Goal: Task Accomplishment & Management: Manage account settings

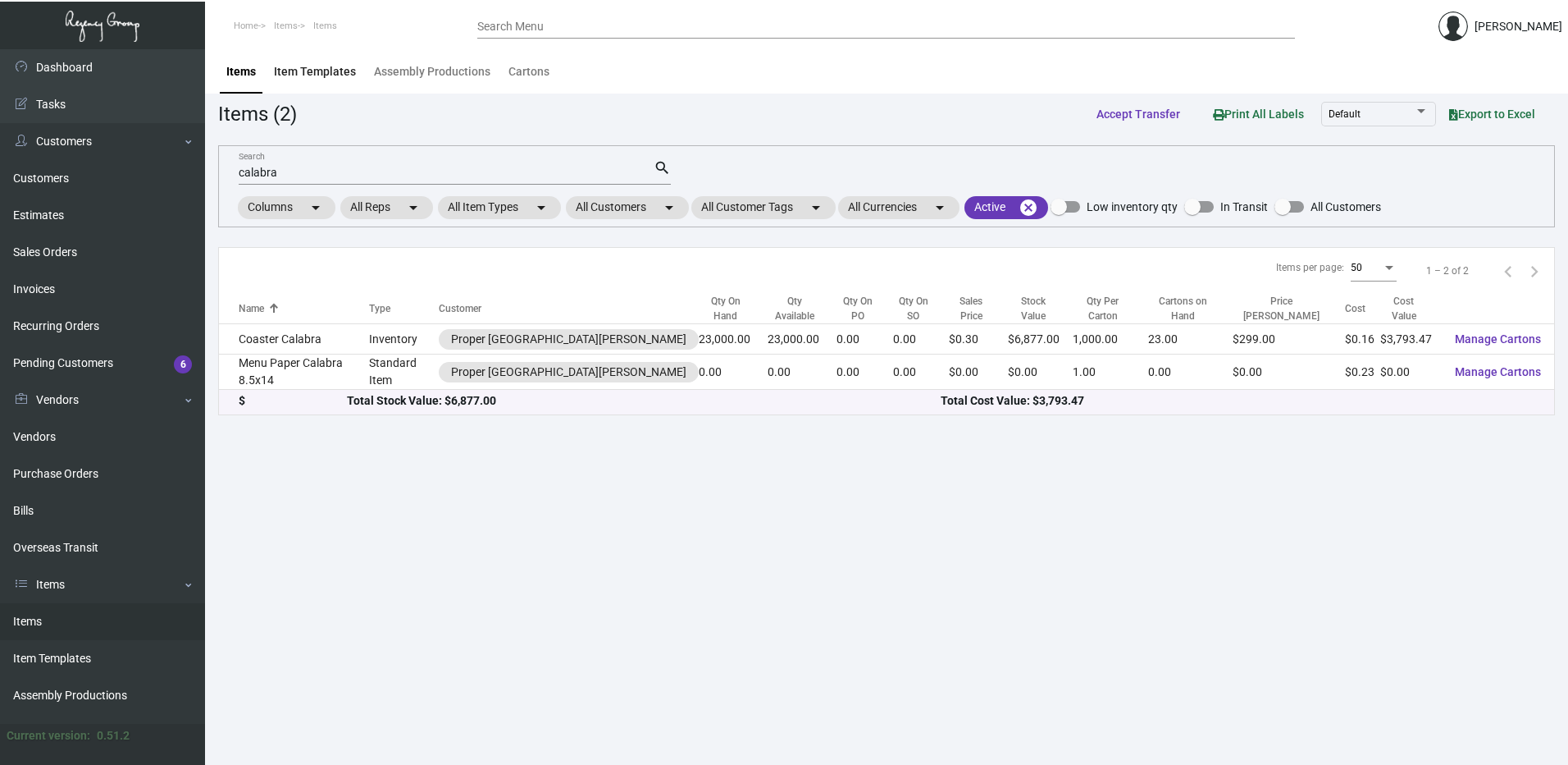
click at [349, 70] on div "Item Templates" at bounding box center [314, 72] width 82 height 17
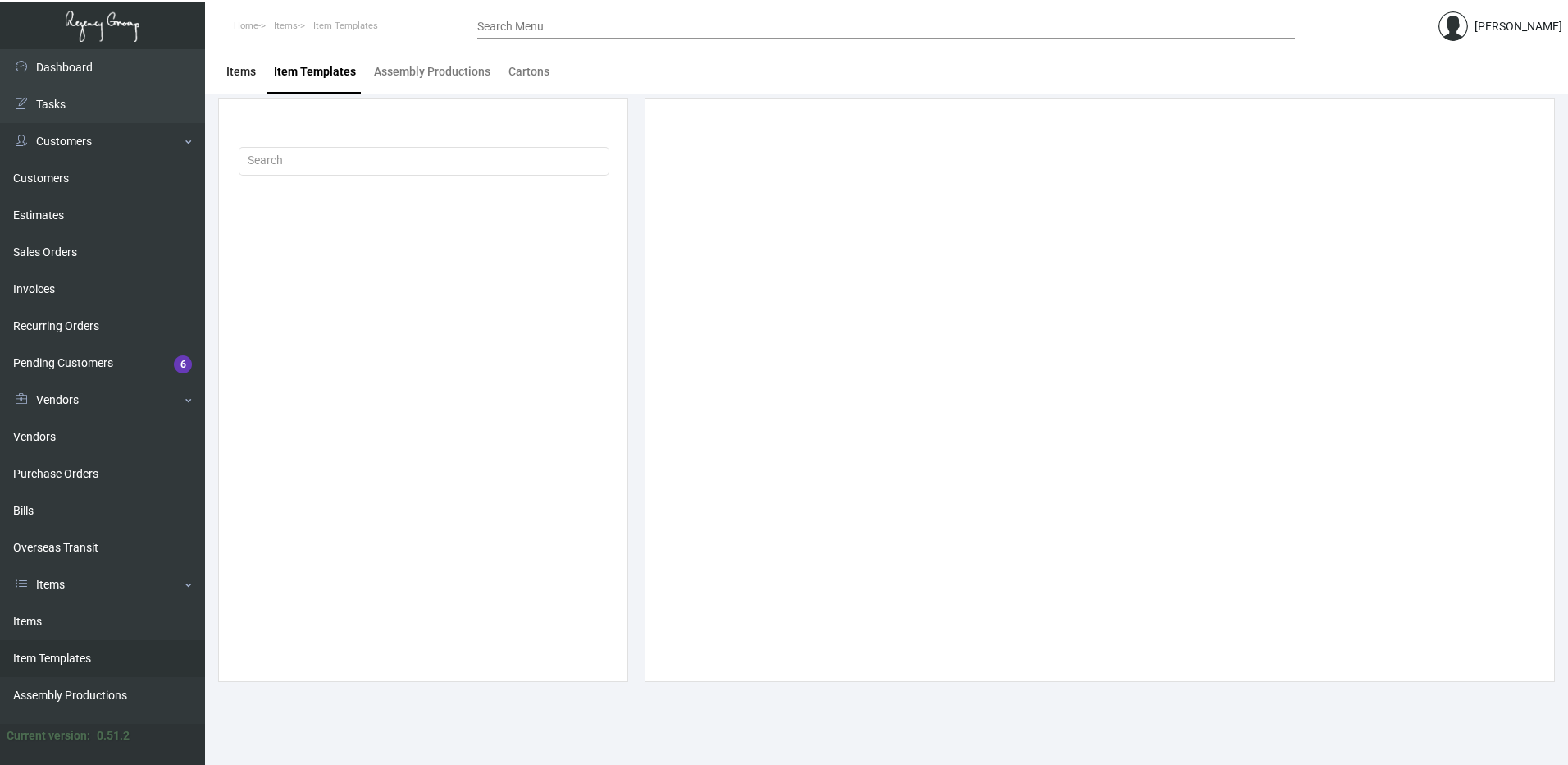
click at [261, 80] on div "Items" at bounding box center [241, 72] width 42 height 40
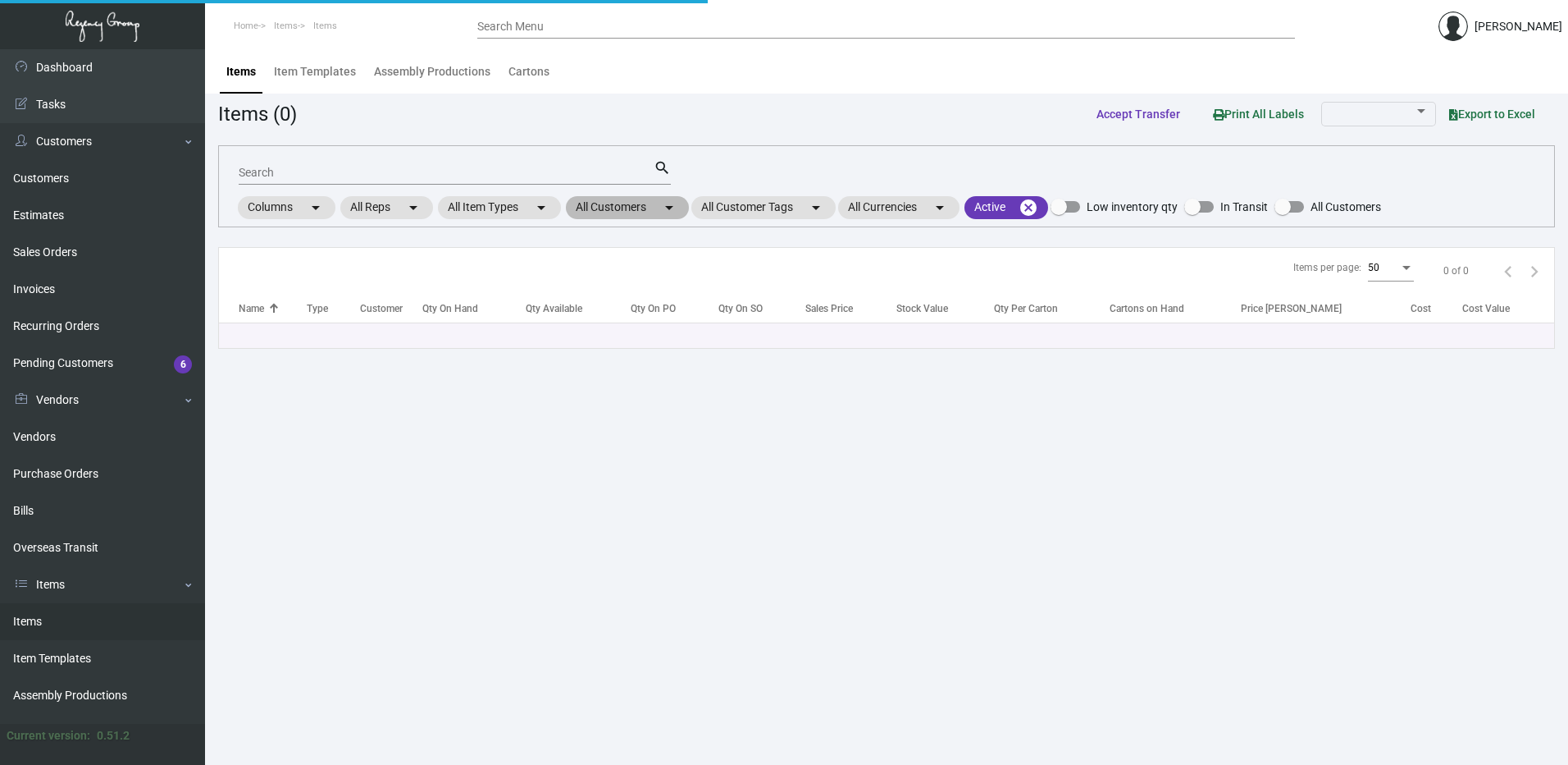
click at [642, 207] on mat-chip "All Customers arrow_drop_down" at bounding box center [627, 207] width 123 height 23
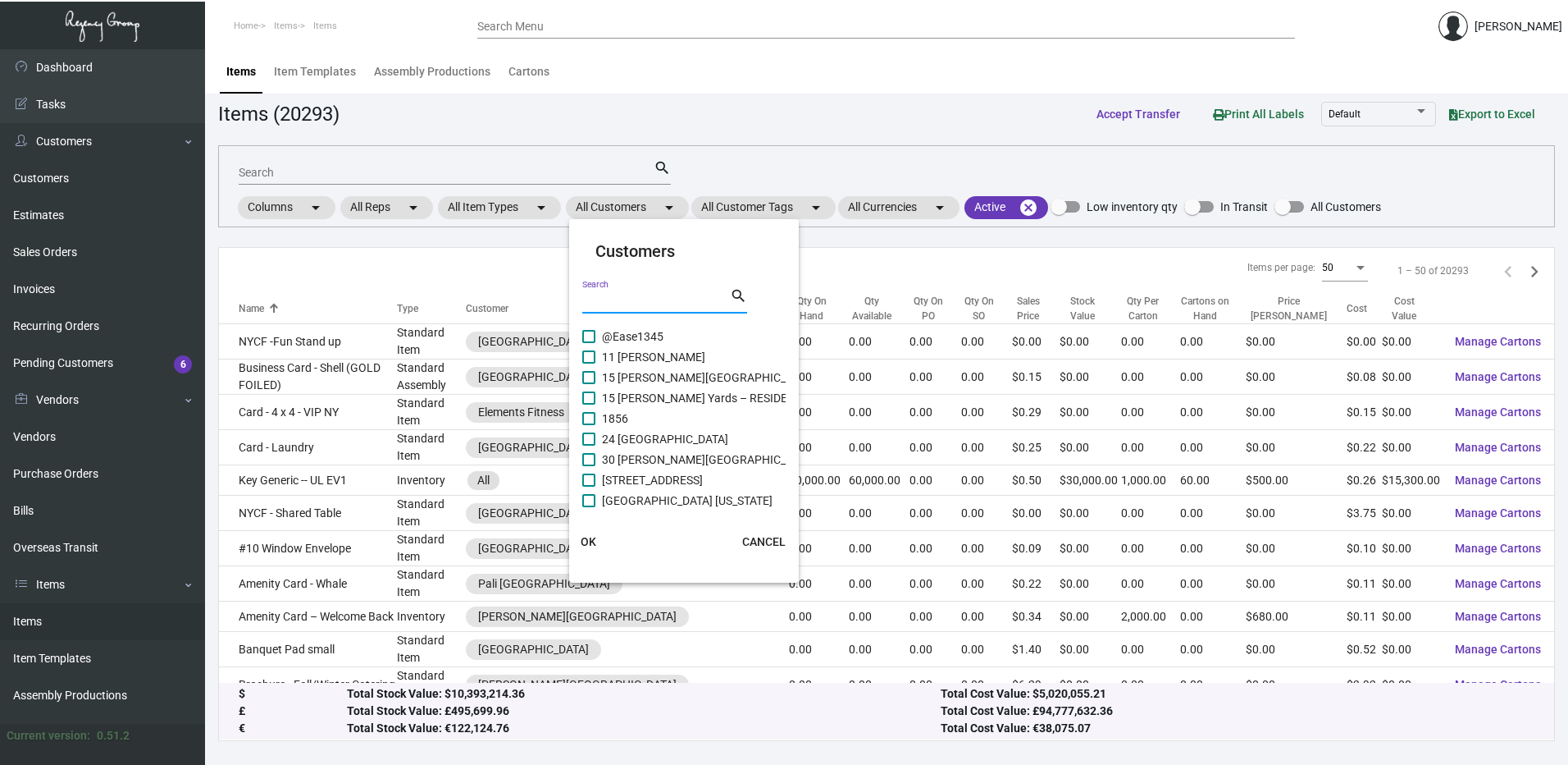
click at [623, 299] on input "Search" at bounding box center [656, 300] width 148 height 13
paste input "Radisson Seatac"
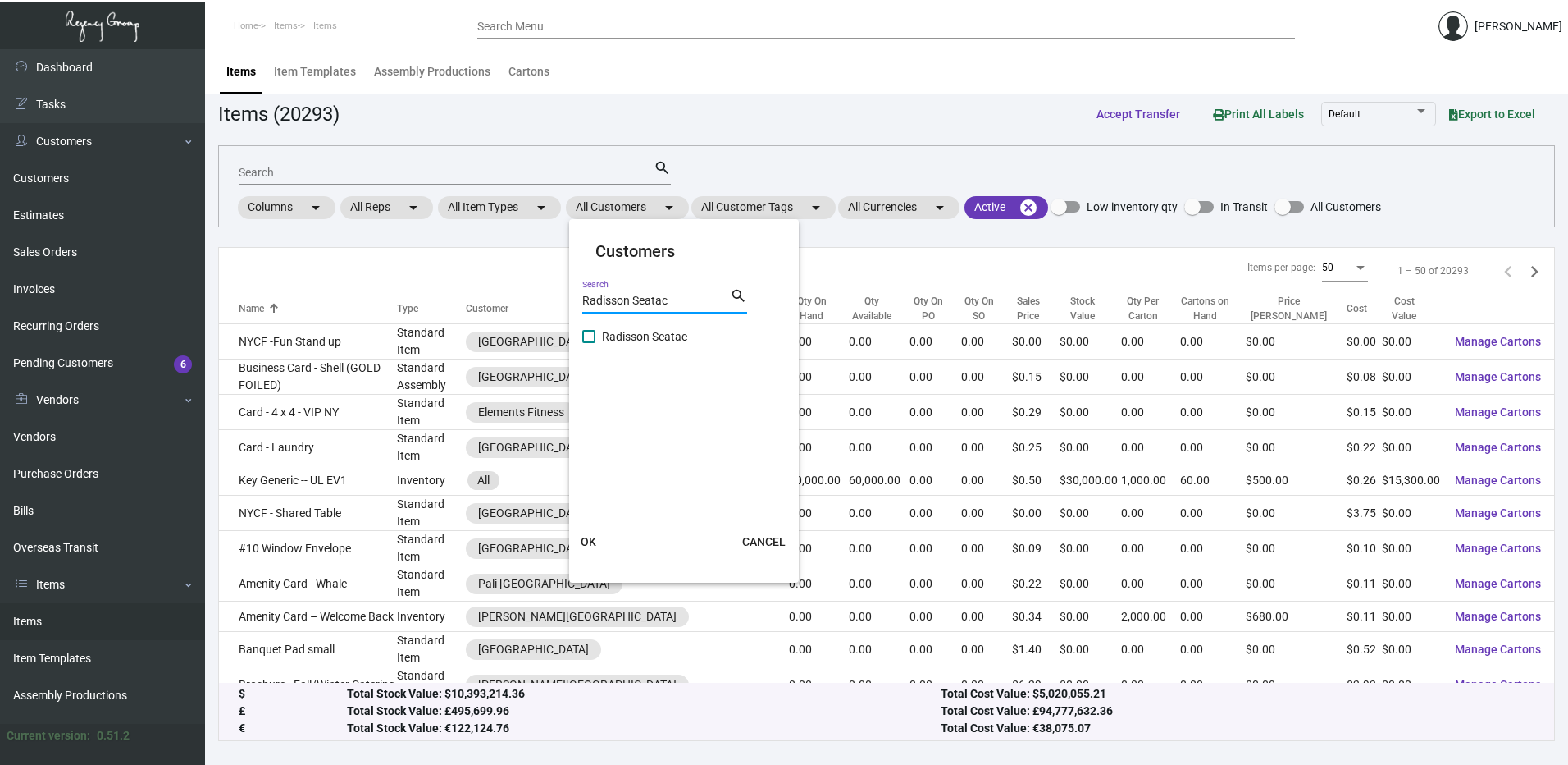
type input "Radisson Seatac"
click at [589, 338] on span at bounding box center [589, 336] width 13 height 13
click at [589, 343] on input "Radisson Seatac" at bounding box center [588, 343] width 1 height 1
checkbox input "true"
click at [603, 536] on button "OK" at bounding box center [589, 541] width 53 height 29
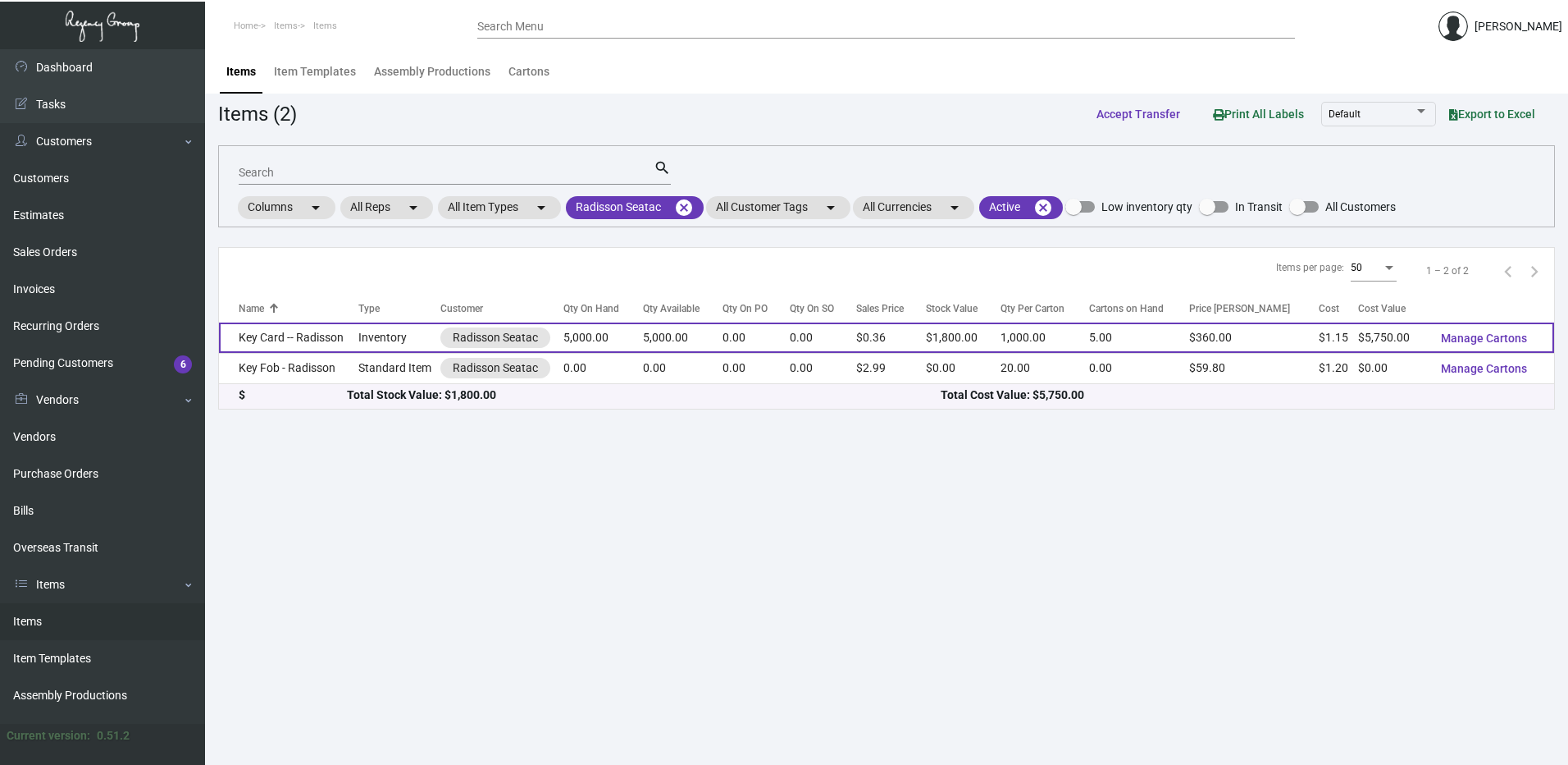
click at [319, 336] on td "Key Card -- Radisson" at bounding box center [289, 337] width 140 height 30
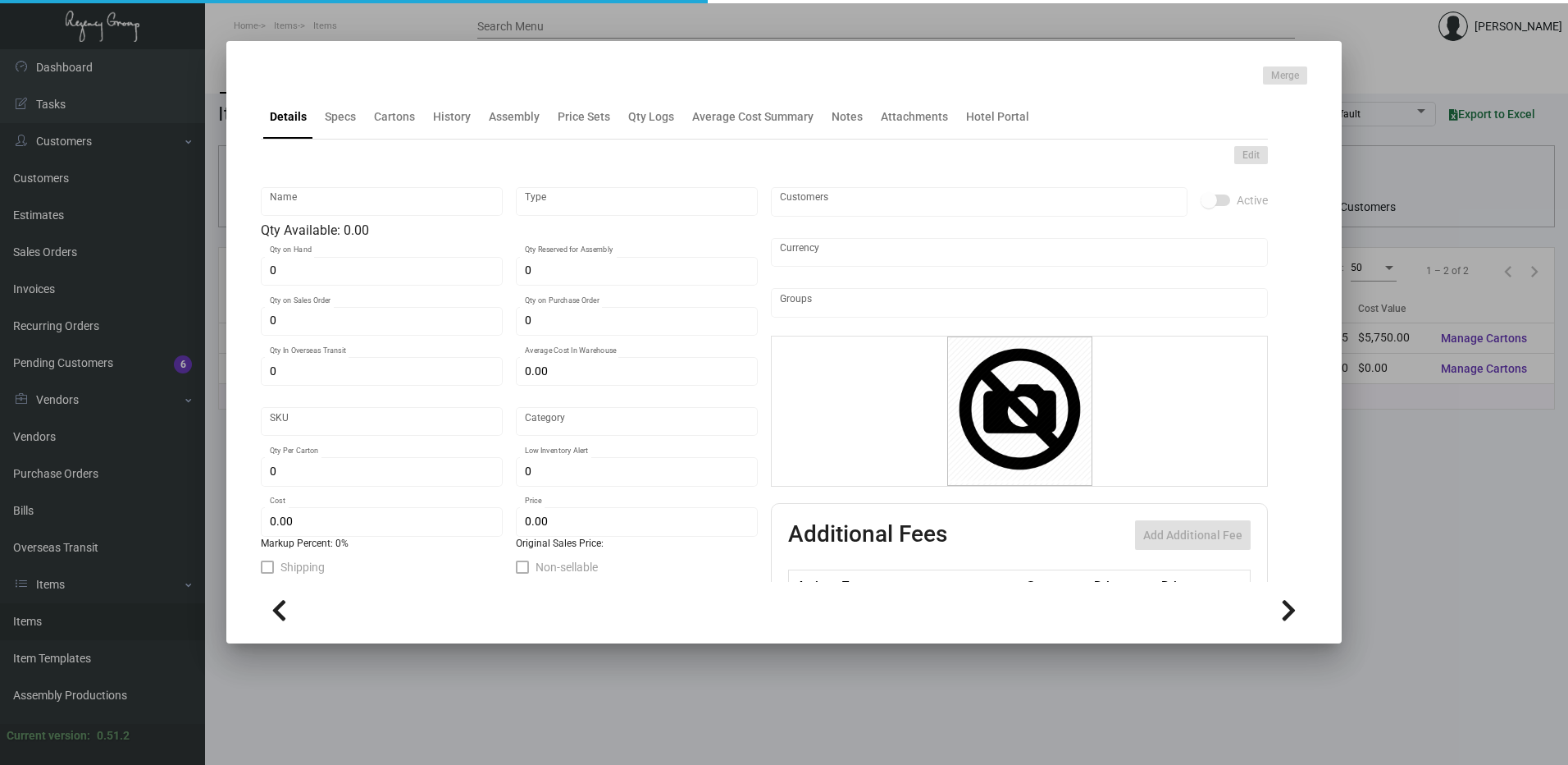
type input "Key Card -- Radisson"
type input "Inventory"
type input "5,000"
type input "$ 0.16"
type input "Overseas"
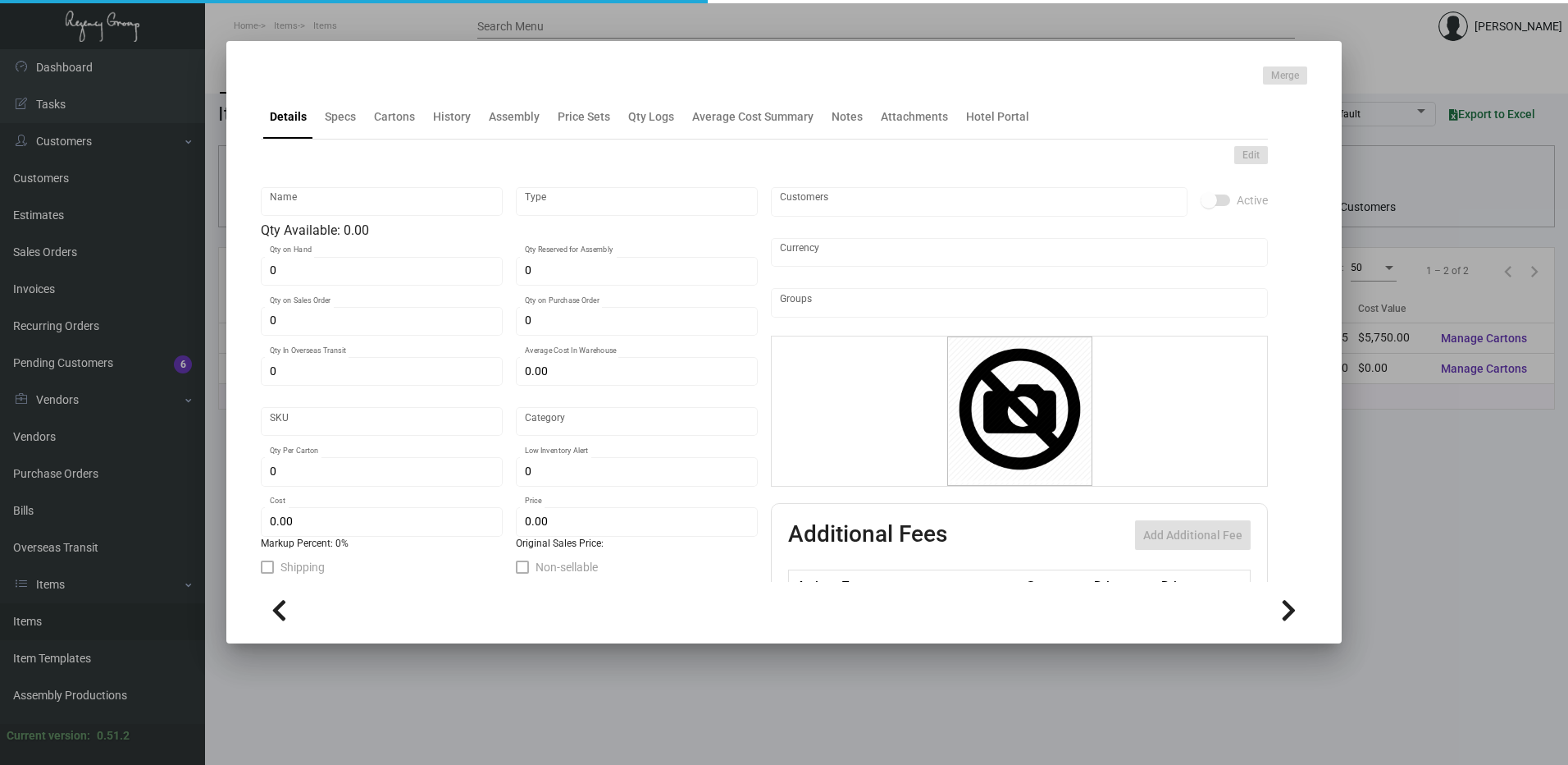
type input "1,000"
type input "5,000"
type input "$ 1.15"
type input "$ 0.36"
checkbox input "true"
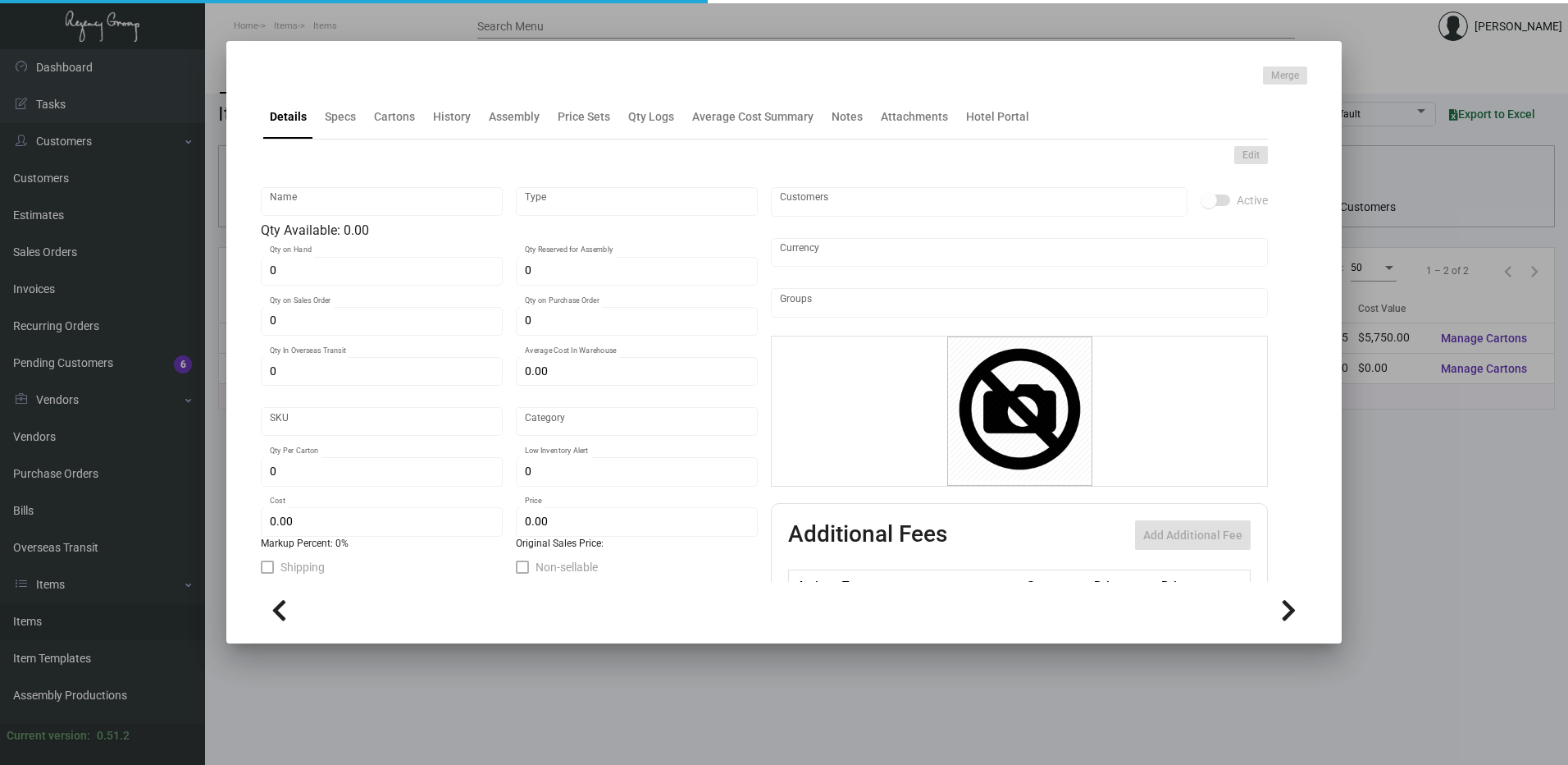
type input "United States Dollar $"
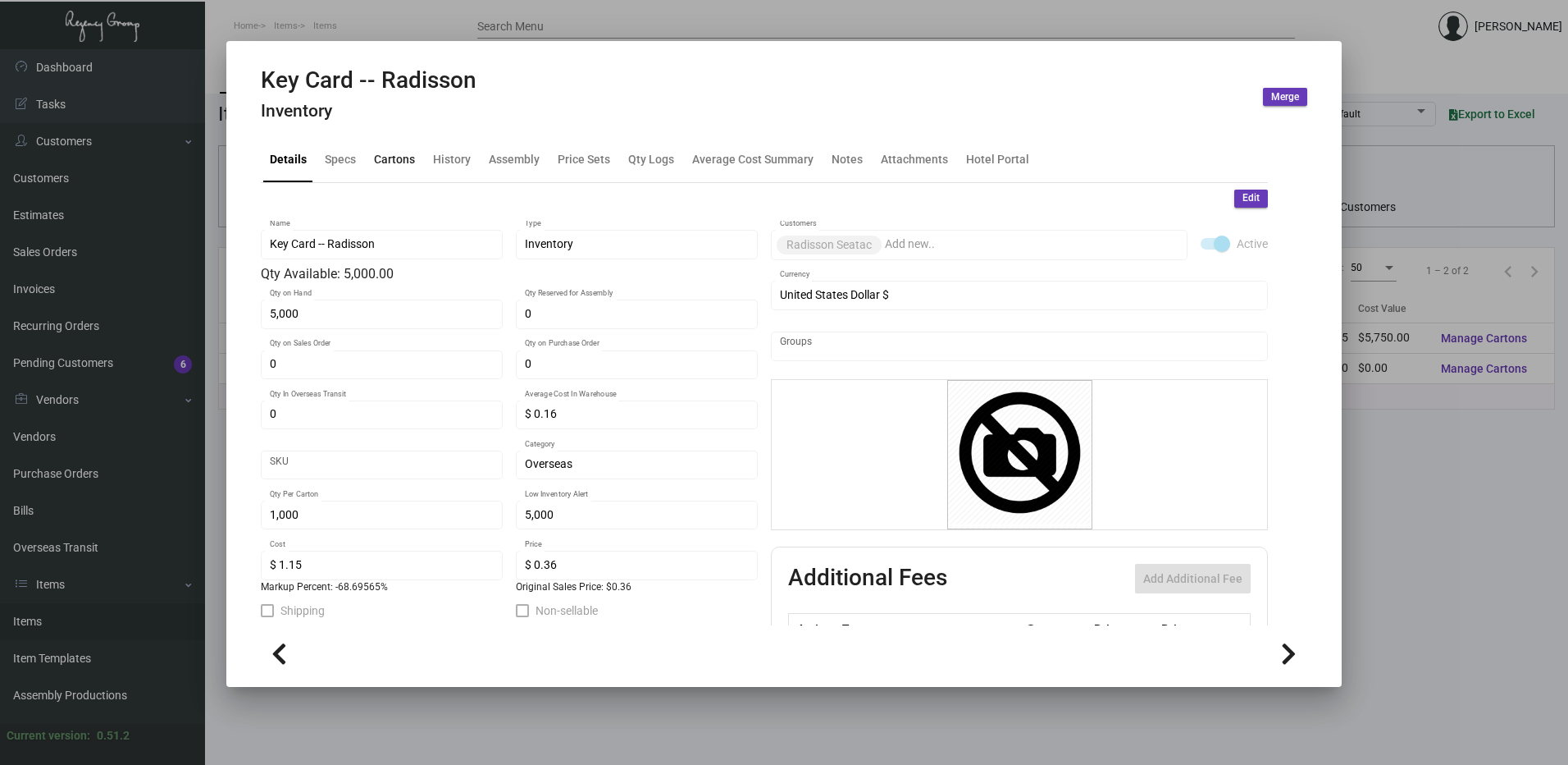
click at [406, 168] on div "Cartons" at bounding box center [394, 160] width 41 height 17
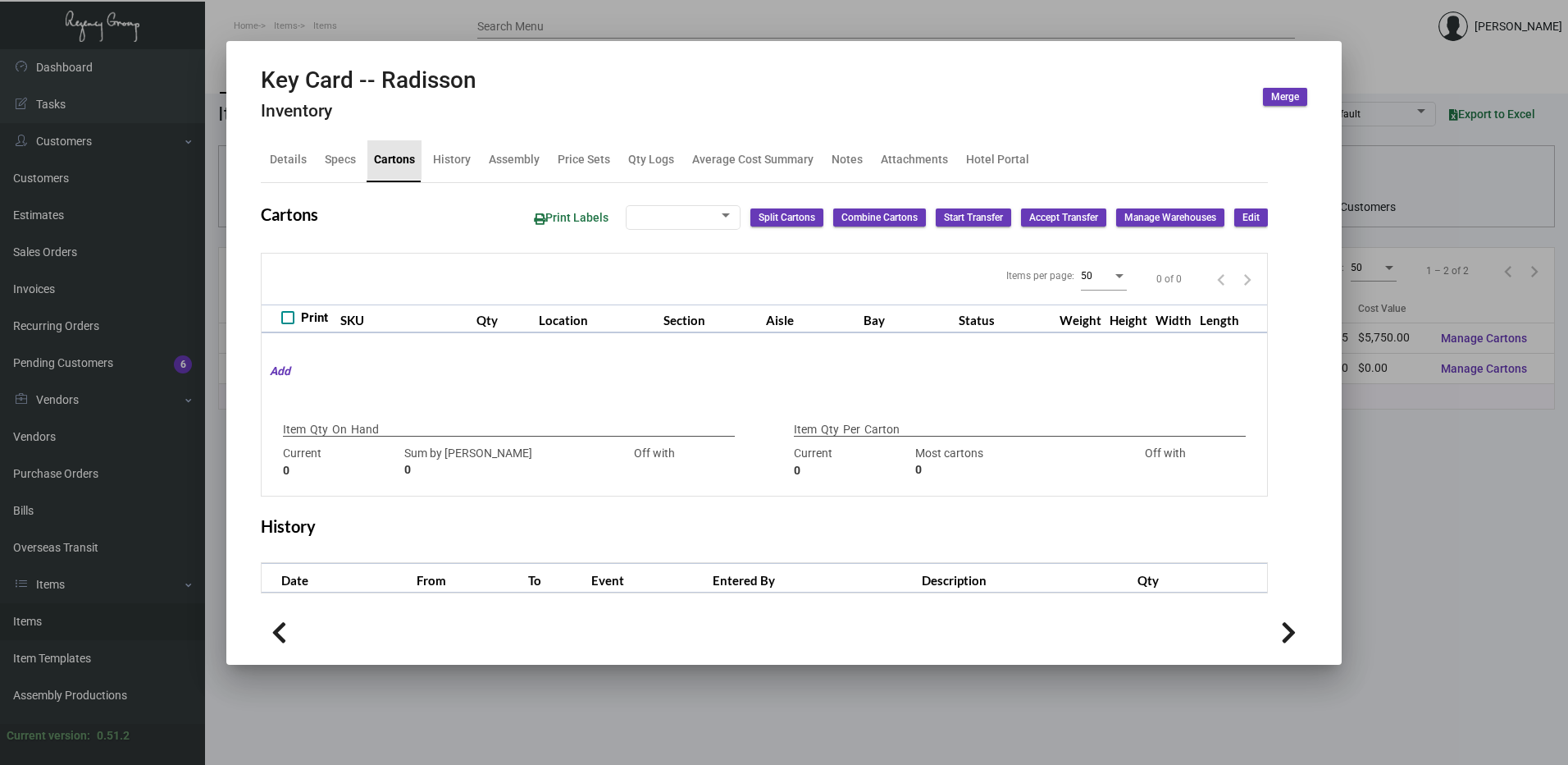
type input "5,000"
type input "5000"
type input "0"
type input "1,000"
type input "1000"
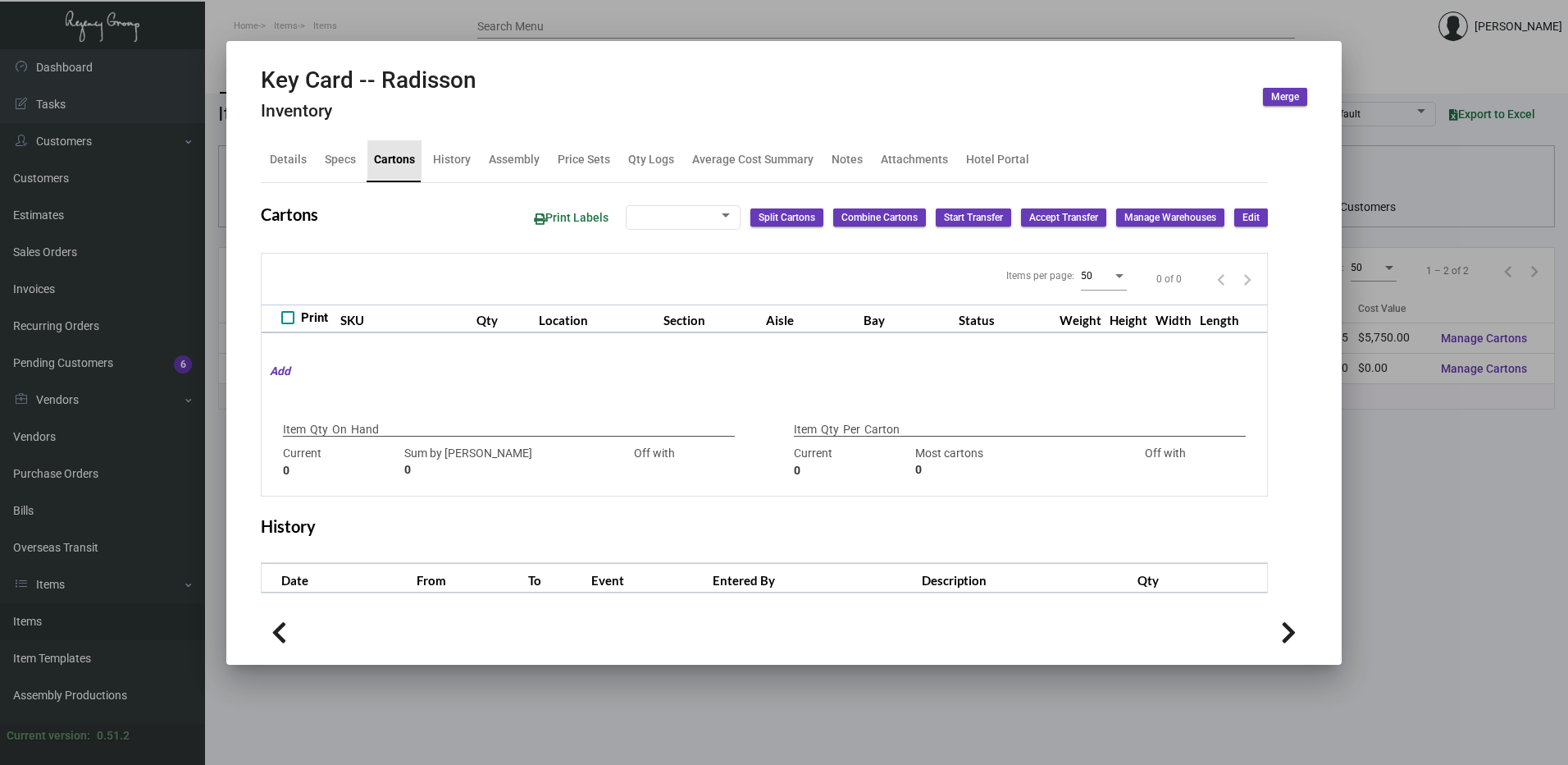
type input "0"
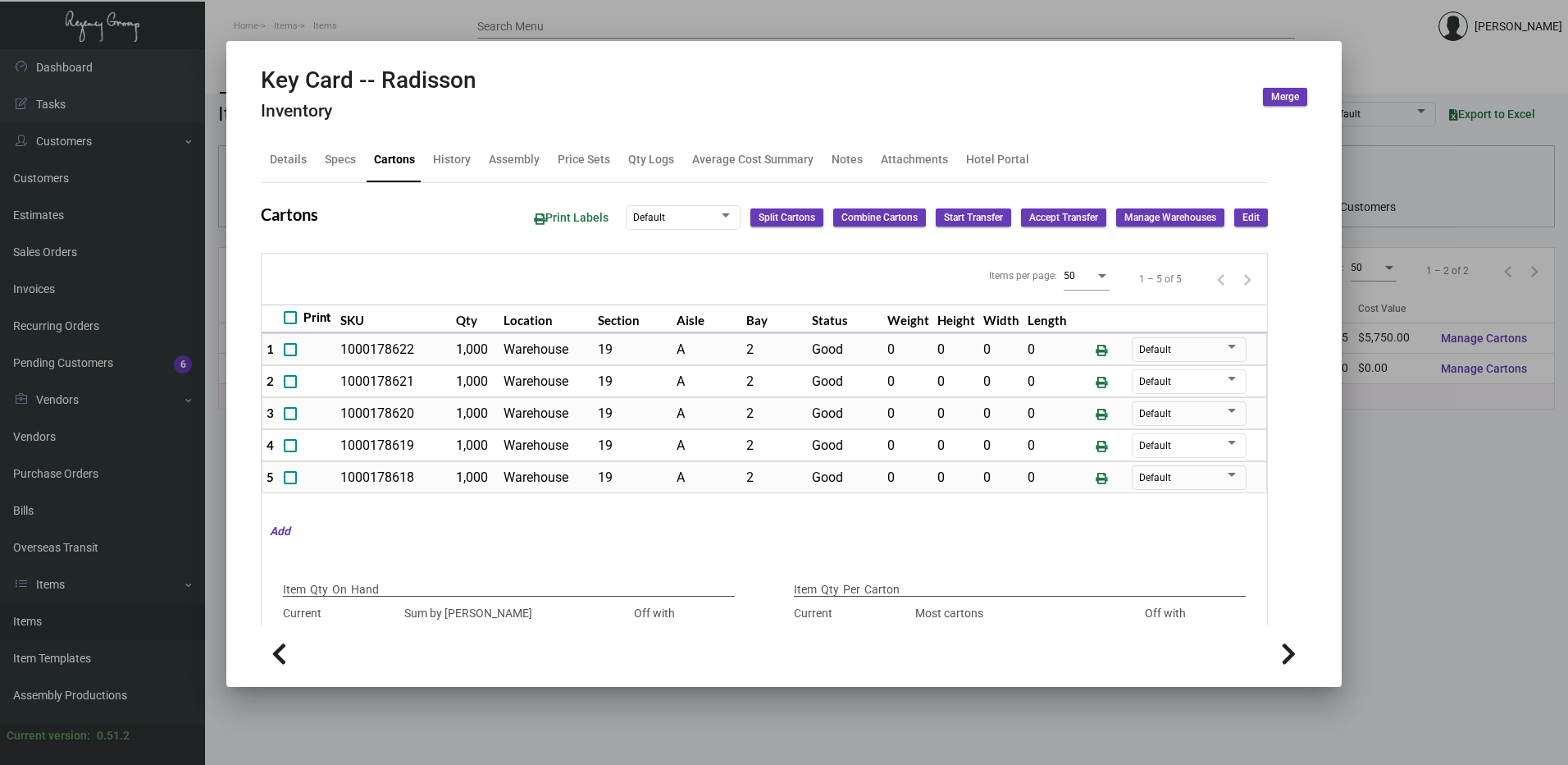
click at [554, 22] on div at bounding box center [784, 382] width 1568 height 765
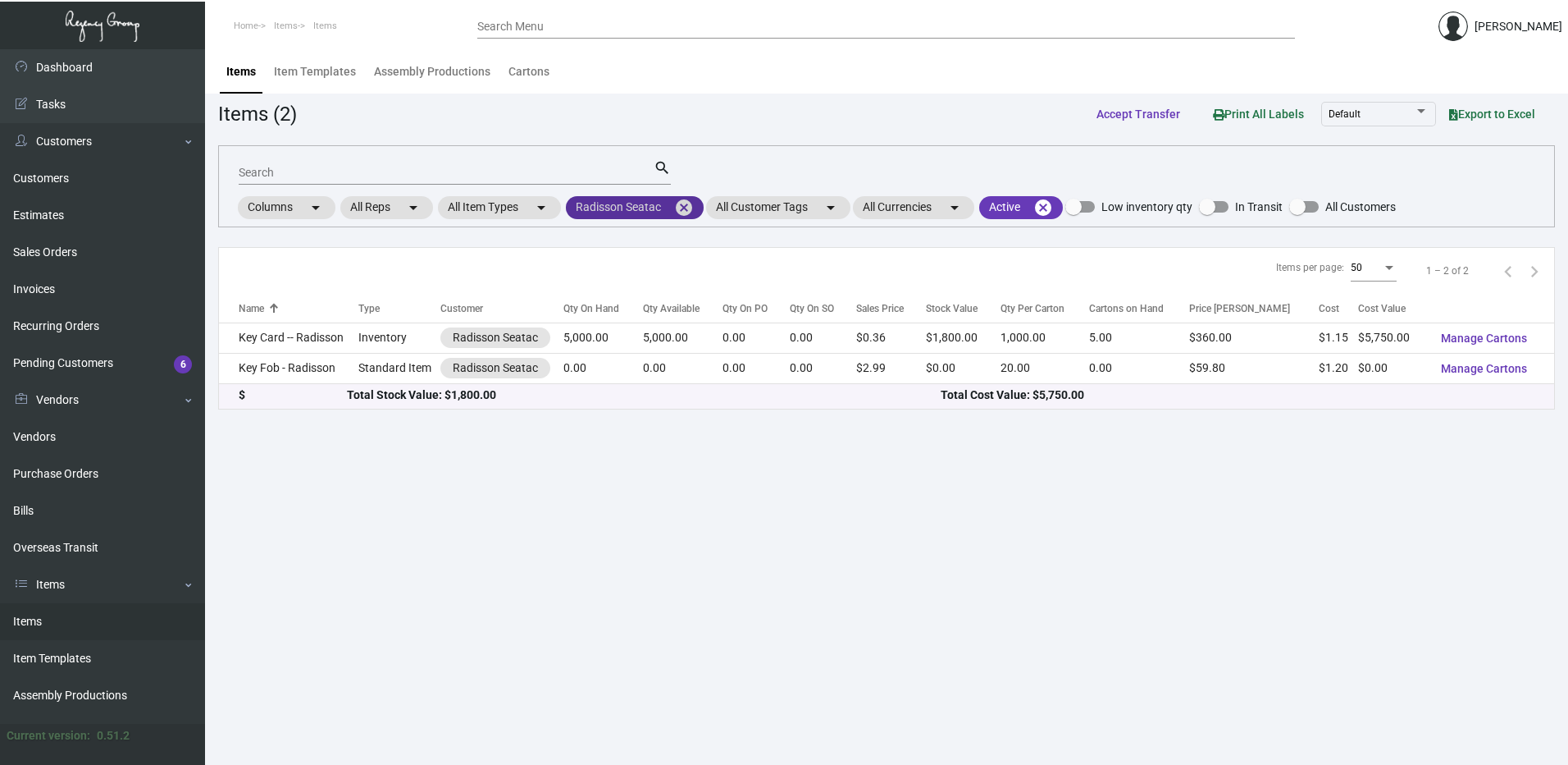
click at [690, 211] on mat-icon "cancel" at bounding box center [683, 207] width 20 height 20
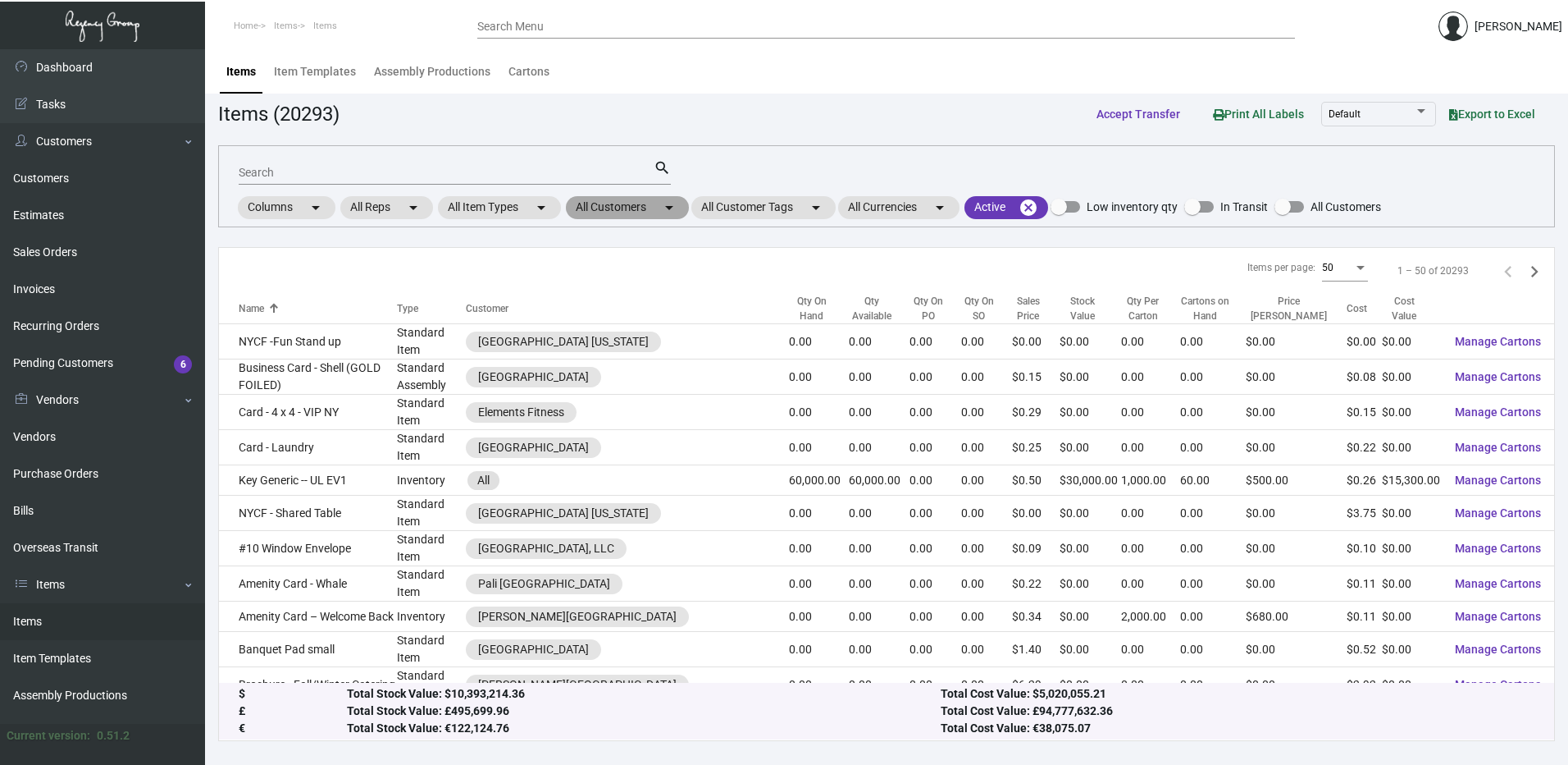
click at [655, 209] on mat-chip "All Customers arrow_drop_down" at bounding box center [627, 207] width 123 height 23
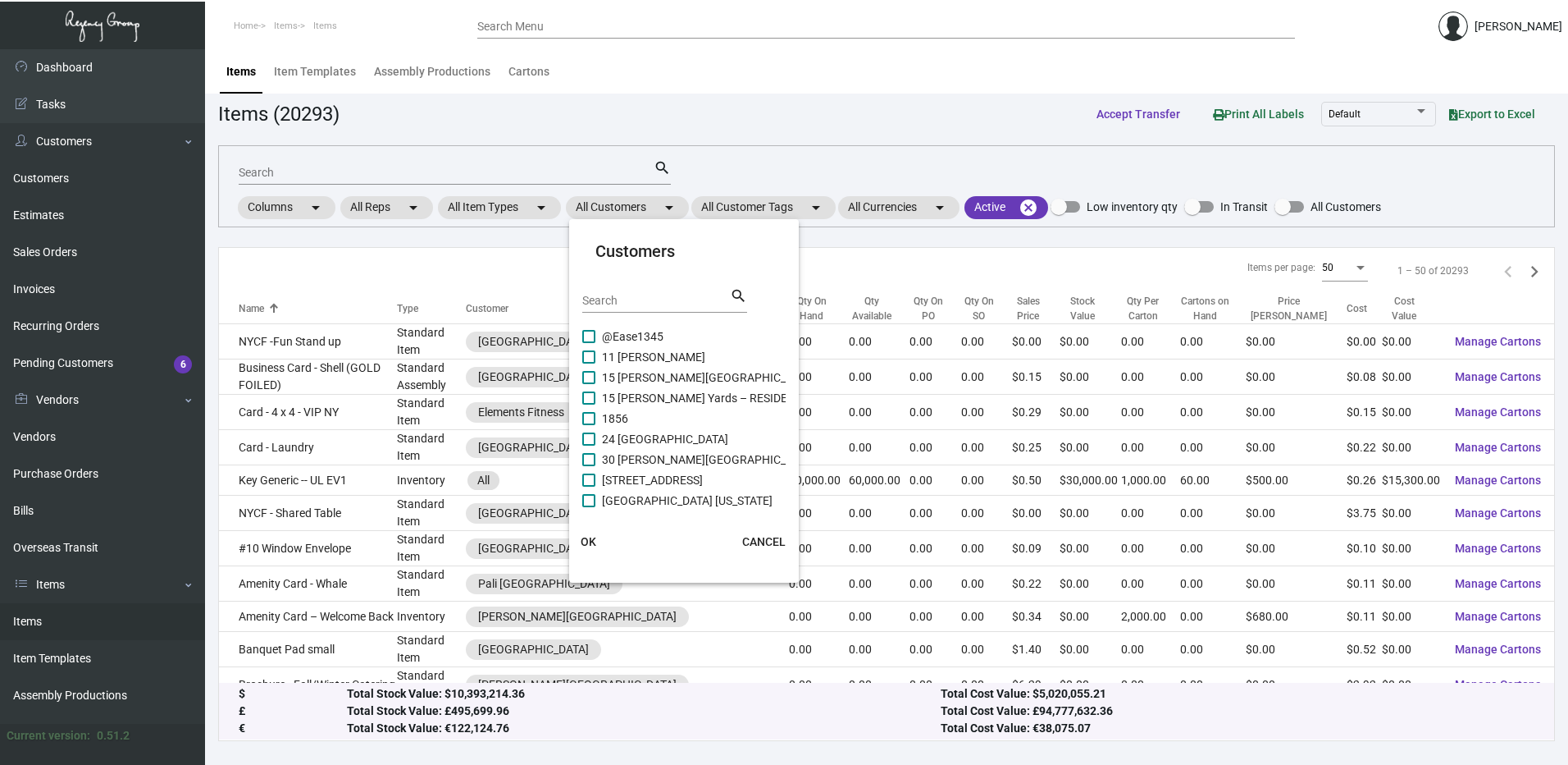
click at [658, 294] on input "Search" at bounding box center [656, 300] width 148 height 13
paste input "[PERSON_NAME] [GEOGRAPHIC_DATA]"
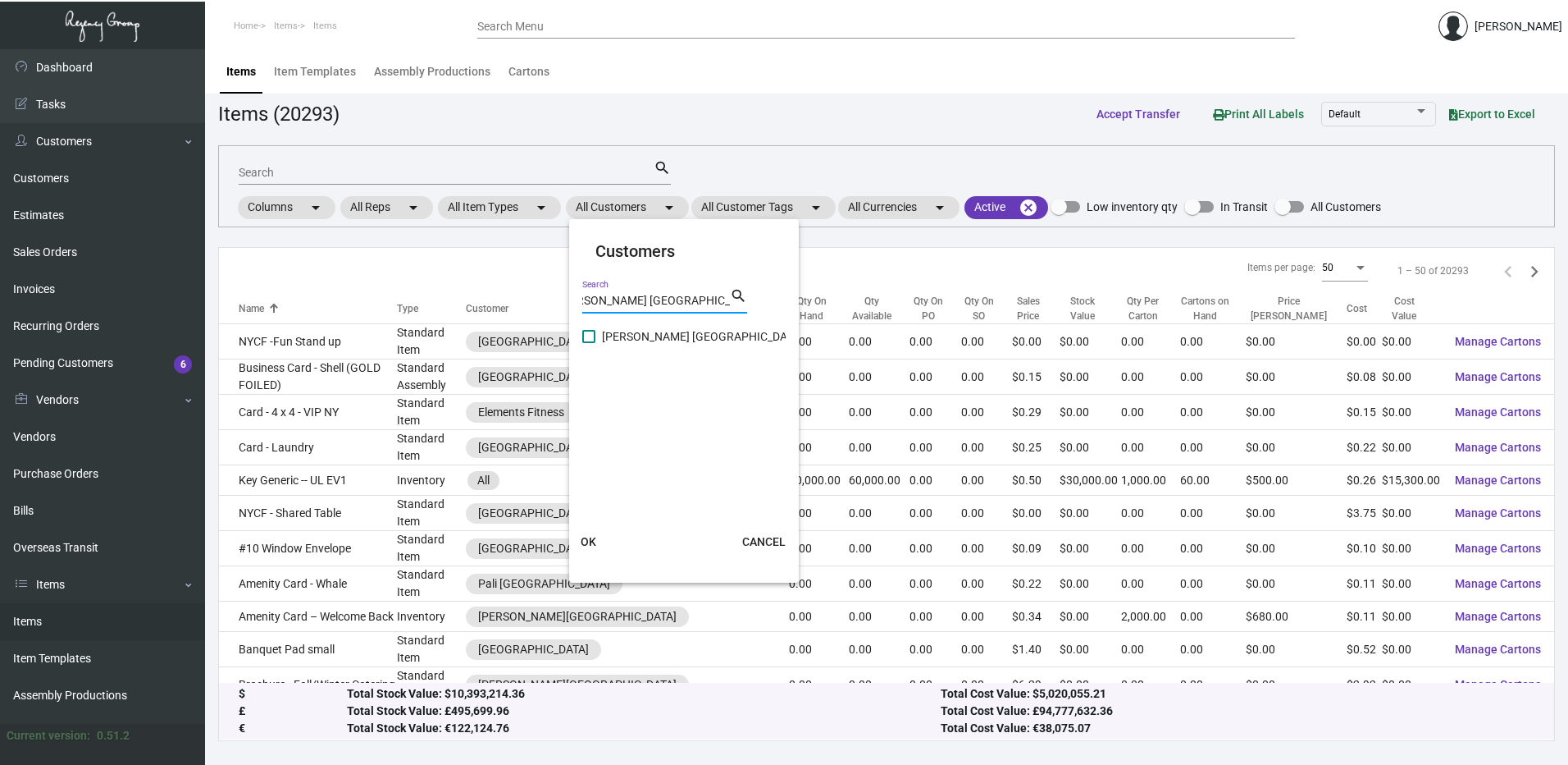
type input "[PERSON_NAME] [GEOGRAPHIC_DATA]"
click at [601, 337] on label "[PERSON_NAME] [GEOGRAPHIC_DATA]" at bounding box center [693, 336] width 221 height 20
click at [589, 343] on input "[PERSON_NAME] [GEOGRAPHIC_DATA]" at bounding box center [588, 343] width 1 height 1
checkbox input "true"
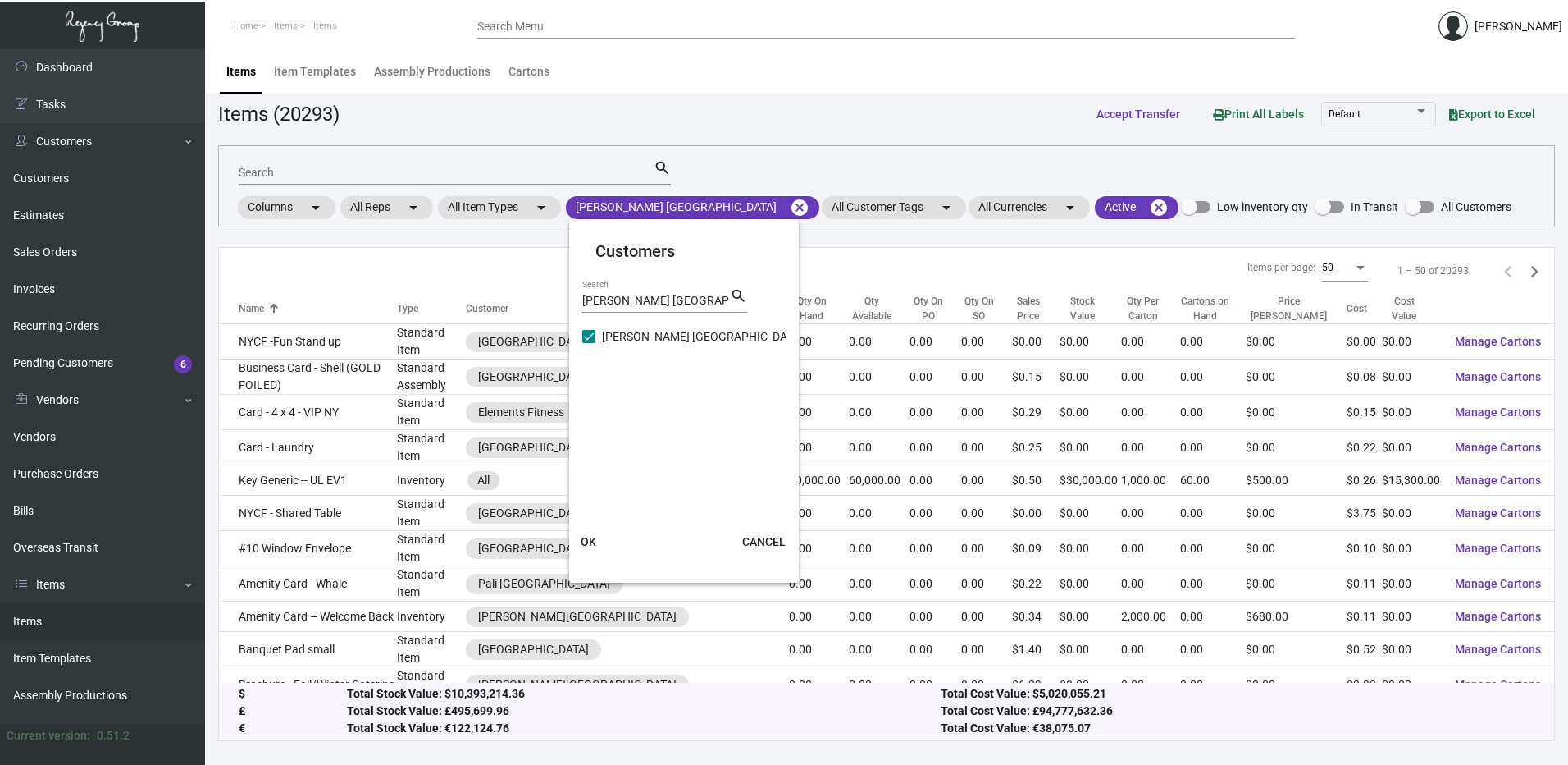
click at [598, 536] on button "OK" at bounding box center [589, 541] width 53 height 29
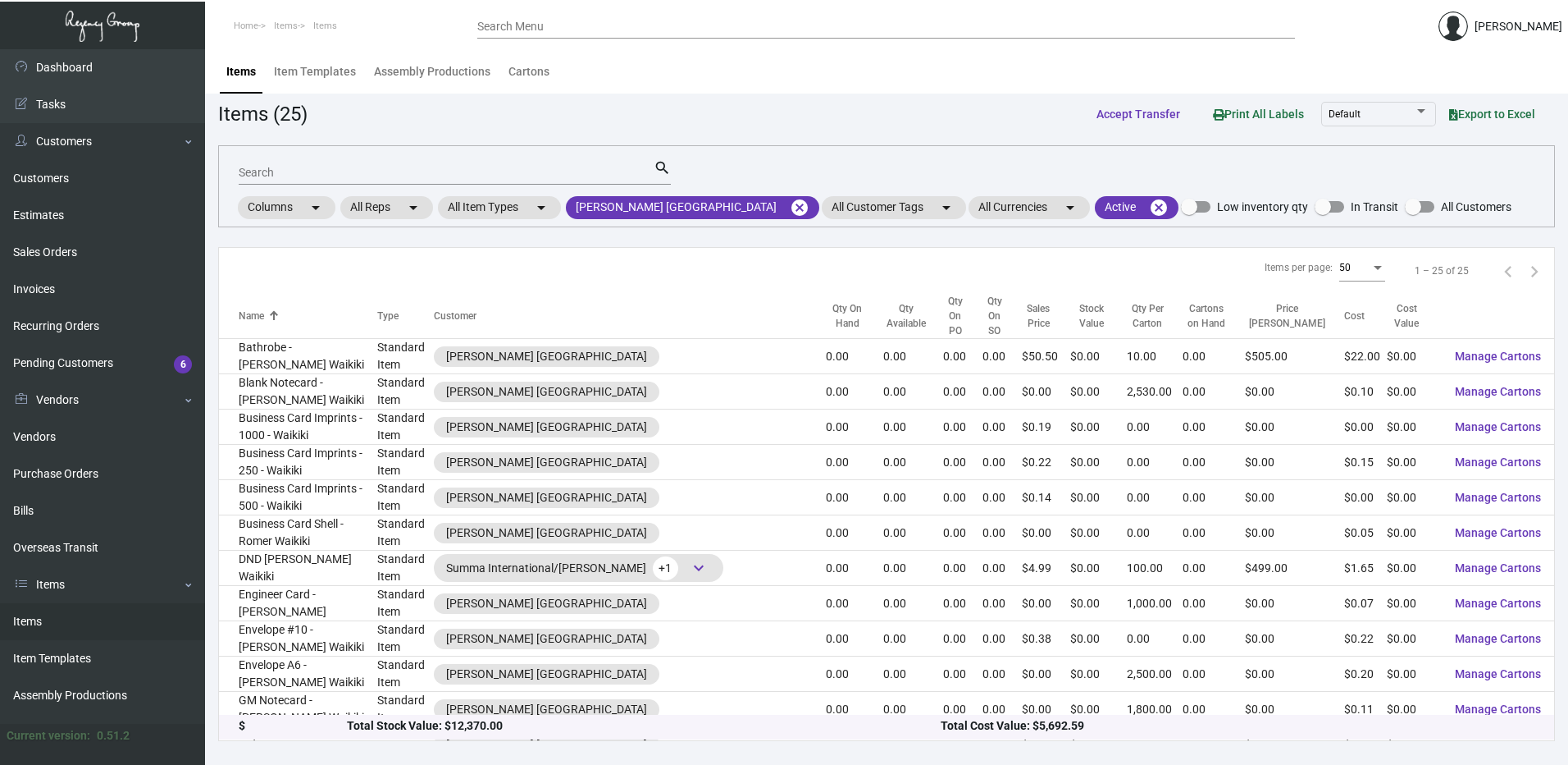
click at [826, 311] on div "Qty On Hand" at bounding box center [847, 316] width 42 height 29
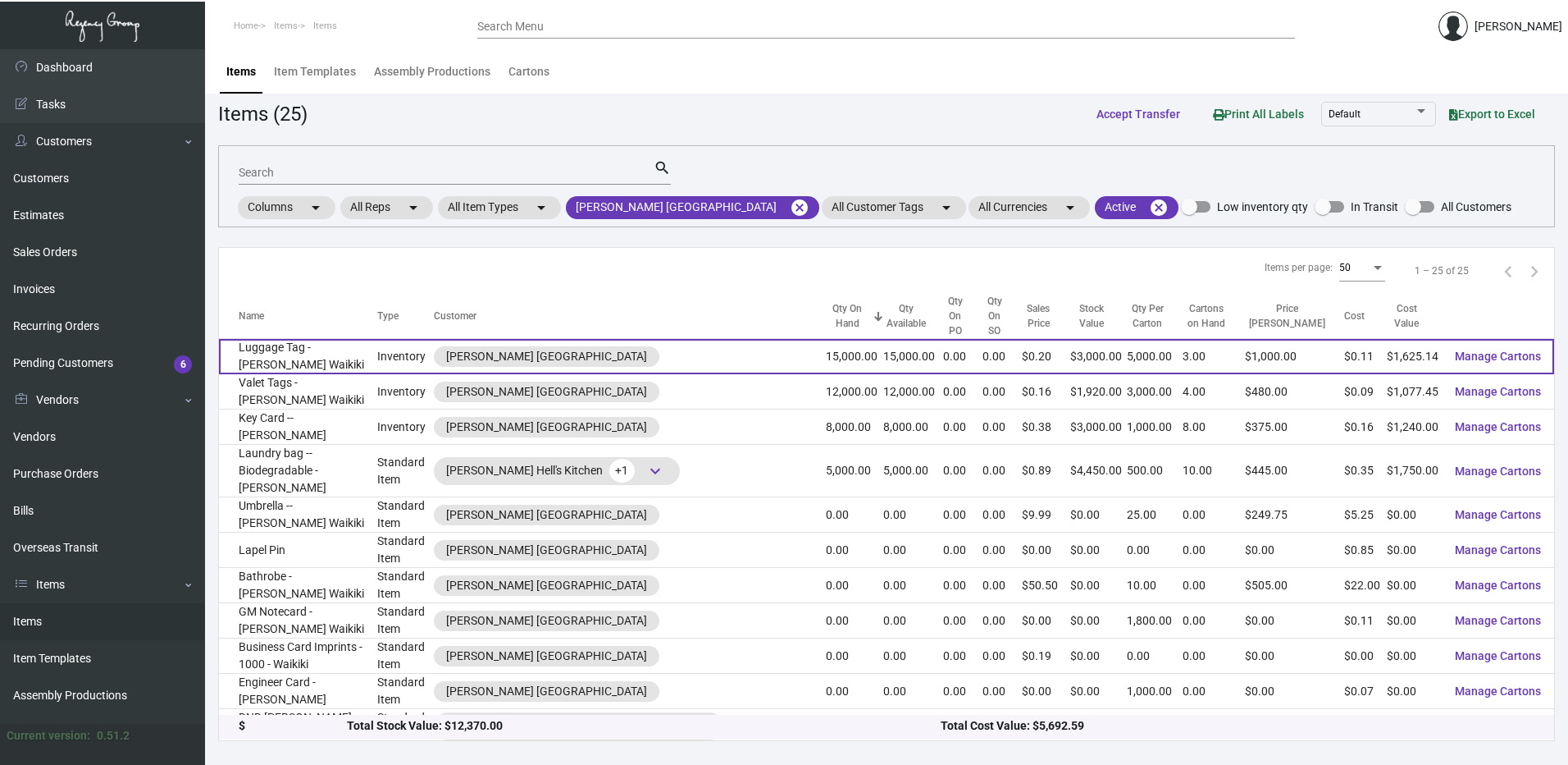
click at [369, 339] on td "Luggage Tag - [PERSON_NAME] Waikiki" at bounding box center [298, 356] width 158 height 35
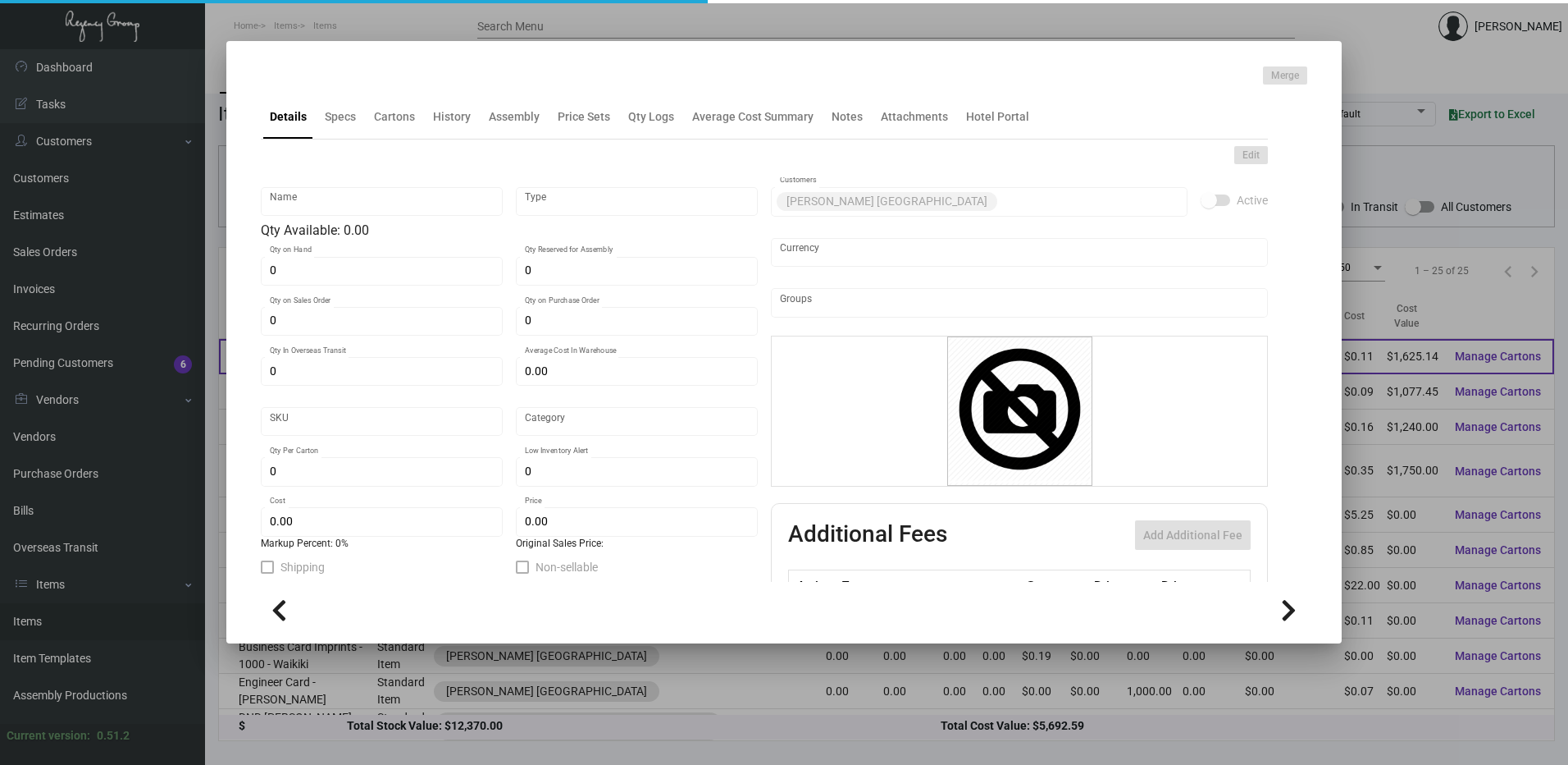
type input "Luggage Tag - [PERSON_NAME] Waikiki"
type input "Inventory"
type input "15,000"
type input "$ 0.10834"
type input "Standard"
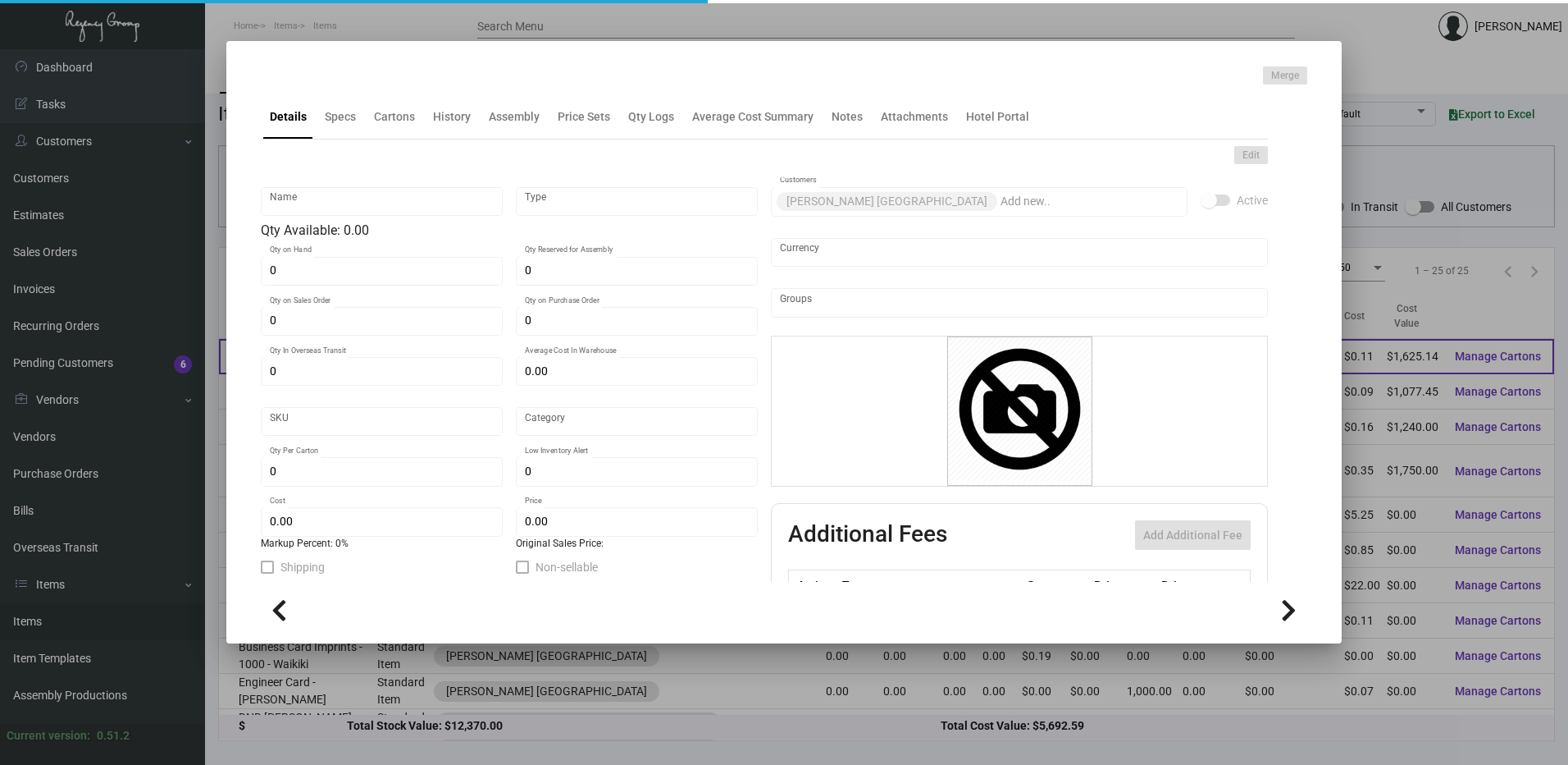
type input "5,000"
type input "$ 0.10834"
type input "$ 0.20"
checkbox input "true"
type input "United States Dollar $"
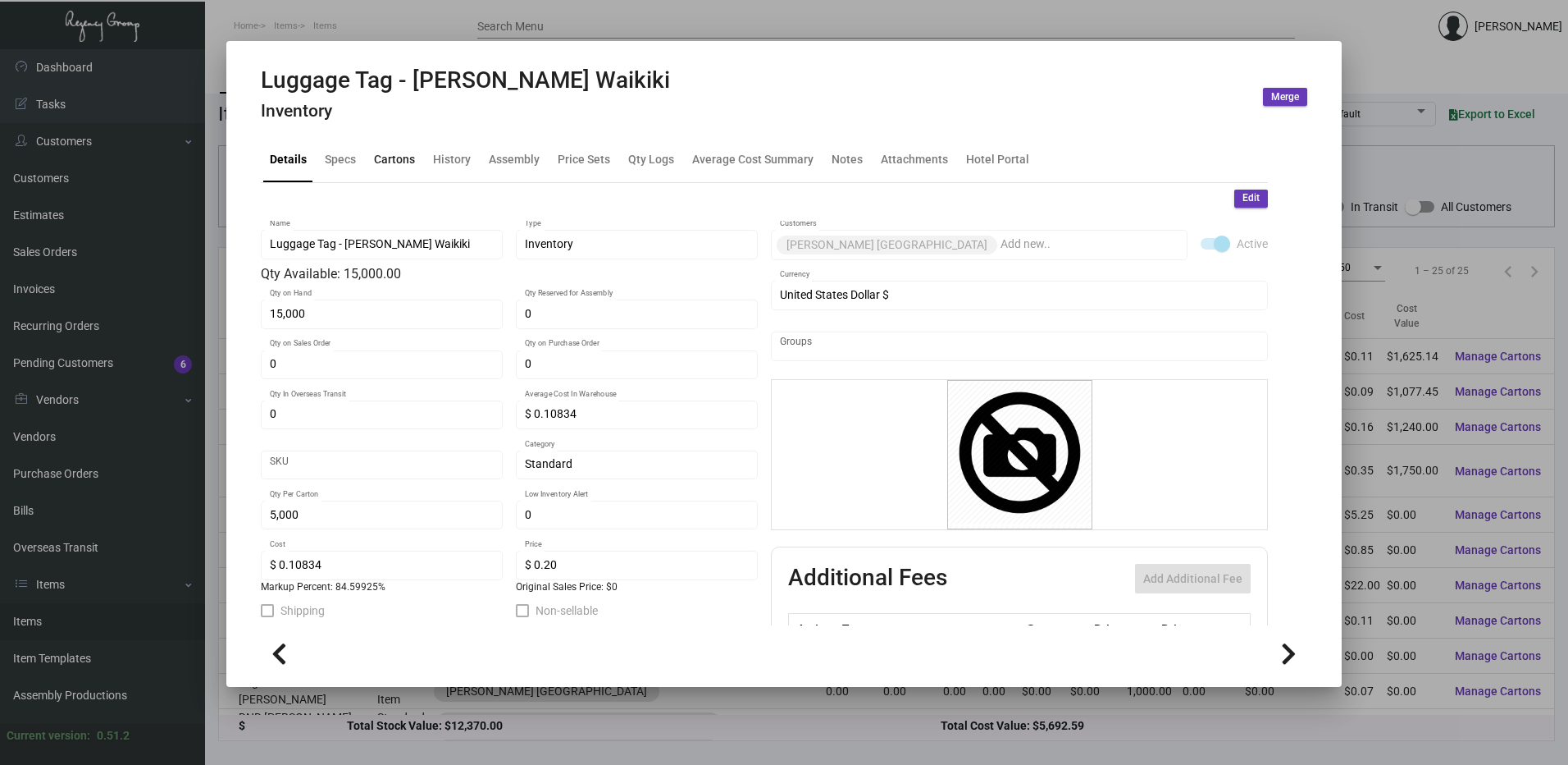
click at [378, 157] on div "Cartons" at bounding box center [394, 160] width 41 height 17
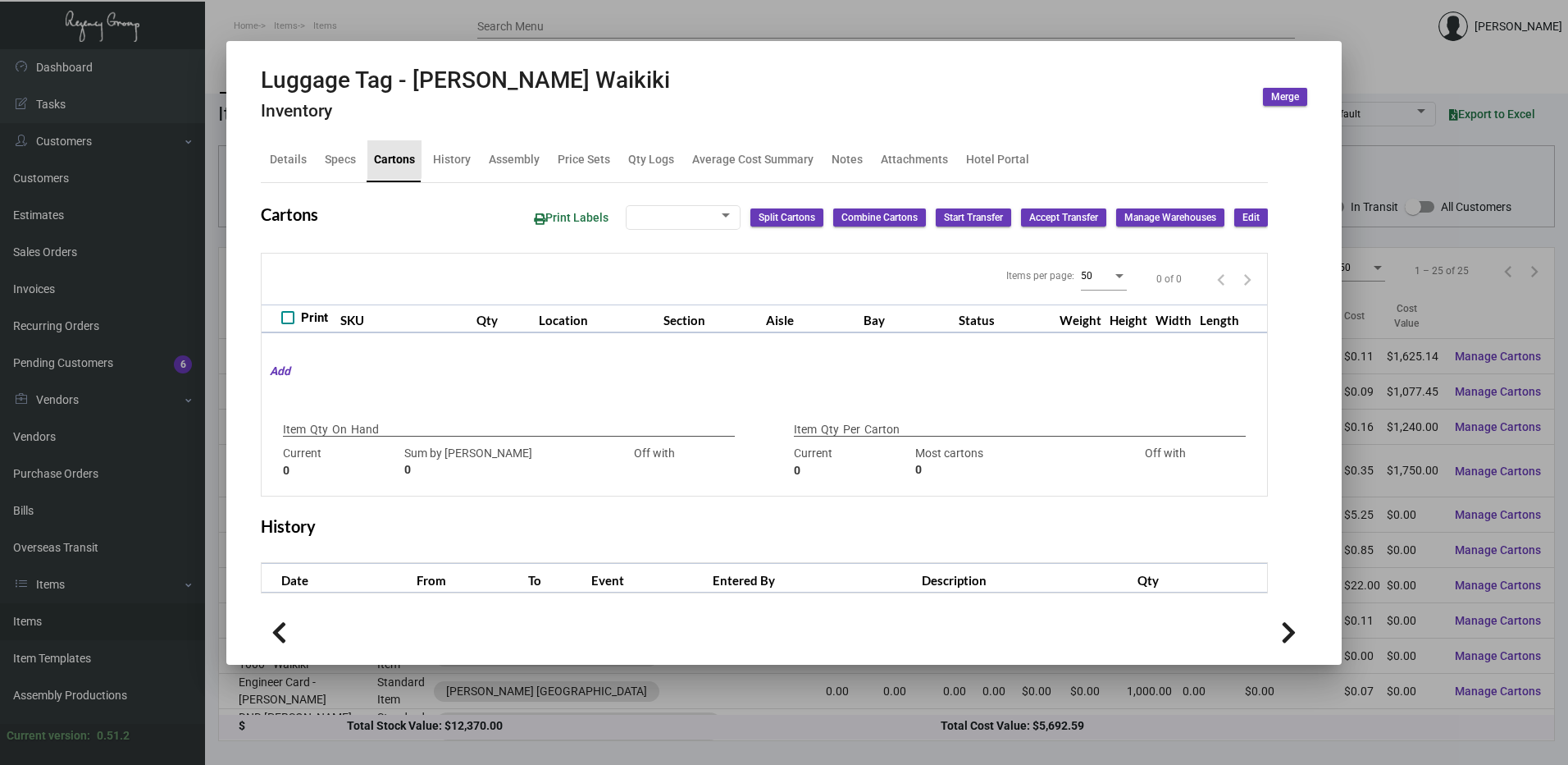
type input "15,000"
type input "15000"
type input "0"
type input "5,000"
type input "5000"
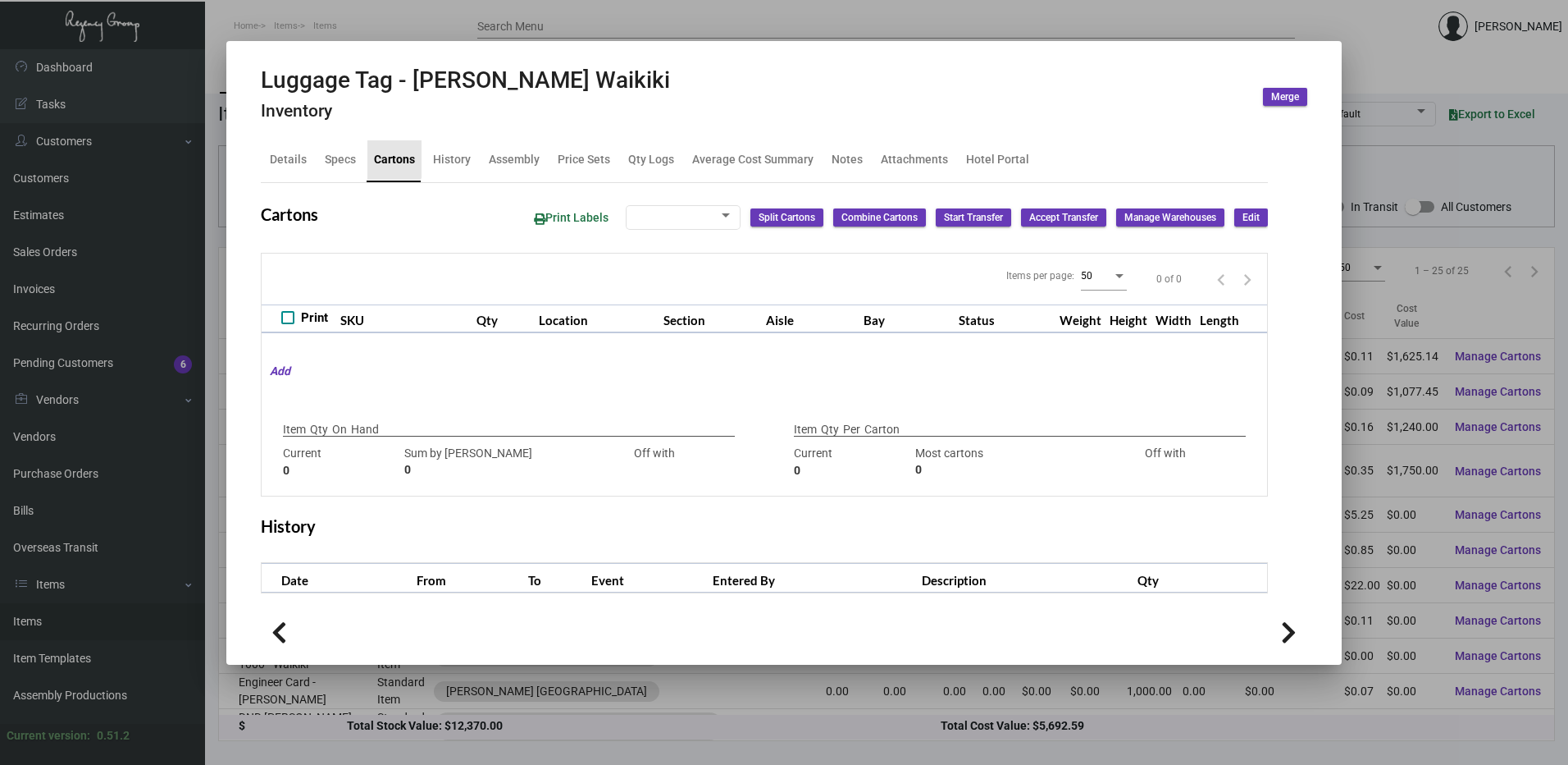
type input "0"
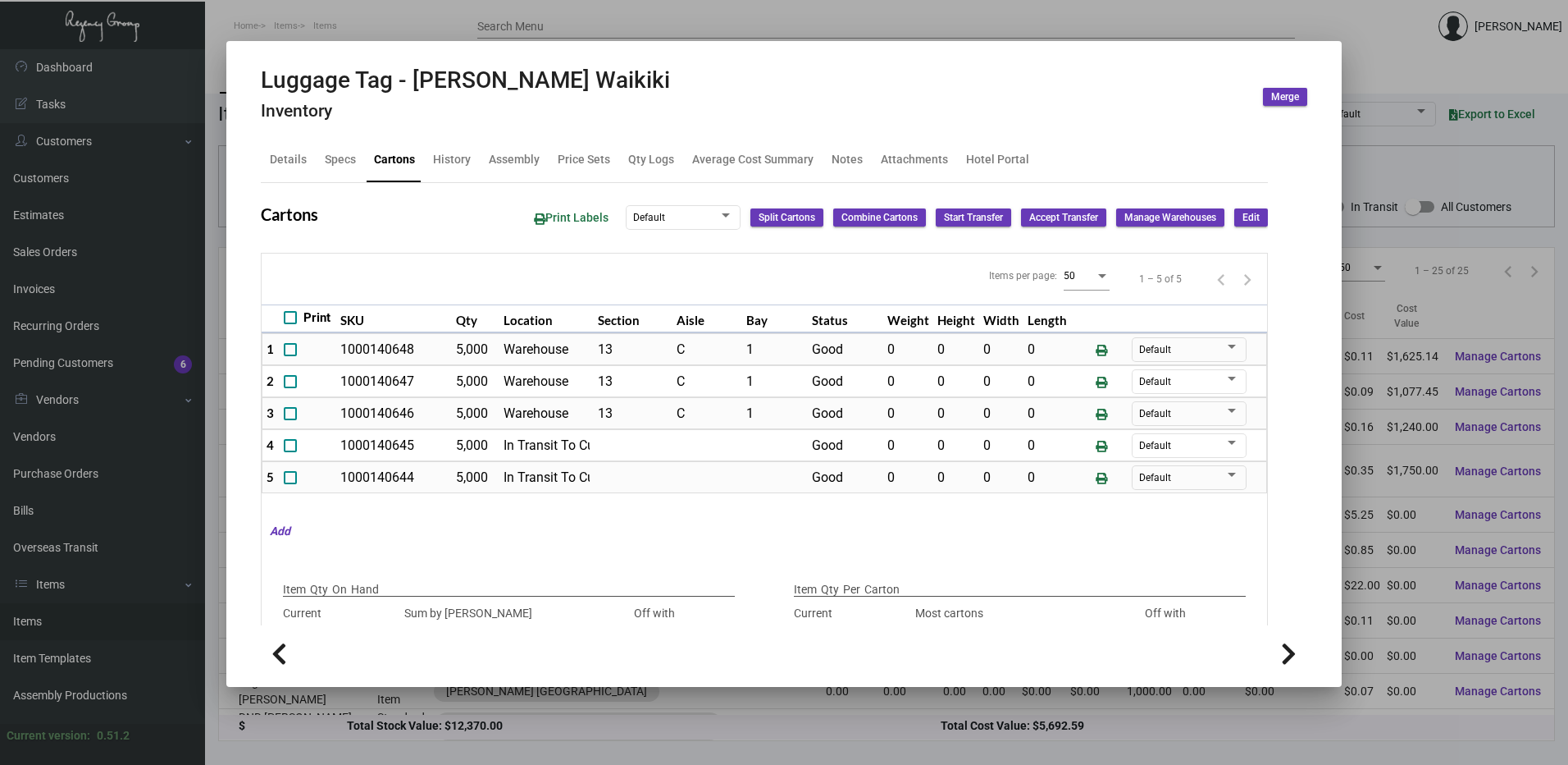
click at [444, 13] on div at bounding box center [784, 382] width 1568 height 765
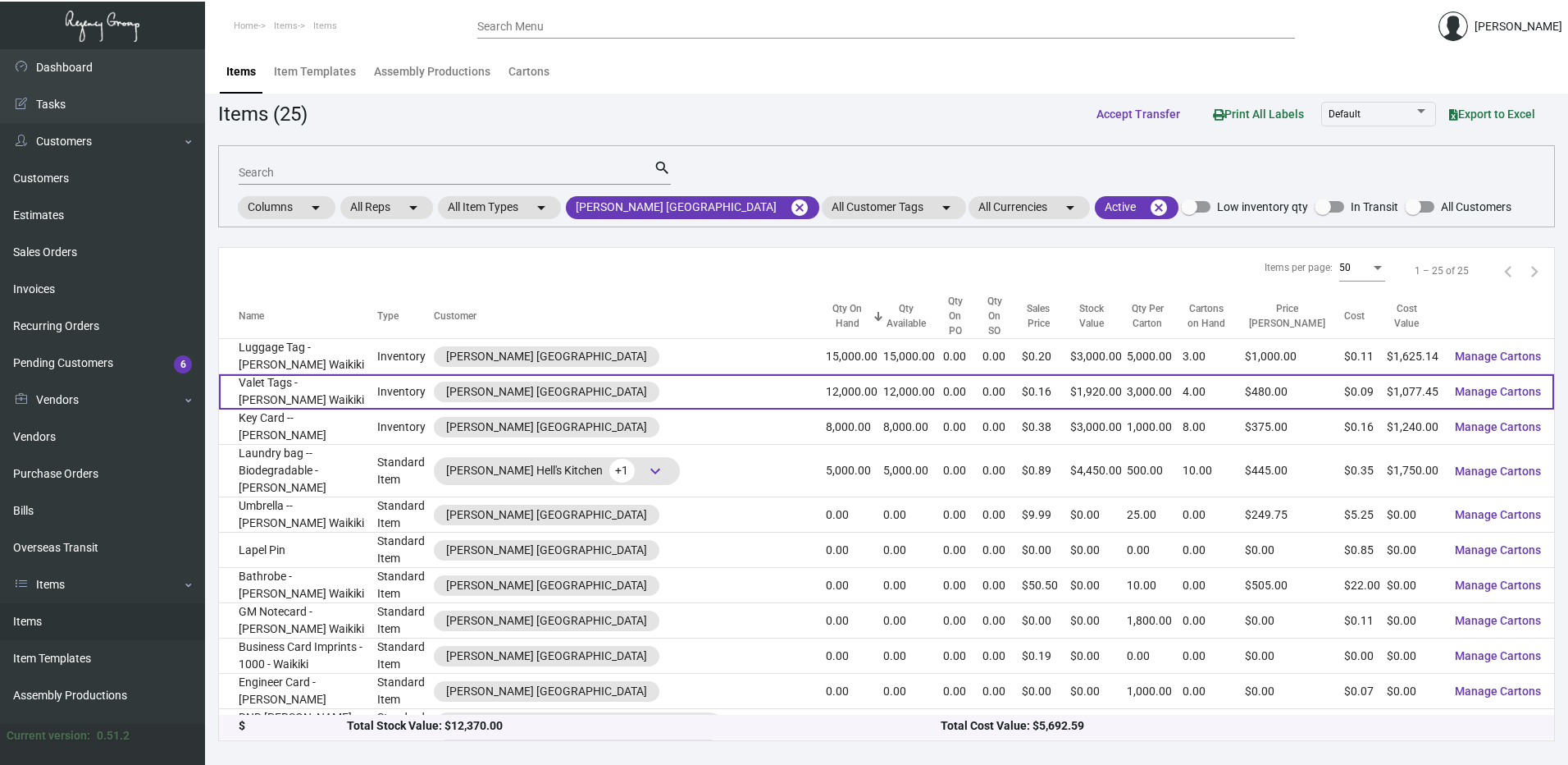
click at [322, 374] on td "Valet Tags - [PERSON_NAME] Waikiki" at bounding box center [298, 391] width 158 height 35
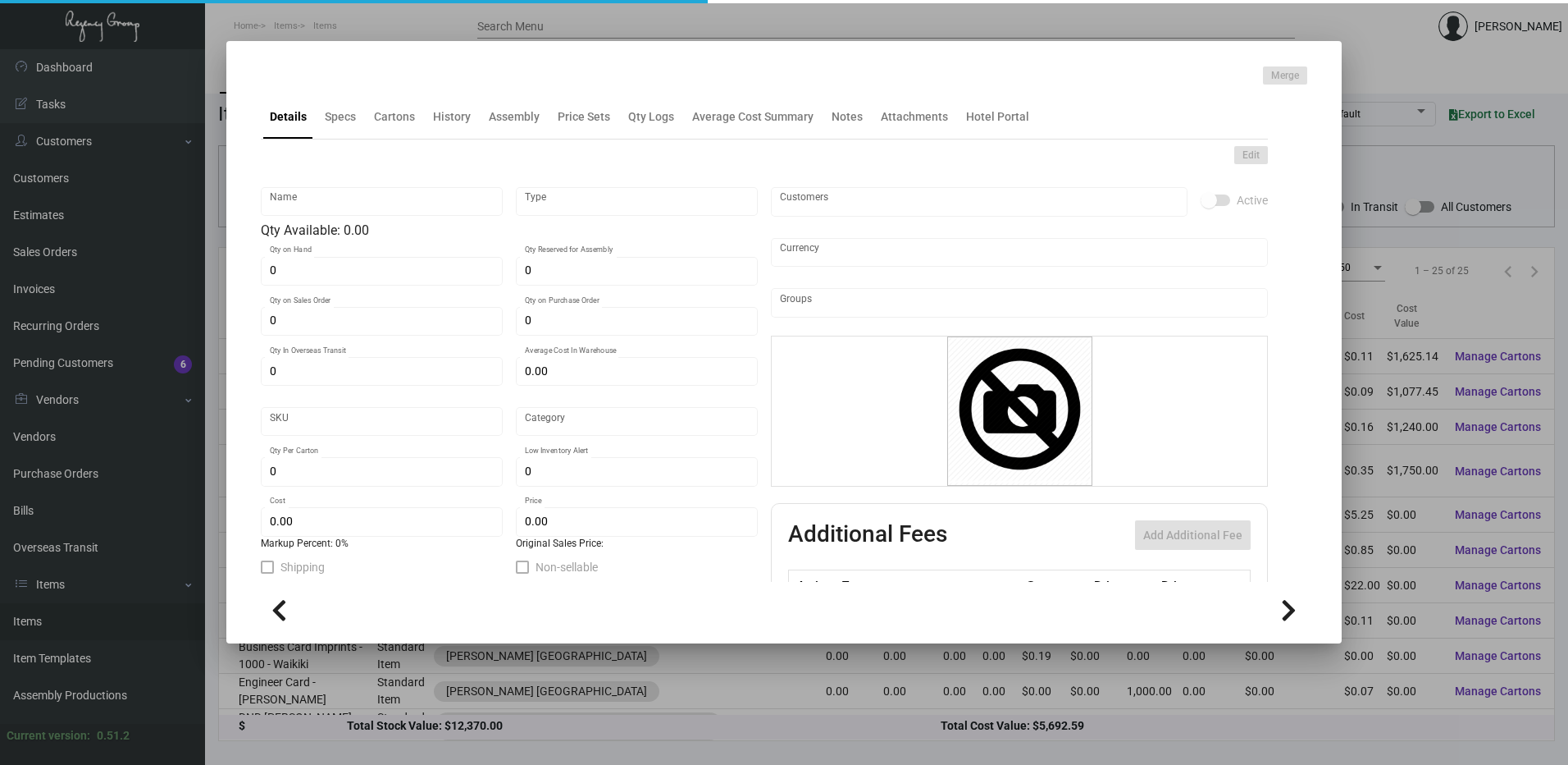
type input "Valet Tags - [PERSON_NAME] Waikiki"
type input "Inventory"
type input "12,000"
type input "$ 0.13468"
type input "Standard"
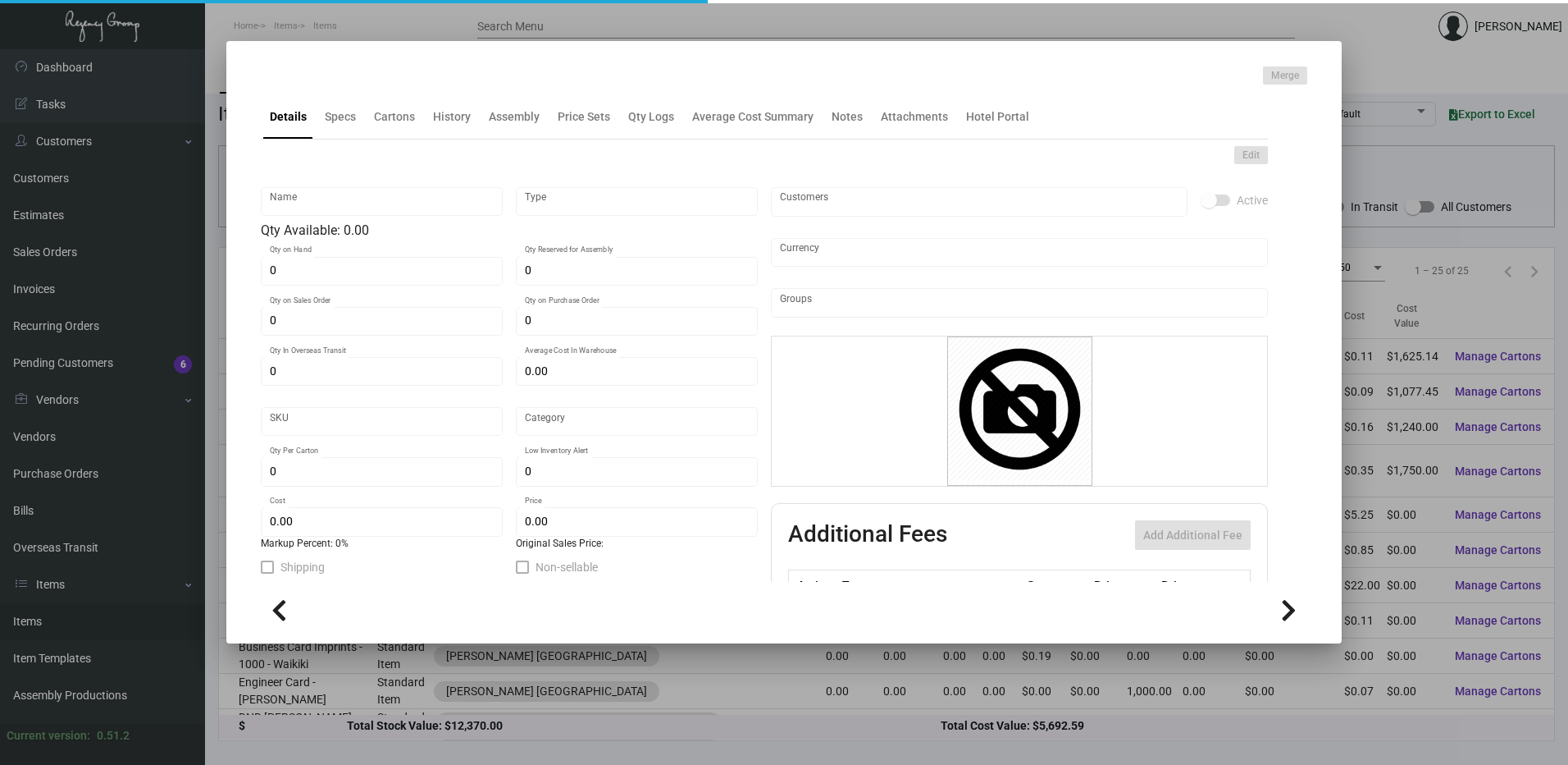
type input "3,000"
type input "$ 0.08979"
type input "$ 0.16"
checkbox input "true"
type input "United States Dollar $"
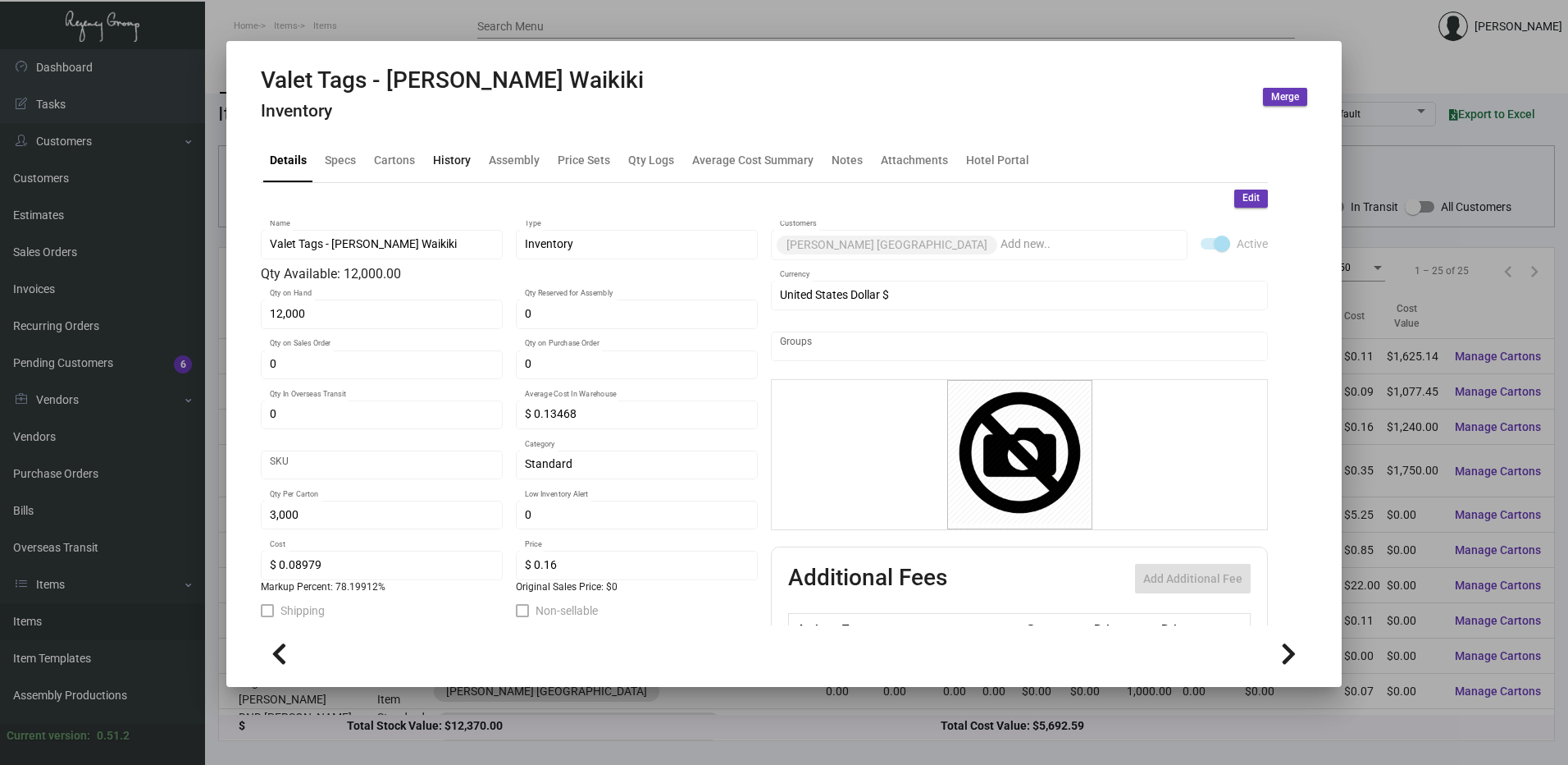
click at [427, 167] on div "History" at bounding box center [451, 160] width 51 height 40
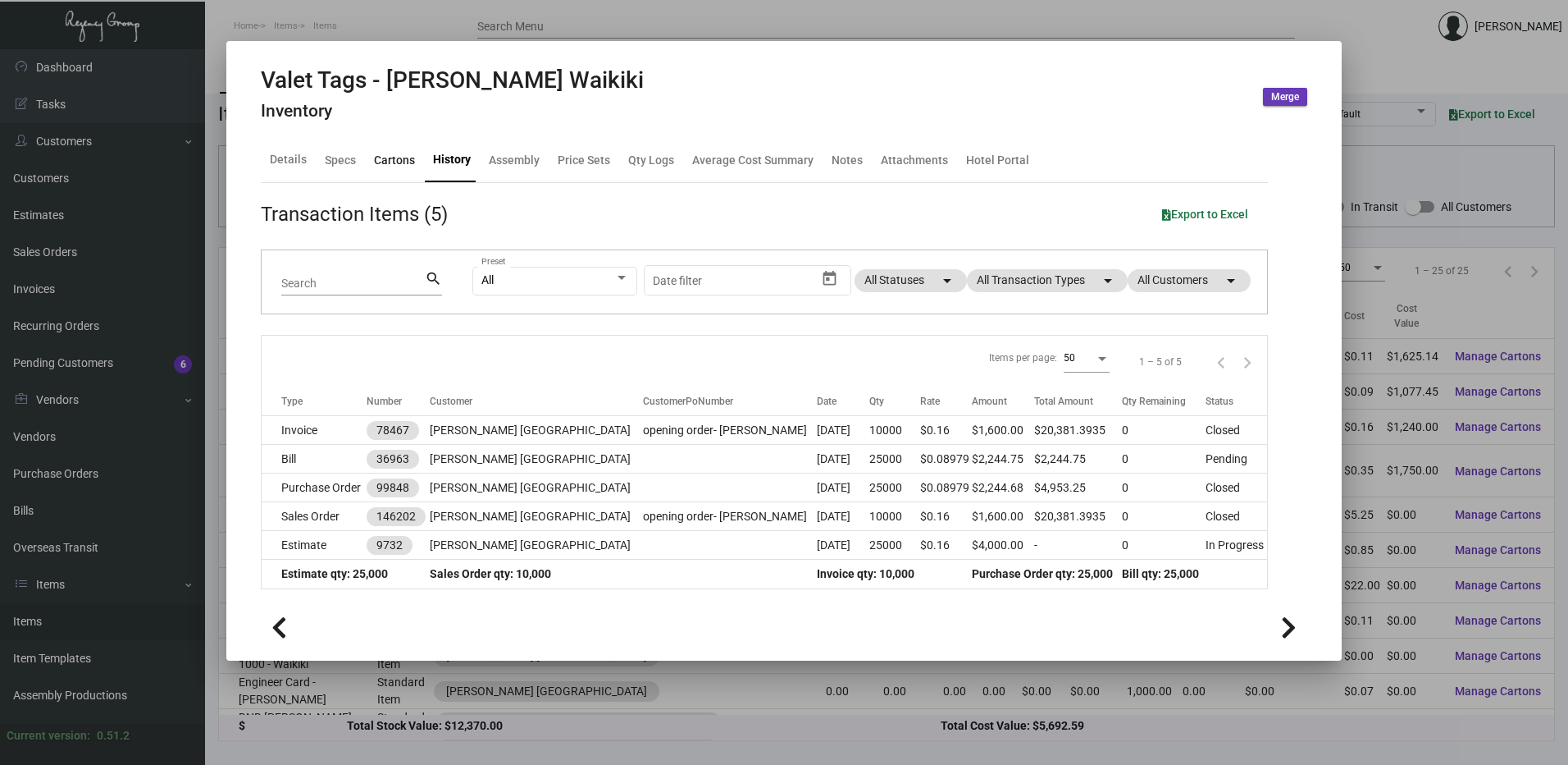
click at [410, 164] on div "Cartons" at bounding box center [394, 160] width 41 height 17
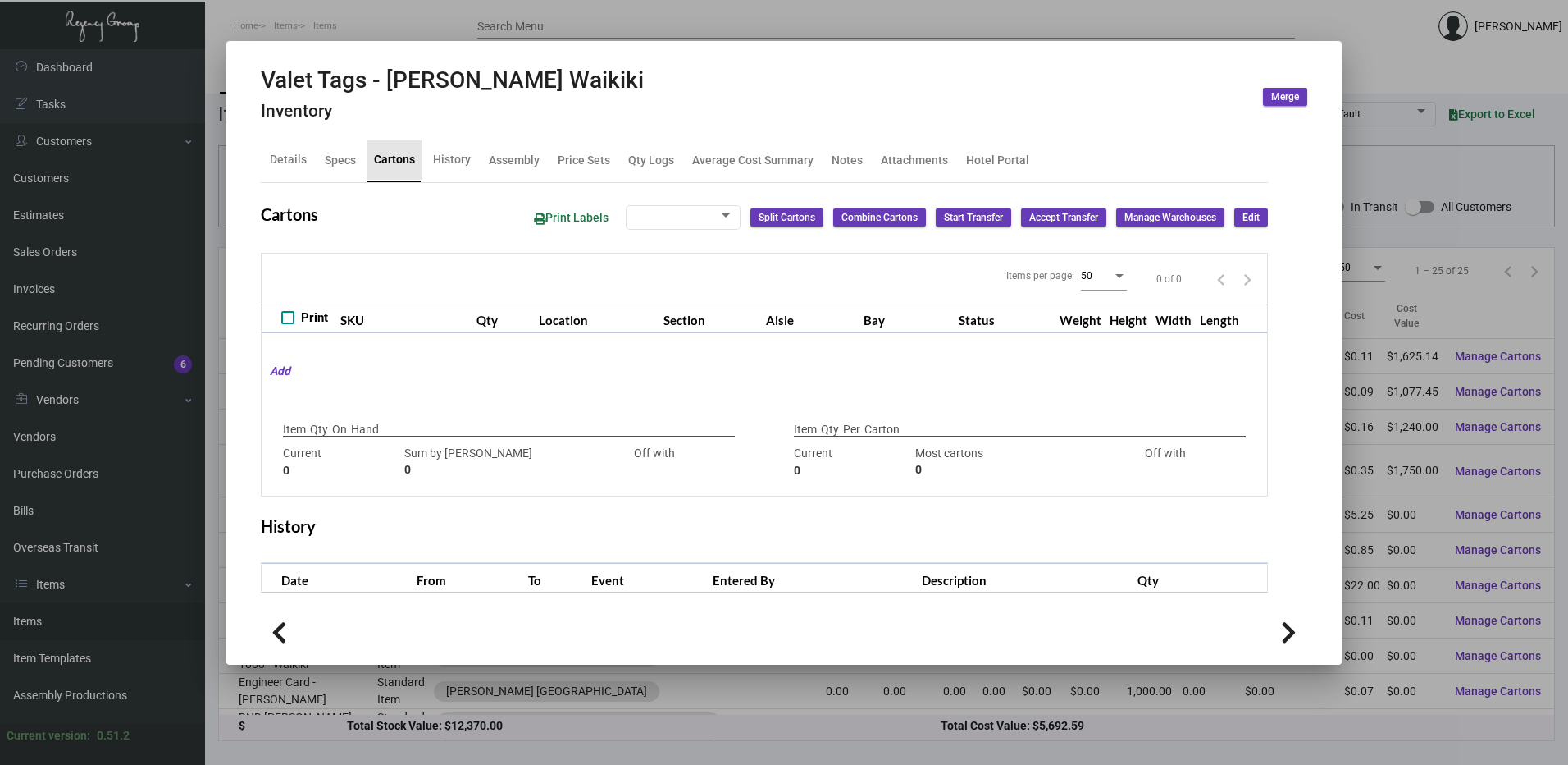
type input "12,000"
type input "15000"
type input "-3000"
type input "3,000"
type input "3000"
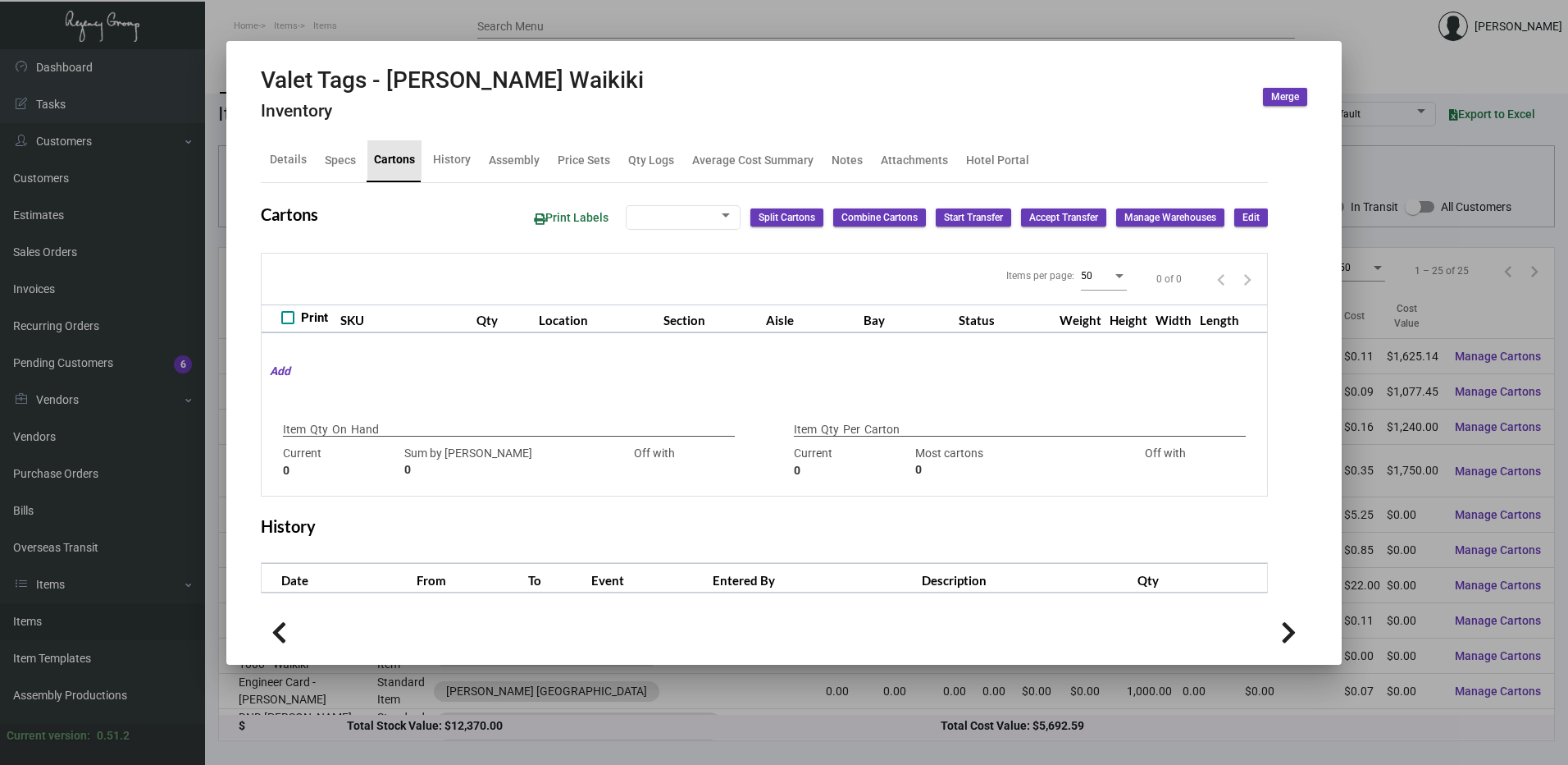
type input "0"
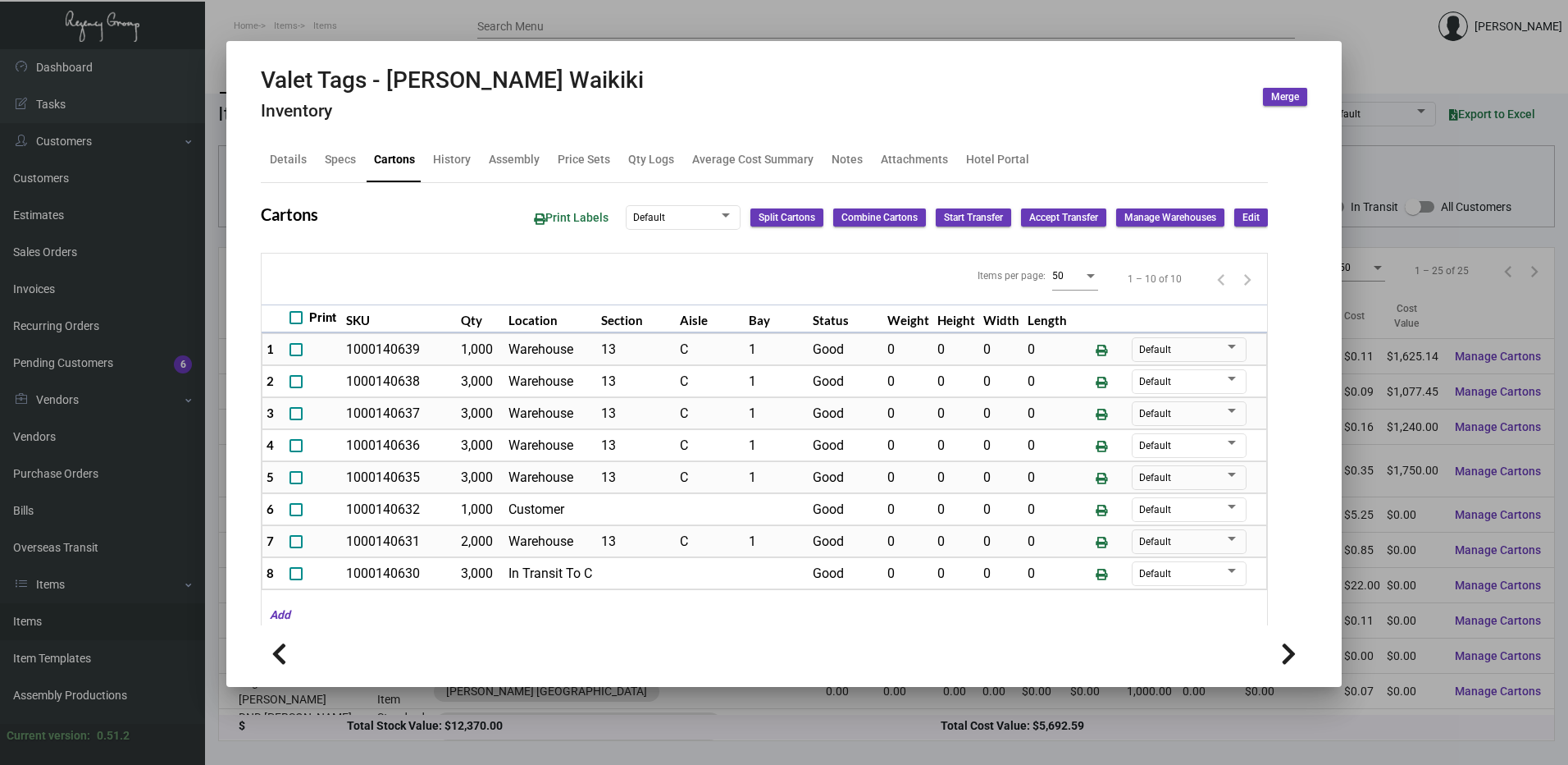
click at [480, 24] on div at bounding box center [784, 382] width 1568 height 765
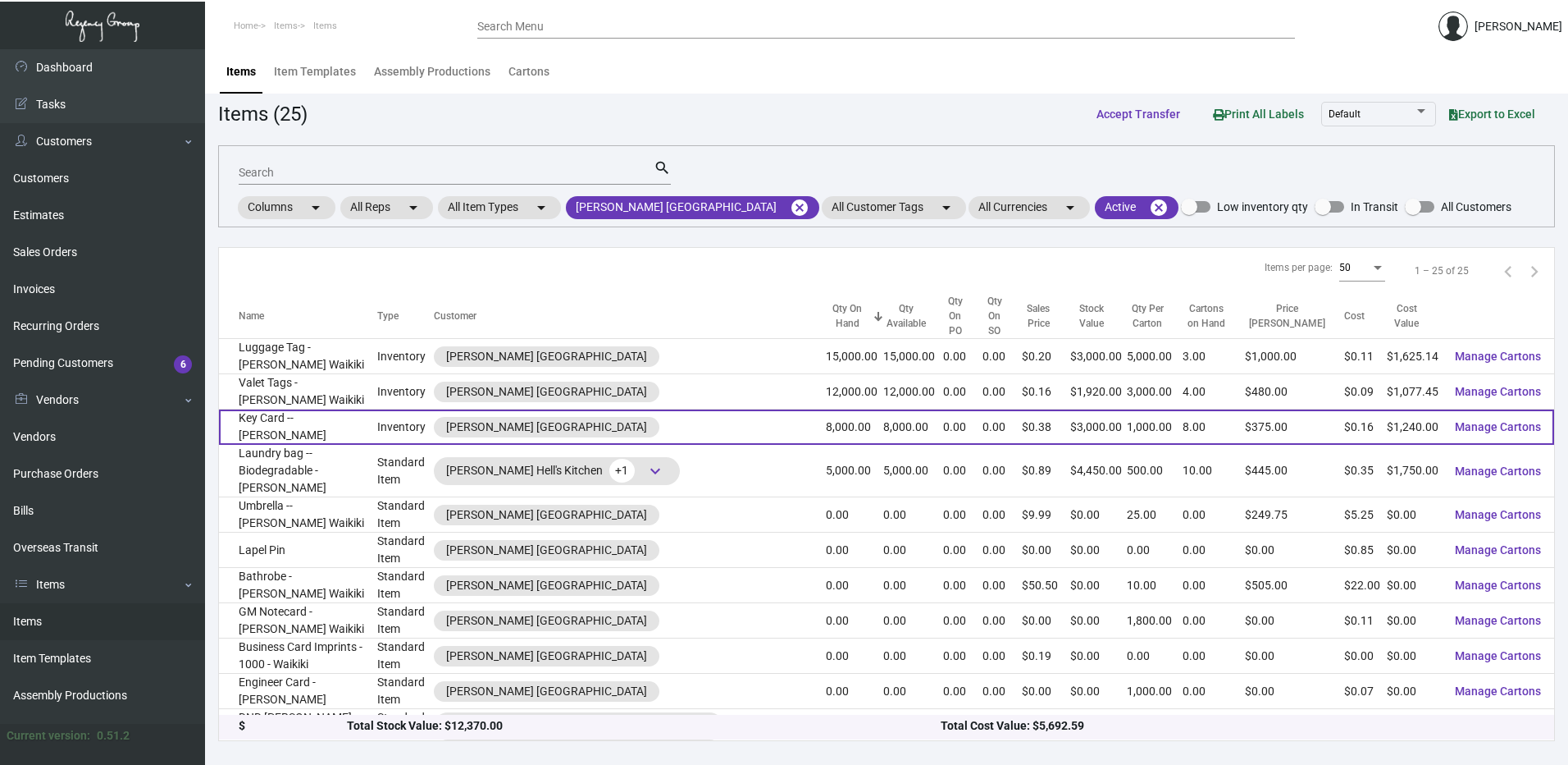
click at [341, 409] on td "Key Card -- [PERSON_NAME]" at bounding box center [298, 427] width 158 height 35
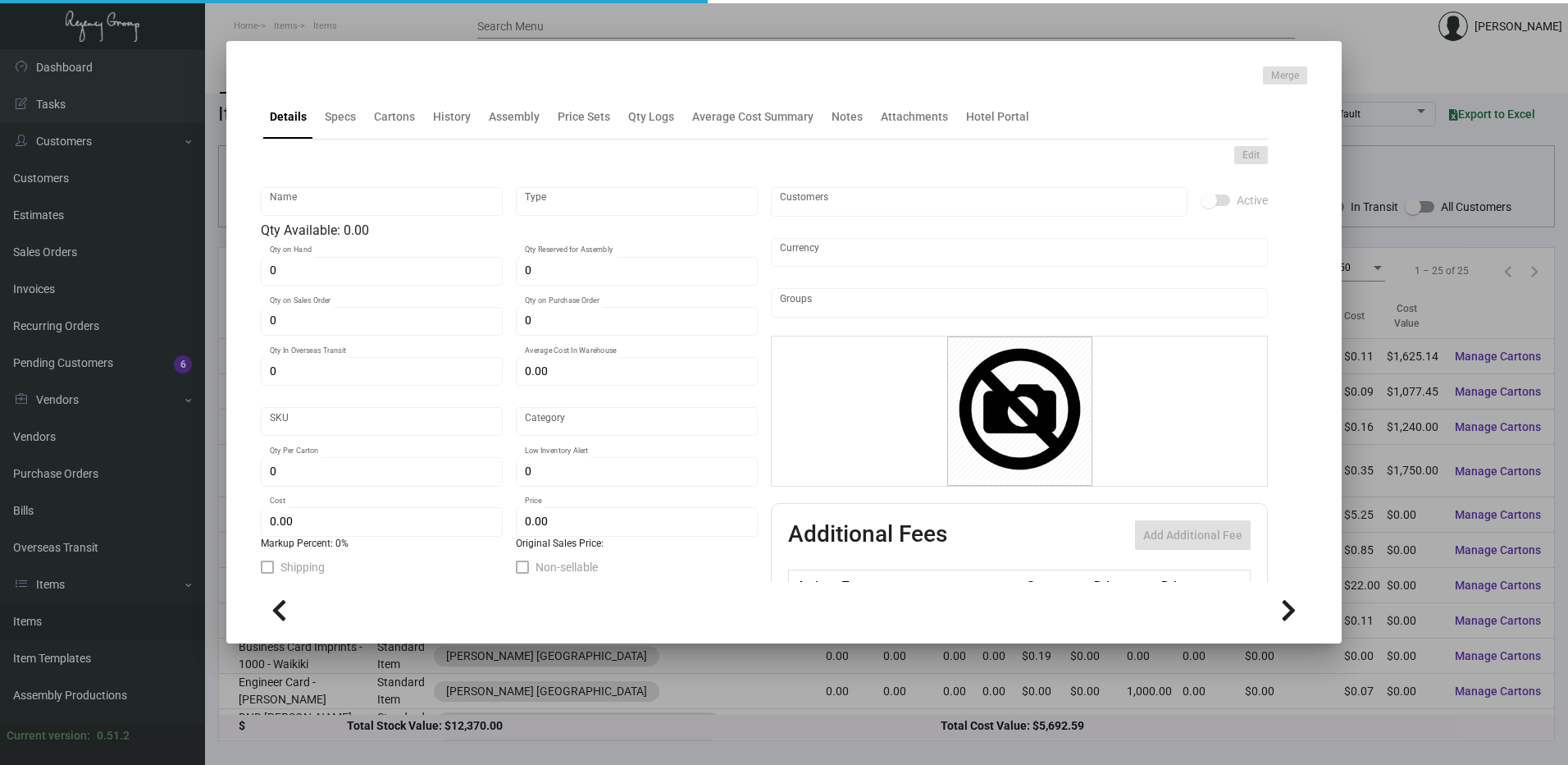
type input "Key Card -- [PERSON_NAME]"
type input "Inventory"
type input "8,000"
type input "$ 0.155"
type input "Overseas"
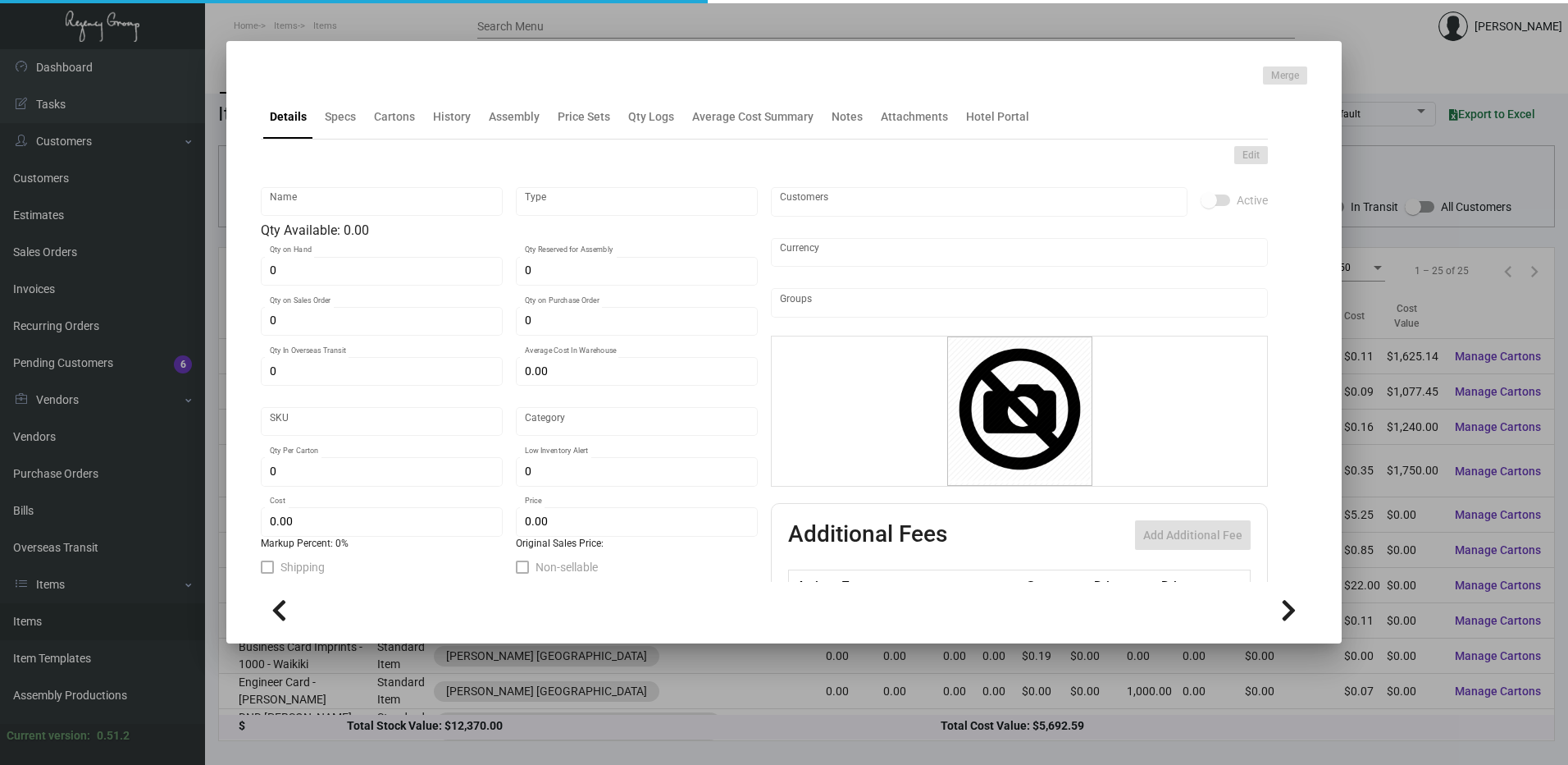
type input "1,000"
type input "$ 0.155"
type input "$ 0.375"
checkbox input "true"
type input "United States Dollar $"
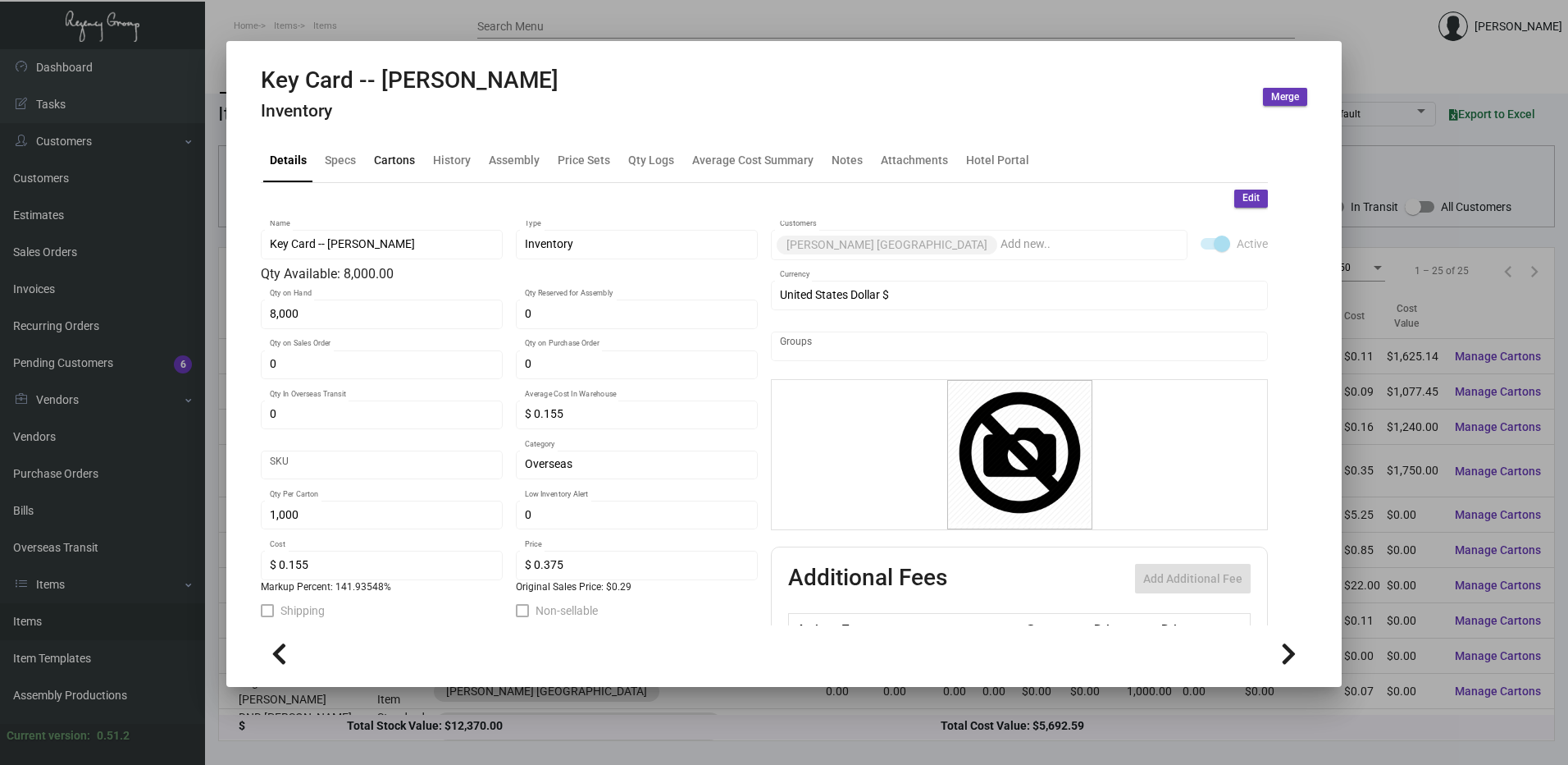
click at [412, 162] on div "Cartons" at bounding box center [394, 160] width 41 height 17
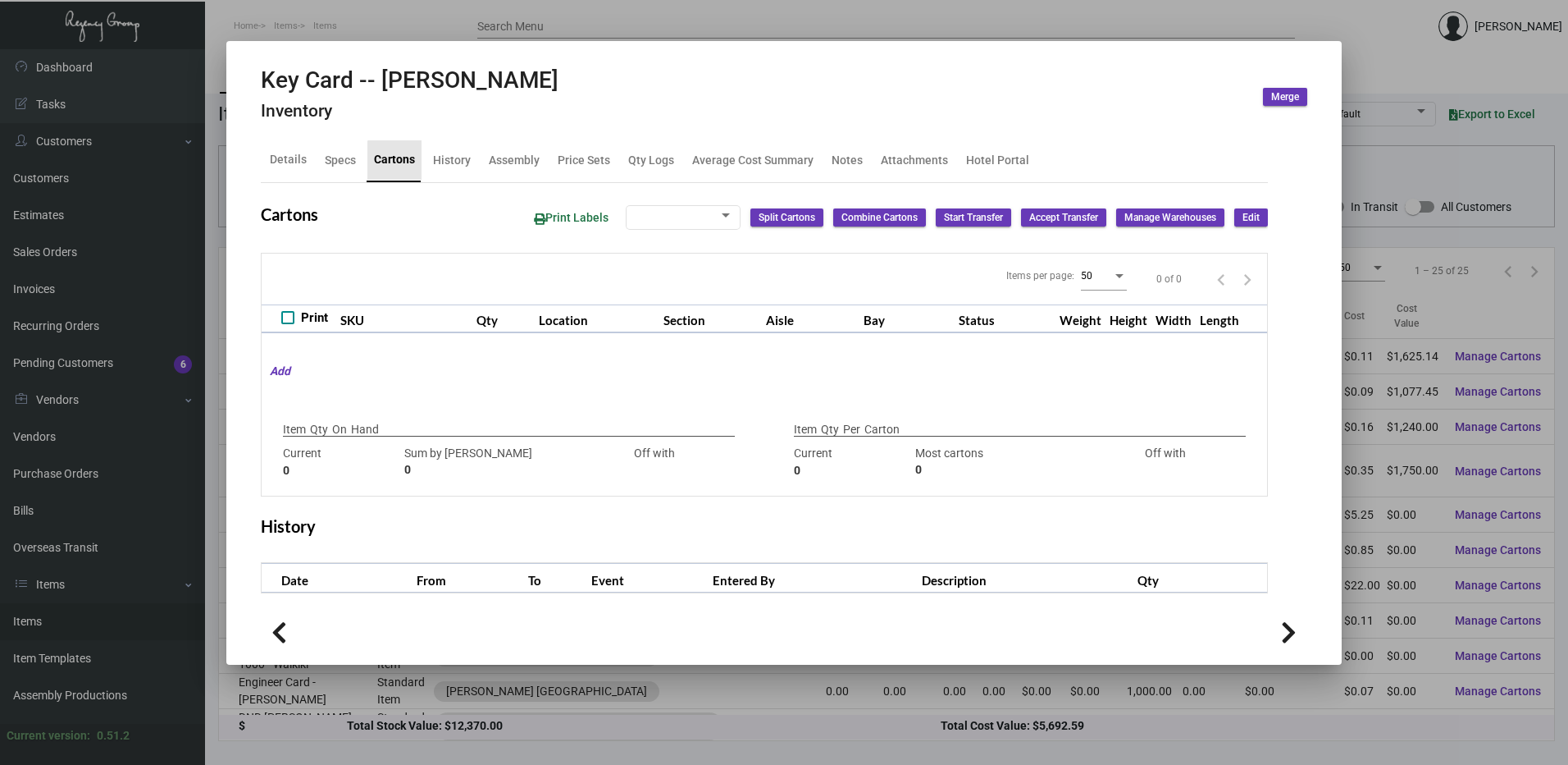
type input "8,000"
type input "8000"
type input "0"
type input "1,000"
type input "1000"
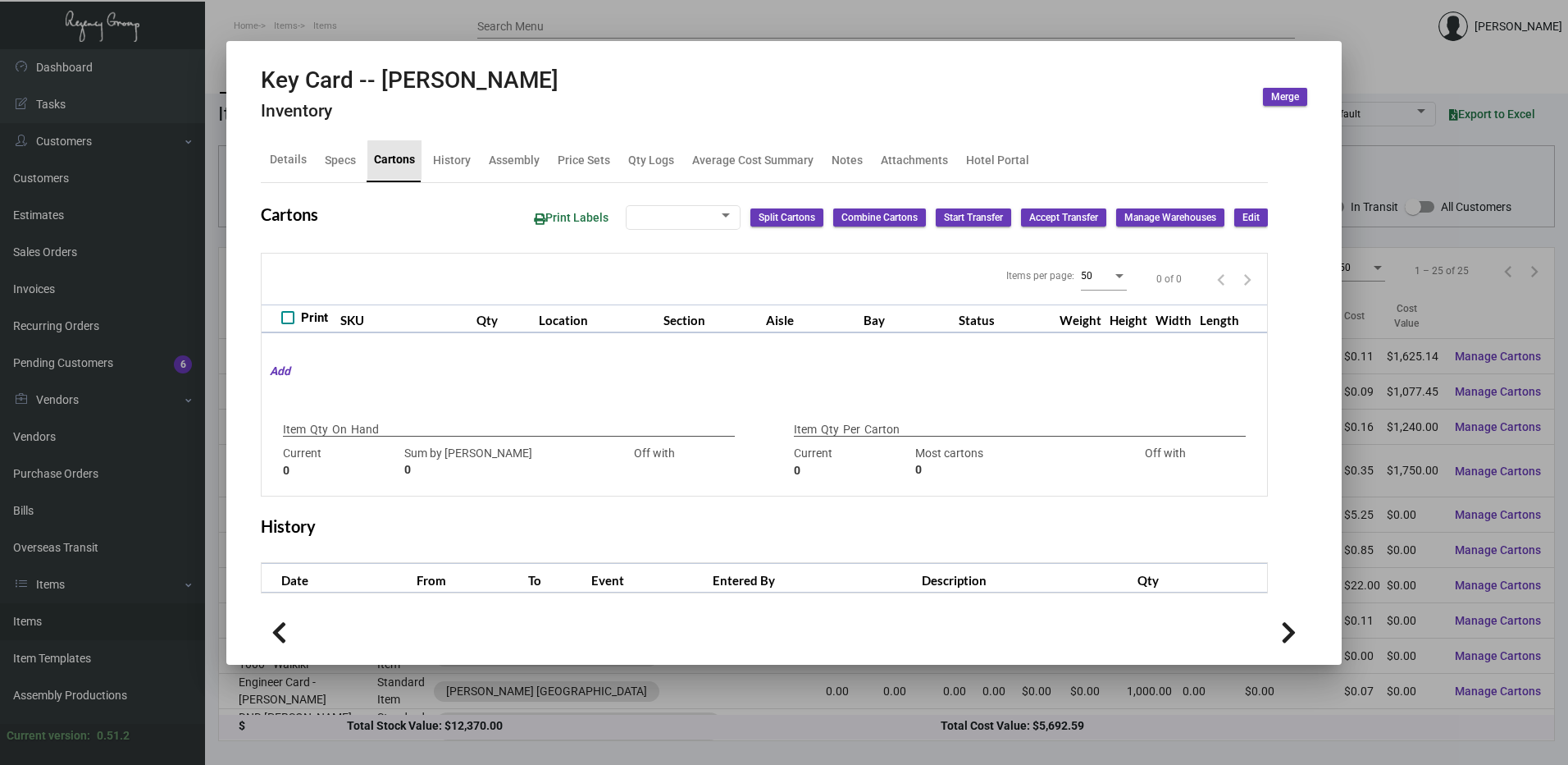
type input "0"
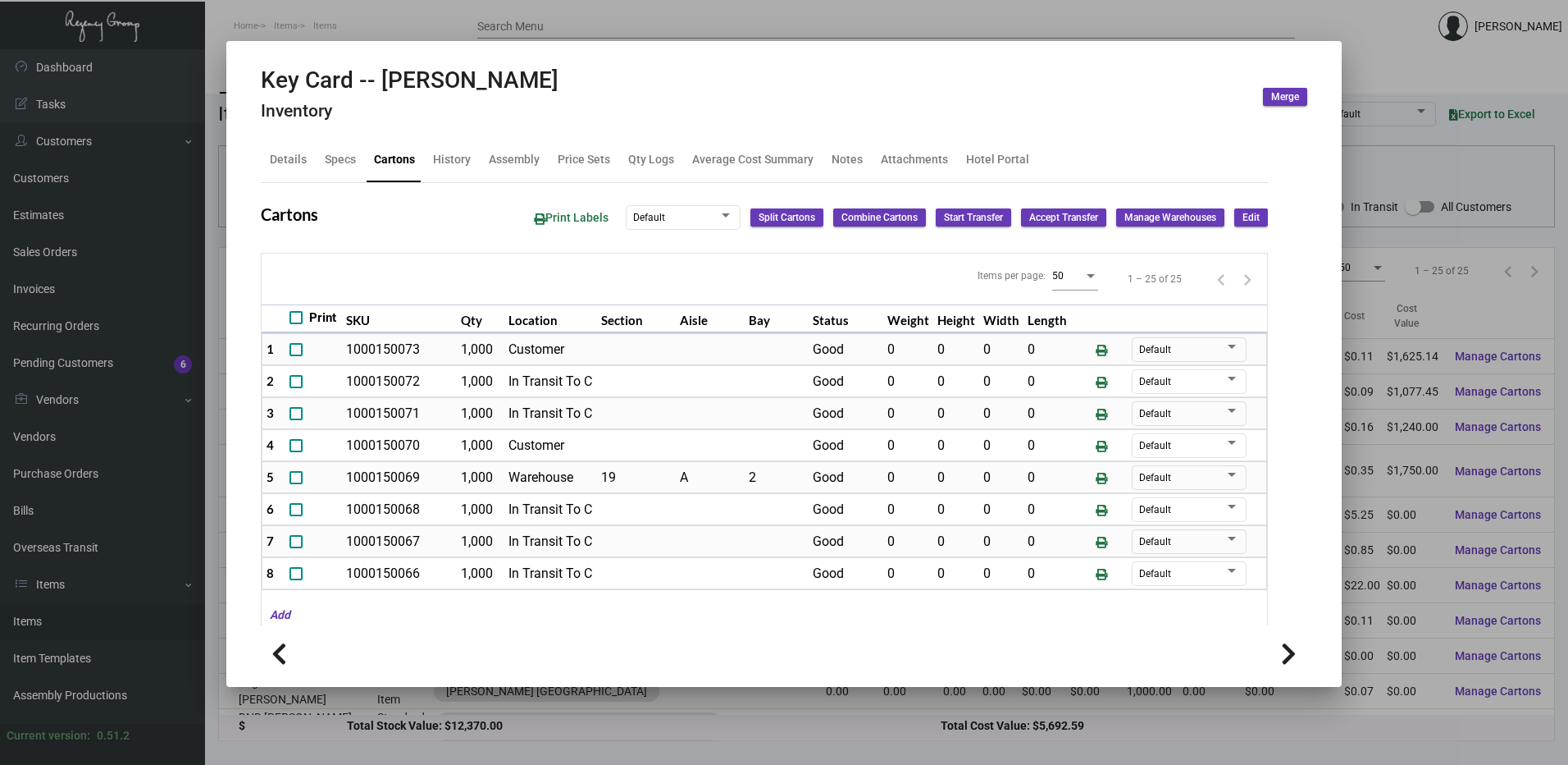
click at [458, 25] on div at bounding box center [784, 382] width 1568 height 765
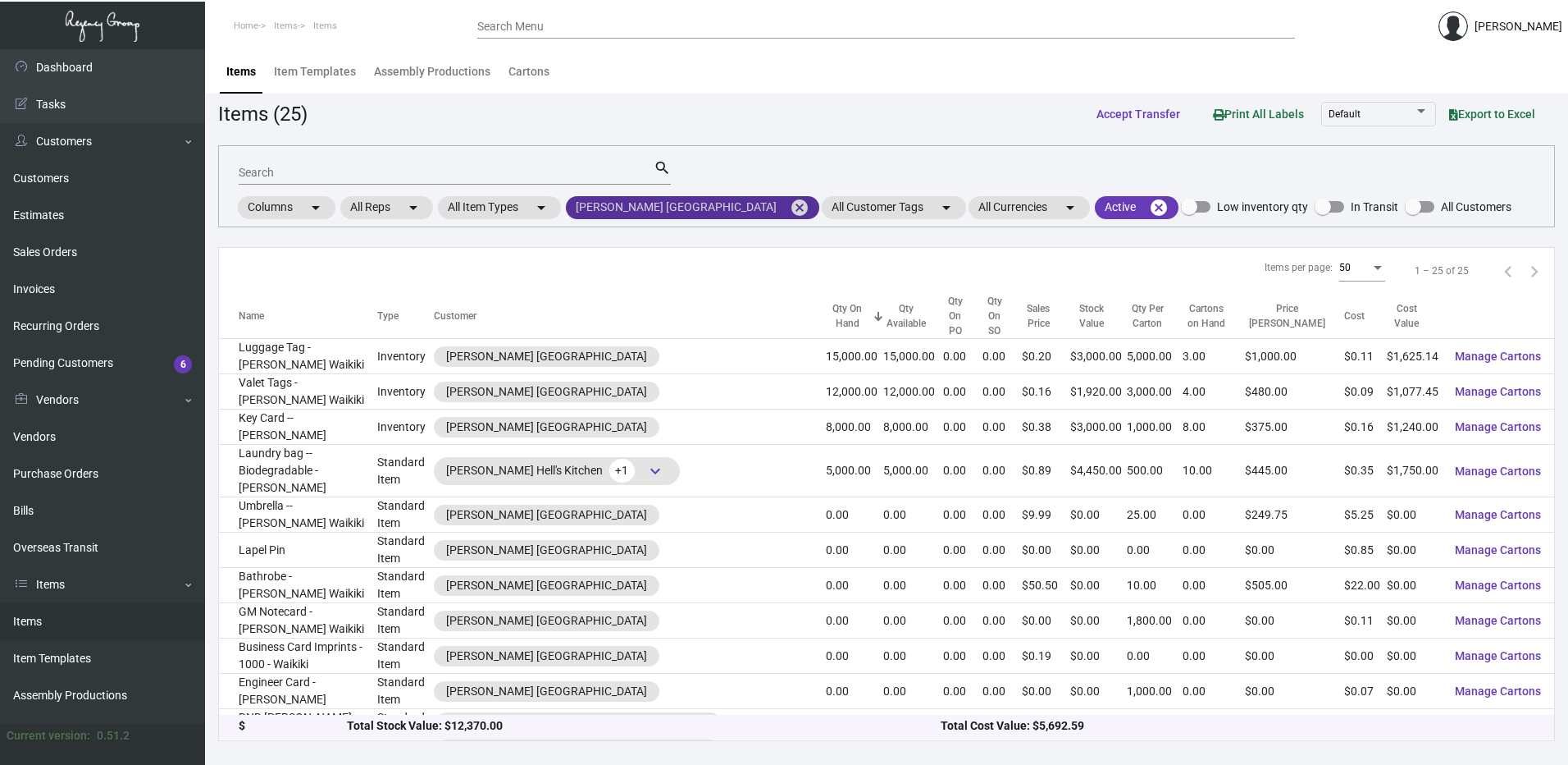
click at [790, 205] on mat-icon "cancel" at bounding box center [799, 207] width 20 height 20
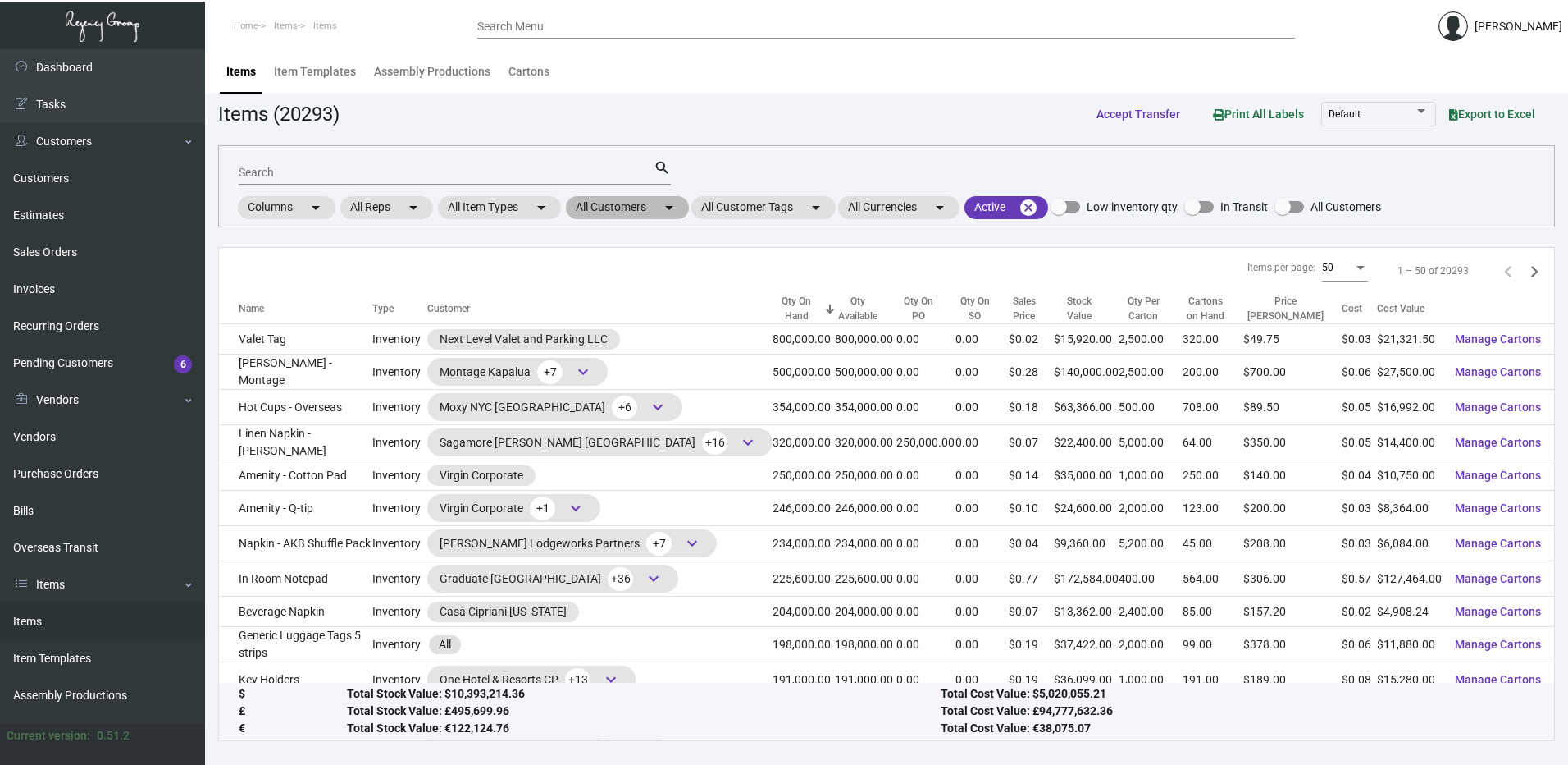
click at [663, 199] on mat-chip "All Customers arrow_drop_down" at bounding box center [627, 207] width 123 height 23
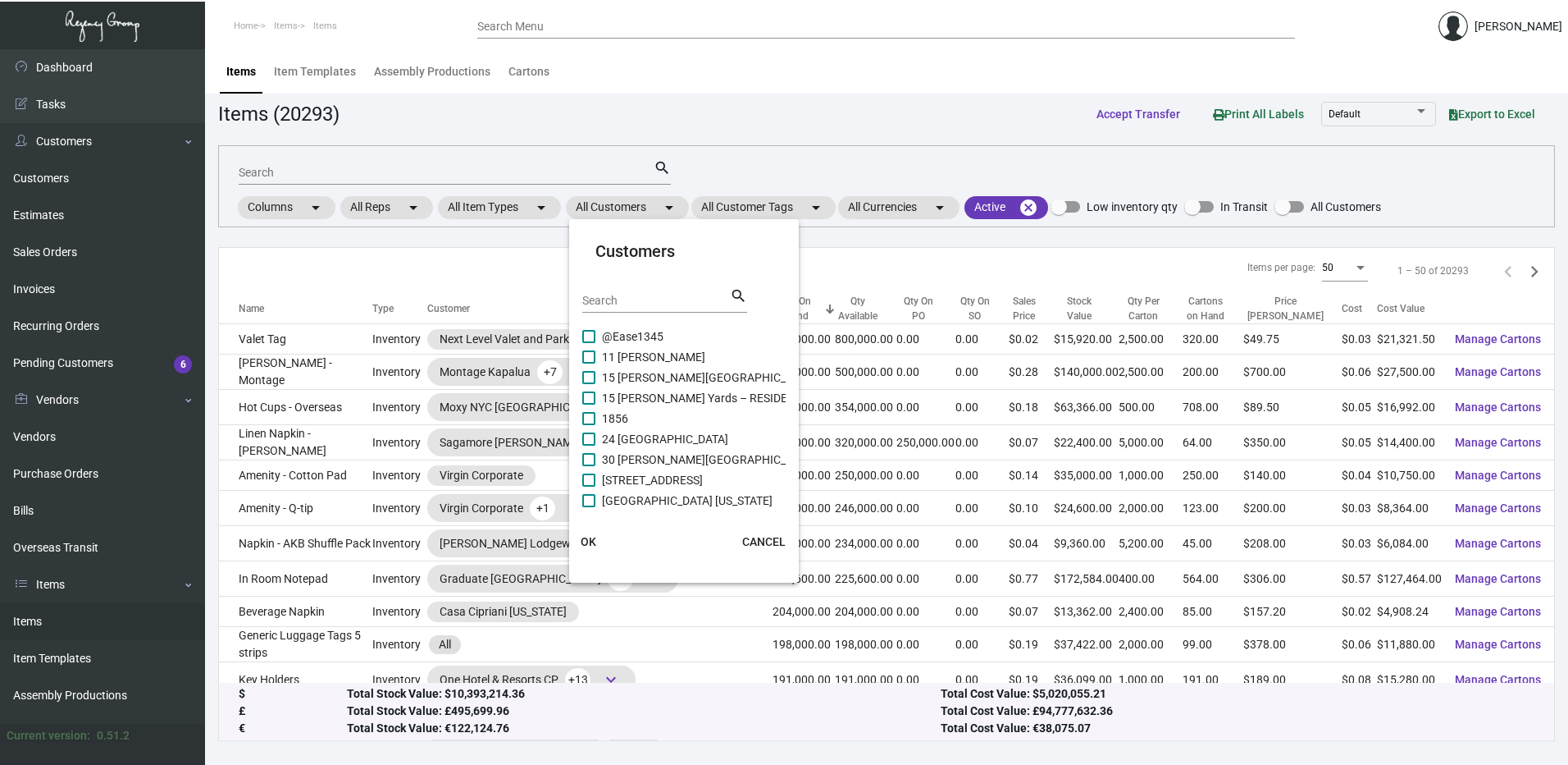
click at [620, 302] on input "Search" at bounding box center [656, 300] width 148 height 13
paste input "[GEOGRAPHIC_DATA]"
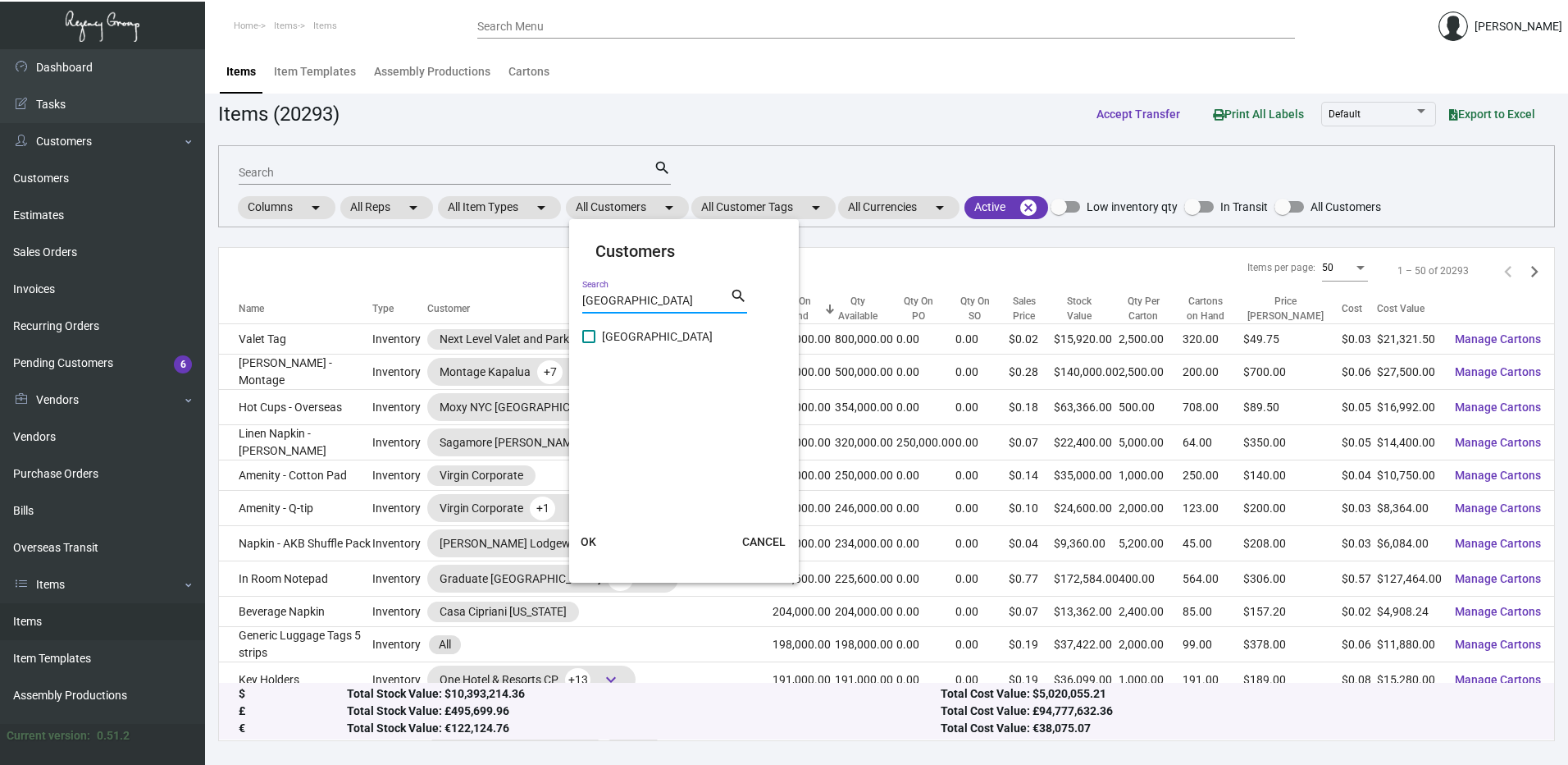
type input "[GEOGRAPHIC_DATA]"
click at [589, 338] on span at bounding box center [589, 336] width 13 height 13
click at [589, 343] on input "[GEOGRAPHIC_DATA]" at bounding box center [588, 343] width 1 height 1
checkbox input "true"
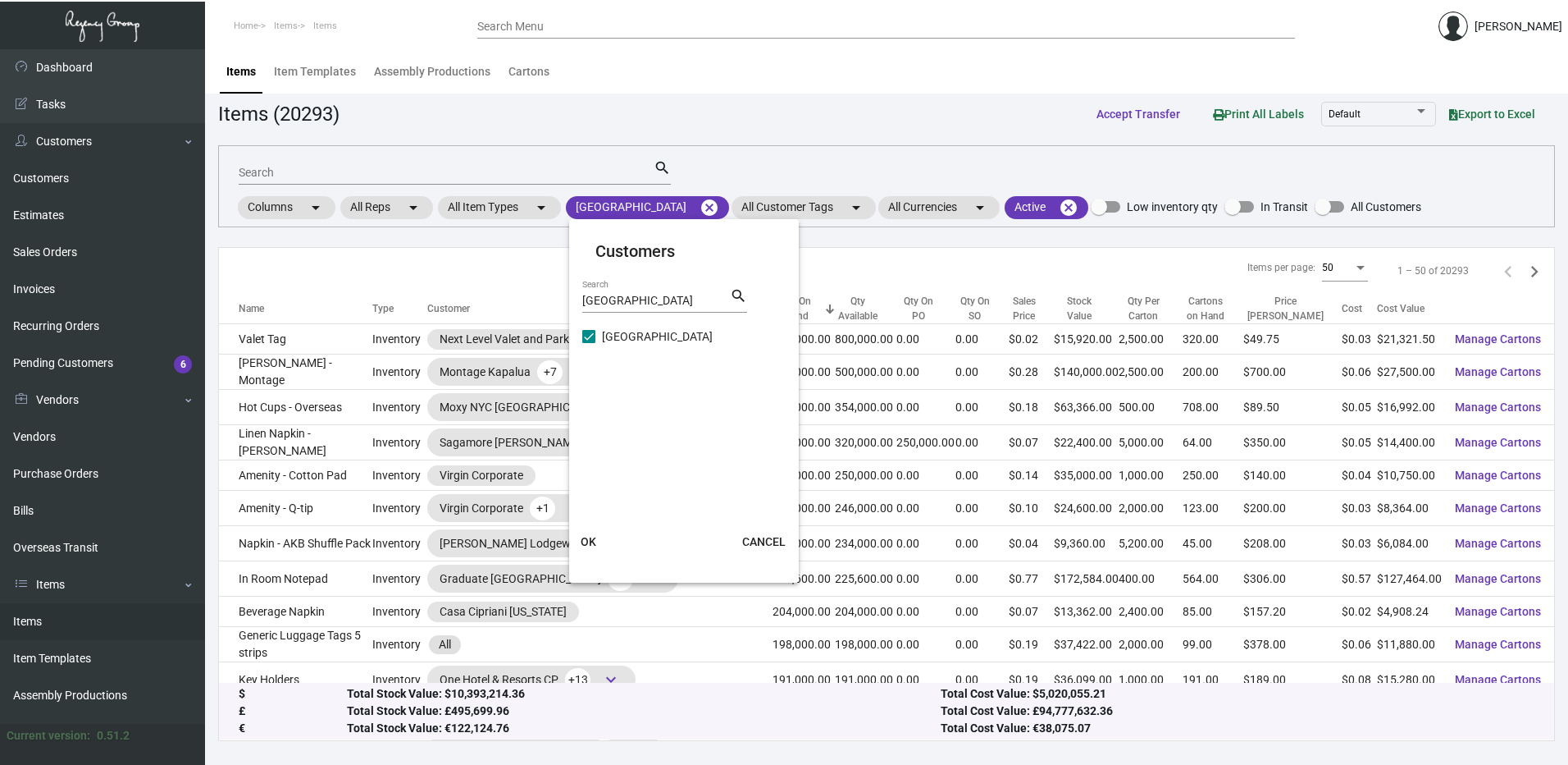
click at [592, 549] on button "OK" at bounding box center [589, 541] width 53 height 29
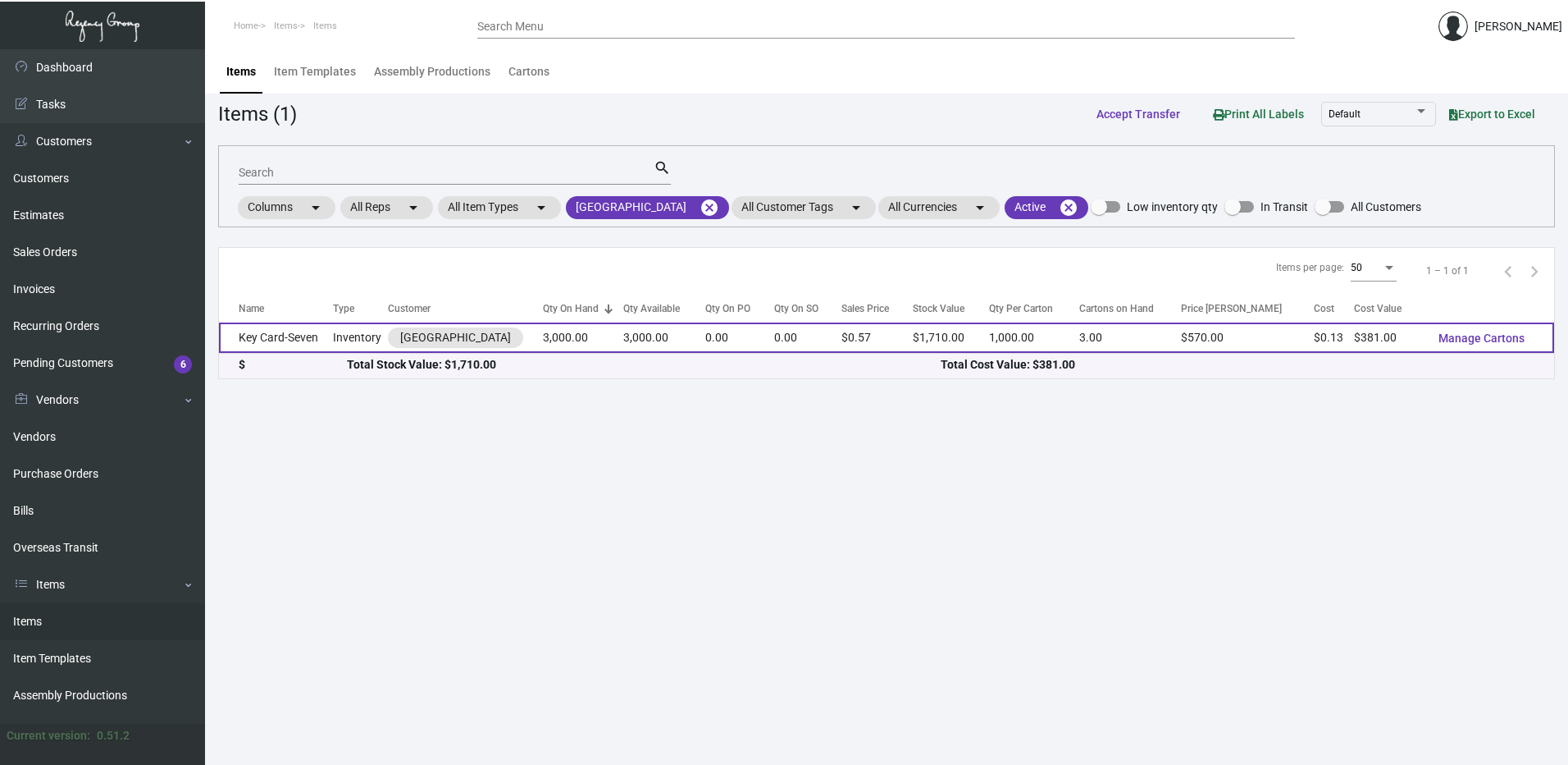
click at [351, 340] on td "Inventory" at bounding box center [361, 337] width 56 height 30
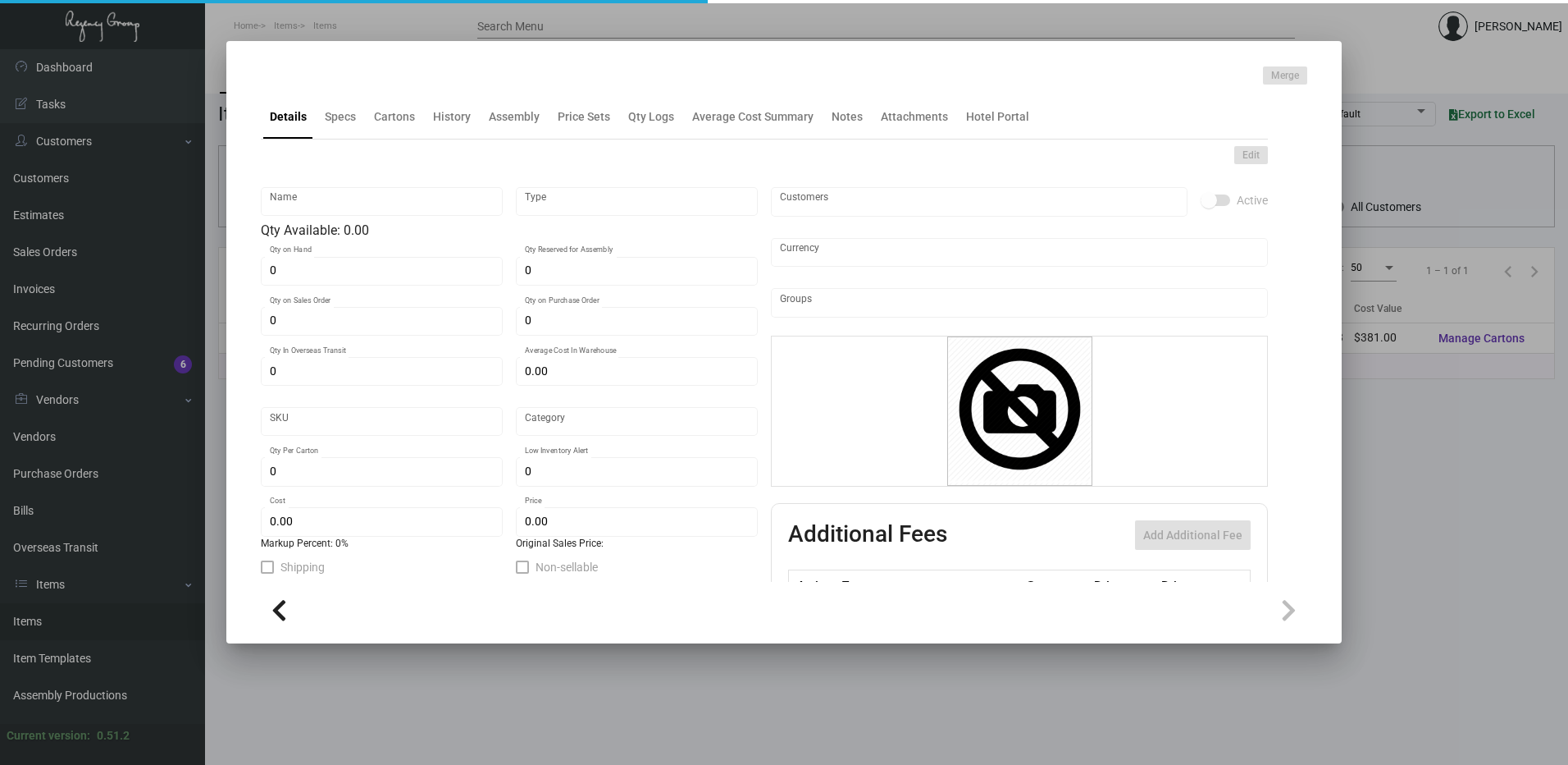
type input "Key Card-Seven"
type input "Inventory"
type input "3,000"
type input "$ 0.127"
type input "2554"
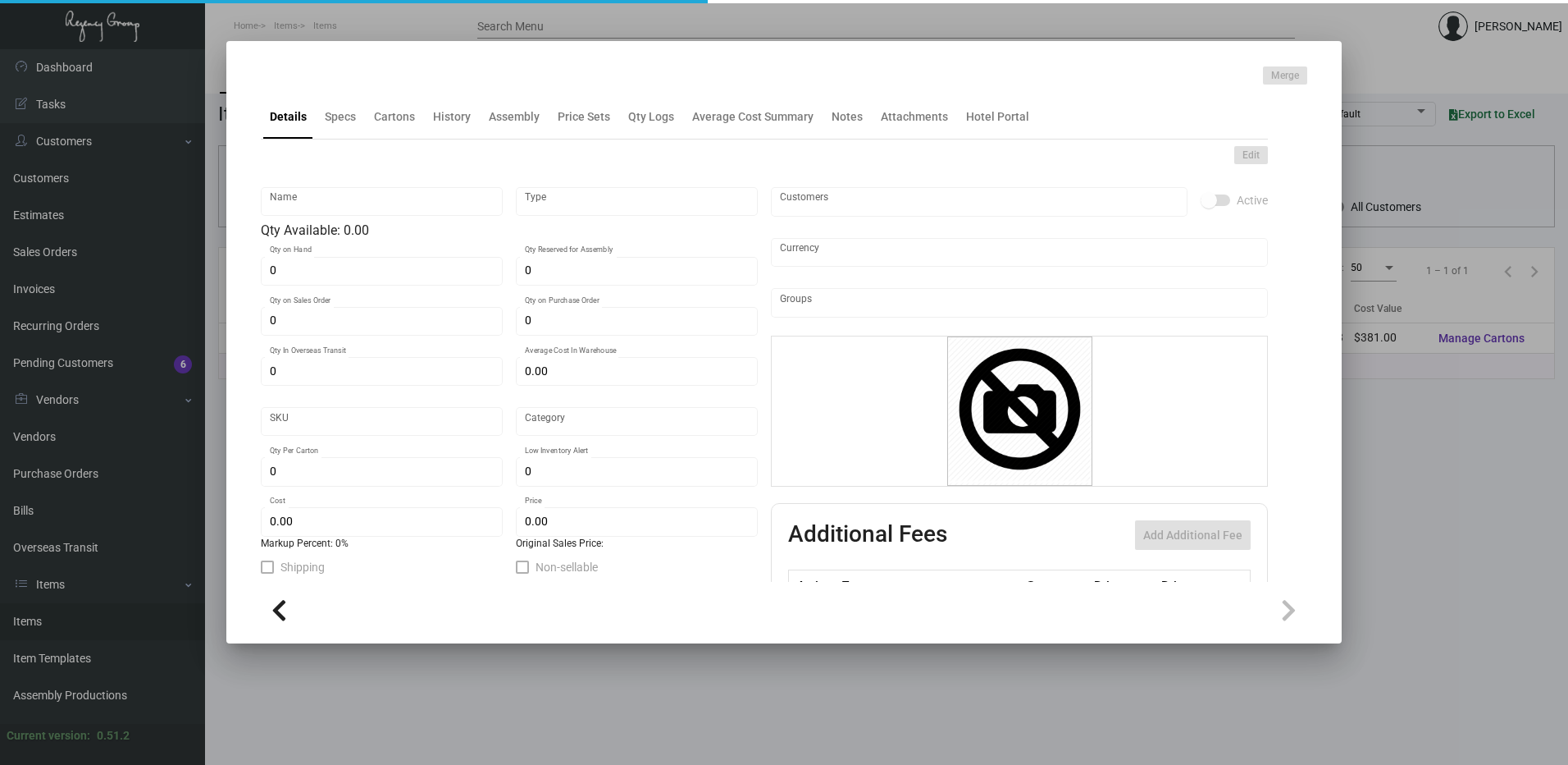
type input "Standard"
type input "1,000"
type input "$ 0.127"
type input "$ 0.57"
checkbox input "true"
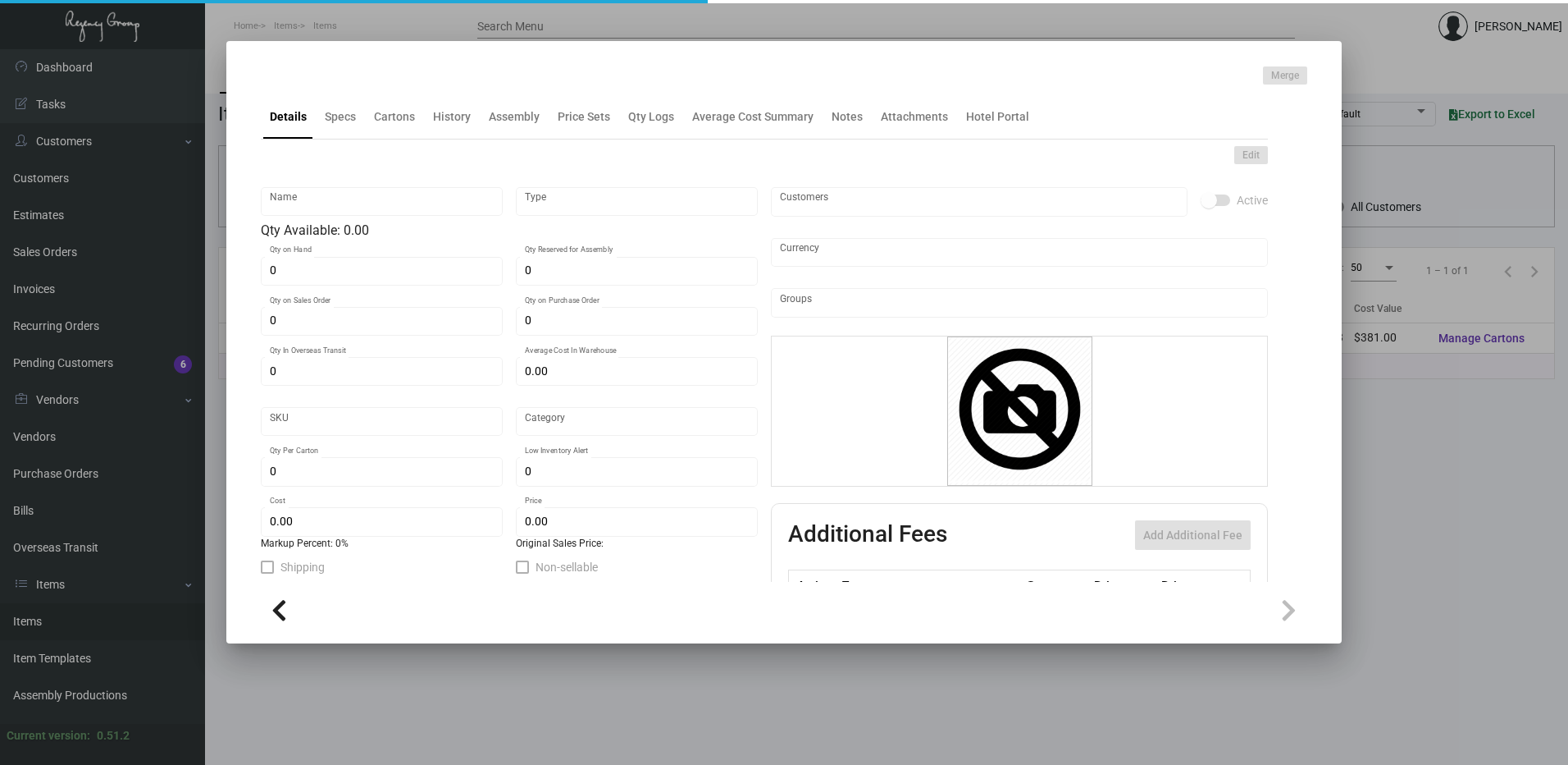
type input "United States Dollar $"
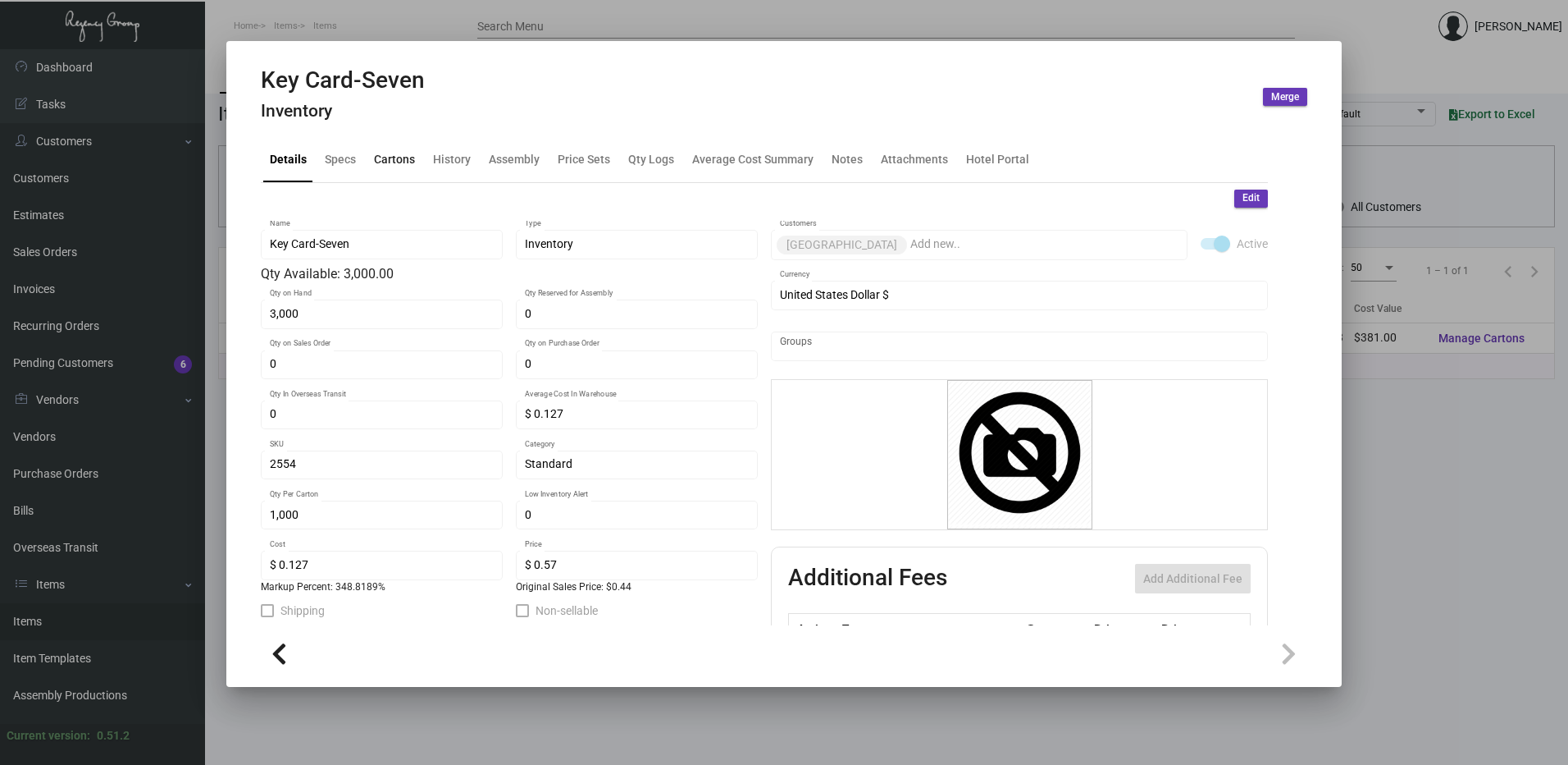
click at [397, 155] on div "Cartons" at bounding box center [394, 160] width 41 height 17
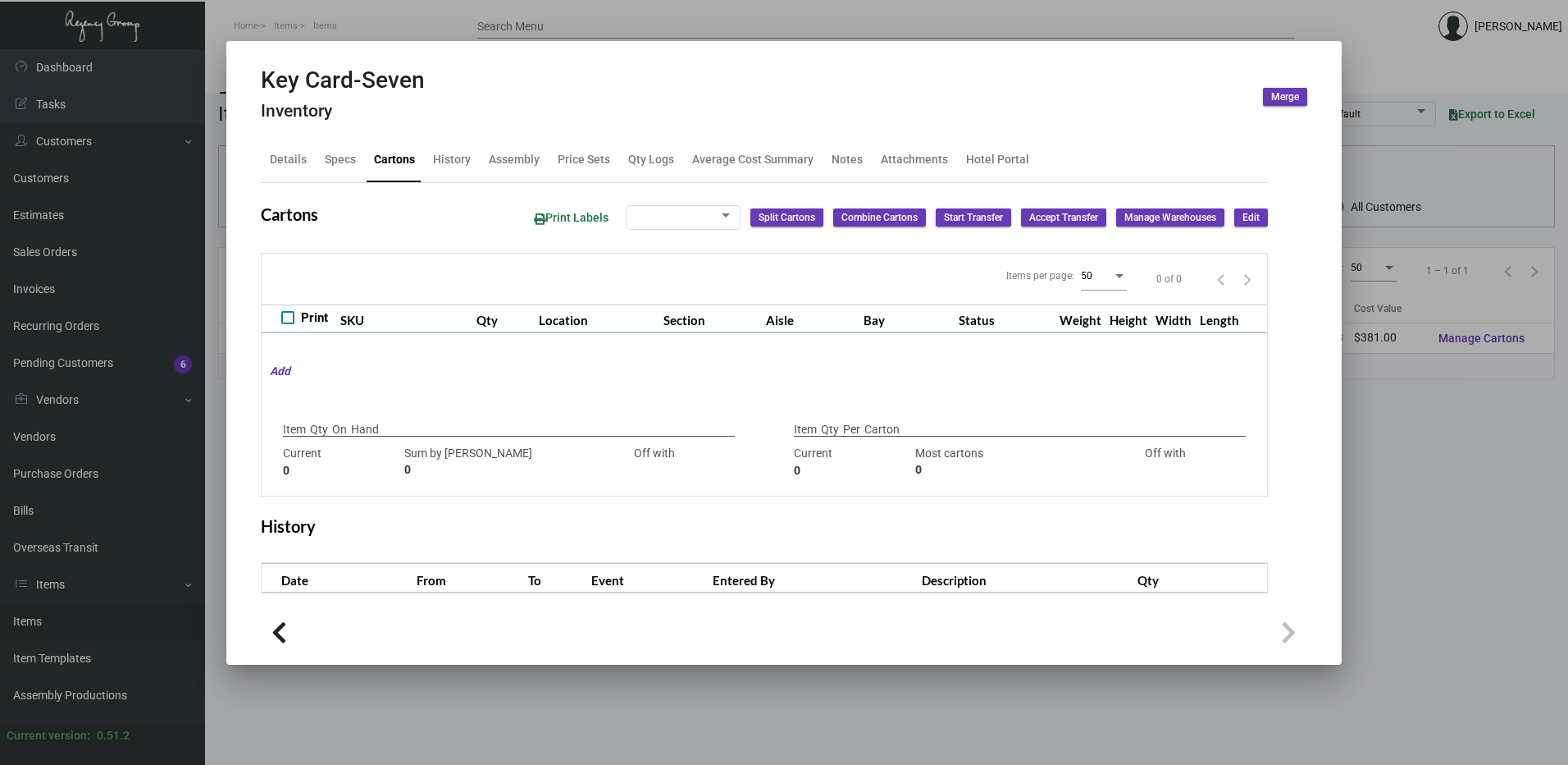
type input "3,000"
type input "3000"
type input "0"
type input "1,000"
type input "1000"
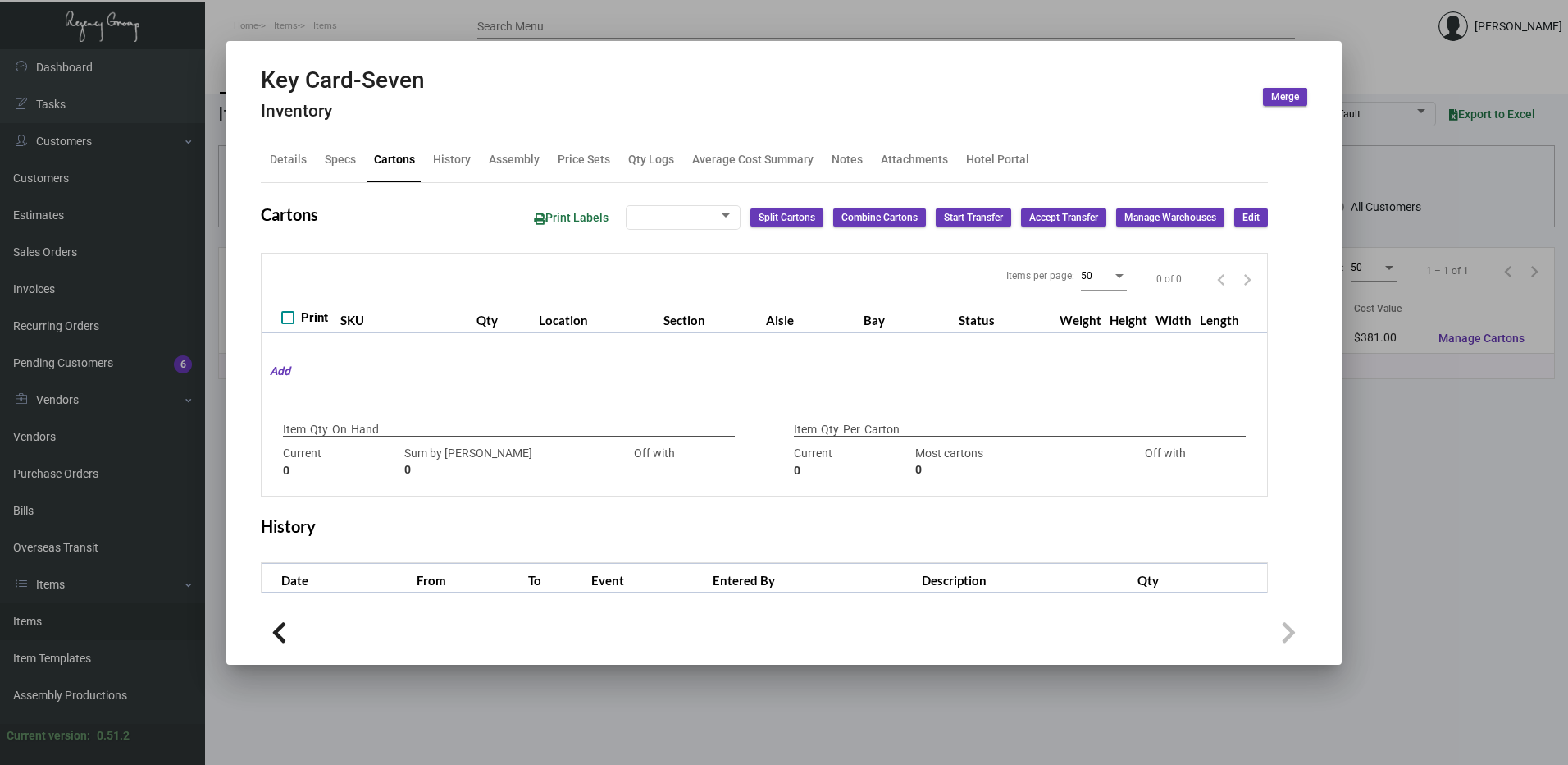
type input "0"
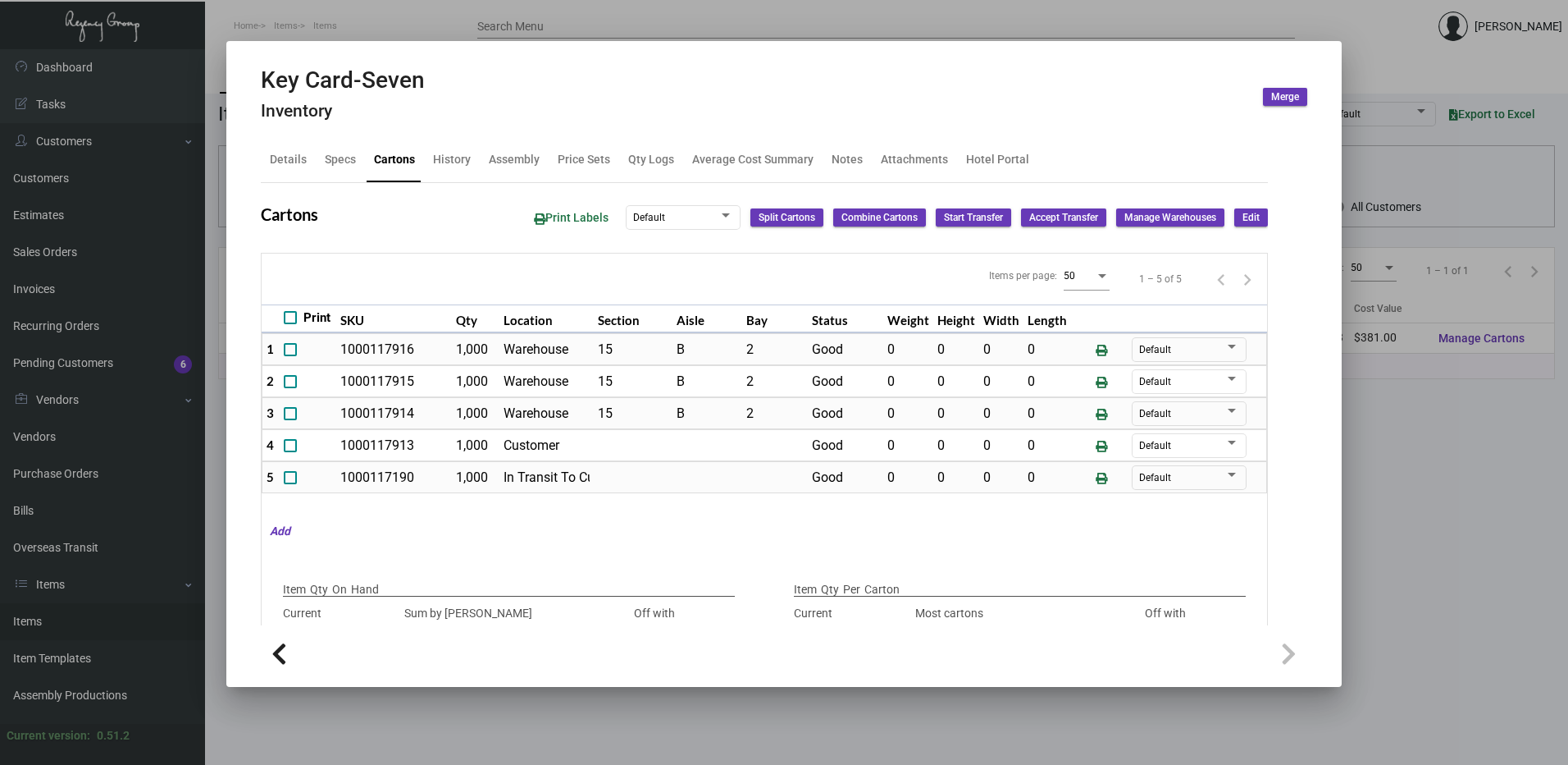
drag, startPoint x: 389, startPoint y: 28, endPoint x: 509, endPoint y: 175, distance: 189.8
click at [389, 28] on div at bounding box center [784, 382] width 1568 height 765
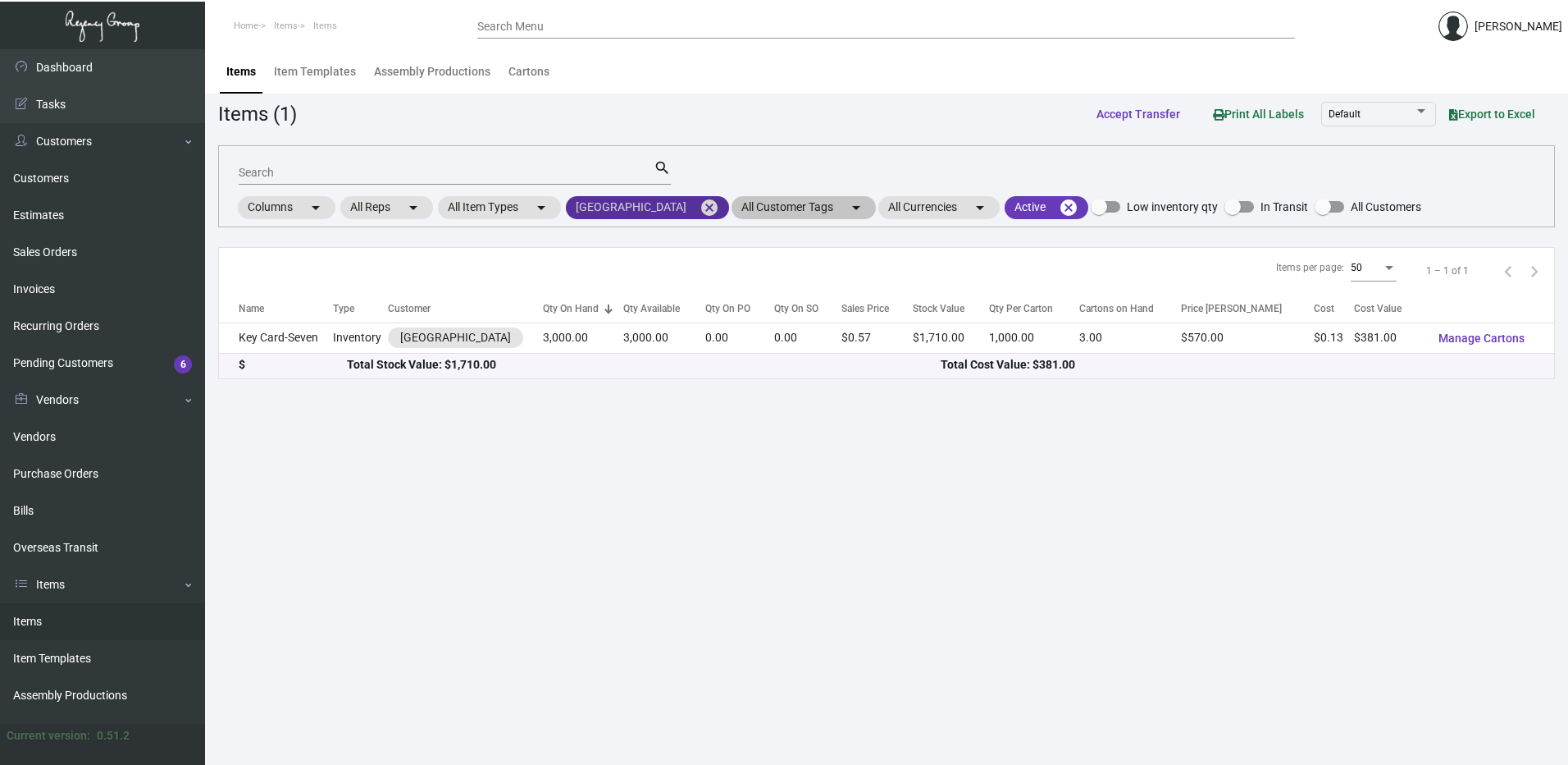
drag, startPoint x: 750, startPoint y: 205, endPoint x: 717, endPoint y: 211, distance: 33.5
click at [719, 205] on mat-icon "cancel" at bounding box center [709, 207] width 20 height 20
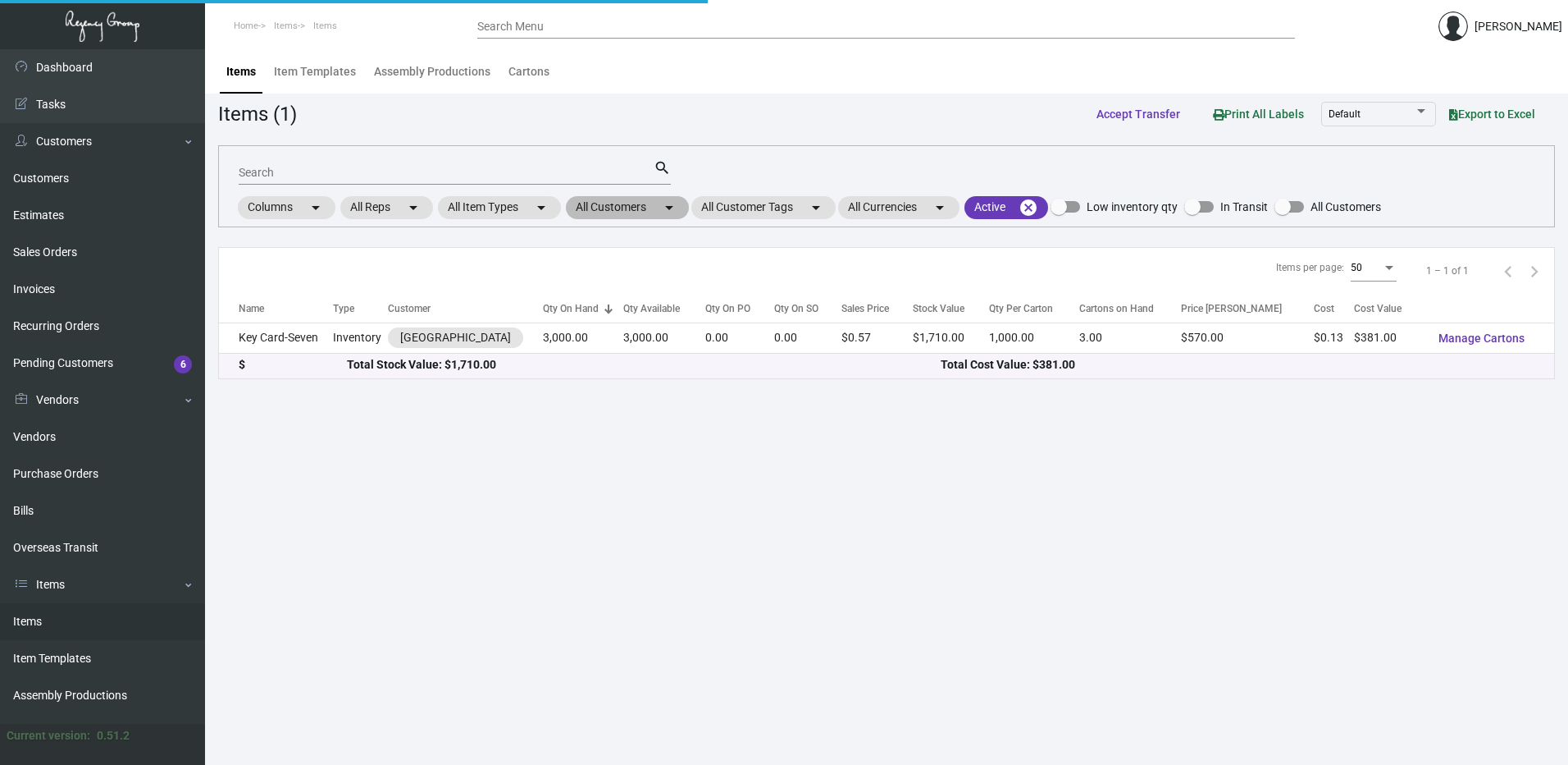
click at [679, 209] on mat-icon "arrow_drop_down" at bounding box center [669, 207] width 20 height 20
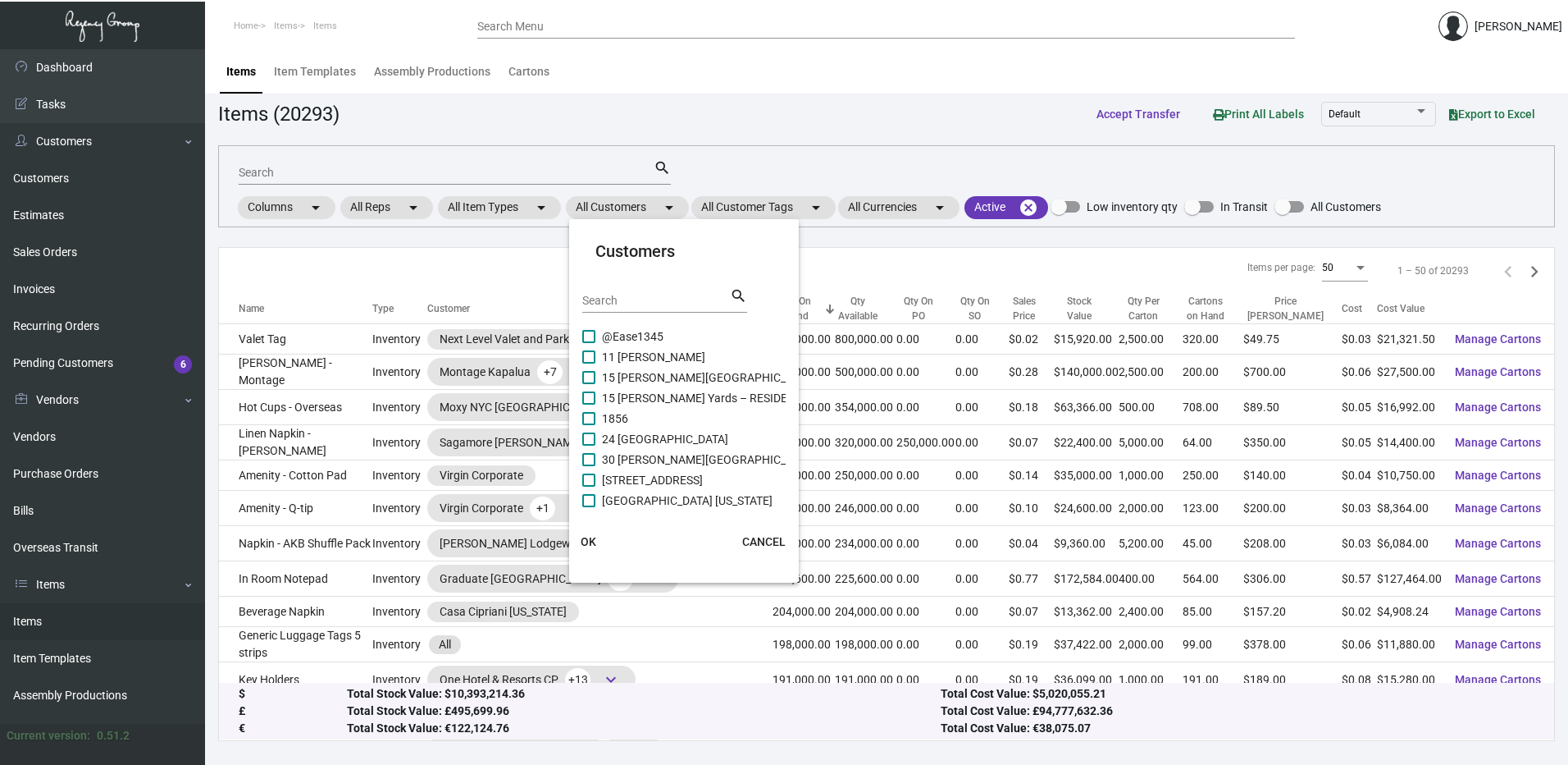
click at [629, 307] on div "Search" at bounding box center [656, 300] width 148 height 25
paste input "Shore Bar"
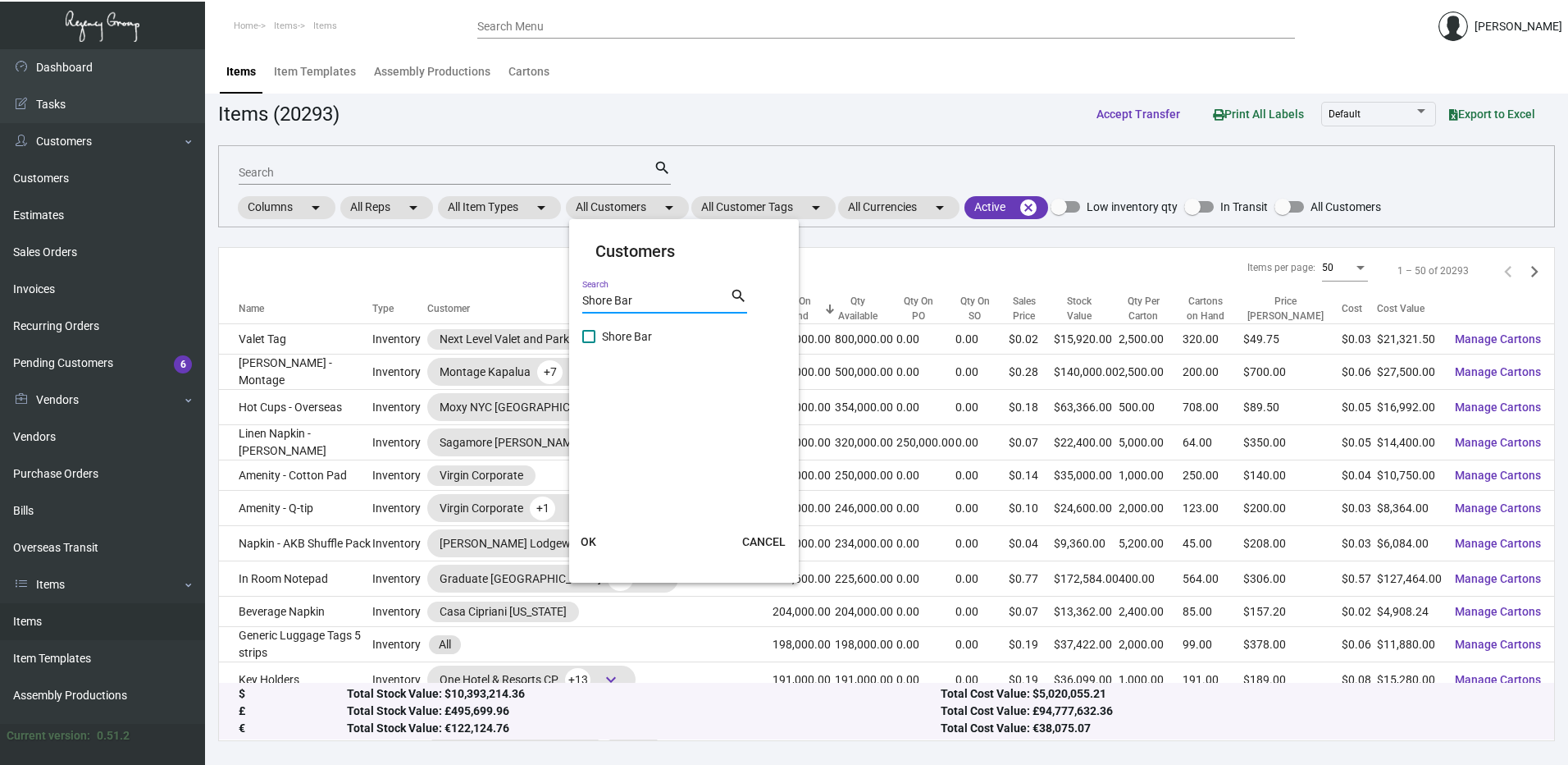
type input "Shore Bar"
click at [603, 340] on span "Shore Bar" at bounding box center [627, 336] width 50 height 20
click at [589, 343] on input "Shore Bar" at bounding box center [588, 343] width 1 height 1
checkbox input "true"
click at [595, 531] on button "OK" at bounding box center [589, 541] width 53 height 29
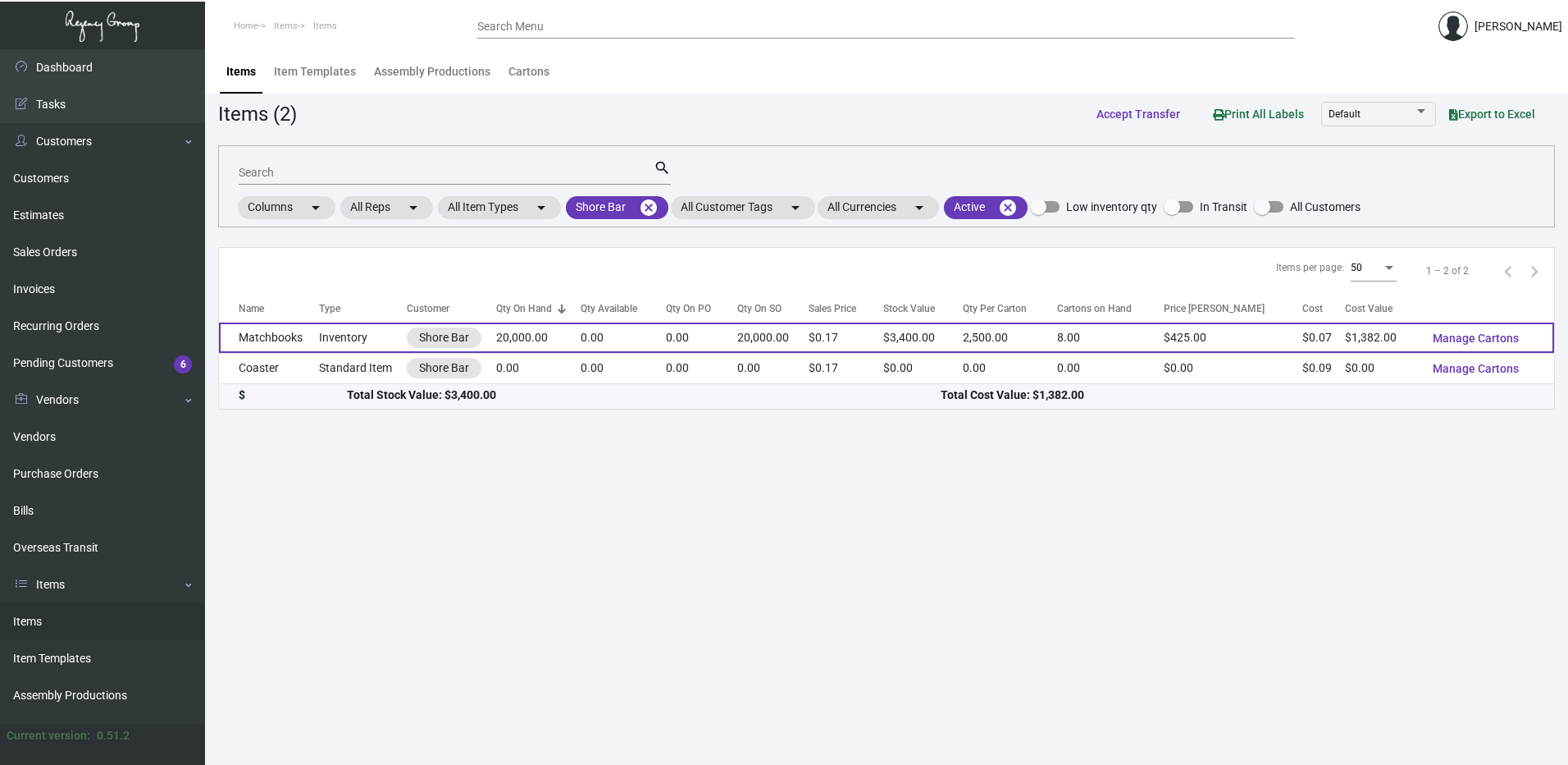
click at [326, 336] on td "Inventory" at bounding box center [363, 337] width 88 height 30
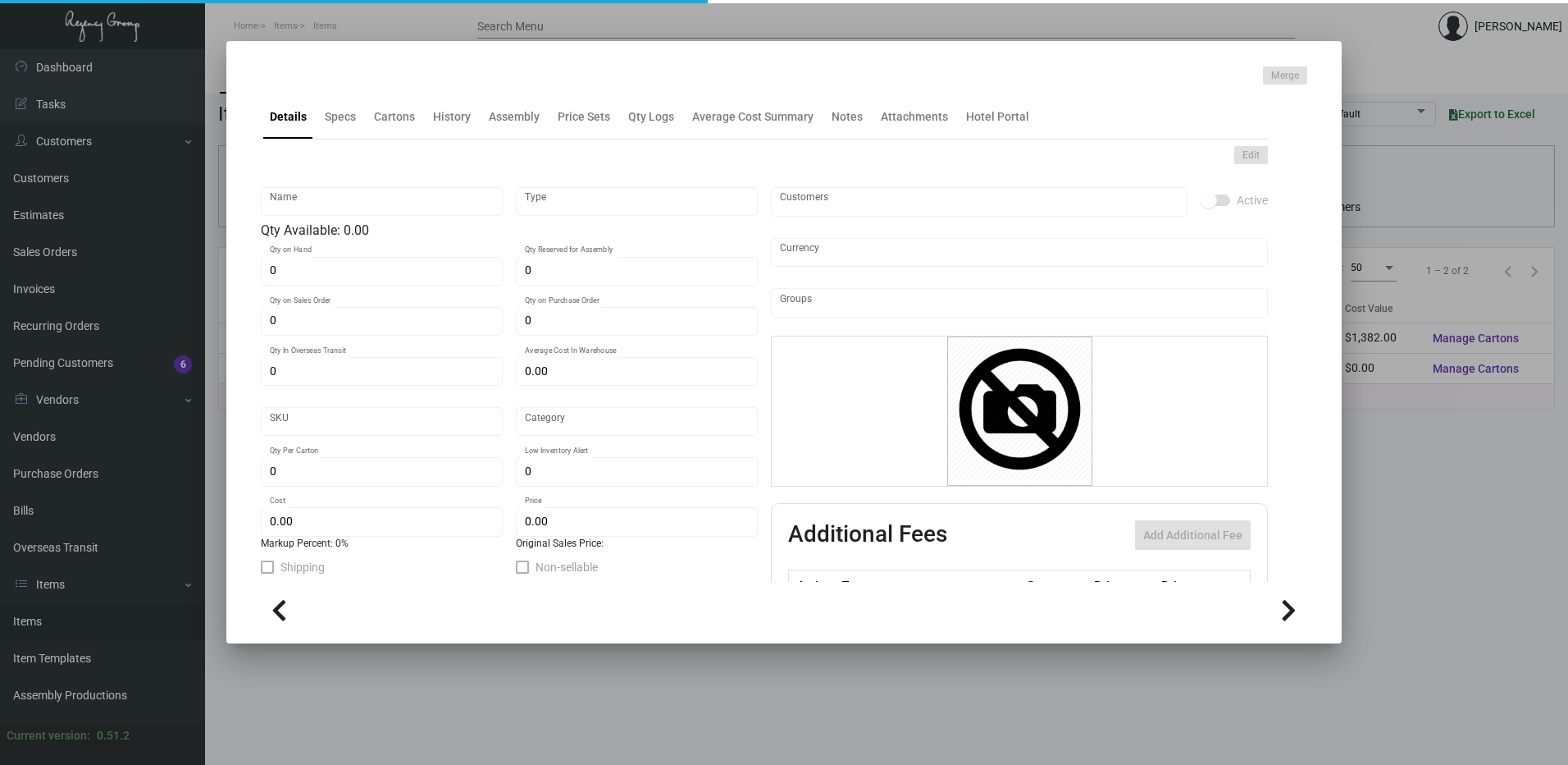
type input "Matchbooks"
type input "Inventory"
type input "20,000"
type input "$ 0.00"
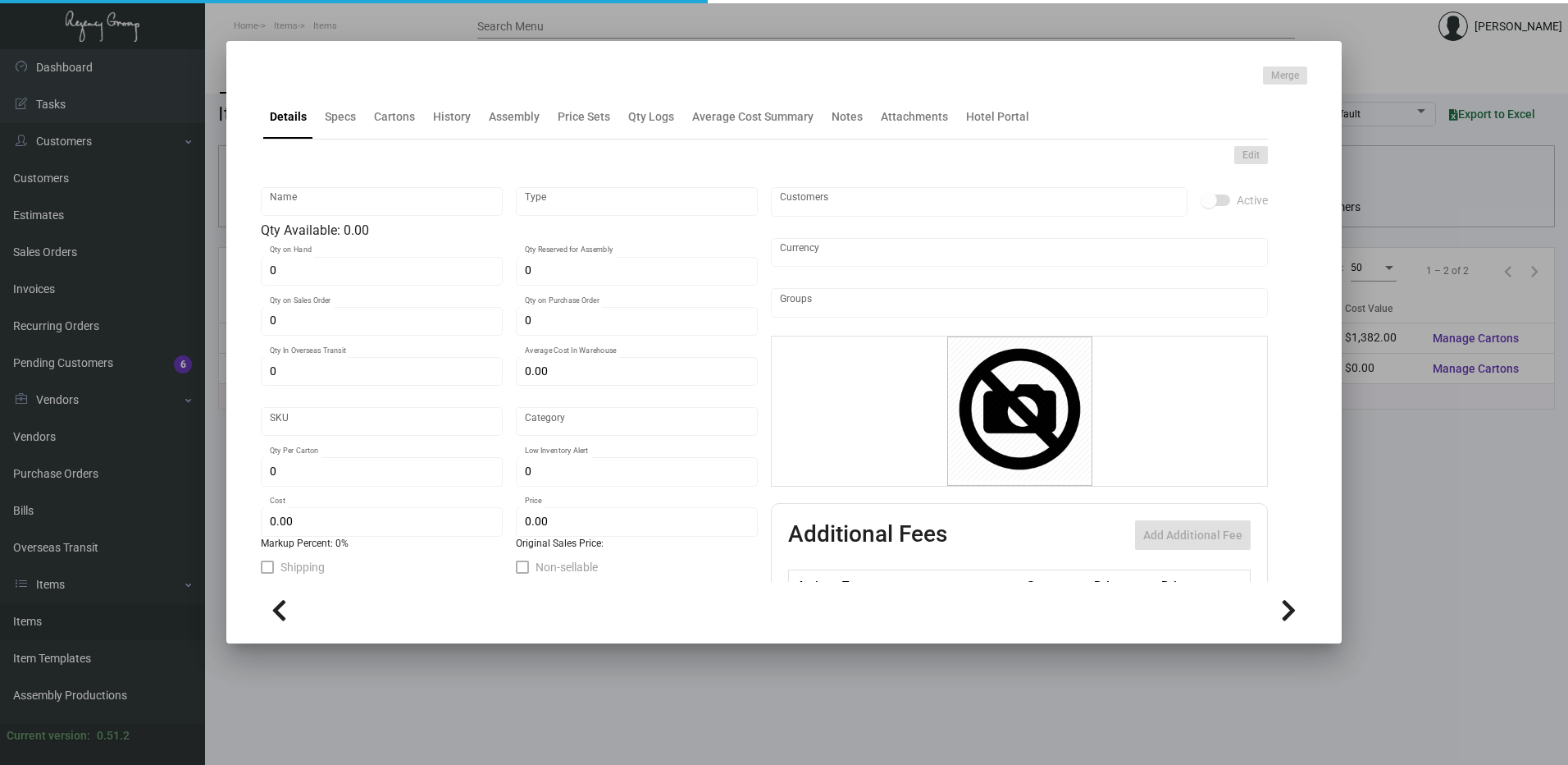
type input "2860"
type input "Standard"
type input "2,500"
type input "2,000"
type input "$ 0.0691"
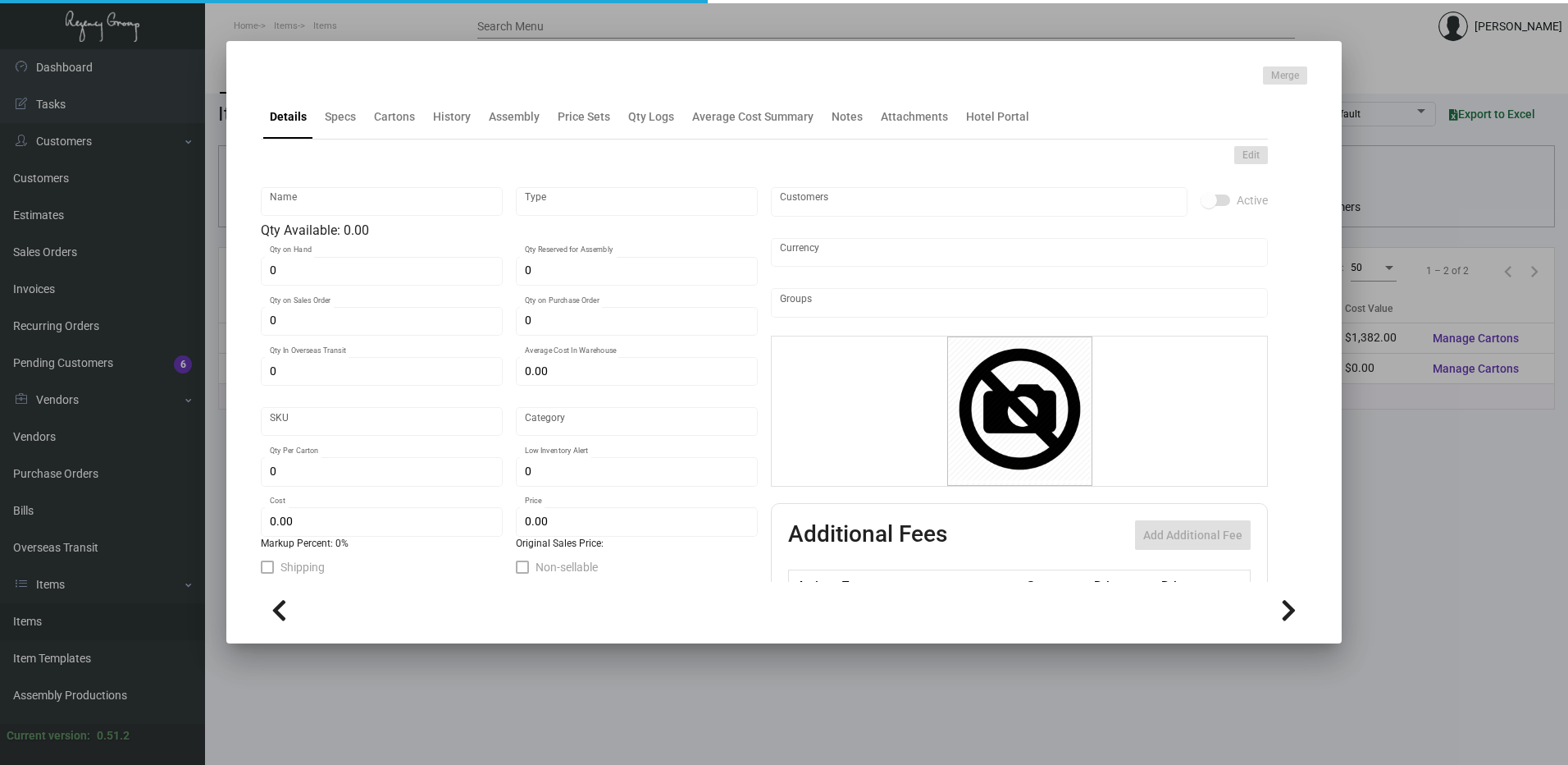
type input "$ 0.17"
type textarea "Matchbooks Size 1-1/2" x 1-7/8" when folded, 20-Stem matchbook, white color boo…"
checkbox input "true"
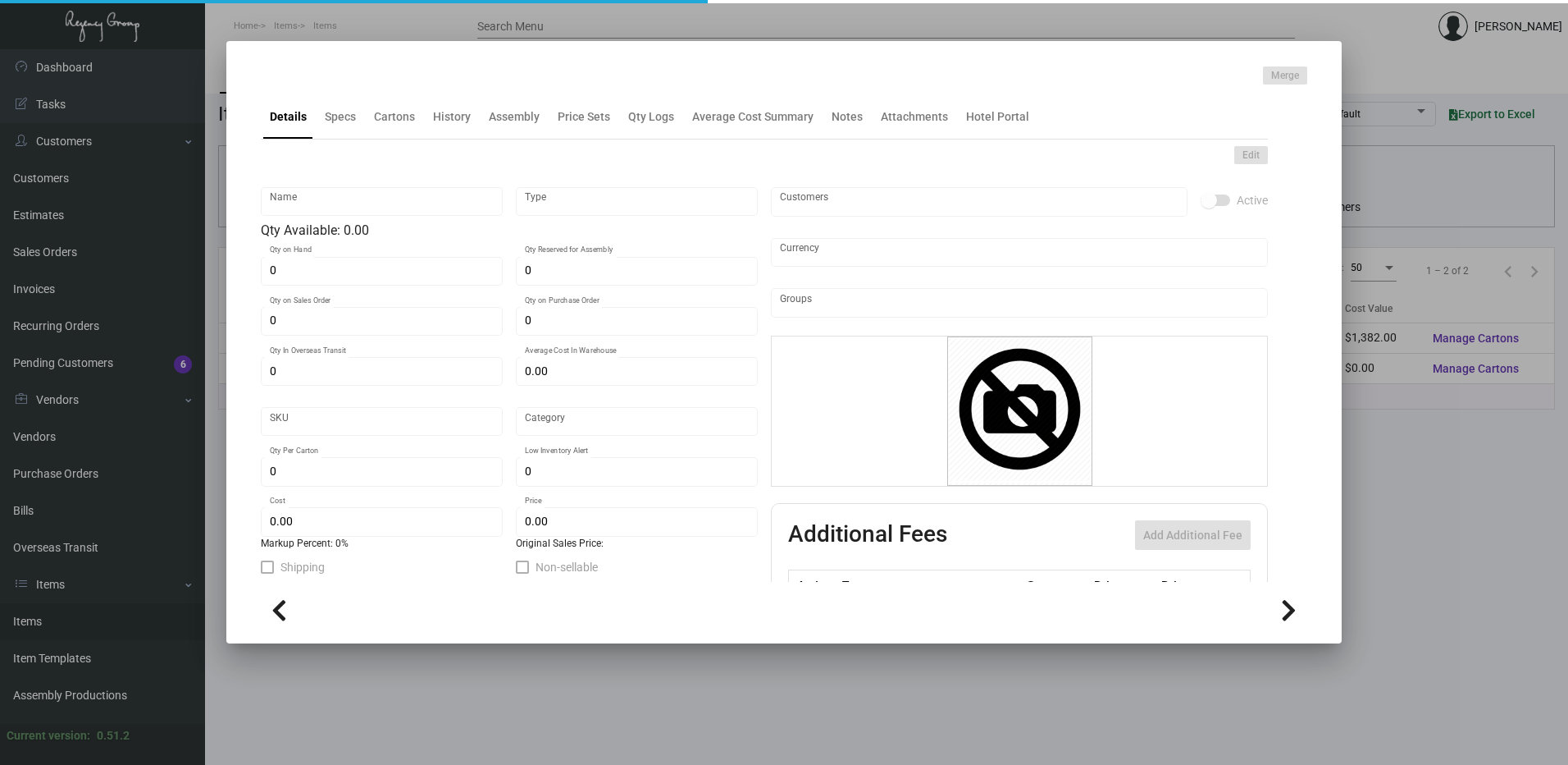
type input "United States Dollar $"
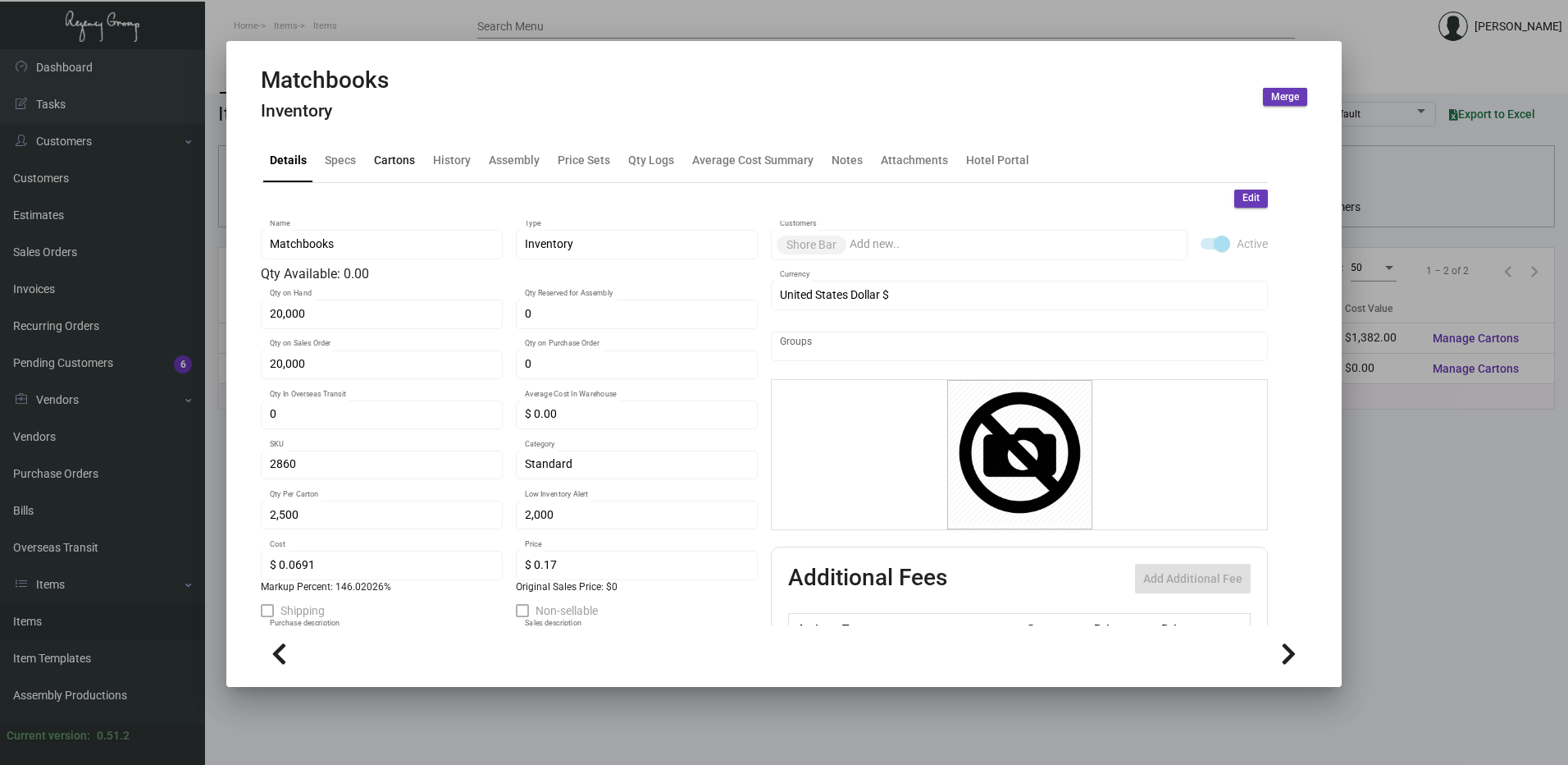
click at [393, 161] on div "Cartons" at bounding box center [394, 160] width 41 height 17
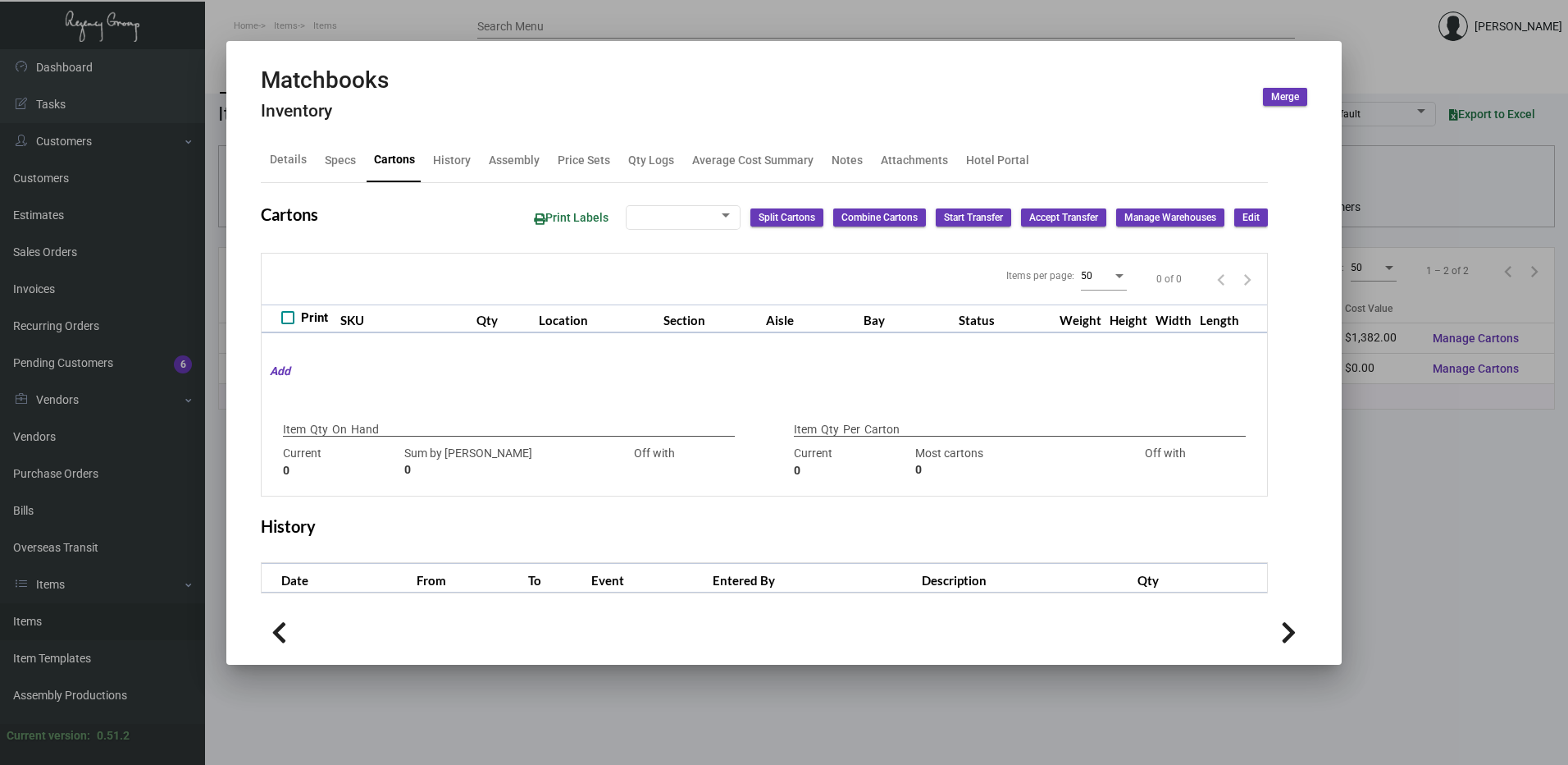
type input "20,000"
type input "20000"
type input "0"
type input "2,500"
type input "2500"
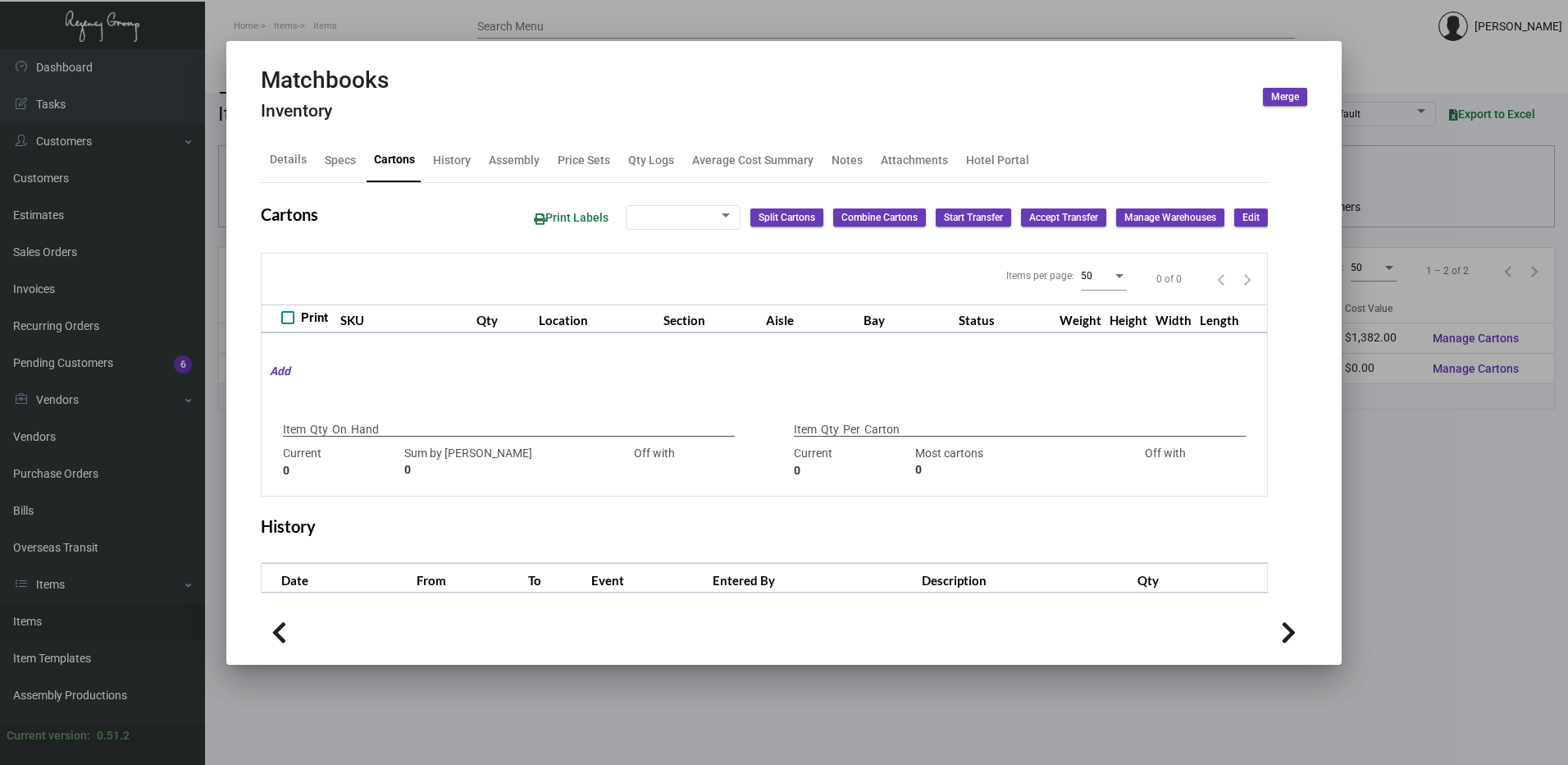
type input "0"
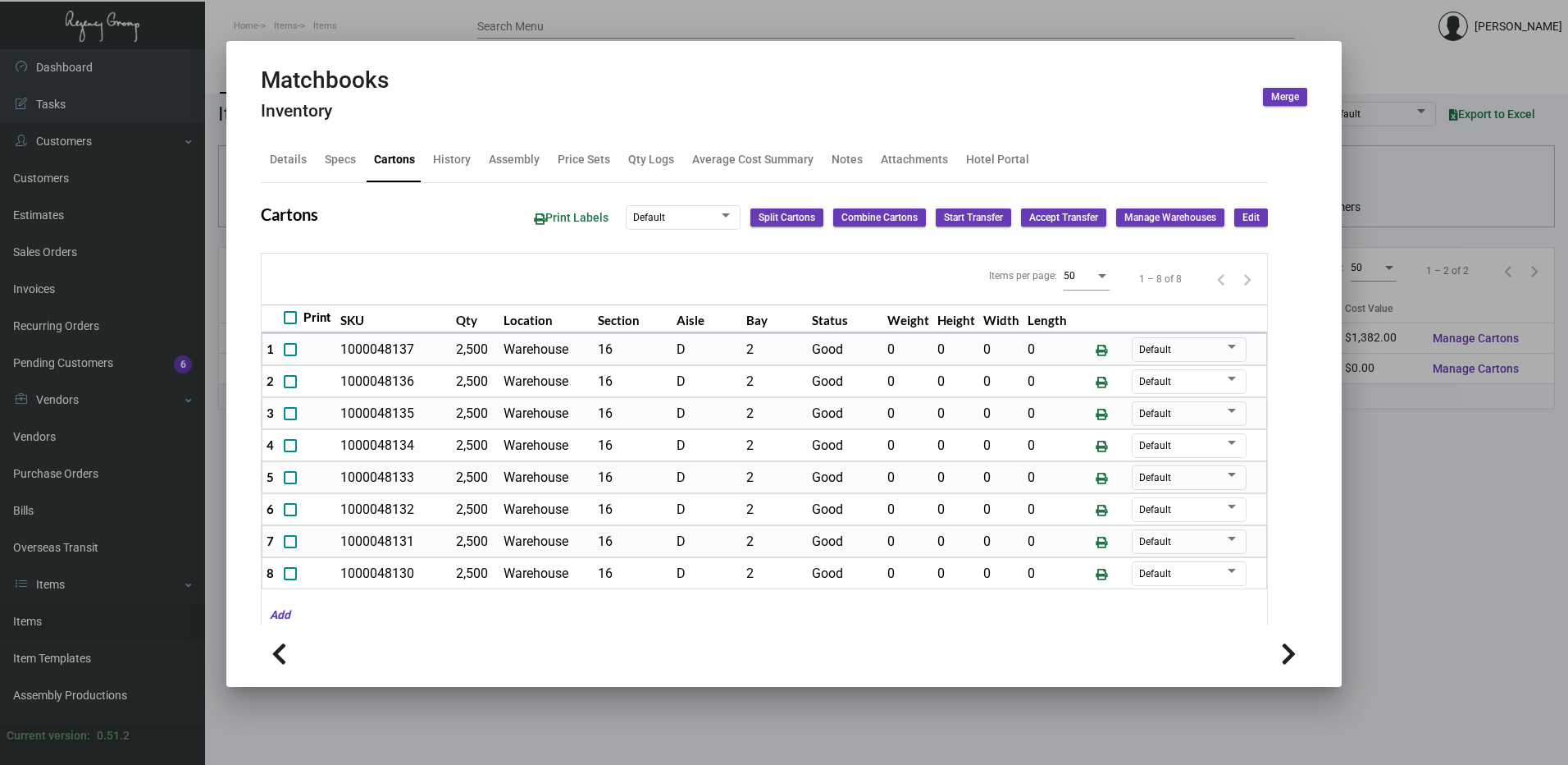
click at [559, 30] on div at bounding box center [784, 382] width 1568 height 765
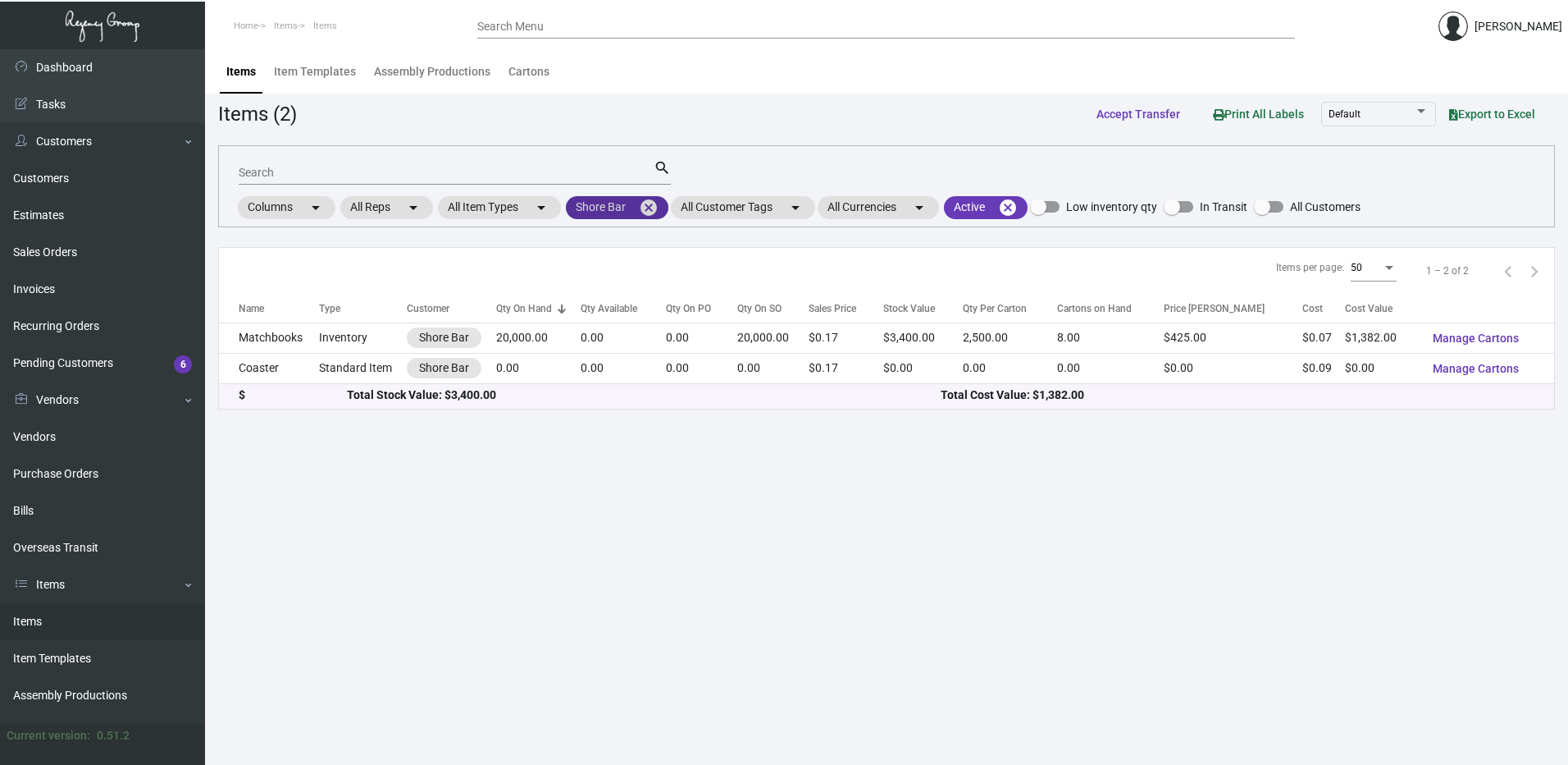
click at [655, 203] on mat-icon "cancel" at bounding box center [648, 207] width 20 height 20
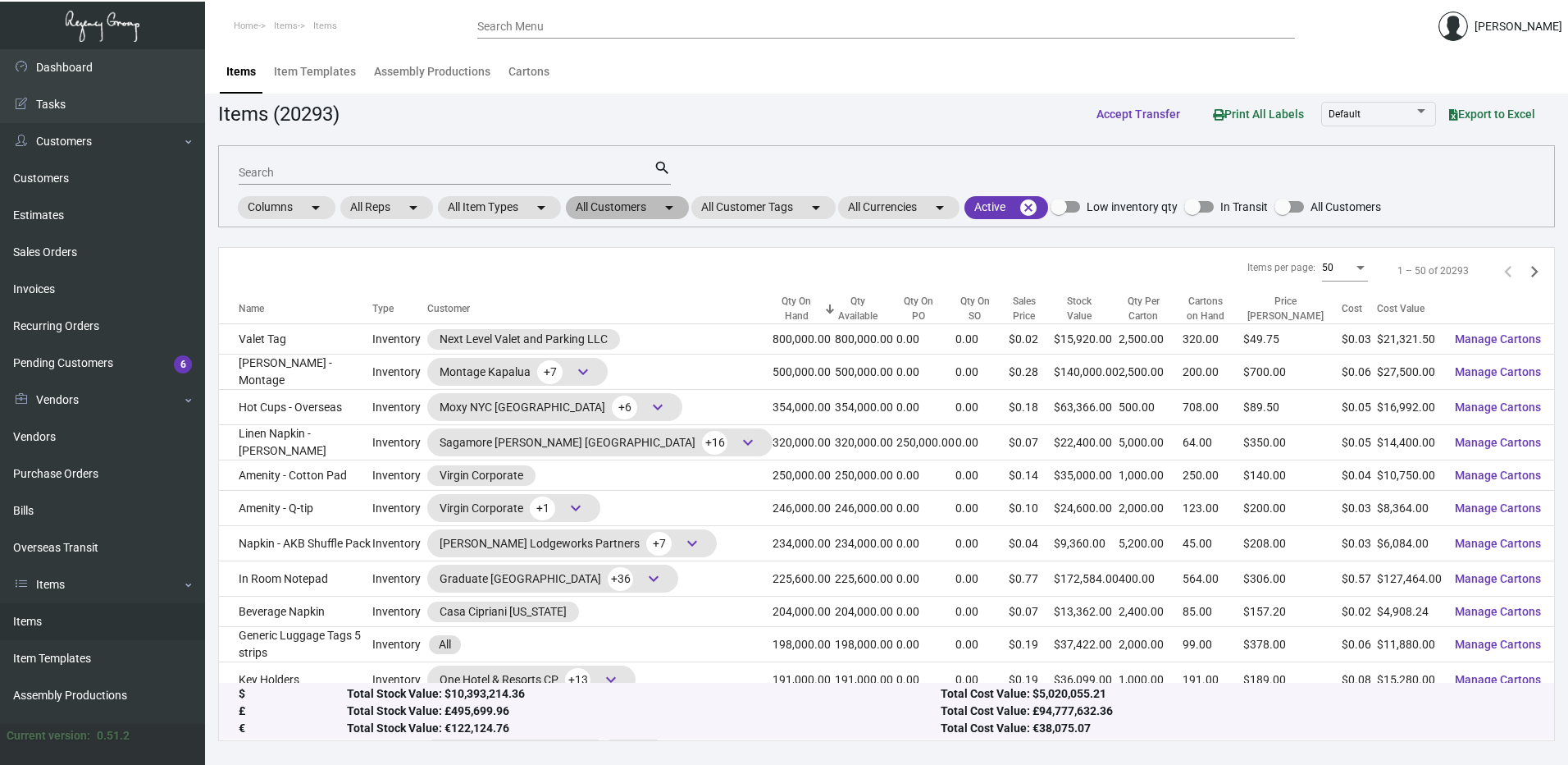
click at [625, 207] on mat-chip "All Customers arrow_drop_down" at bounding box center [627, 207] width 123 height 23
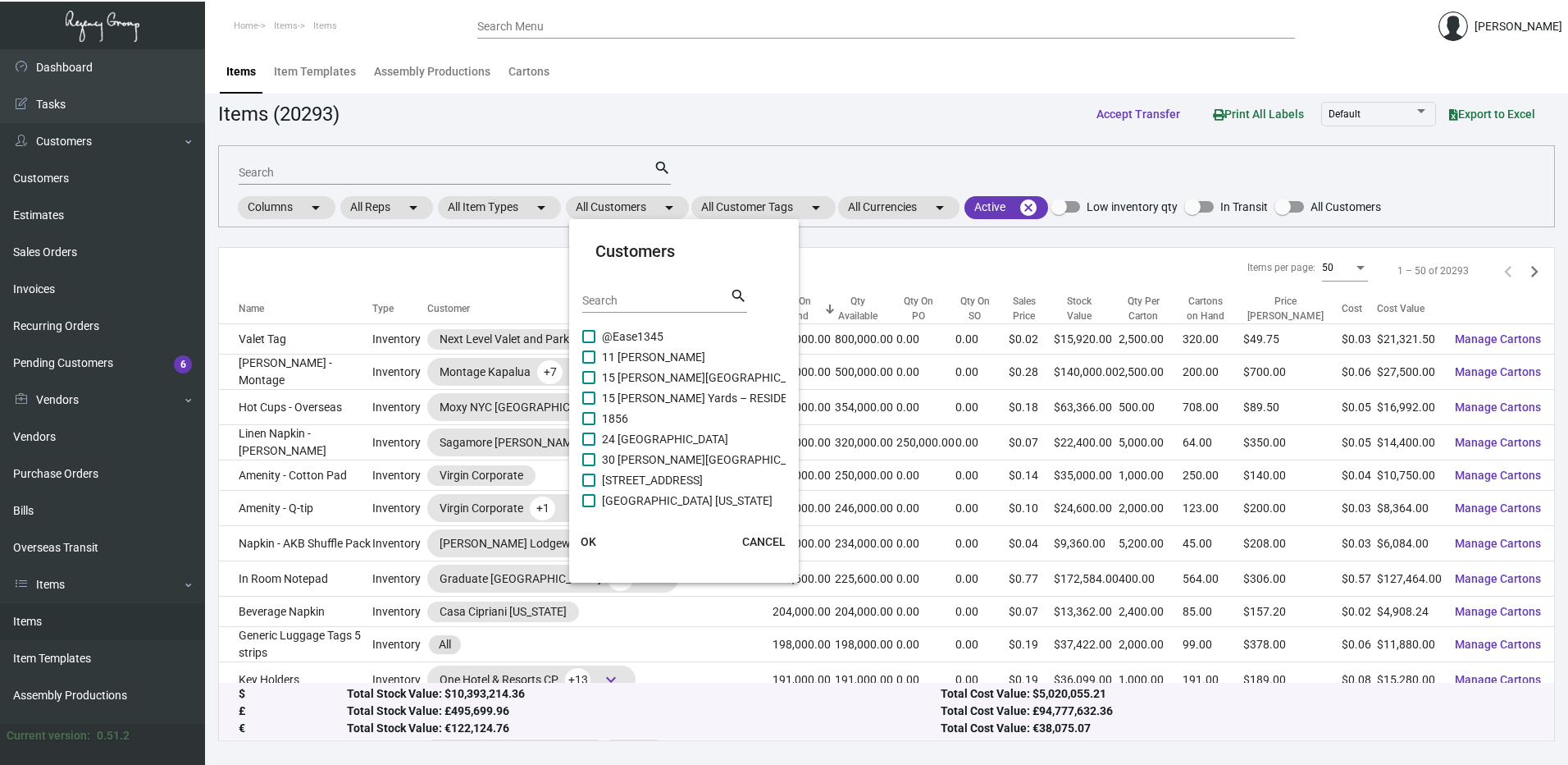
click at [627, 300] on input "Search" at bounding box center [656, 300] width 148 height 13
paste input "[GEOGRAPHIC_DATA]"
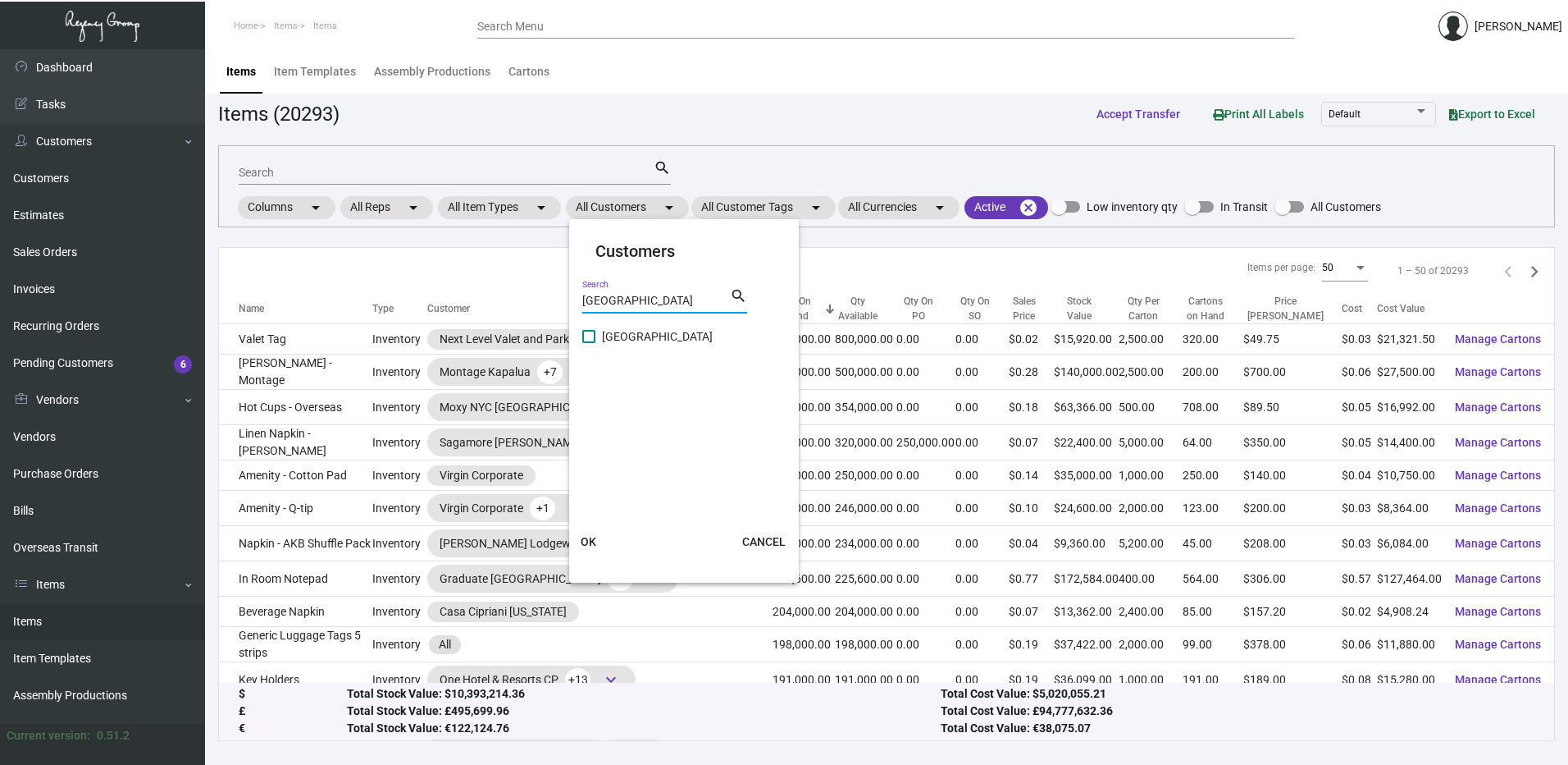
type input "[GEOGRAPHIC_DATA]"
click at [590, 334] on span at bounding box center [589, 336] width 13 height 13
click at [589, 343] on input "[GEOGRAPHIC_DATA]" at bounding box center [588, 343] width 1 height 1
checkbox input "true"
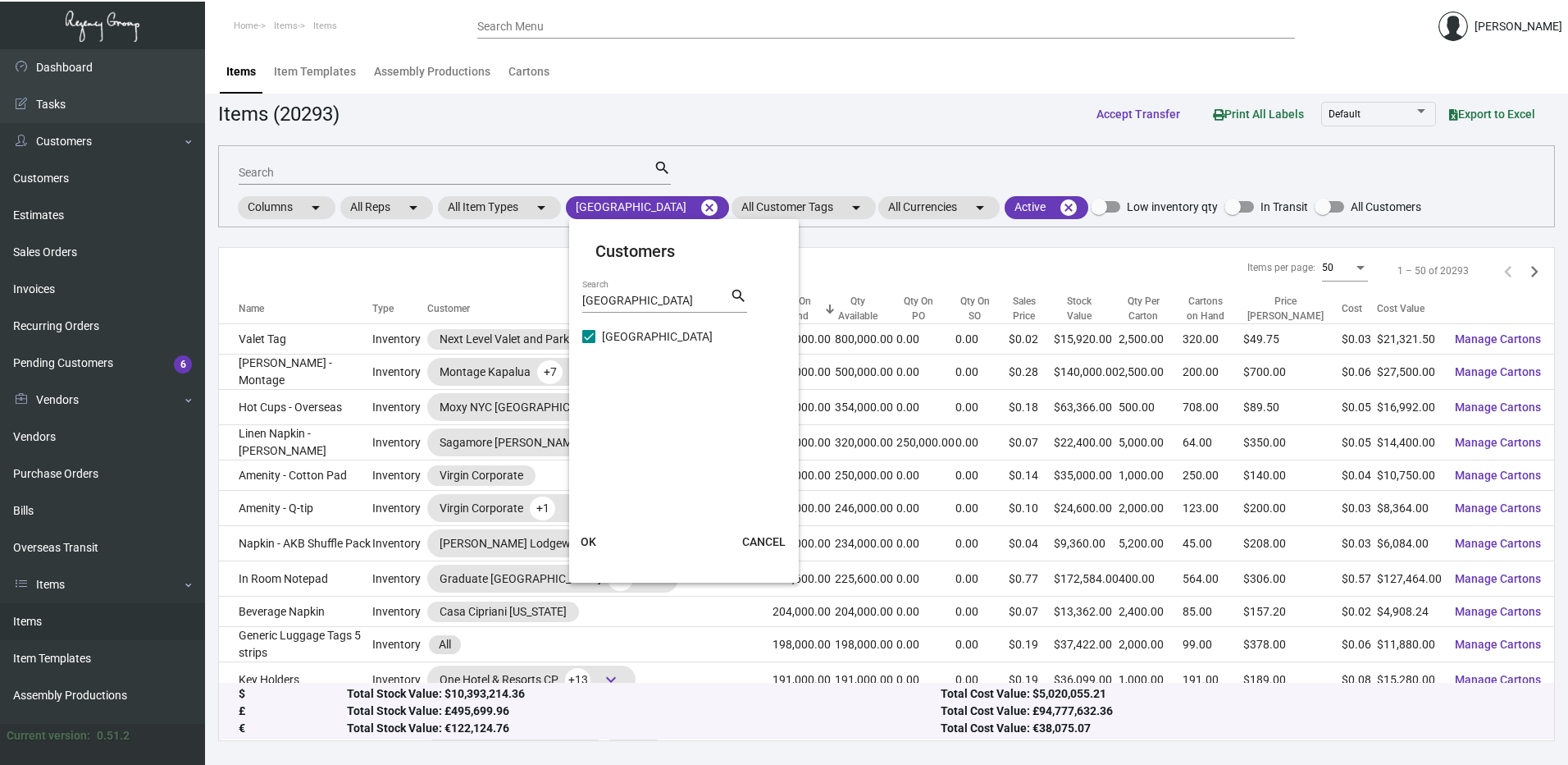
click at [589, 541] on span "OK" at bounding box center [589, 541] width 16 height 13
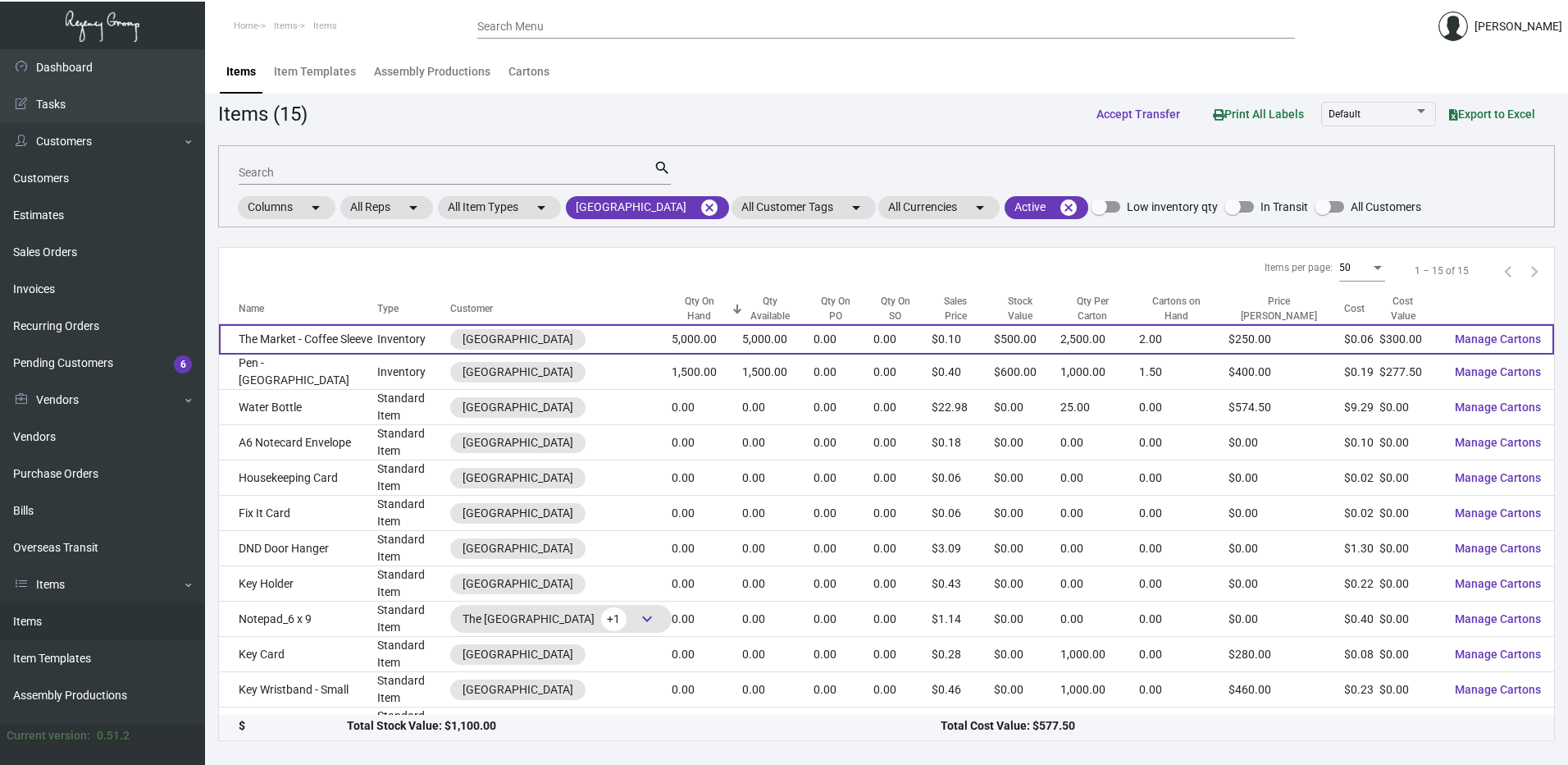
click at [337, 336] on td "The Market - Coffee Sleeve" at bounding box center [298, 338] width 158 height 30
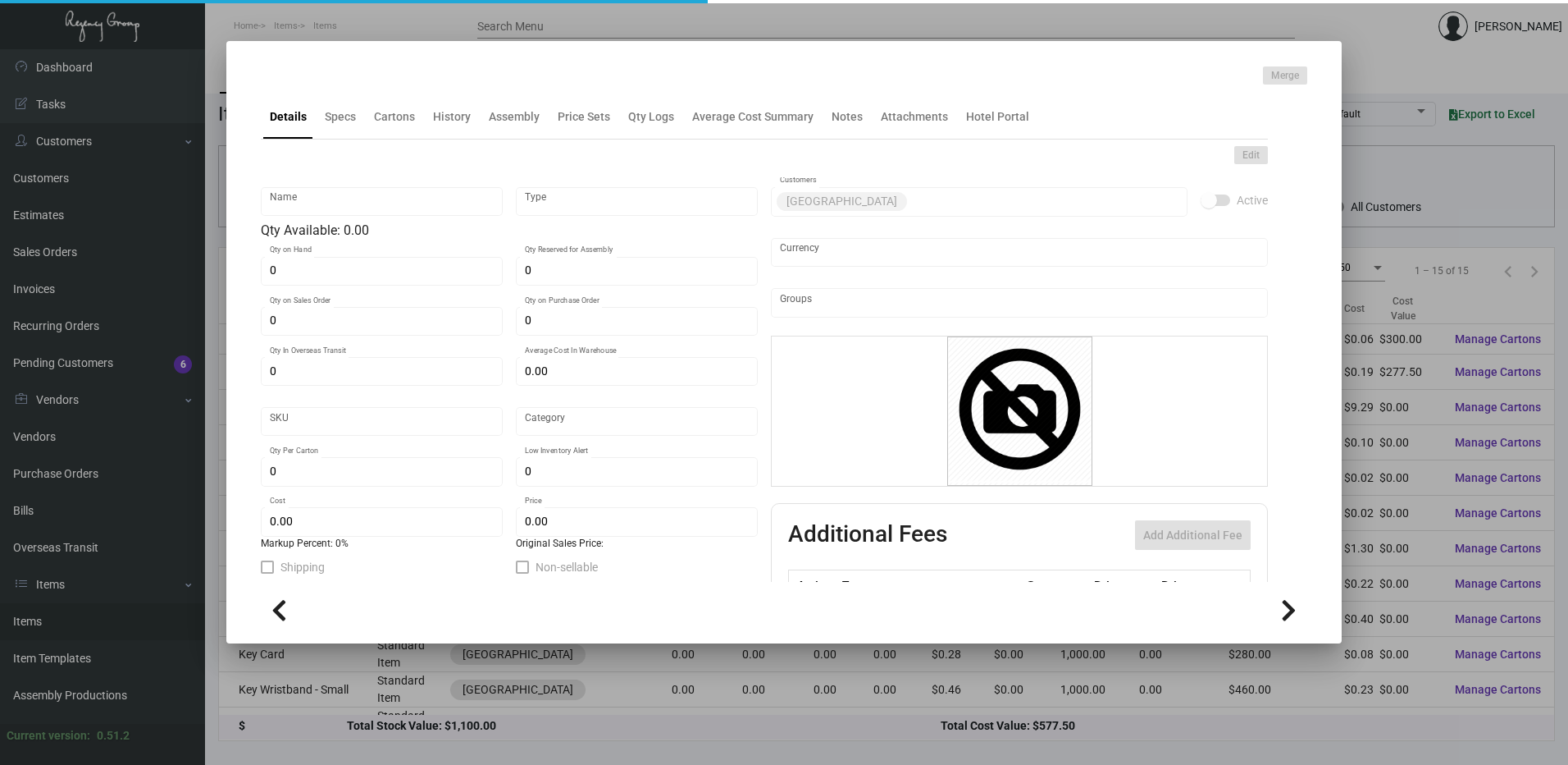
type input "The Market - Coffee Sleeve"
type input "Inventory"
type input "5,000"
type input "$ 0.06"
type input "Overseas"
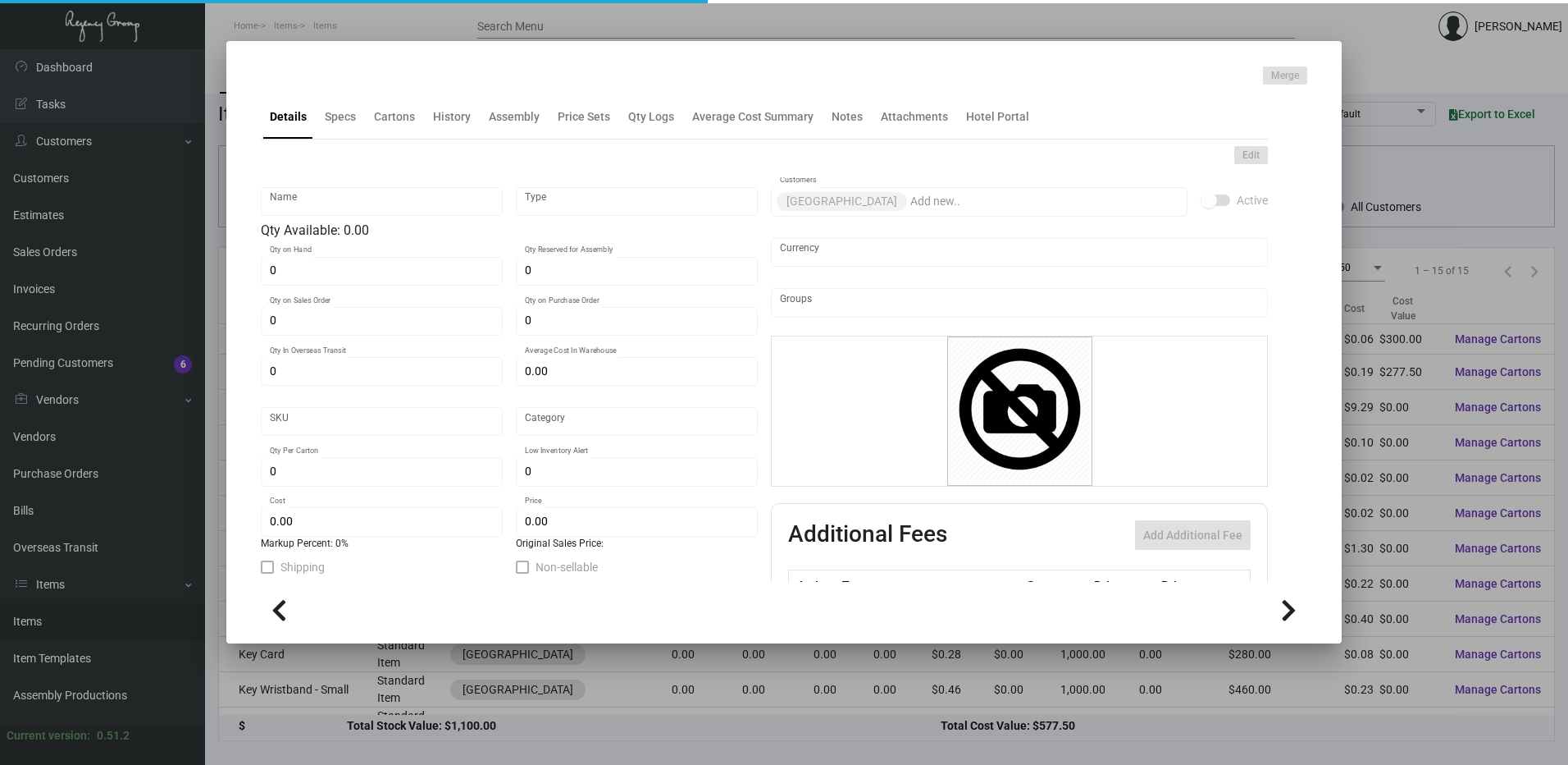
type input "2,500"
type input "$ 0.06"
type input "$ 0.10"
checkbox input "true"
type input "United States Dollar $"
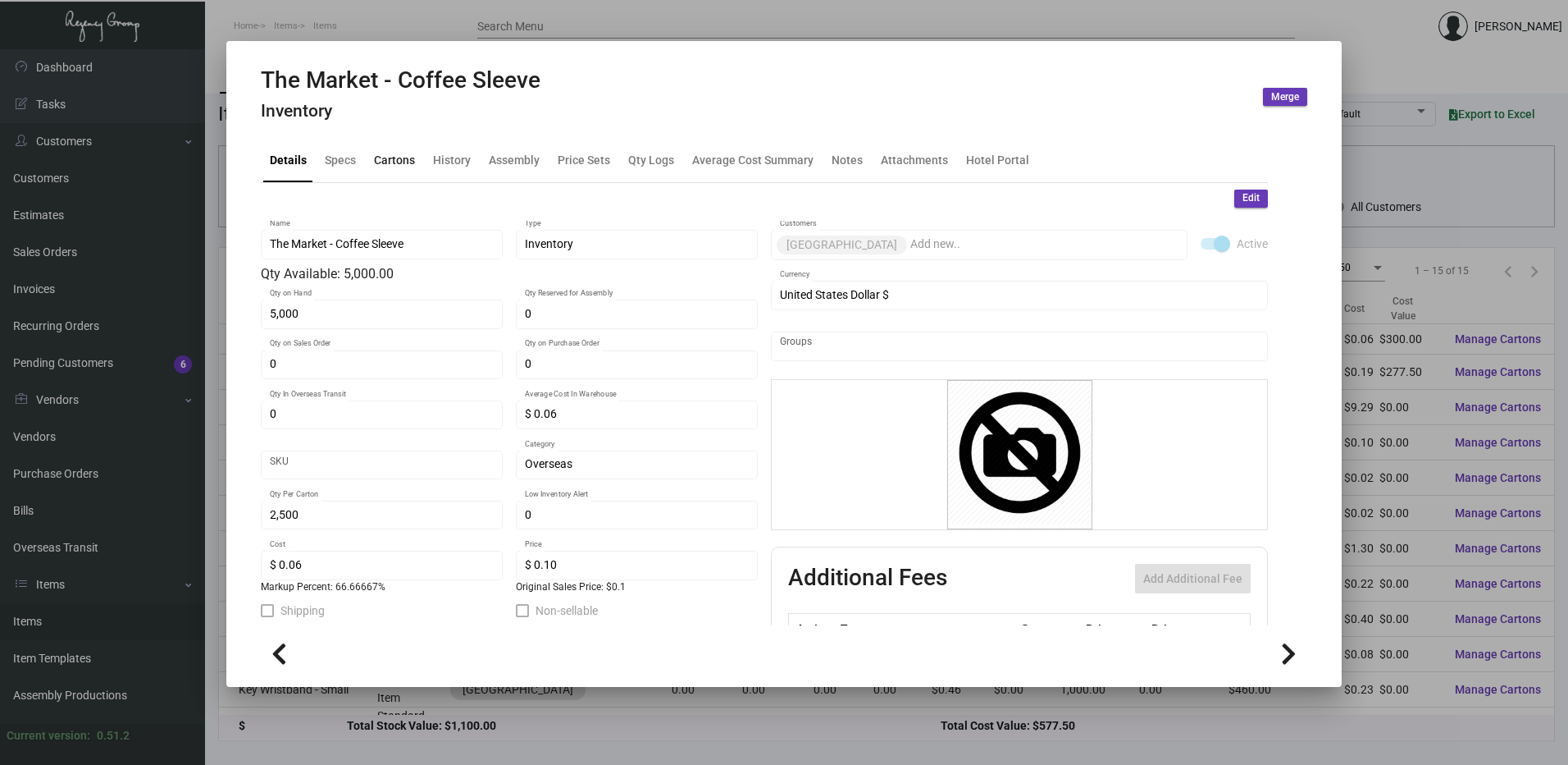
click at [406, 158] on div "Cartons" at bounding box center [394, 160] width 41 height 17
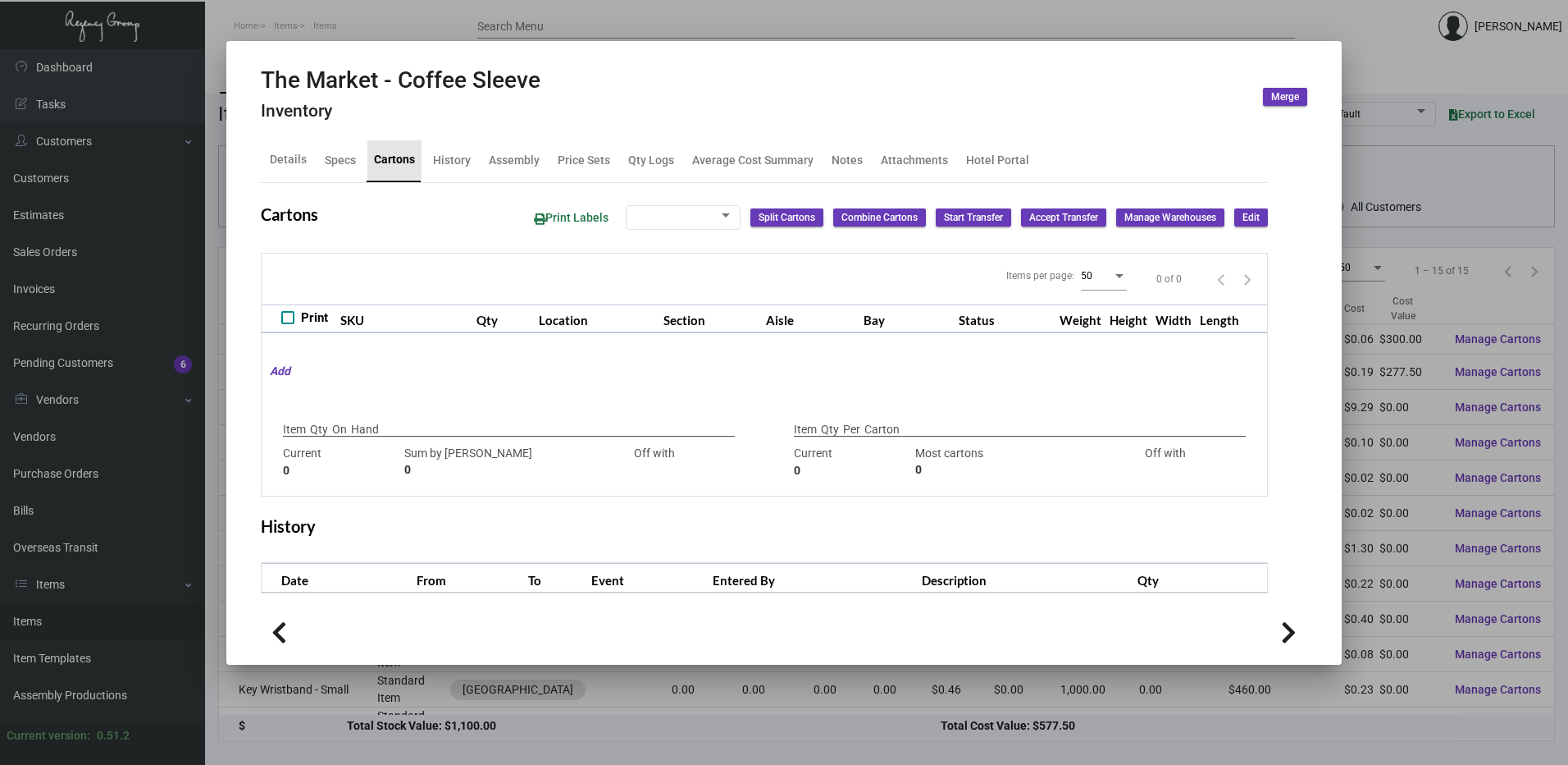
type input "5,000"
type input "5000"
type input "0"
type input "2,500"
type input "2500"
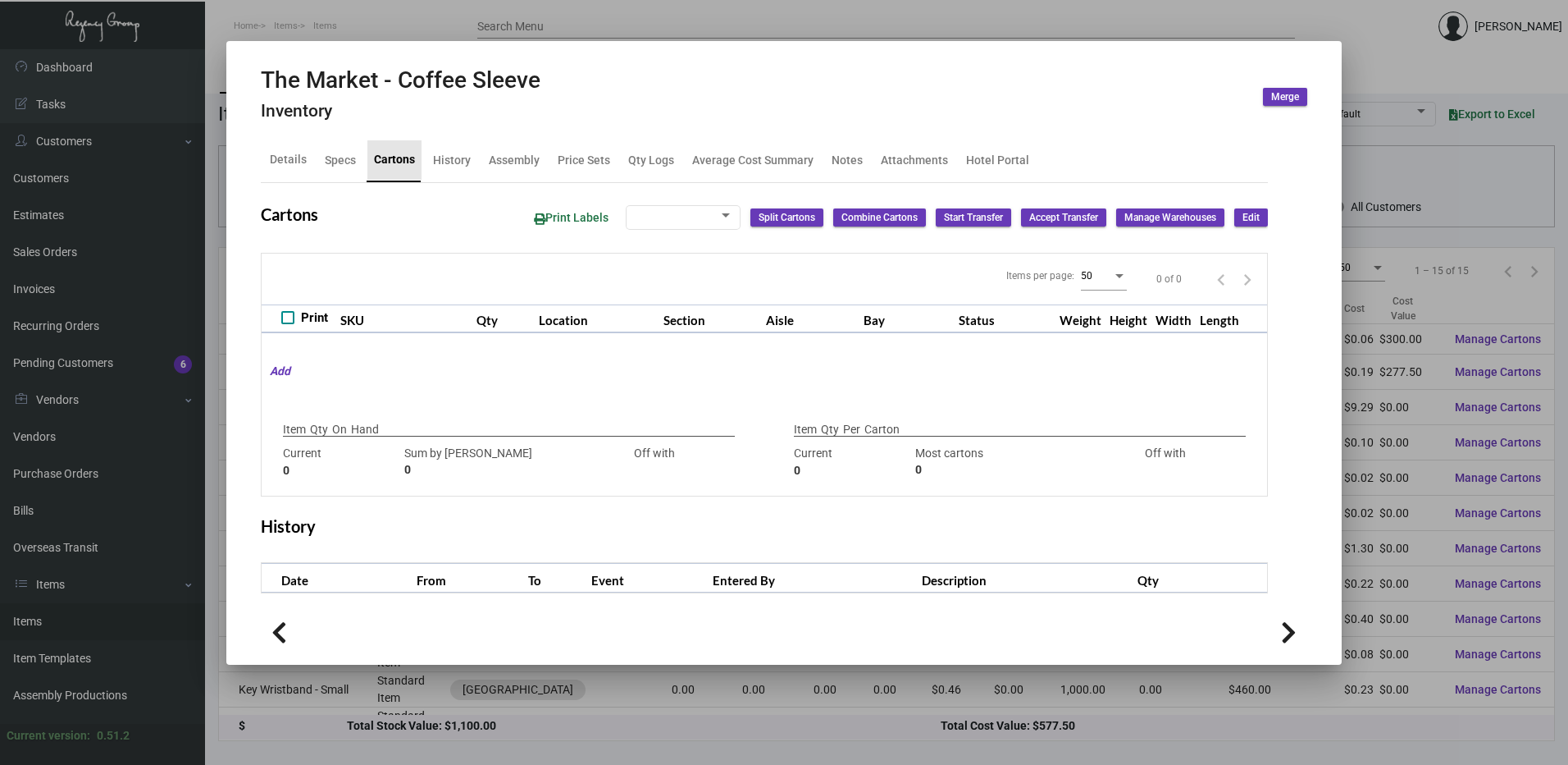
type input "0"
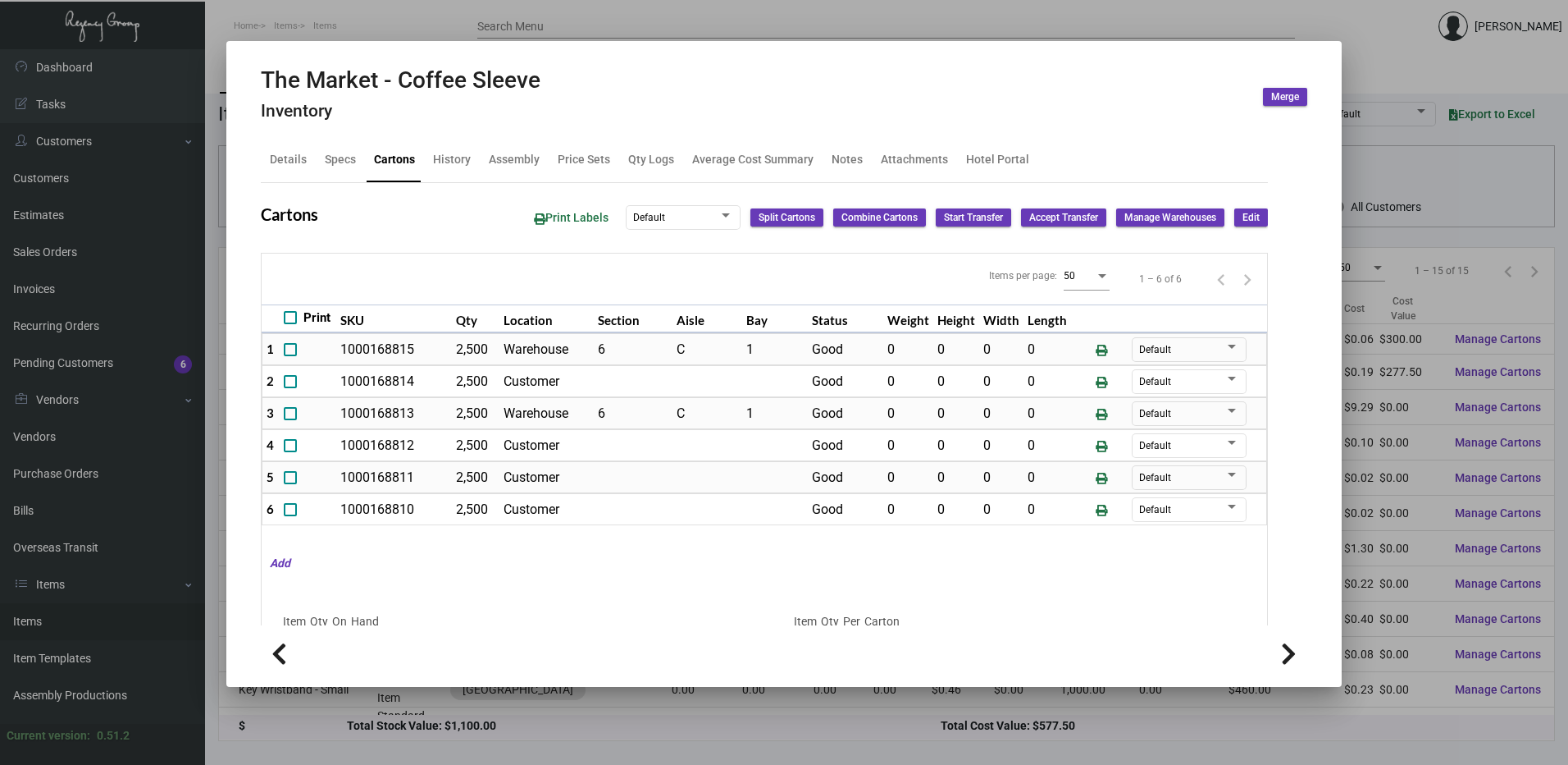
click at [365, 31] on div at bounding box center [784, 382] width 1568 height 765
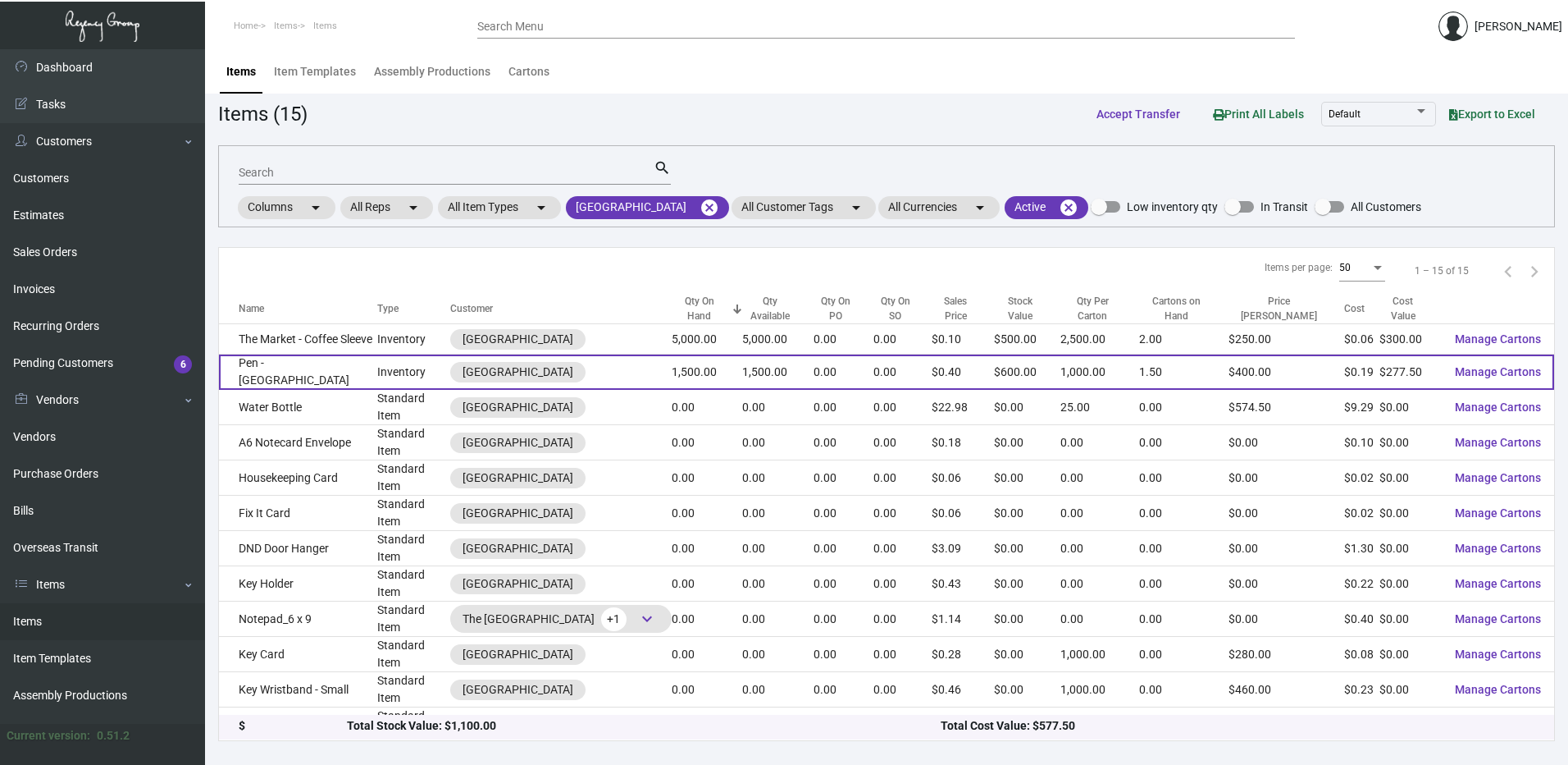
click at [329, 377] on td "Pen - [GEOGRAPHIC_DATA]" at bounding box center [298, 372] width 158 height 35
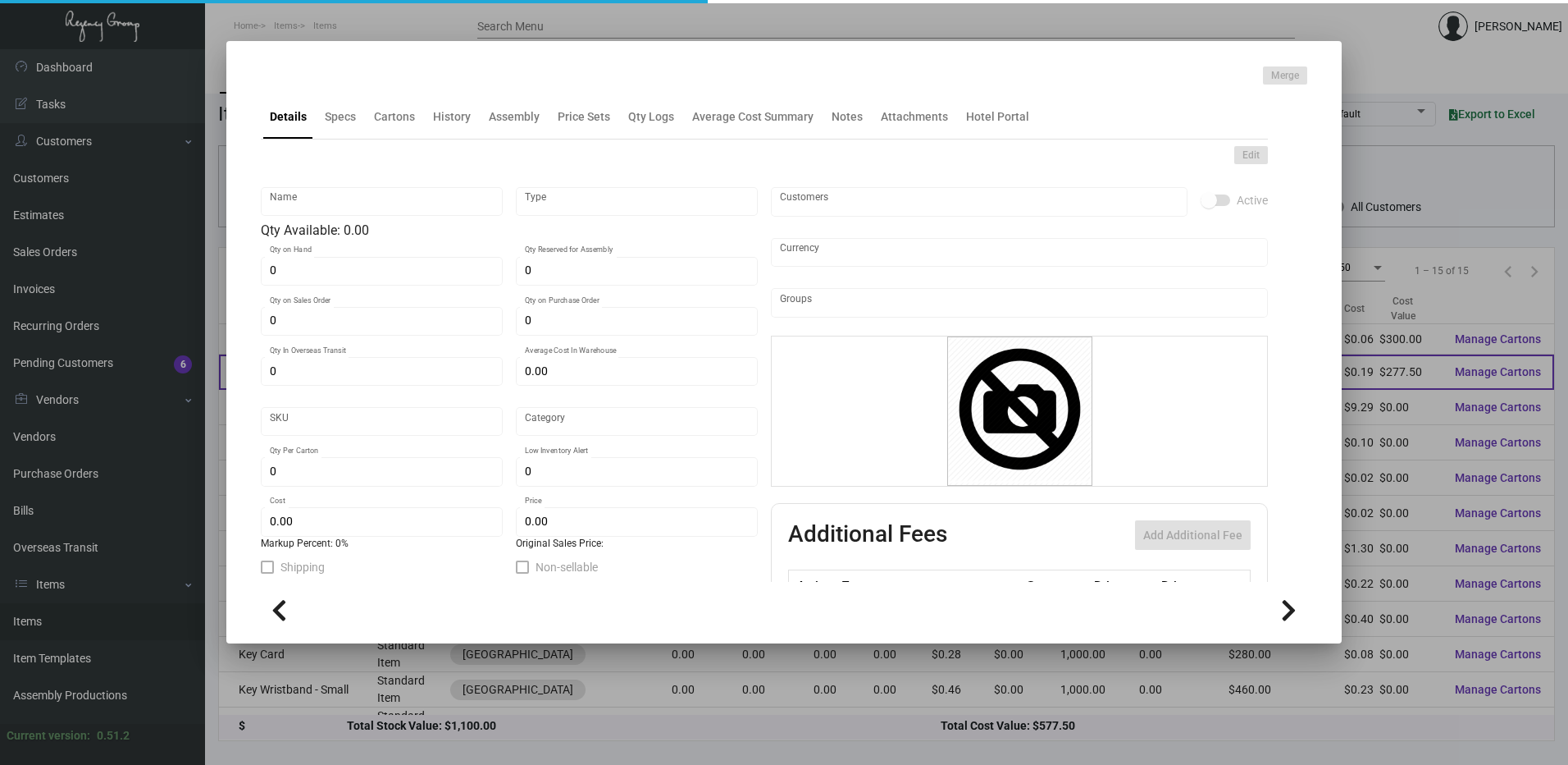
type input "Pen - [GEOGRAPHIC_DATA]"
type input "Inventory"
type input "1,500"
type input "$ 0.00"
type input "Overseas"
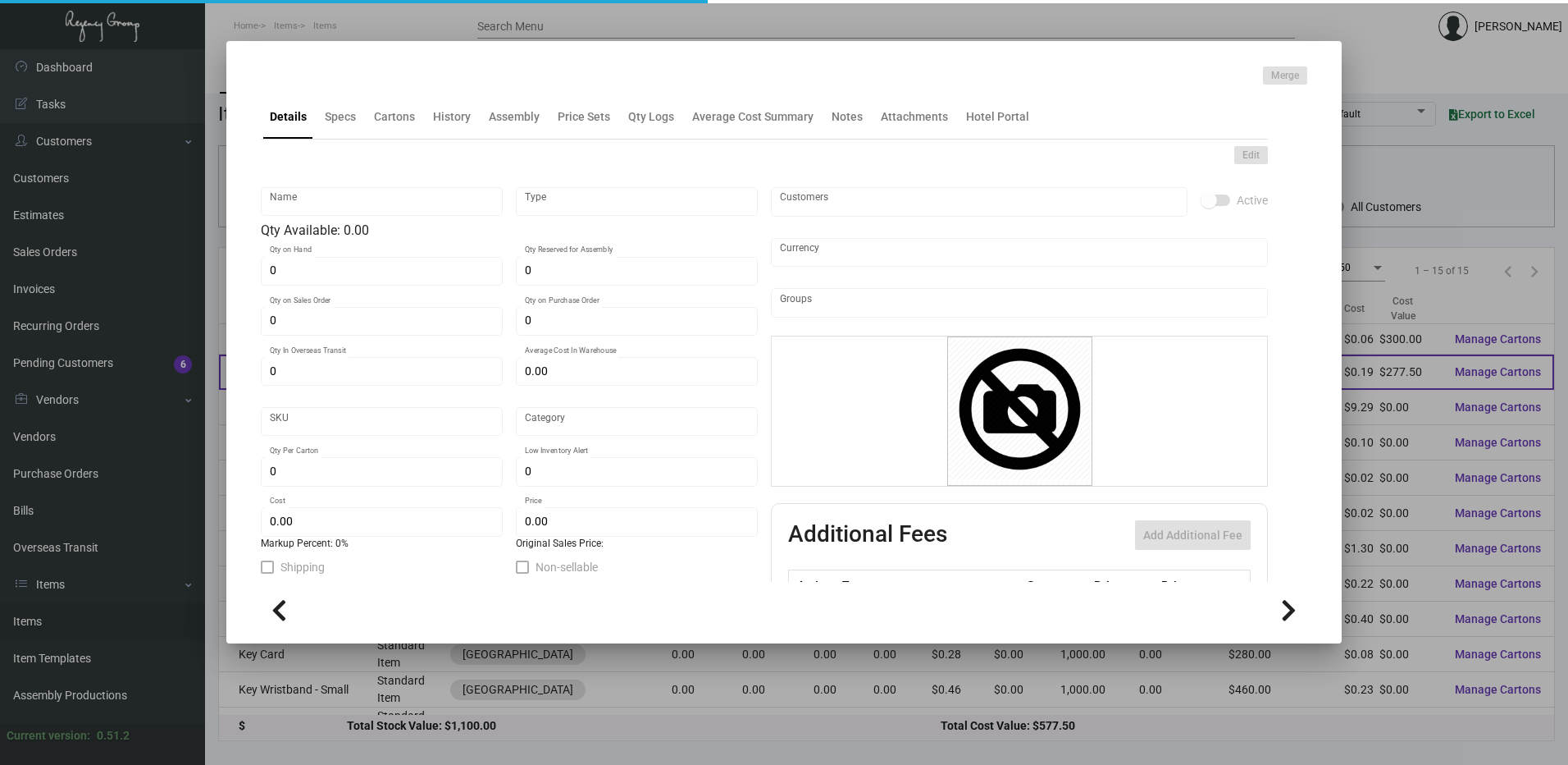
type input "1,000"
type input "$ 0.185"
type input "$ 0.40"
checkbox input "true"
type input "United States Dollar $"
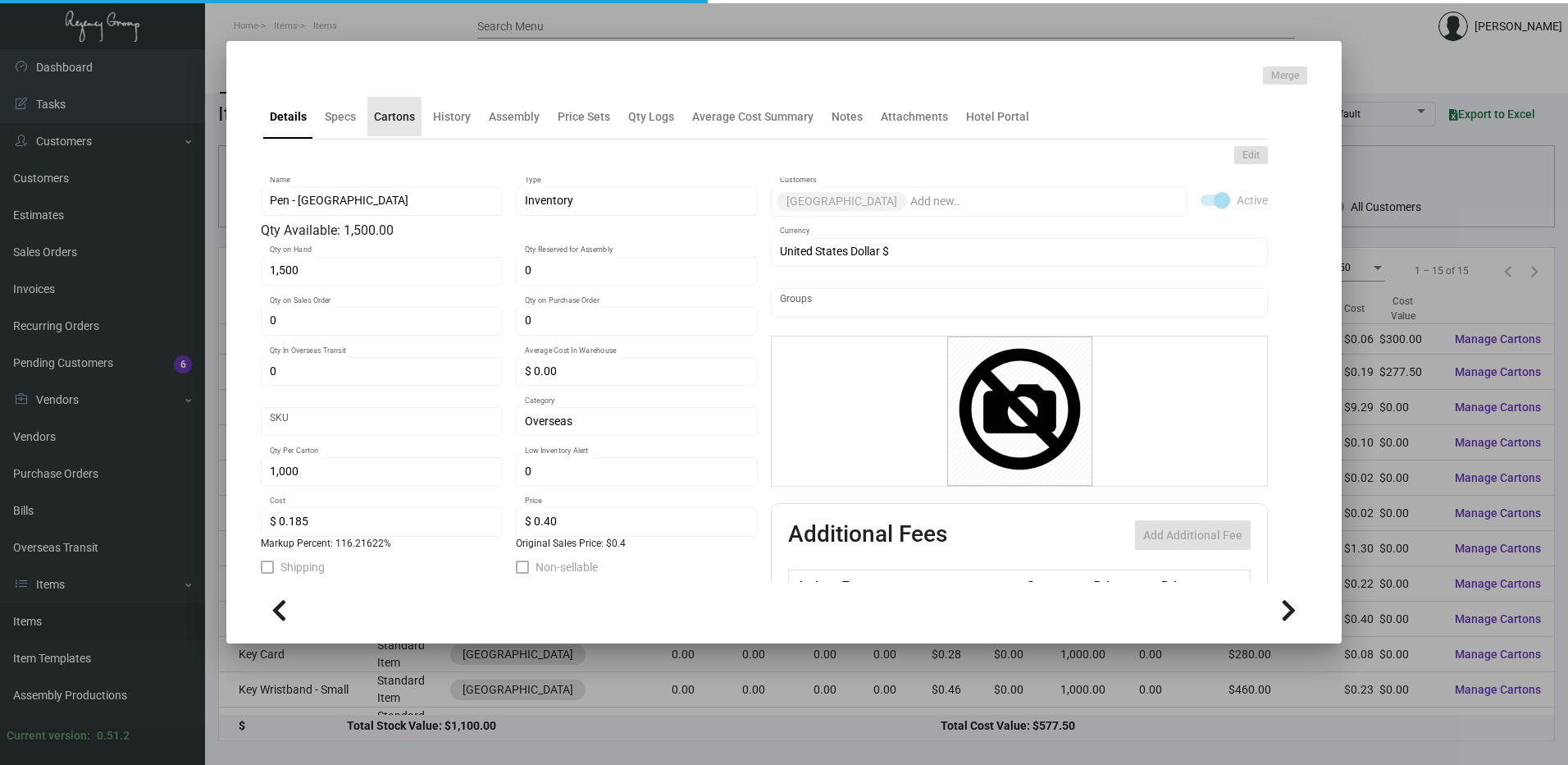
click at [397, 131] on div "Cartons" at bounding box center [394, 117] width 54 height 40
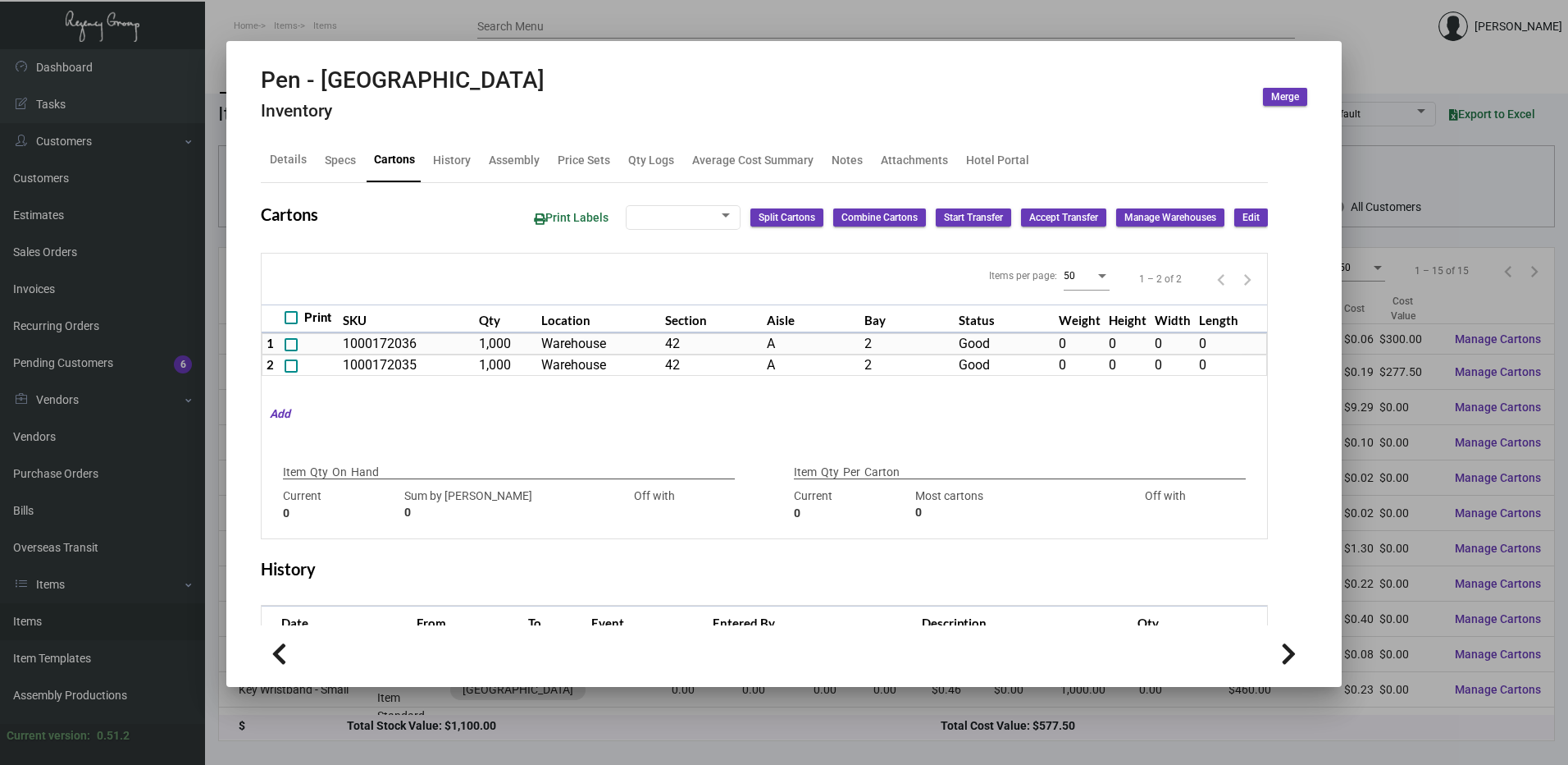
type input "1,500"
type input "2000"
type input "-500"
type input "1,000"
type input "1000"
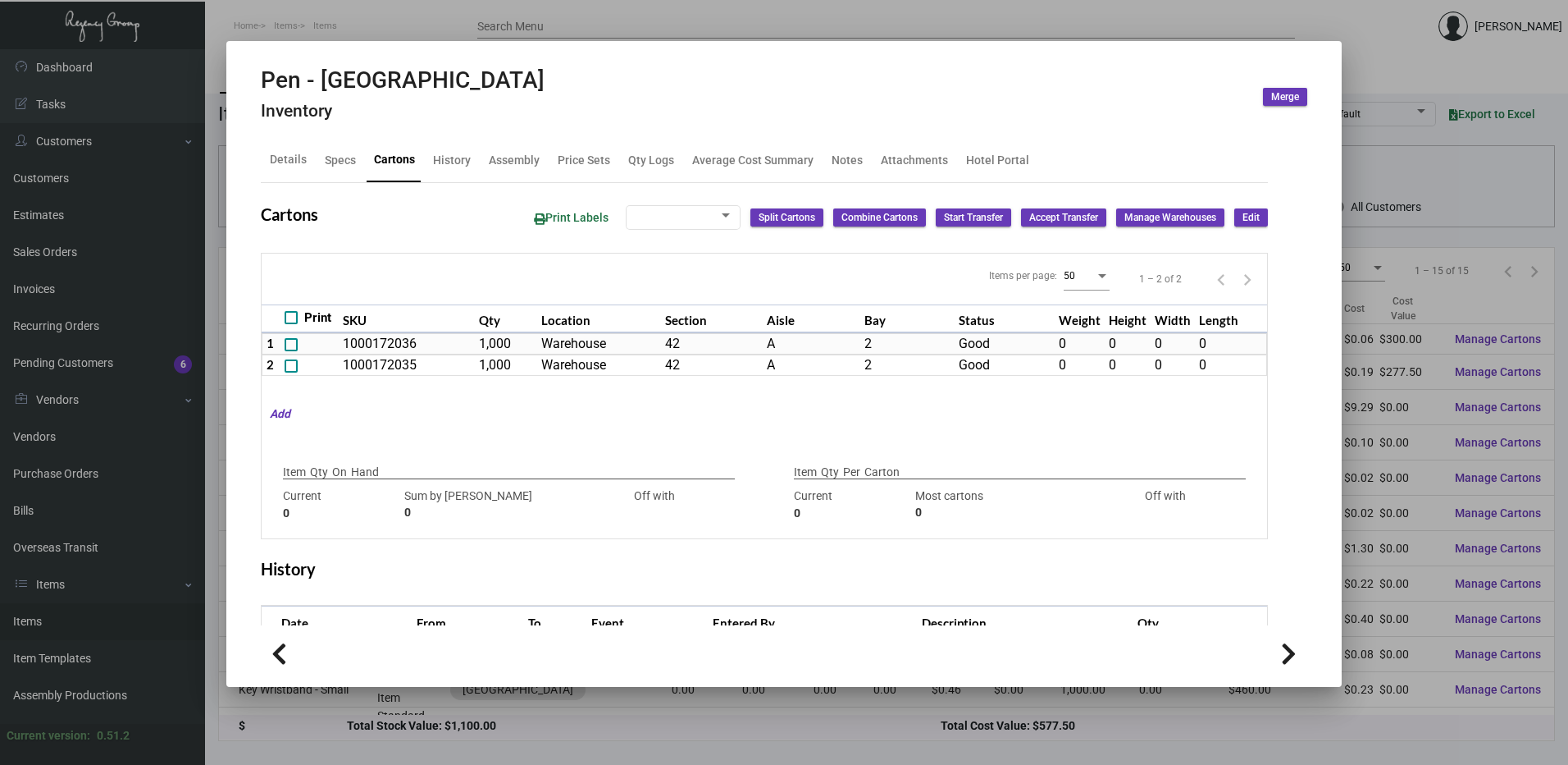
type input "0"
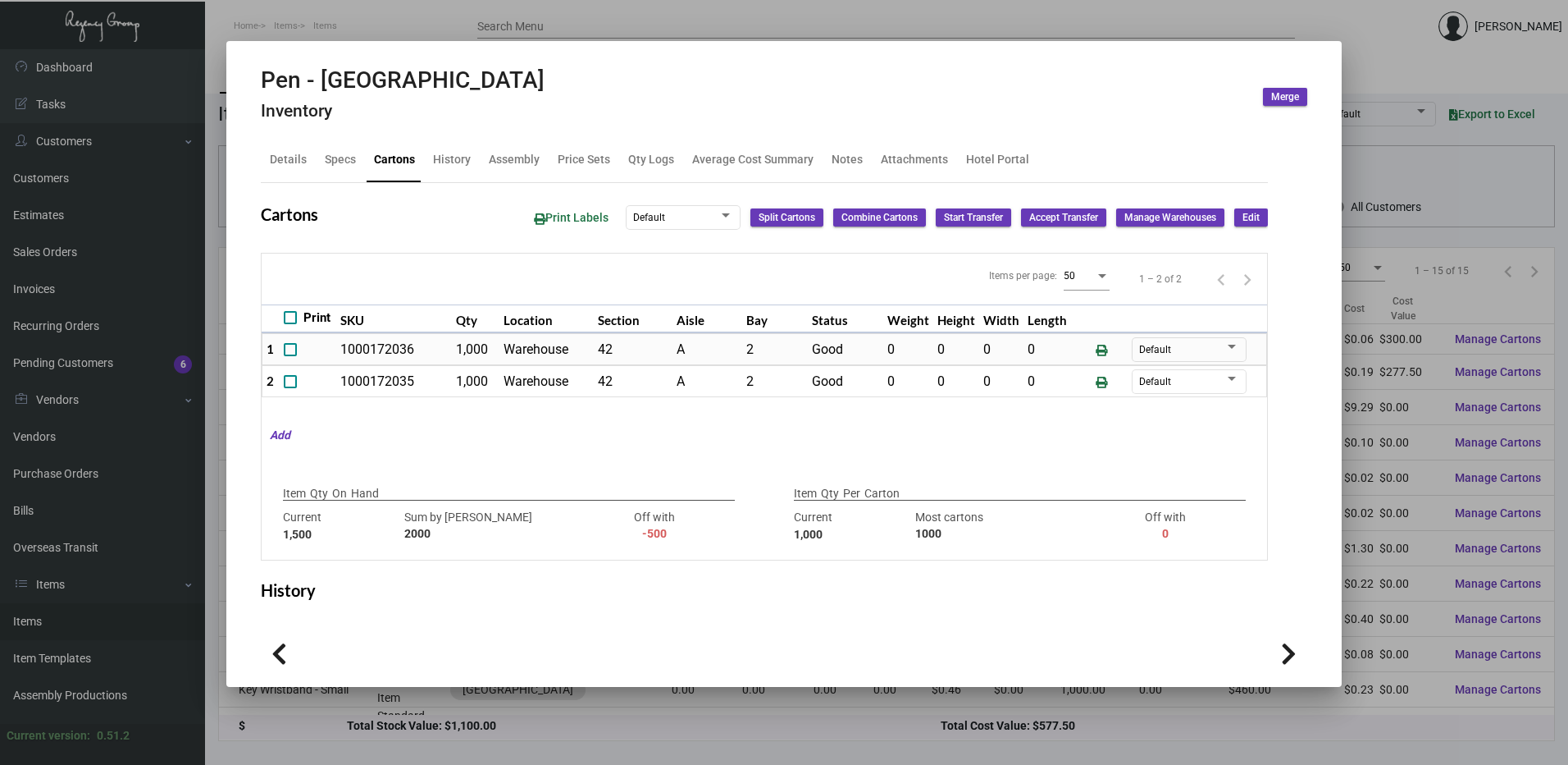
click at [1563, 318] on div at bounding box center [784, 382] width 1568 height 765
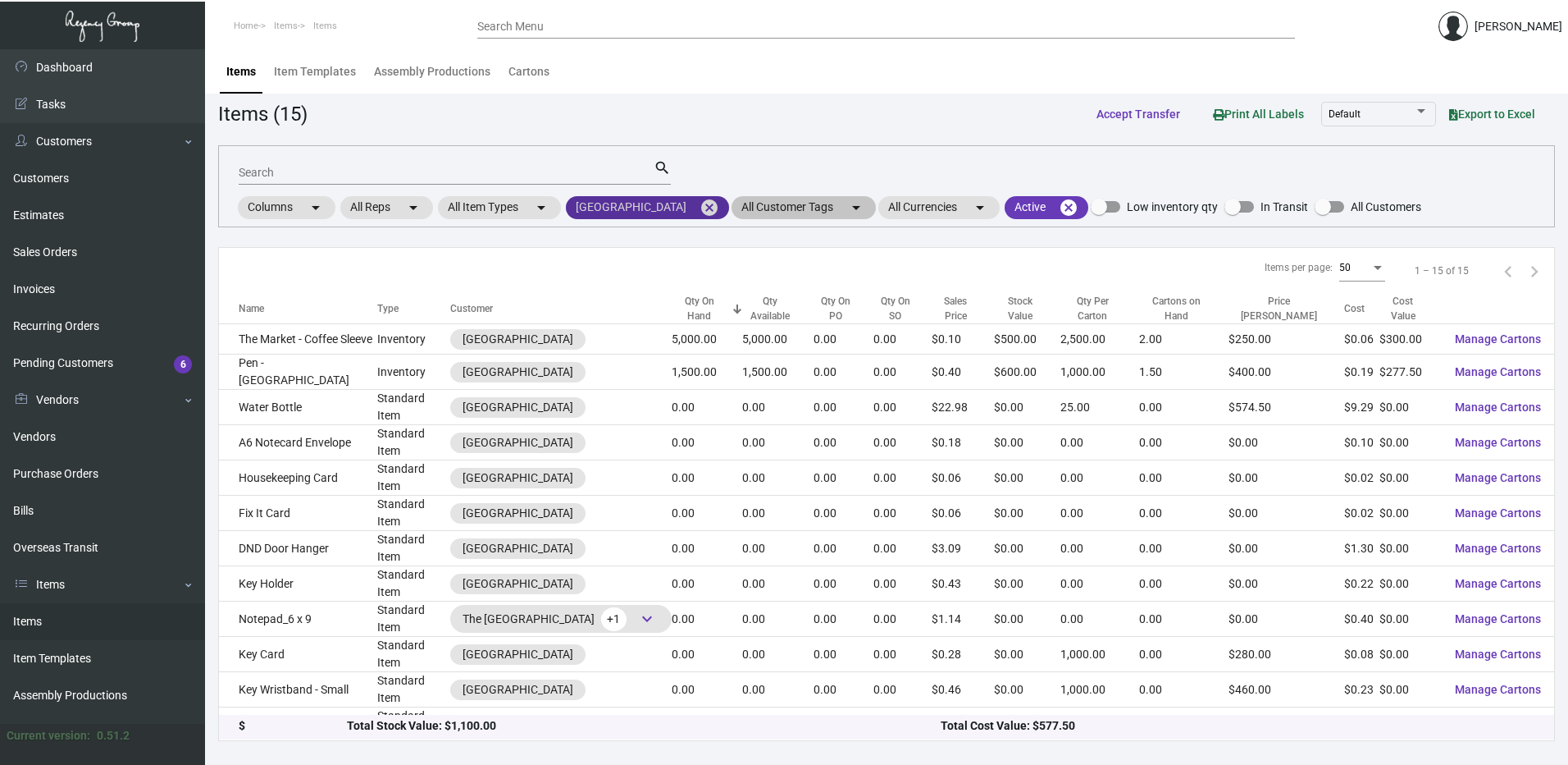
drag, startPoint x: 759, startPoint y: 205, endPoint x: 729, endPoint y: 212, distance: 30.8
click at [719, 205] on mat-icon "cancel" at bounding box center [709, 207] width 20 height 20
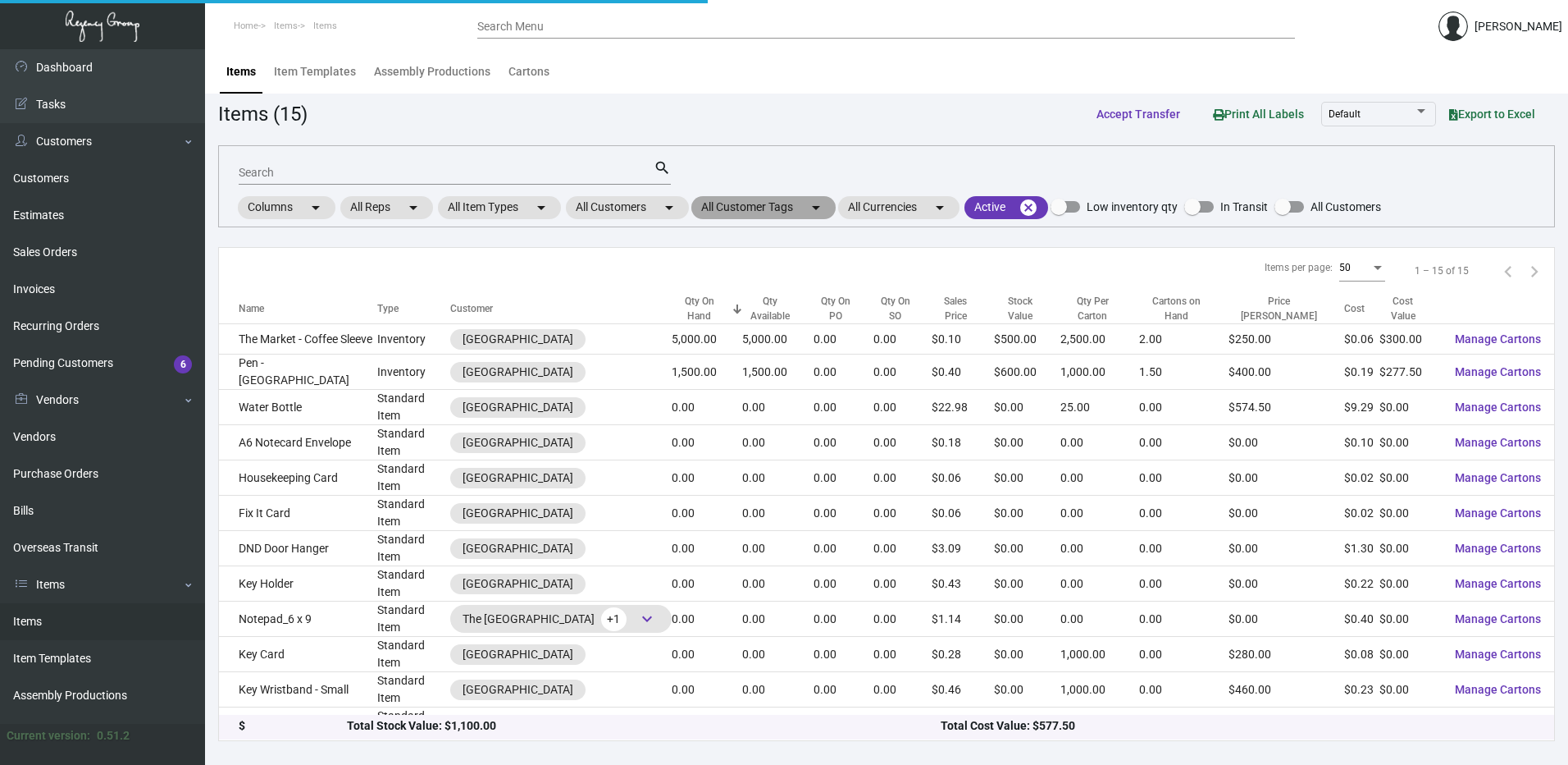
click at [699, 211] on mat-chip "All Customer Tags arrow_drop_down" at bounding box center [763, 207] width 144 height 23
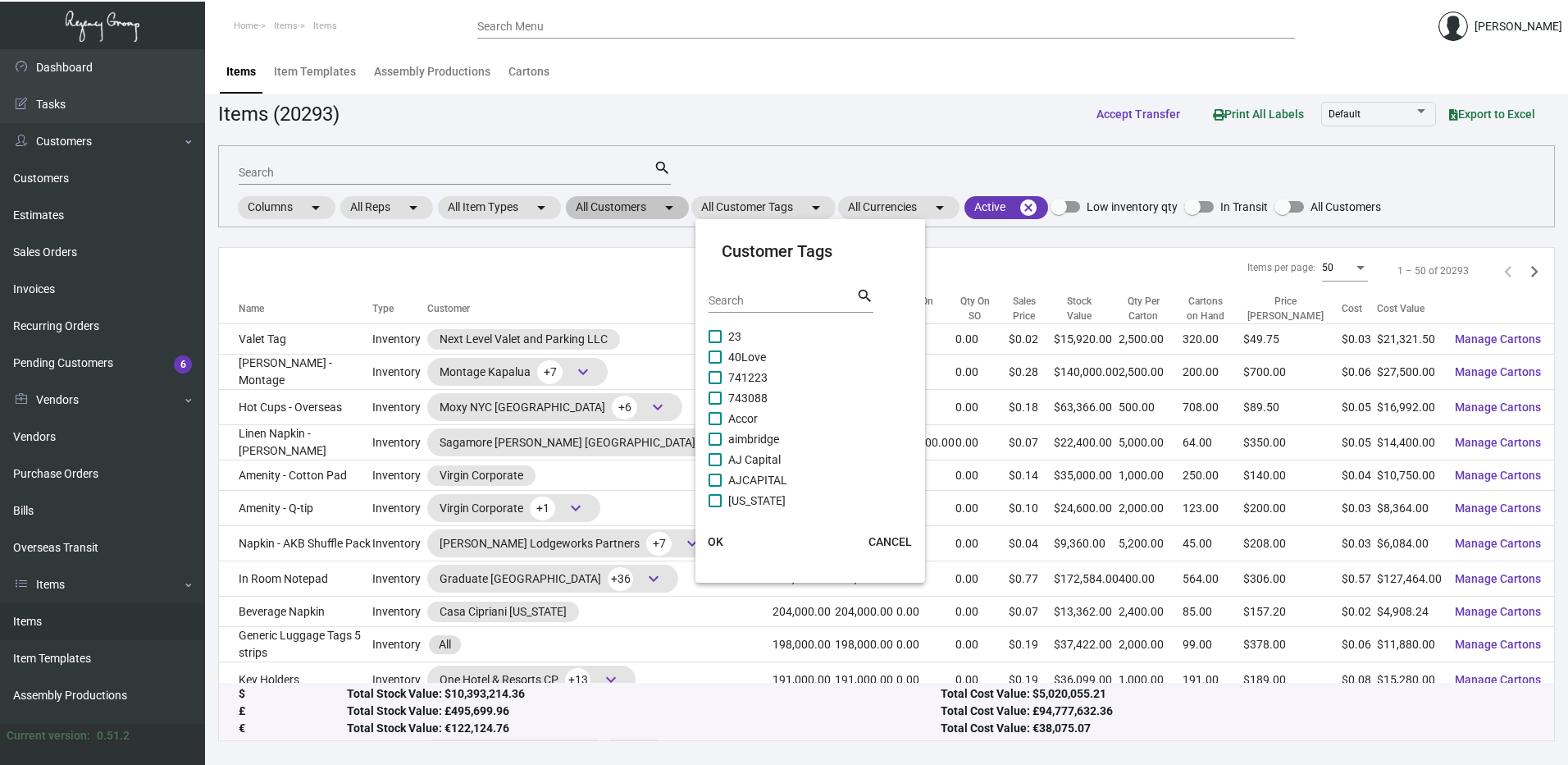
click at [686, 207] on div at bounding box center [784, 382] width 1568 height 765
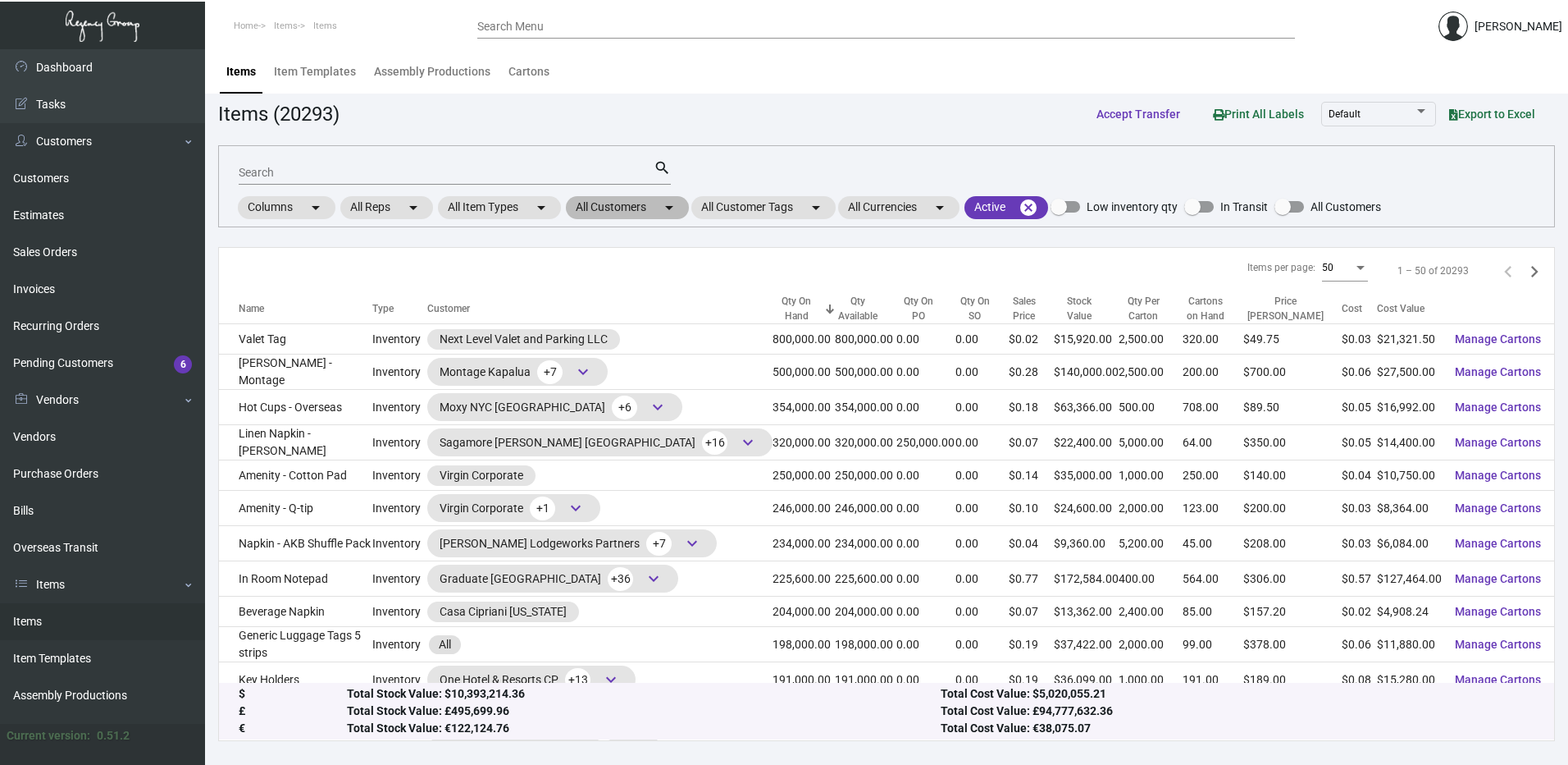
click at [664, 210] on mat-icon "arrow_drop_down" at bounding box center [669, 207] width 20 height 20
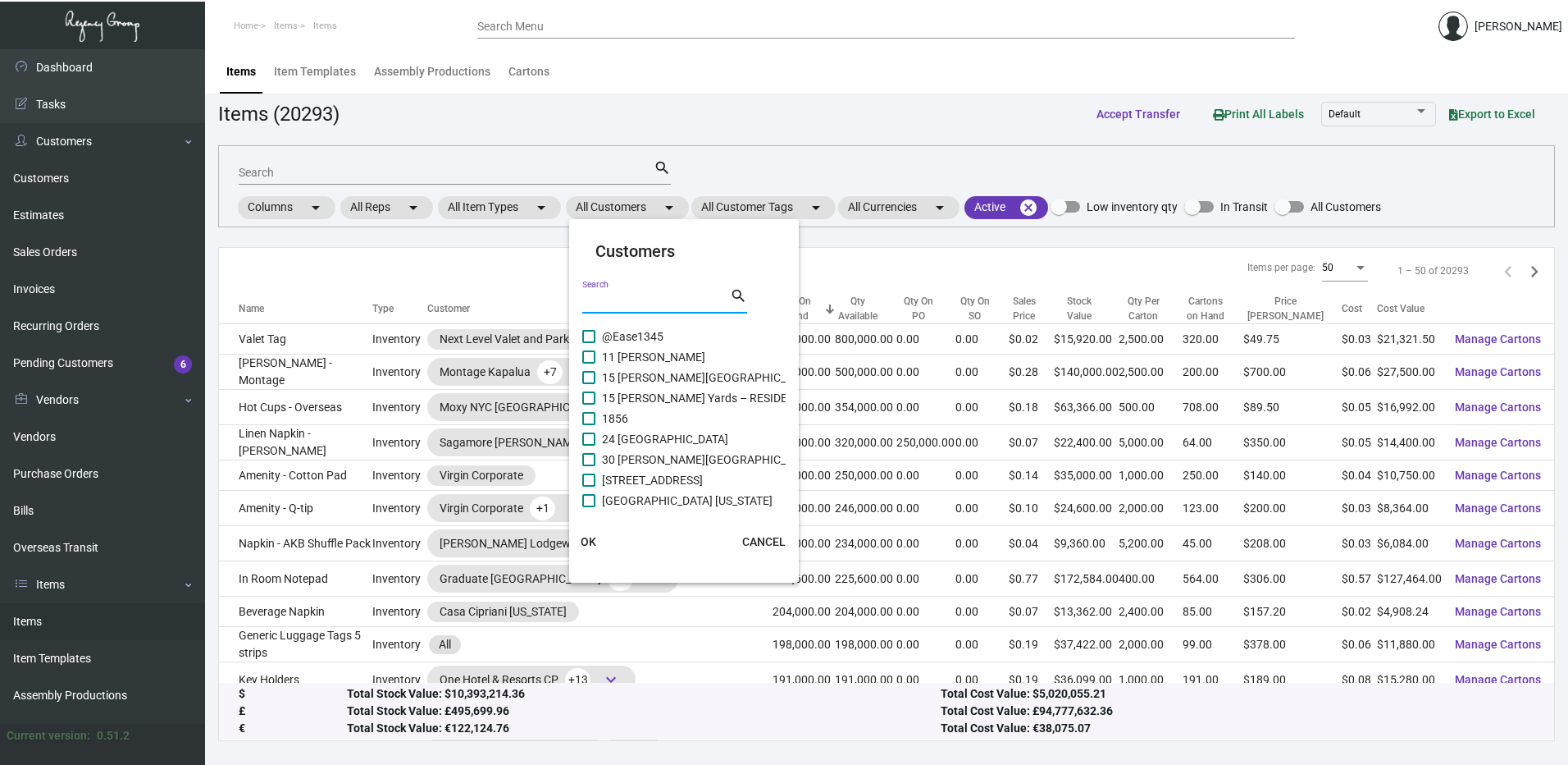
click at [614, 298] on input "Search" at bounding box center [656, 300] width 148 height 13
paste input "Wyndham [GEOGRAPHIC_DATA]"
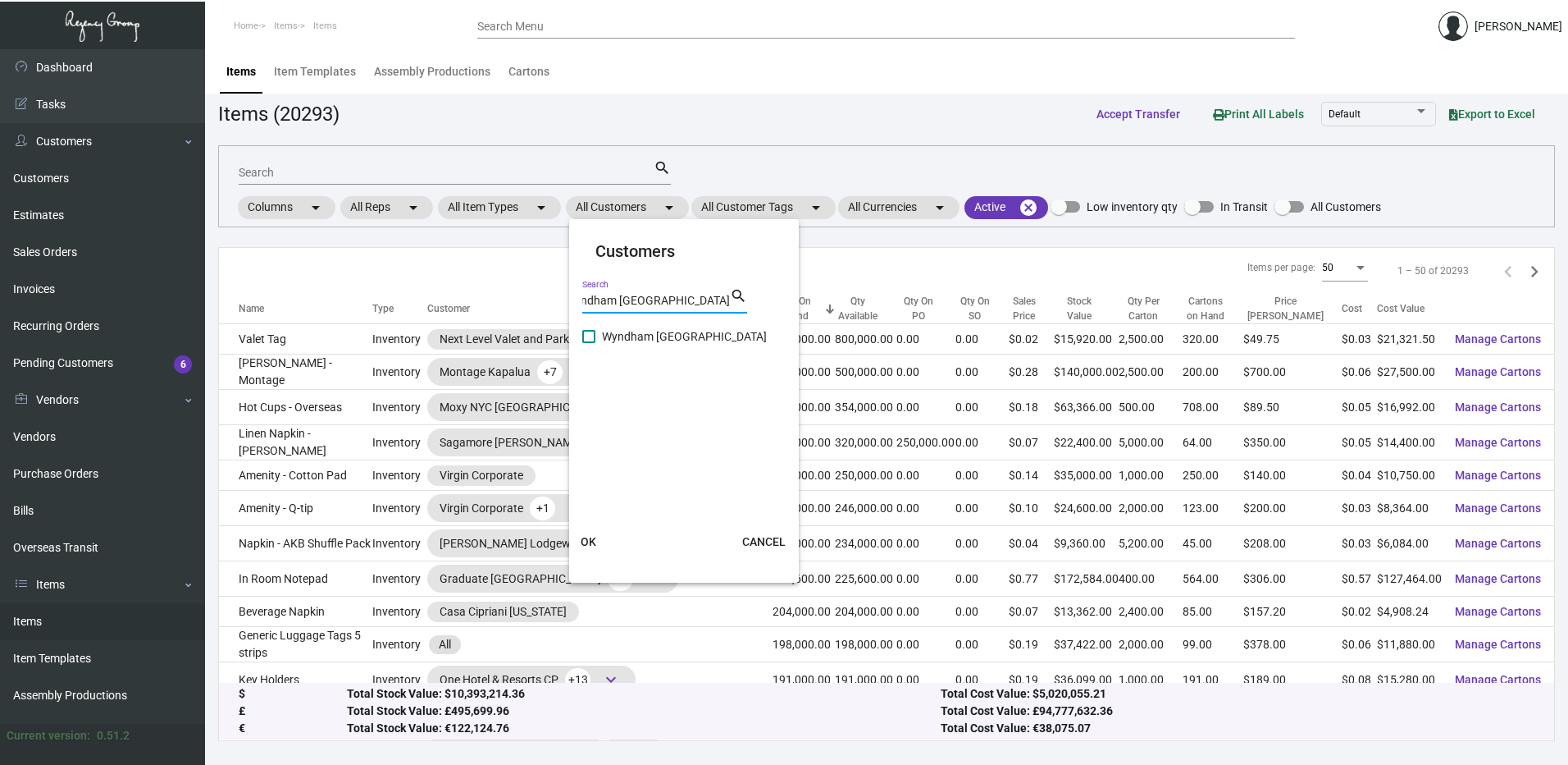
type input "Wyndham [GEOGRAPHIC_DATA]"
click at [584, 341] on span at bounding box center [589, 336] width 13 height 13
click at [588, 343] on input "Wyndham [GEOGRAPHIC_DATA]" at bounding box center [588, 343] width 1 height 1
checkbox input "true"
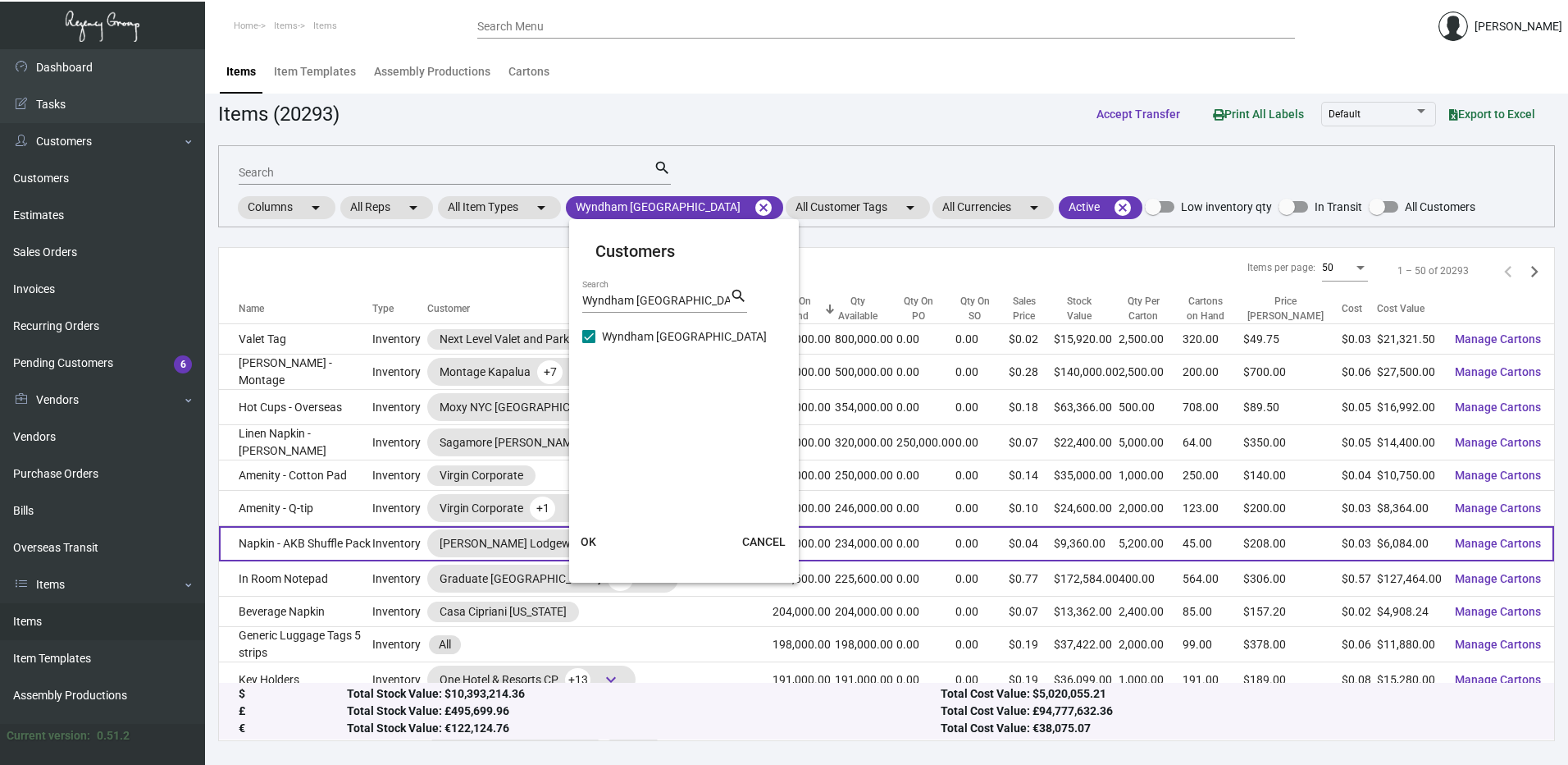
click at [590, 533] on button "OK" at bounding box center [589, 541] width 53 height 29
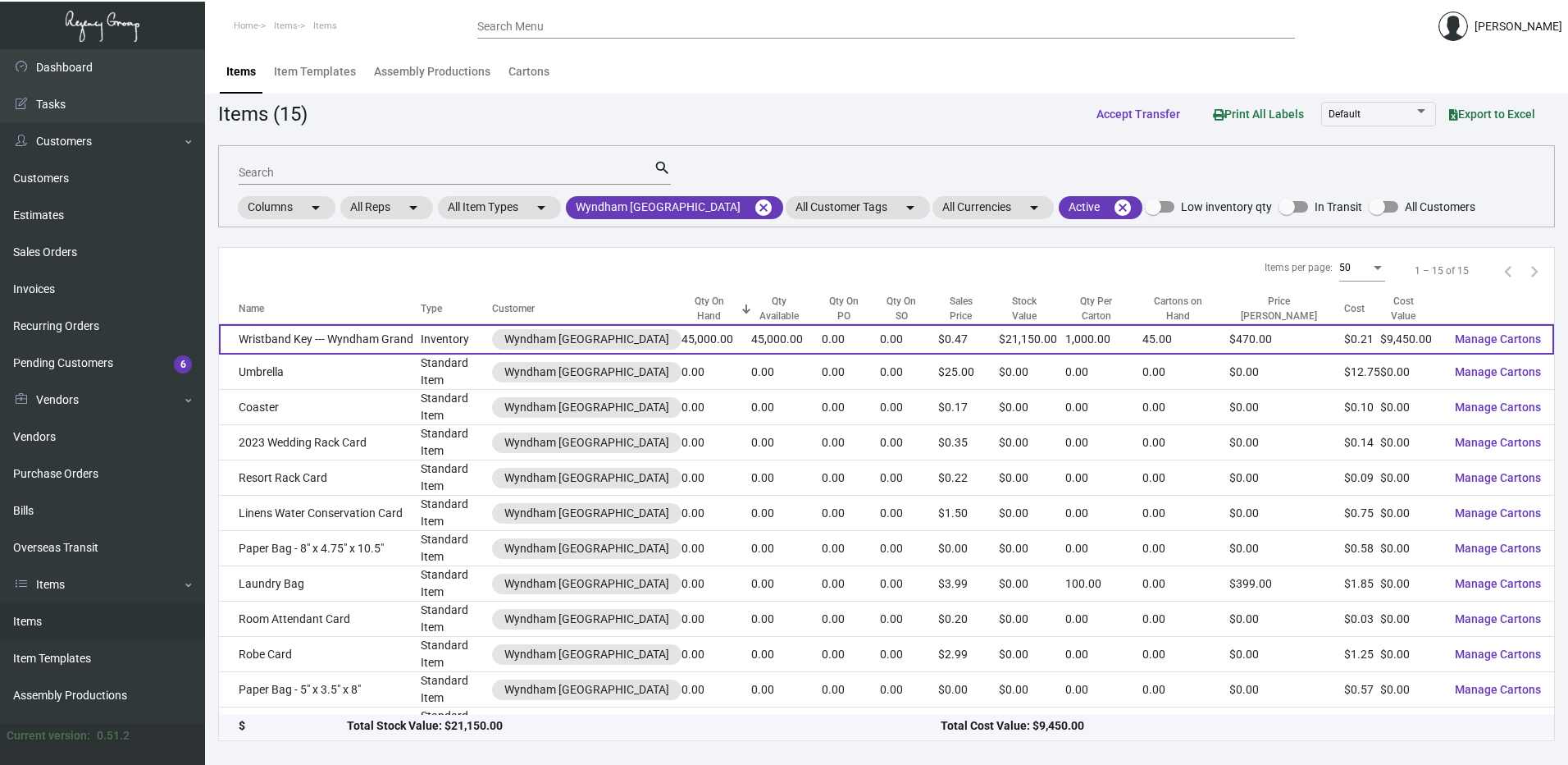
click at [324, 329] on td "Wristband Key --- Wyndham Grand" at bounding box center [320, 338] width 202 height 30
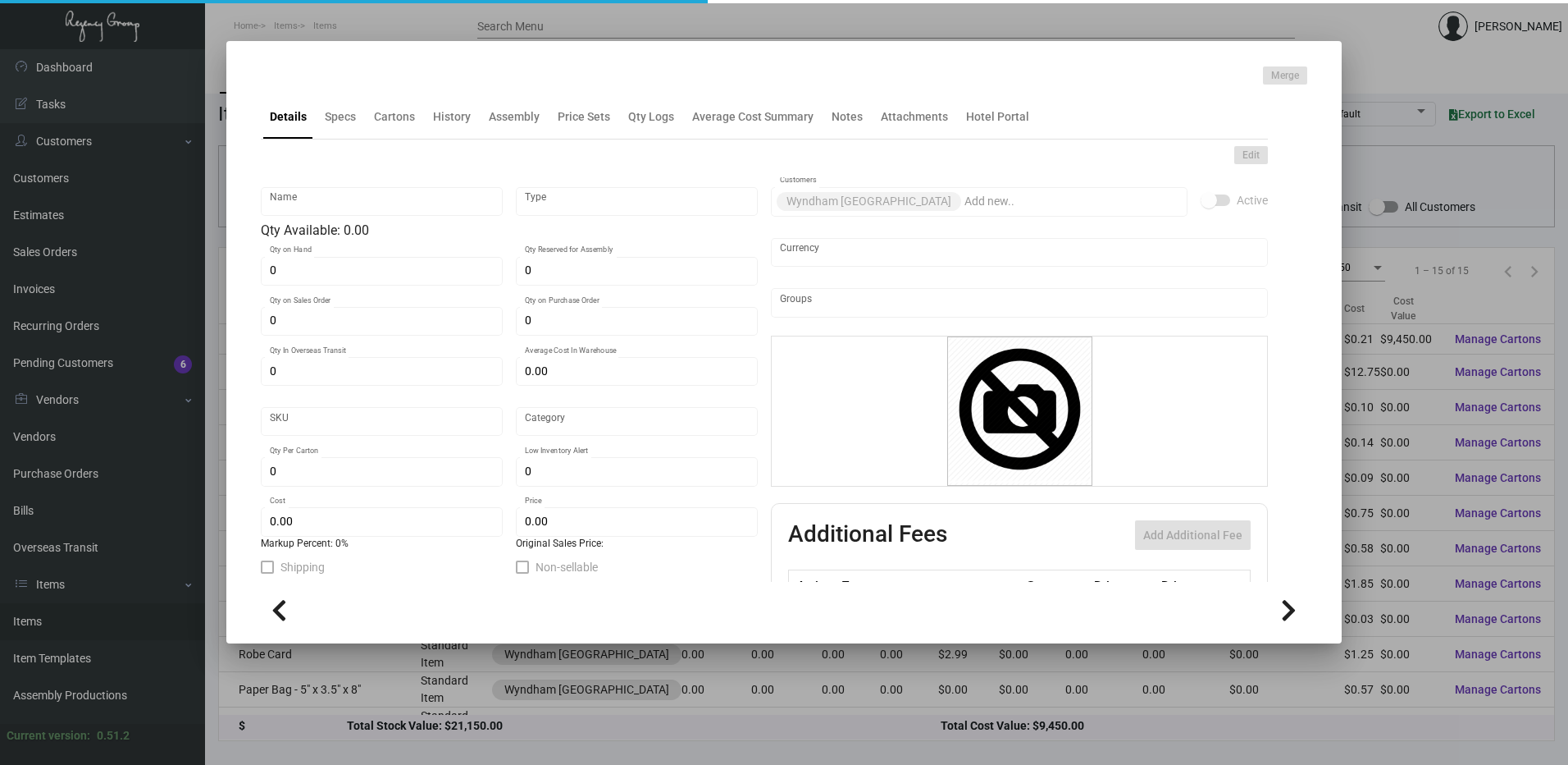
type input "Wristband Key --- Wyndham Grand"
type input "Inventory"
type input "45,000"
type input "$ 0.21"
type input "Overseas"
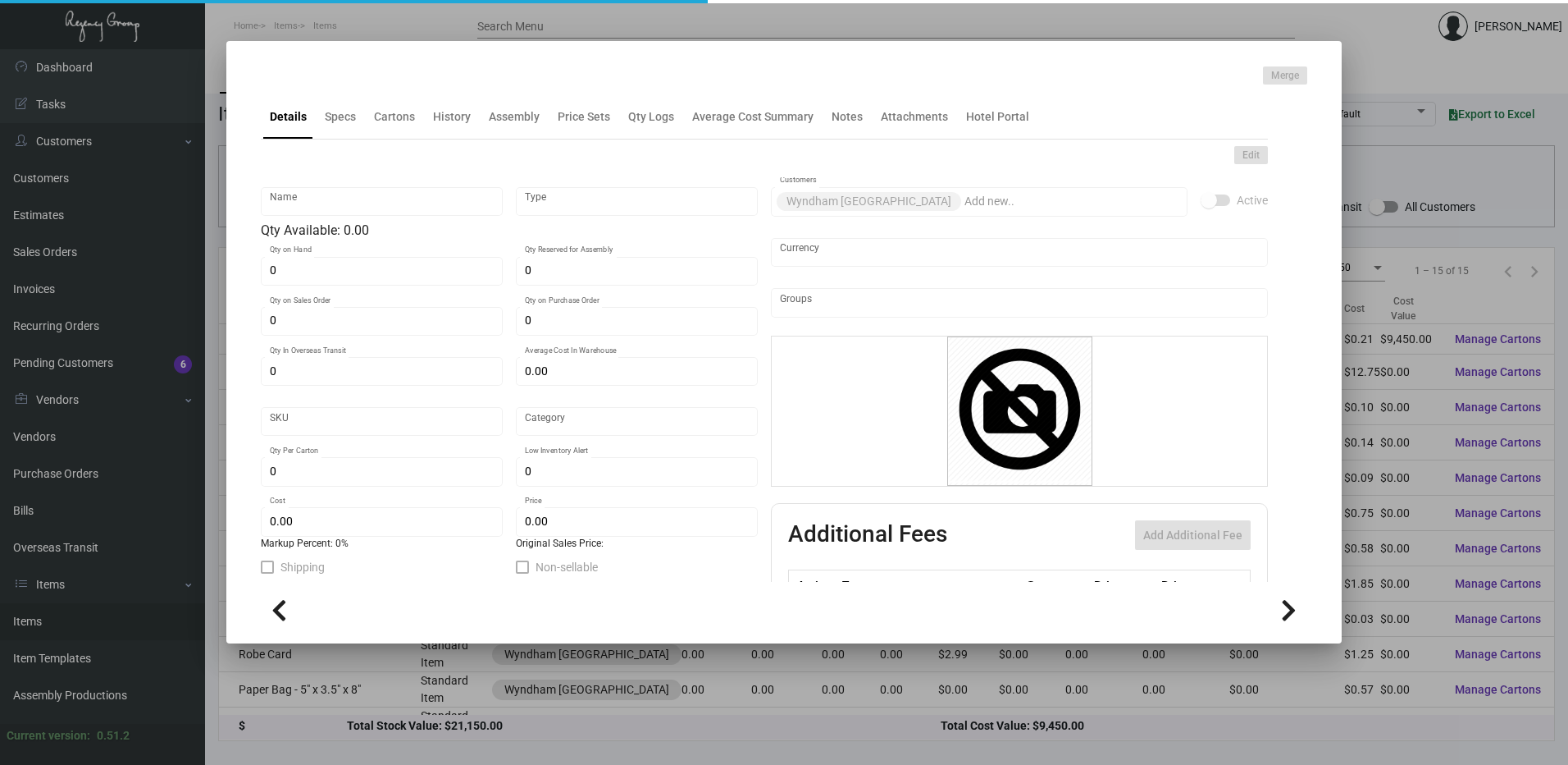
type input "1,000"
type input "3,000"
type input "$ 0.21"
type input "$ 0.47"
checkbox input "true"
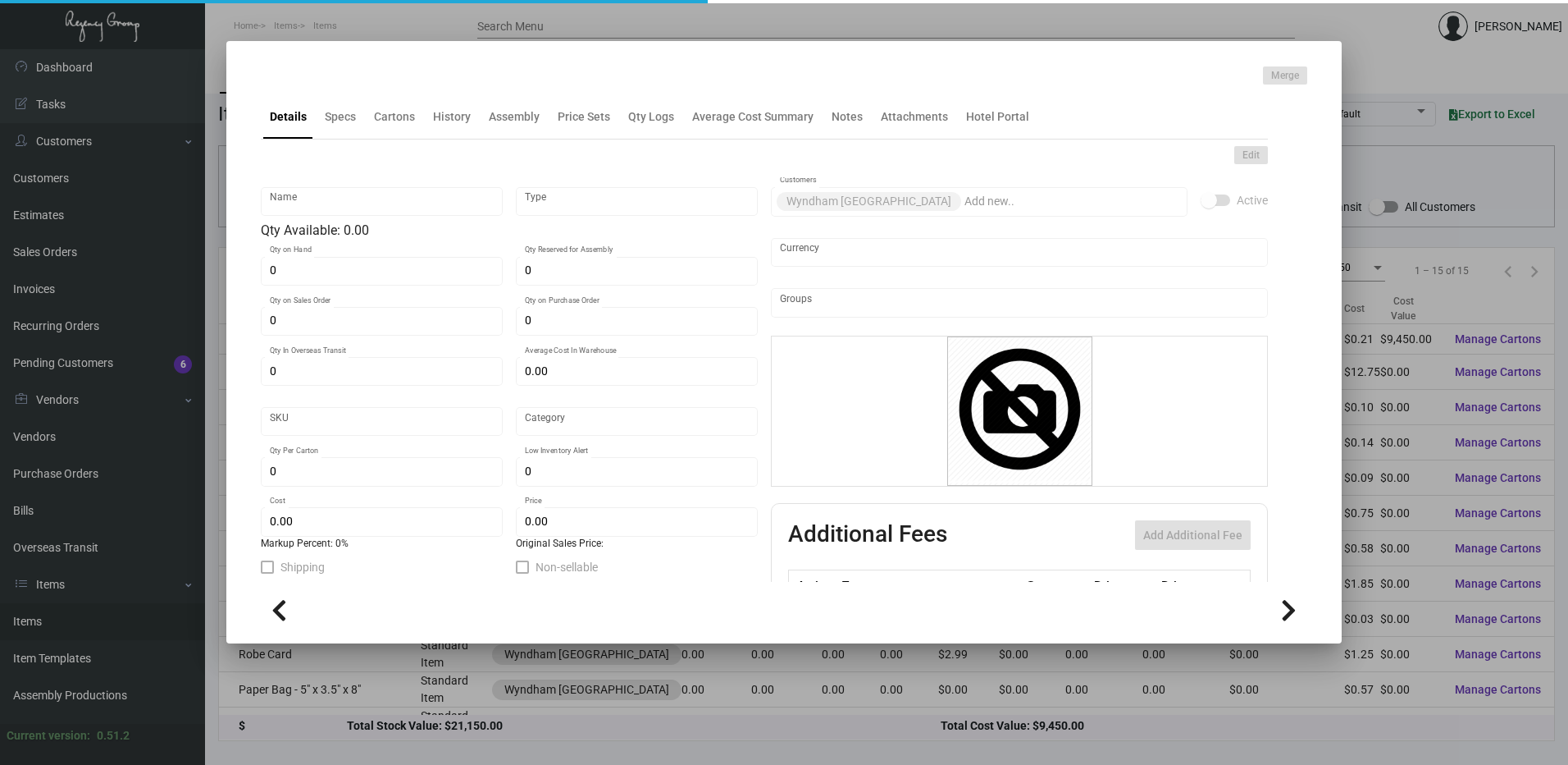
type input "United States Dollar $"
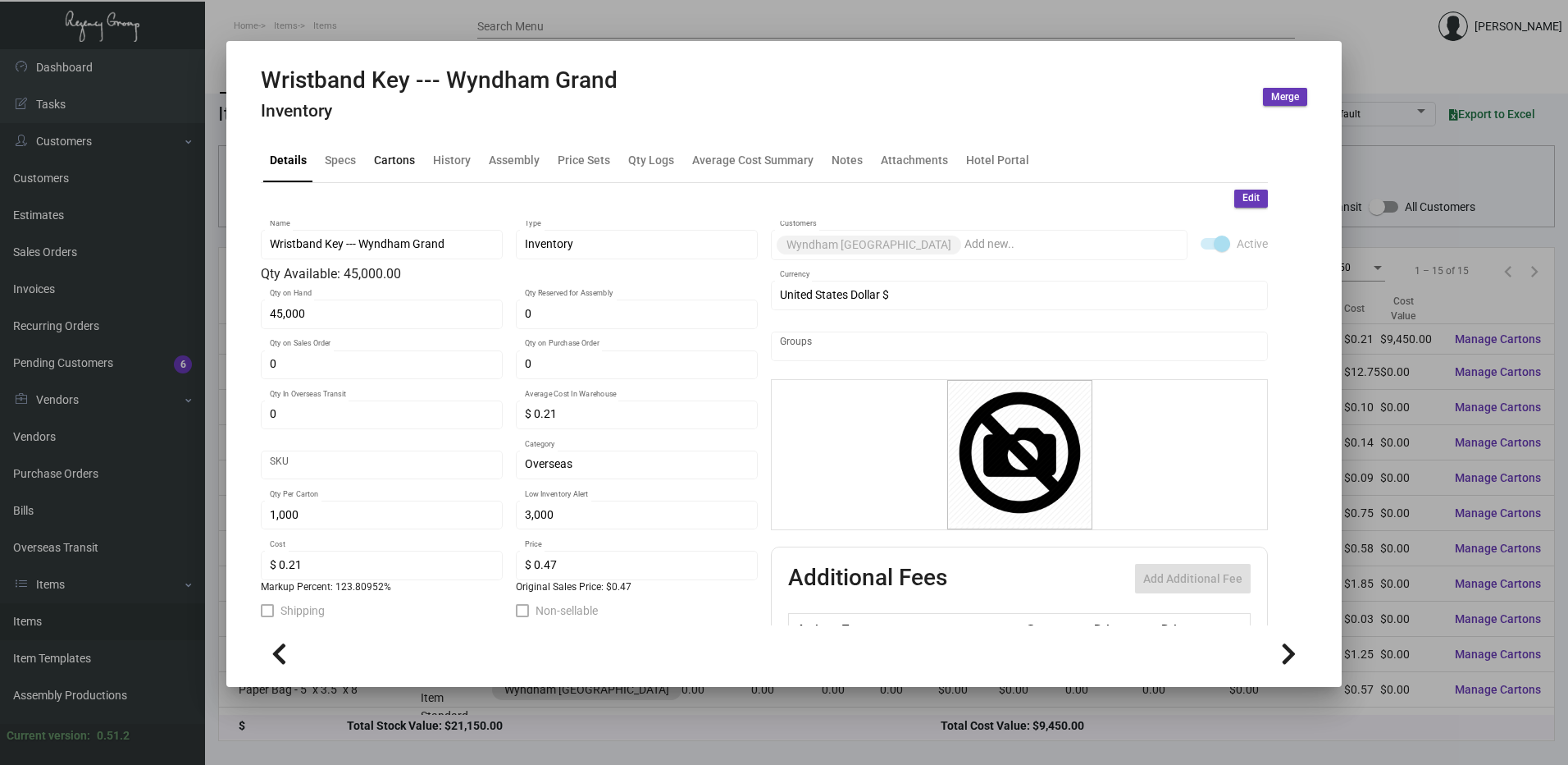
click at [410, 155] on div "Cartons" at bounding box center [394, 160] width 41 height 17
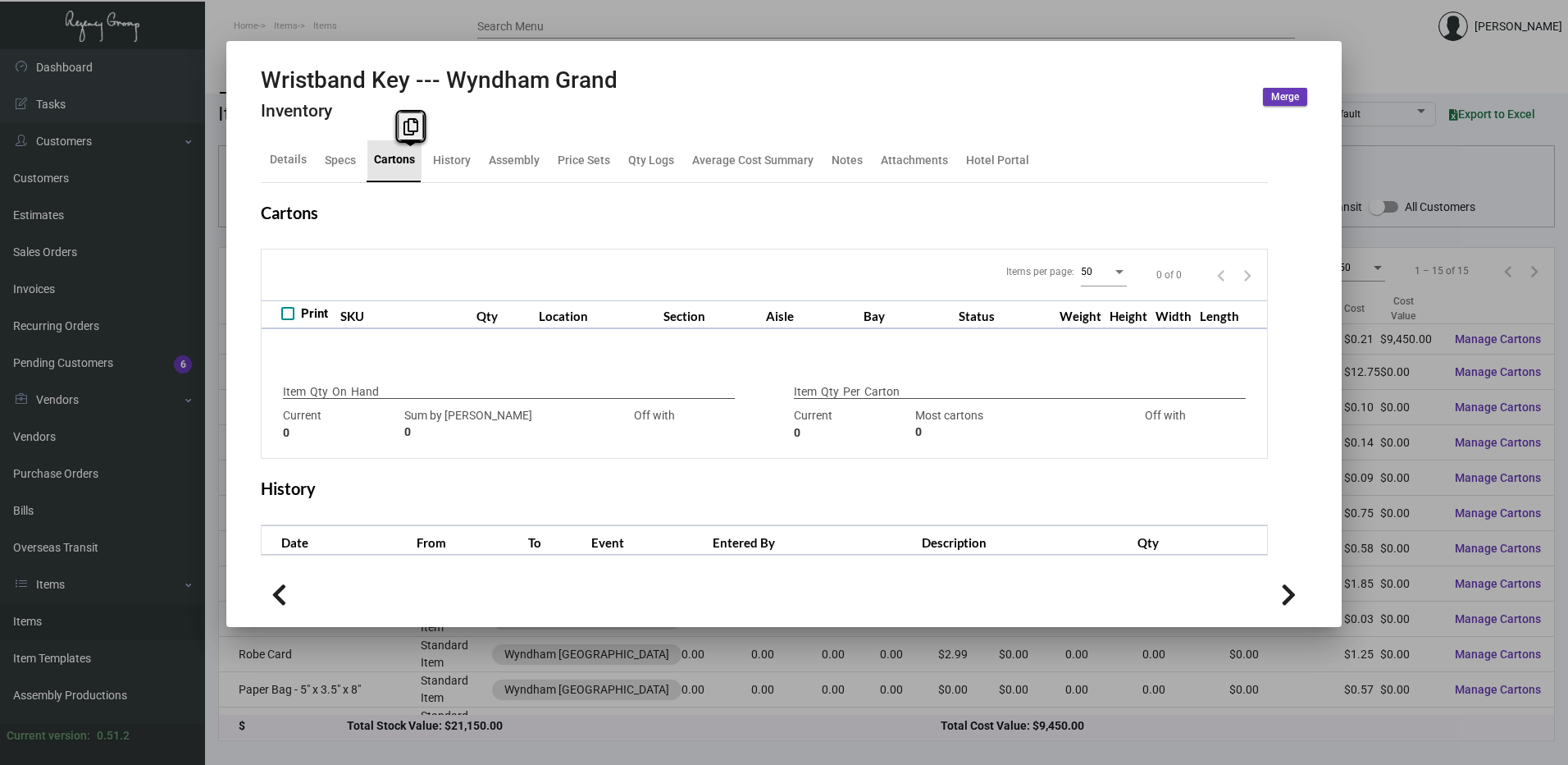
type input "45,000"
type input "38000"
type input "+7000"
type input "1,000"
type input "1000"
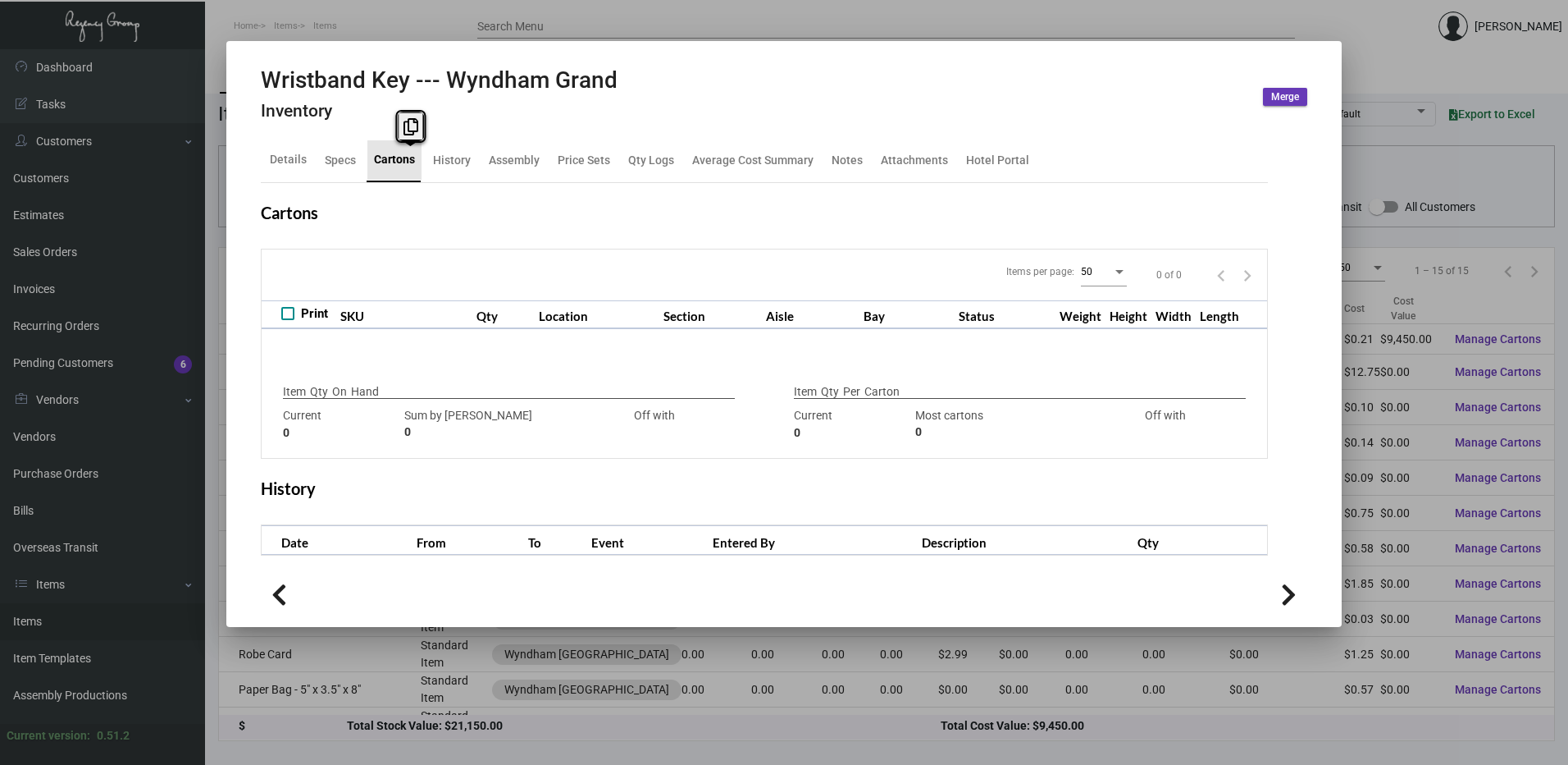
type input "0"
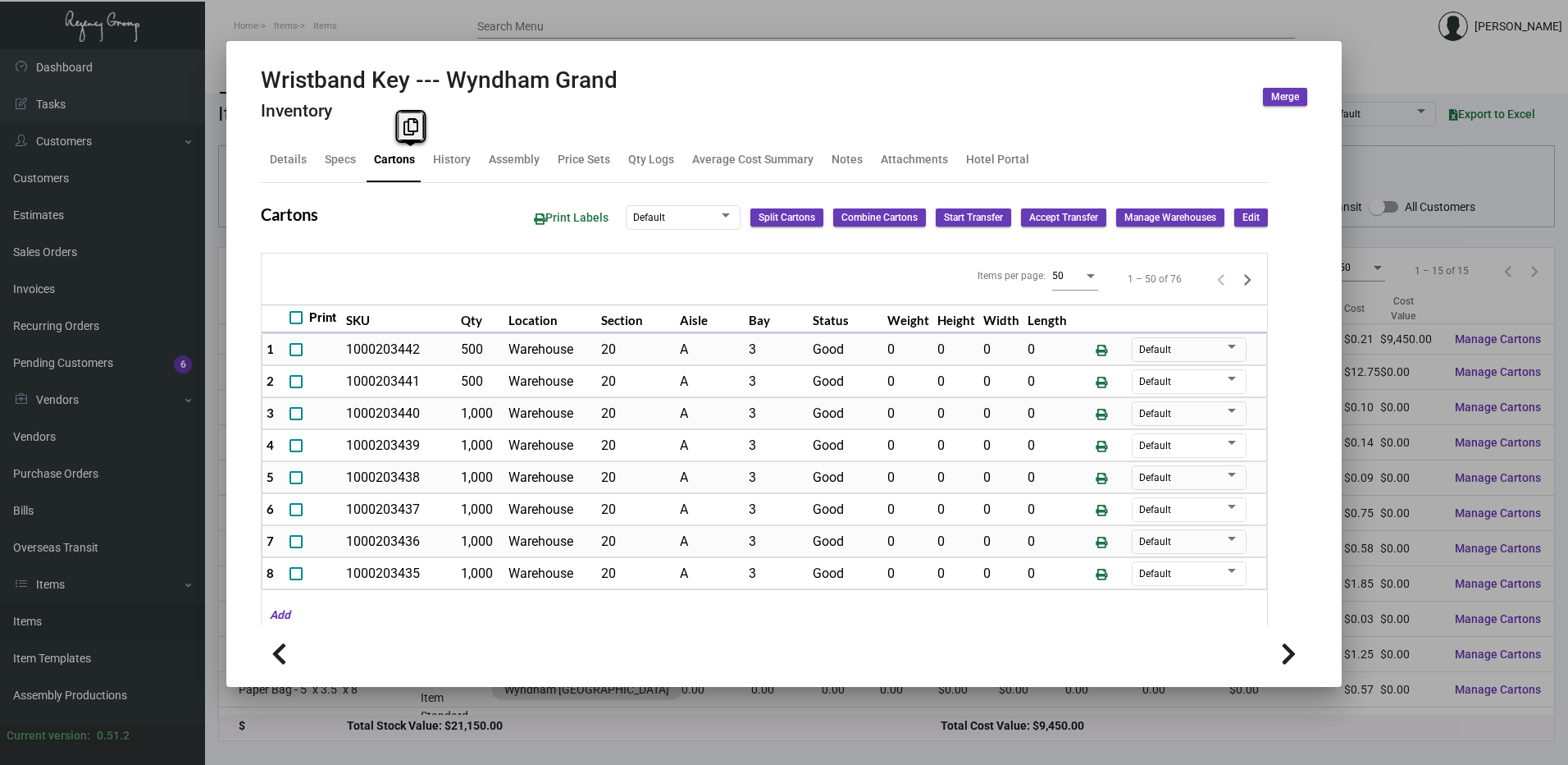
drag, startPoint x: 488, startPoint y: 25, endPoint x: 613, endPoint y: 184, distance: 202.3
click at [488, 25] on div at bounding box center [784, 382] width 1568 height 765
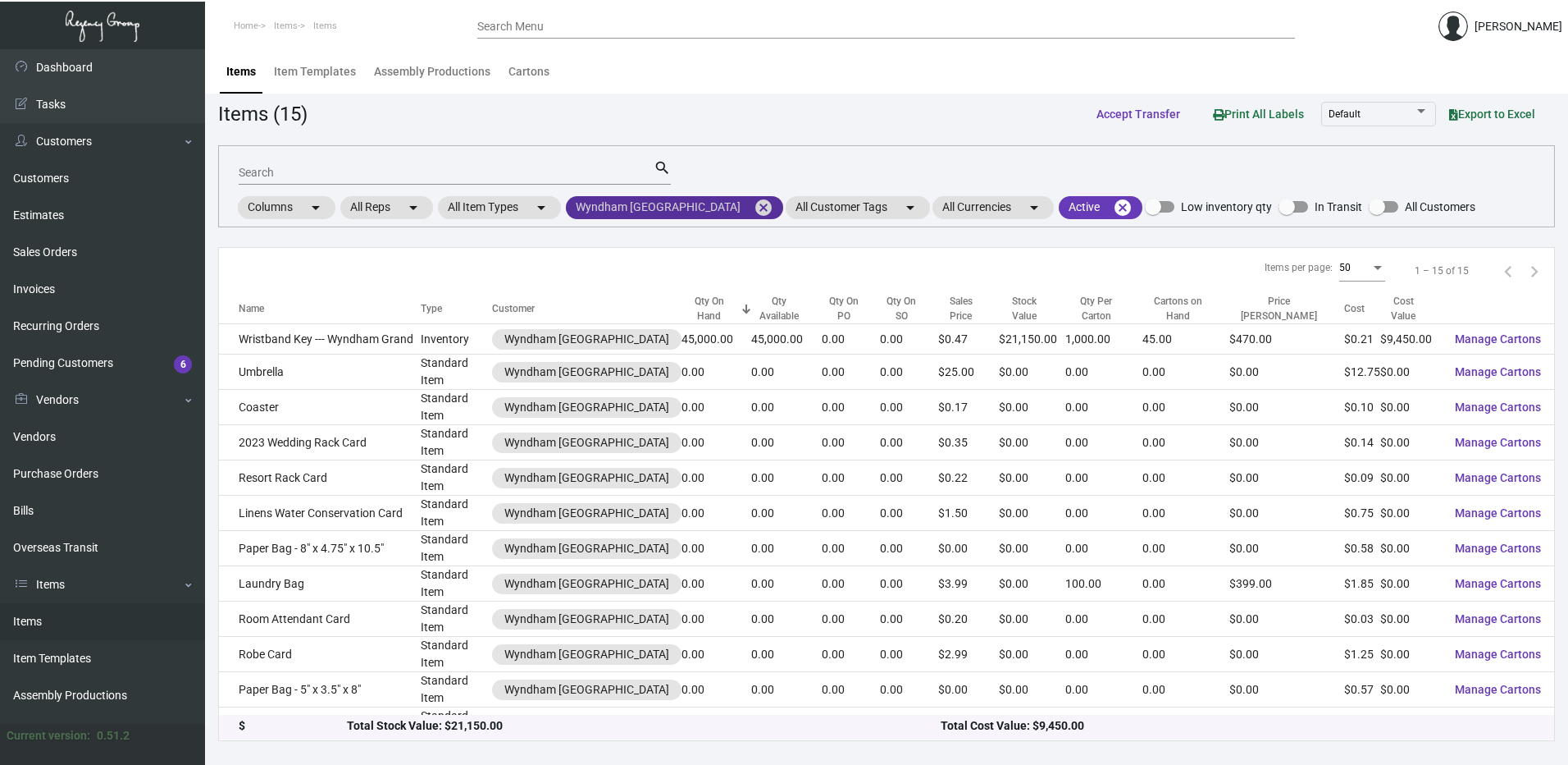
click at [773, 210] on mat-icon "cancel" at bounding box center [763, 207] width 20 height 20
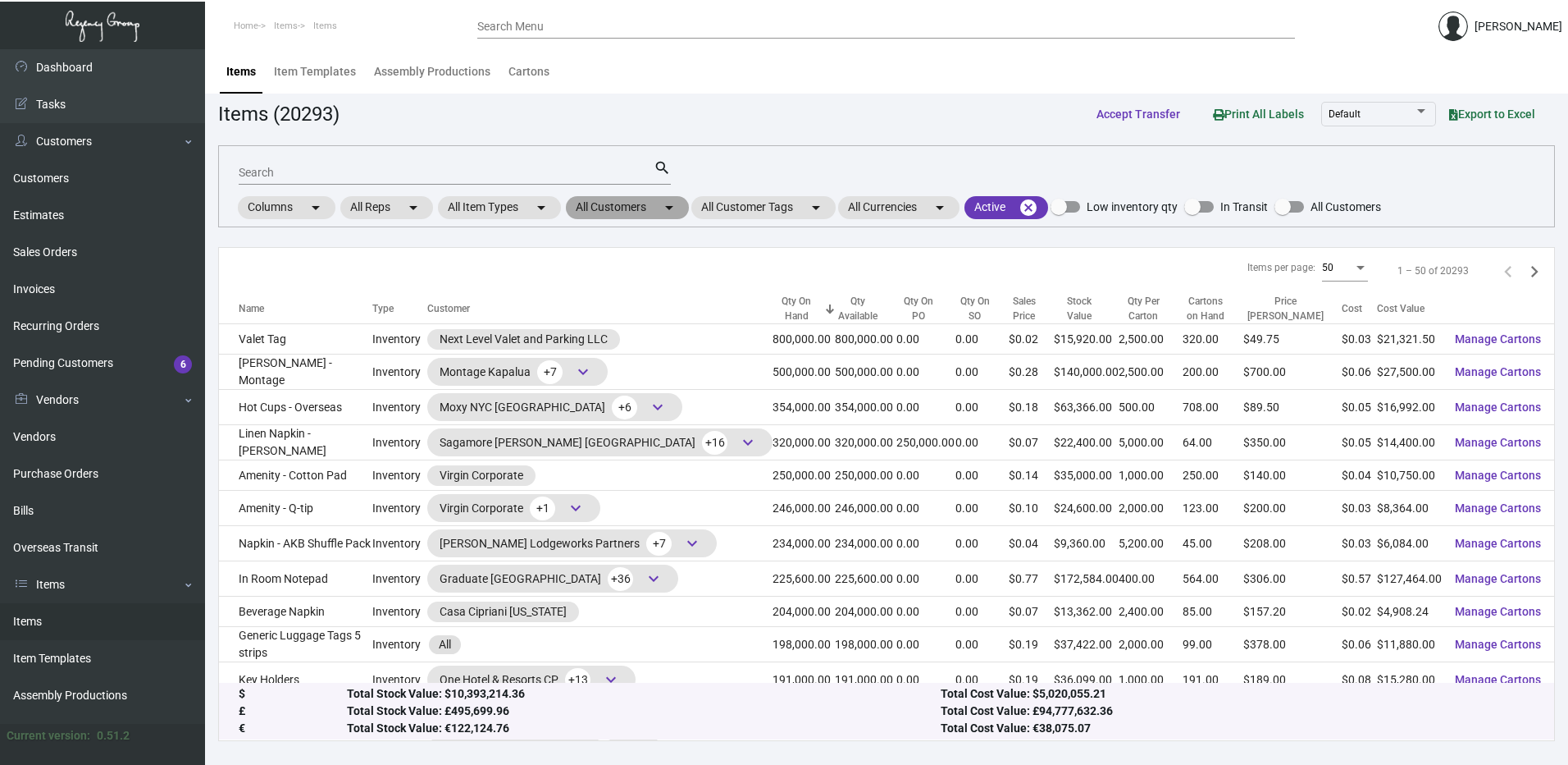
click at [671, 209] on mat-icon "arrow_drop_down" at bounding box center [669, 207] width 20 height 20
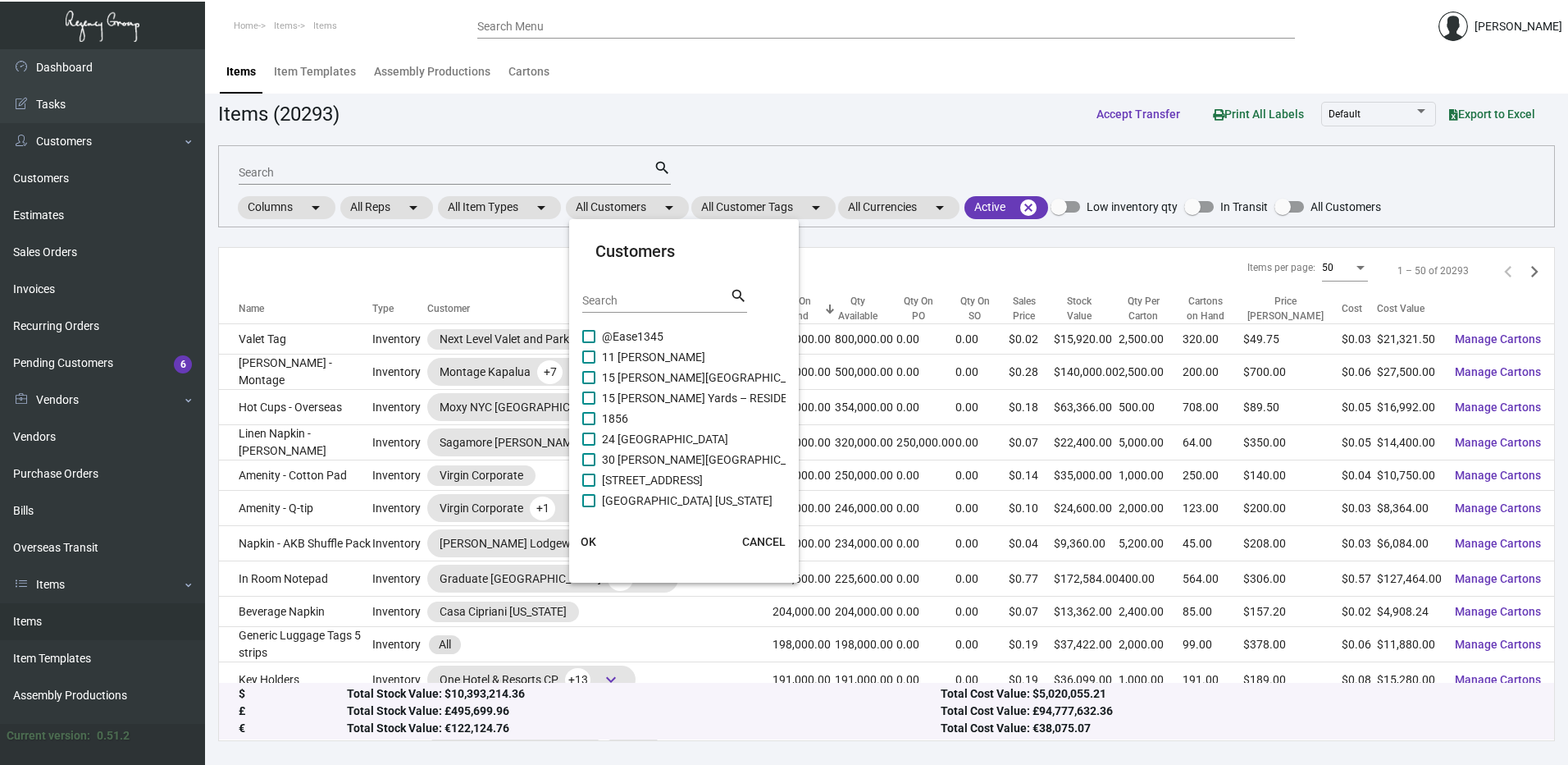
click at [639, 307] on div "Search" at bounding box center [656, 300] width 148 height 25
paste input "[GEOGRAPHIC_DATA]"
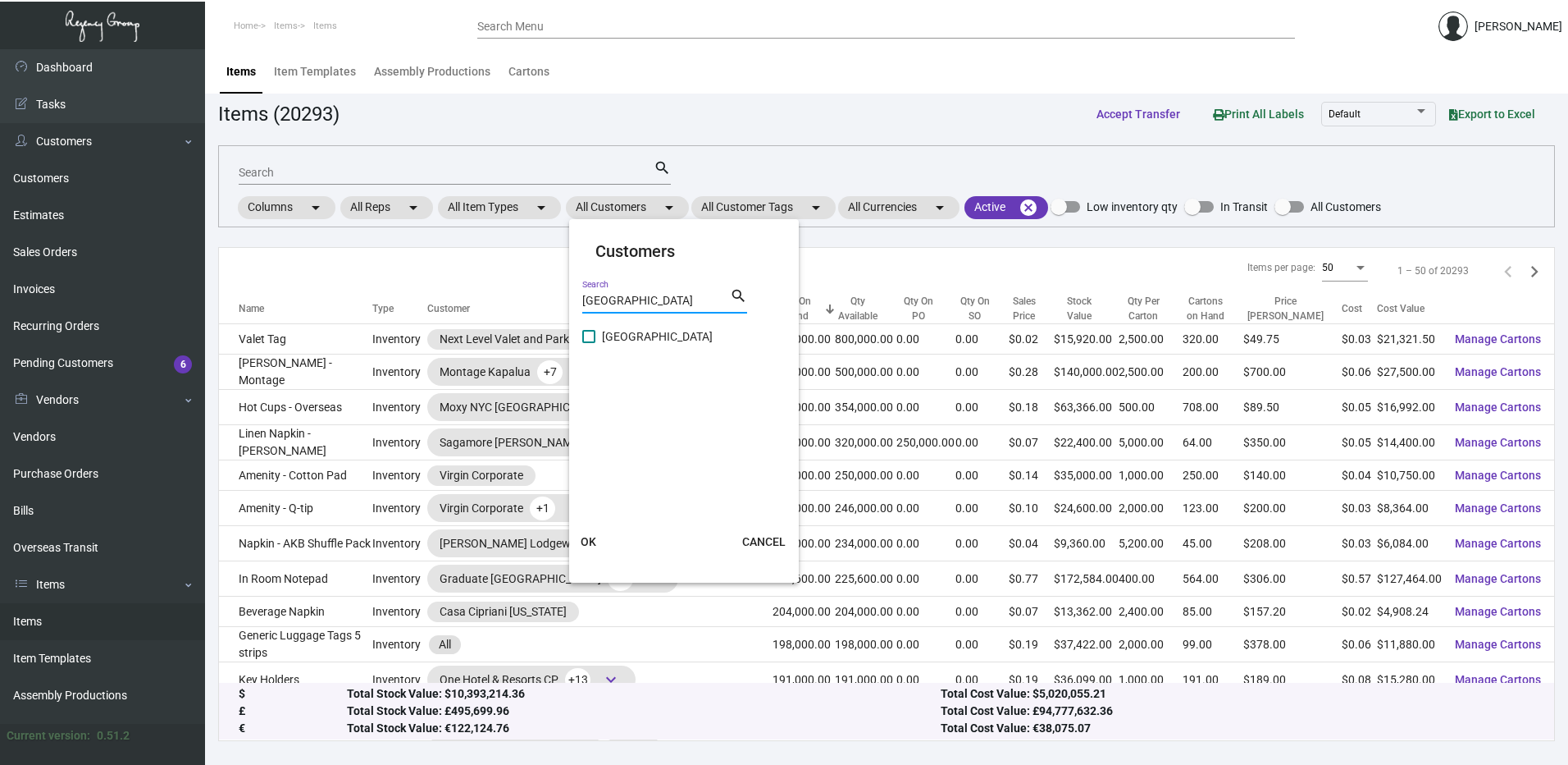
type input "[GEOGRAPHIC_DATA]"
click at [591, 330] on span at bounding box center [589, 336] width 13 height 13
click at [589, 343] on input "[GEOGRAPHIC_DATA]" at bounding box center [588, 343] width 1 height 1
checkbox input "true"
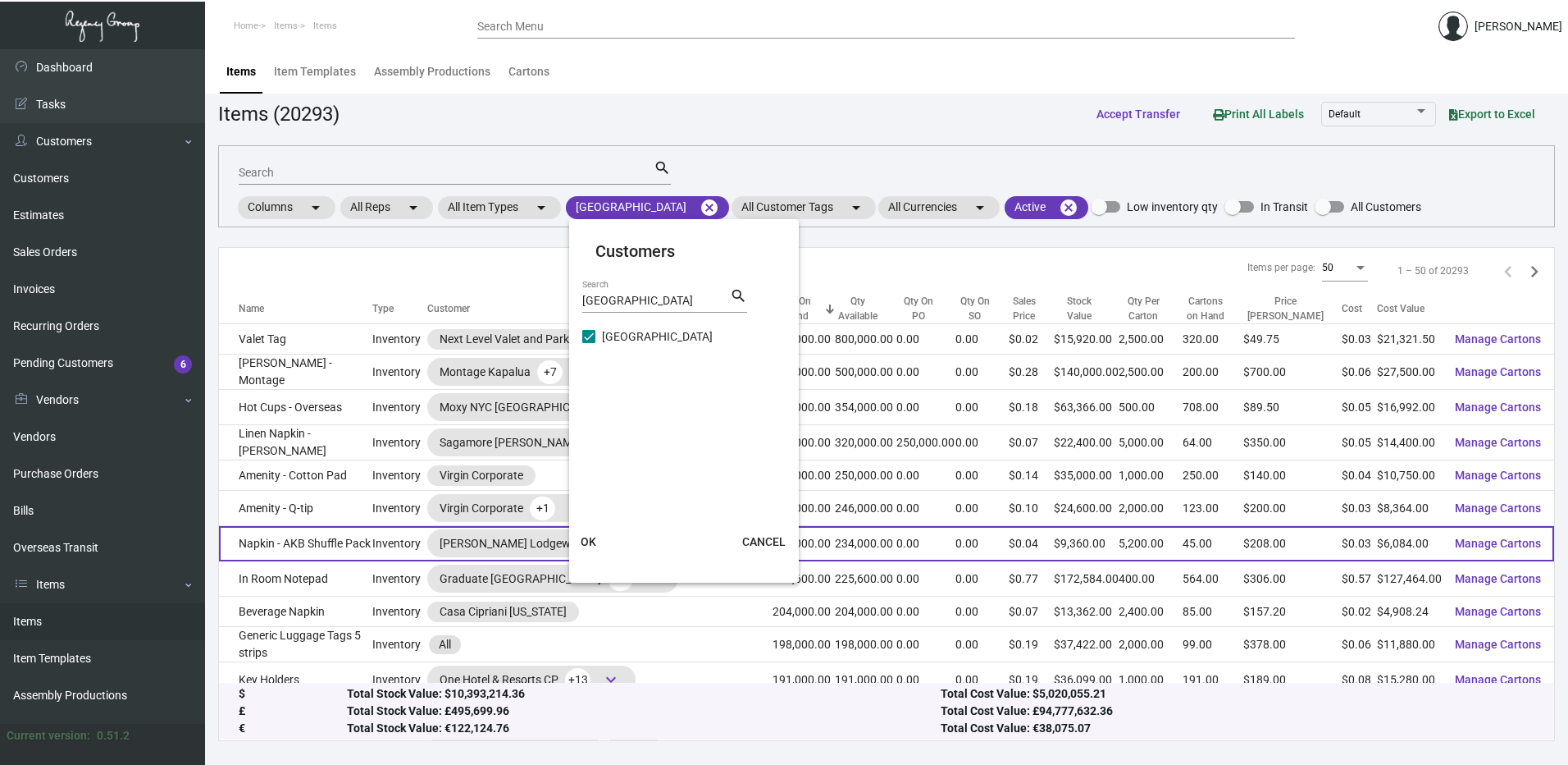
click at [596, 536] on button "OK" at bounding box center [589, 541] width 53 height 29
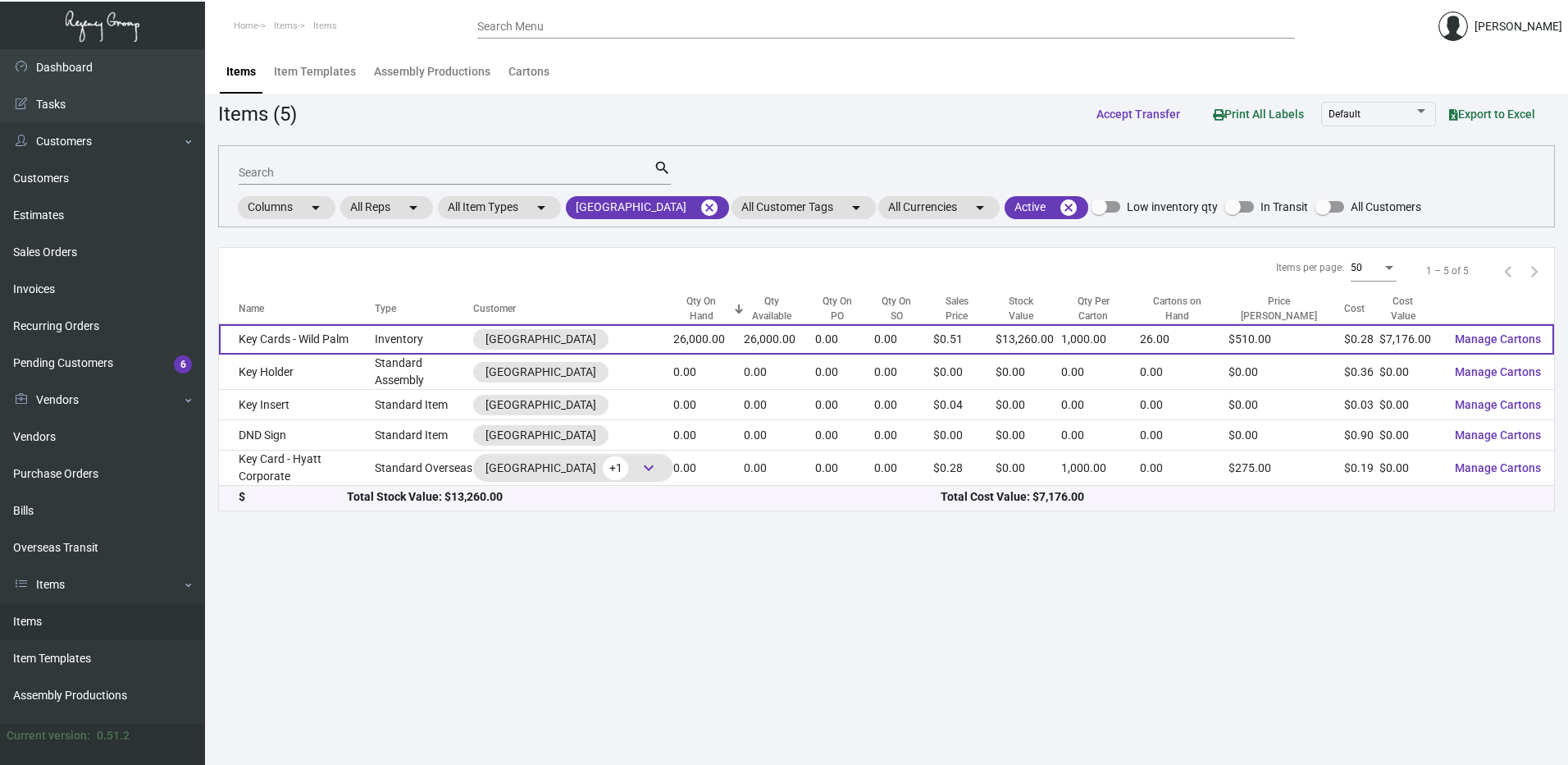
click at [326, 333] on td "Key Cards - Wild Palm" at bounding box center [297, 338] width 156 height 30
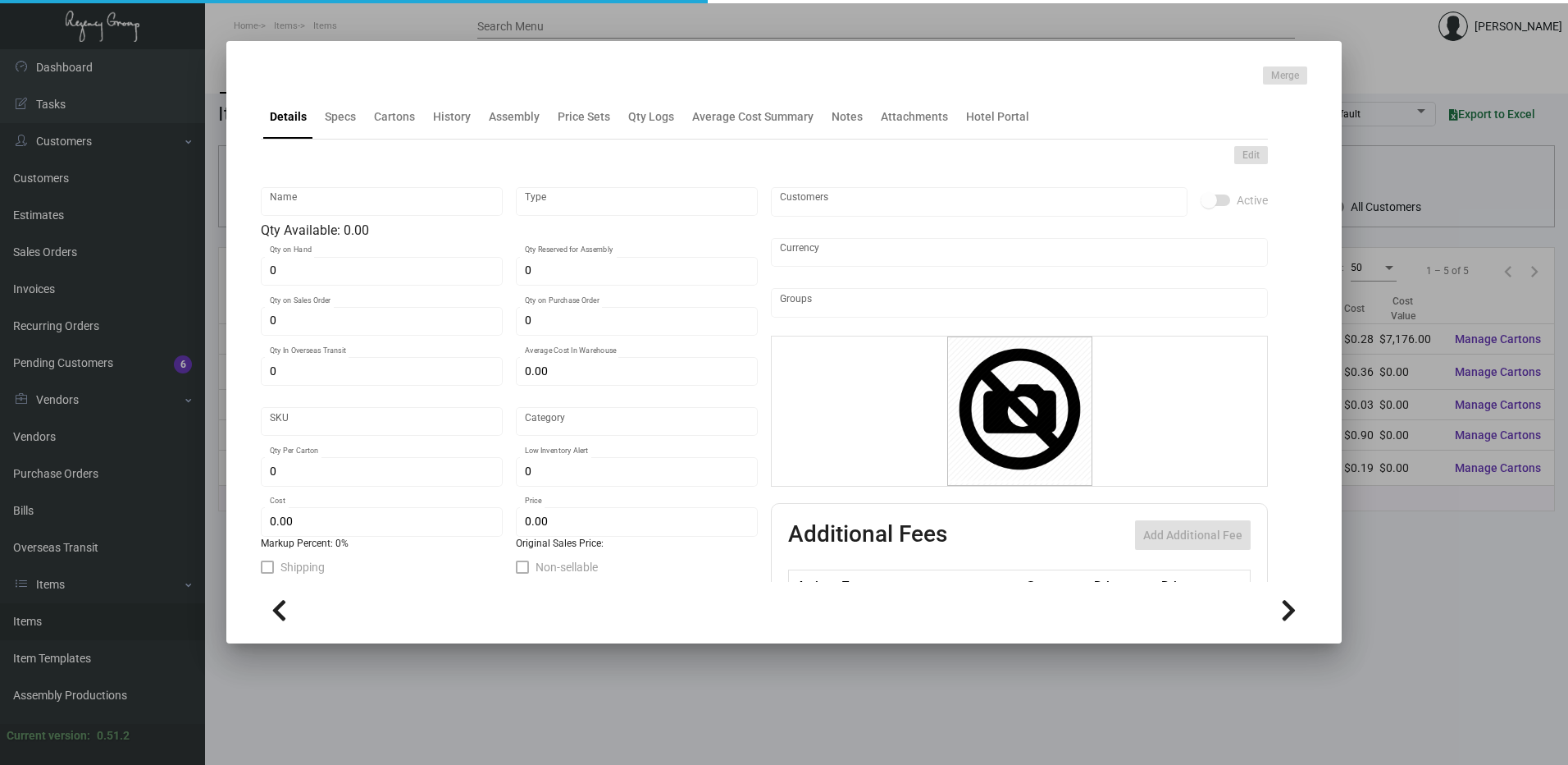
type input "Key Cards - Wild Palm"
type input "Inventory"
type input "26,000"
type input "$ 0.30"
type input "WPH-KC"
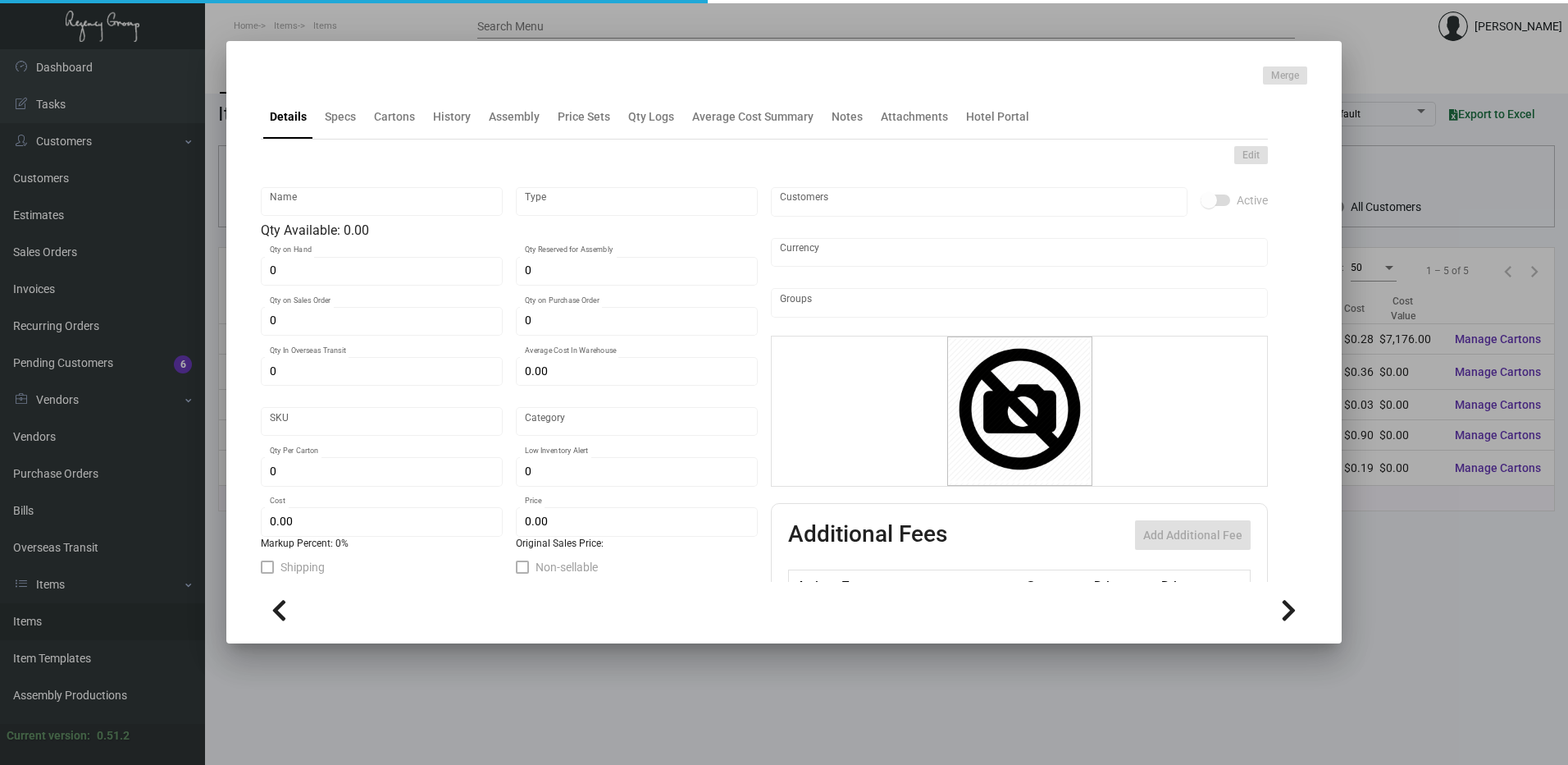
type input "Overseas"
type input "1,000"
type input "$ 0.276"
type input "$ 0.51"
checkbox input "true"
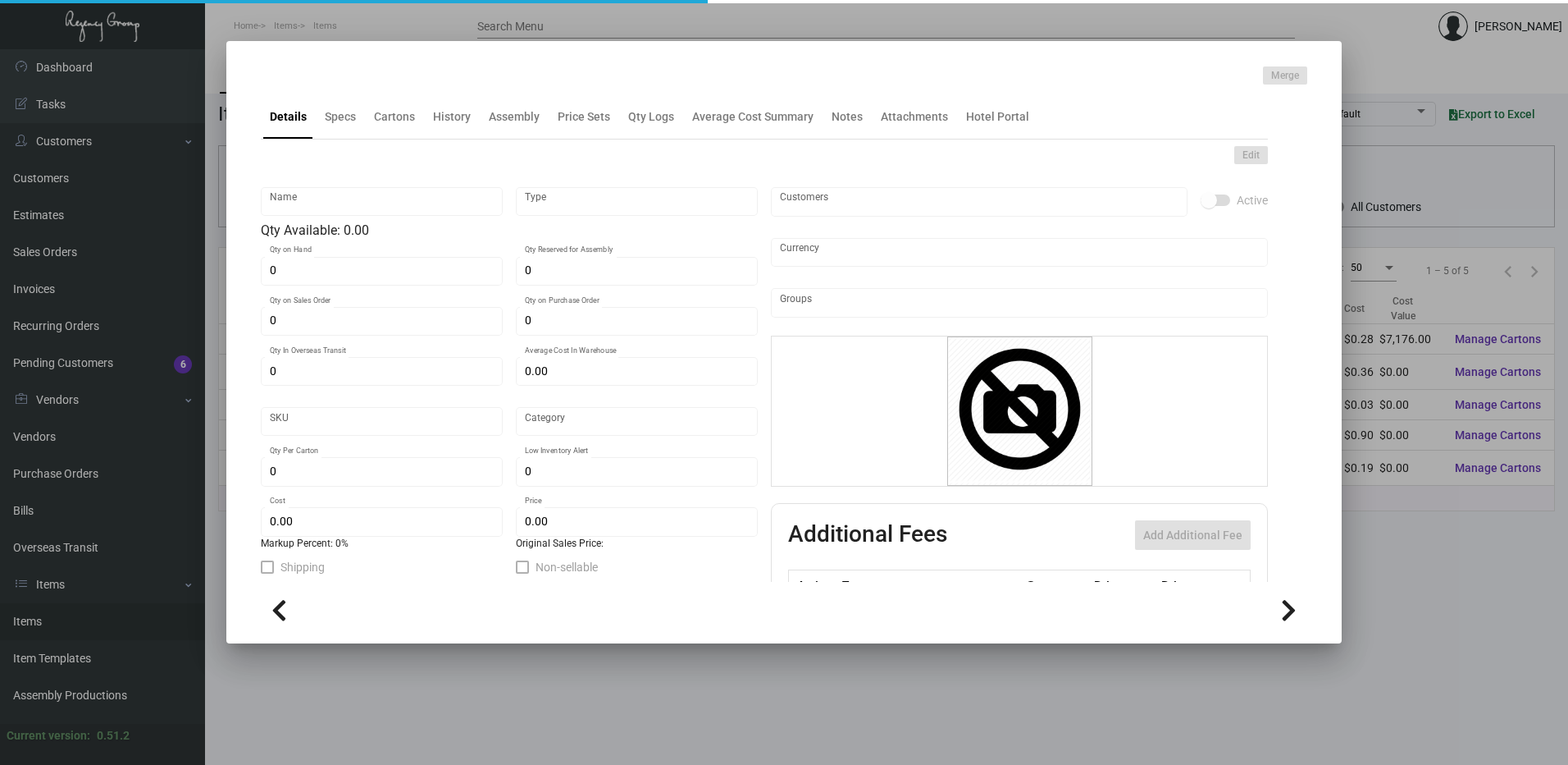
checkbox input "true"
type input "United States Dollar $"
click at [382, 122] on div "Cartons" at bounding box center [394, 117] width 41 height 17
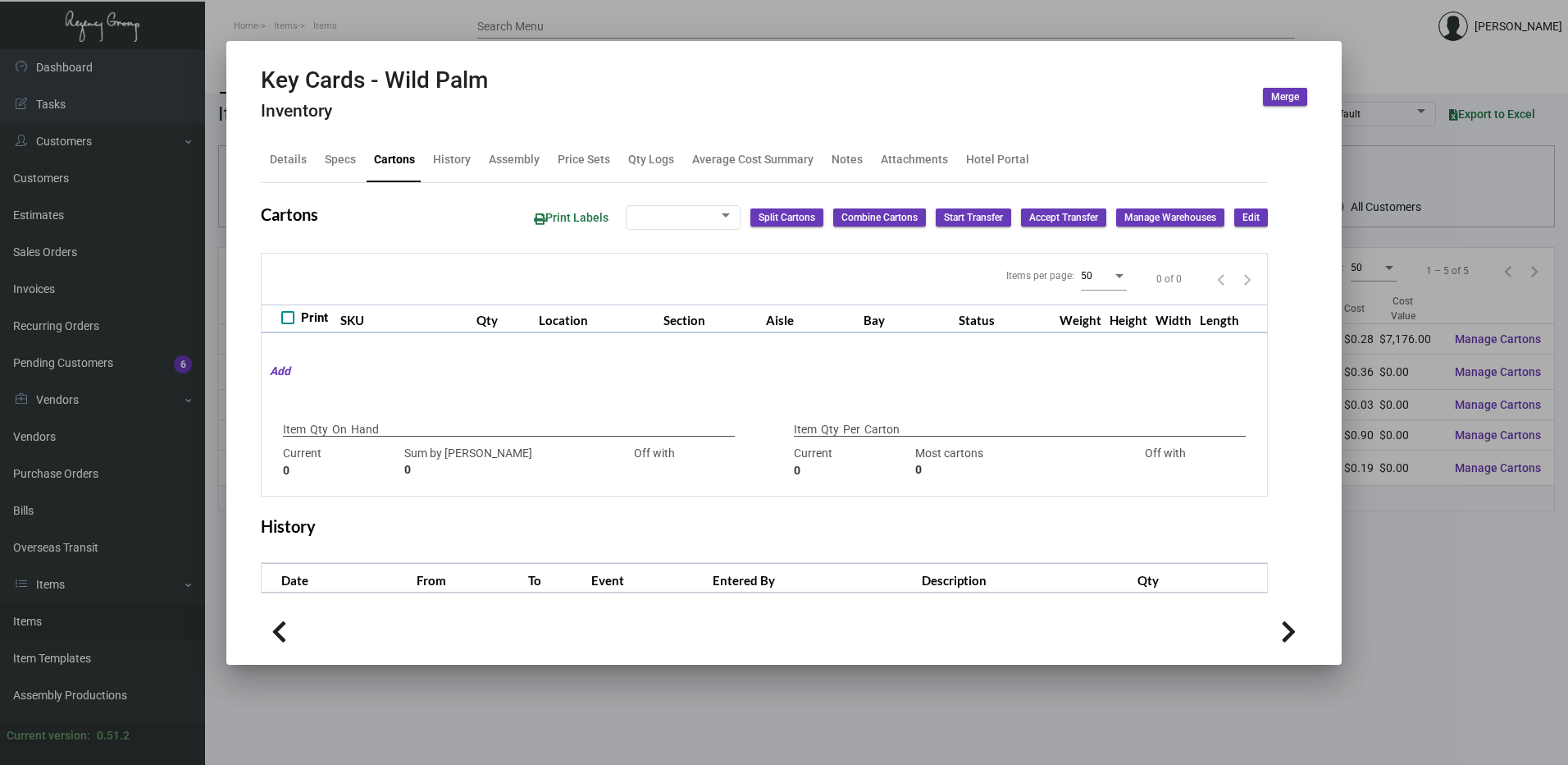
type input "26,000"
type input "26000"
type input "0"
type input "1,000"
type input "1000"
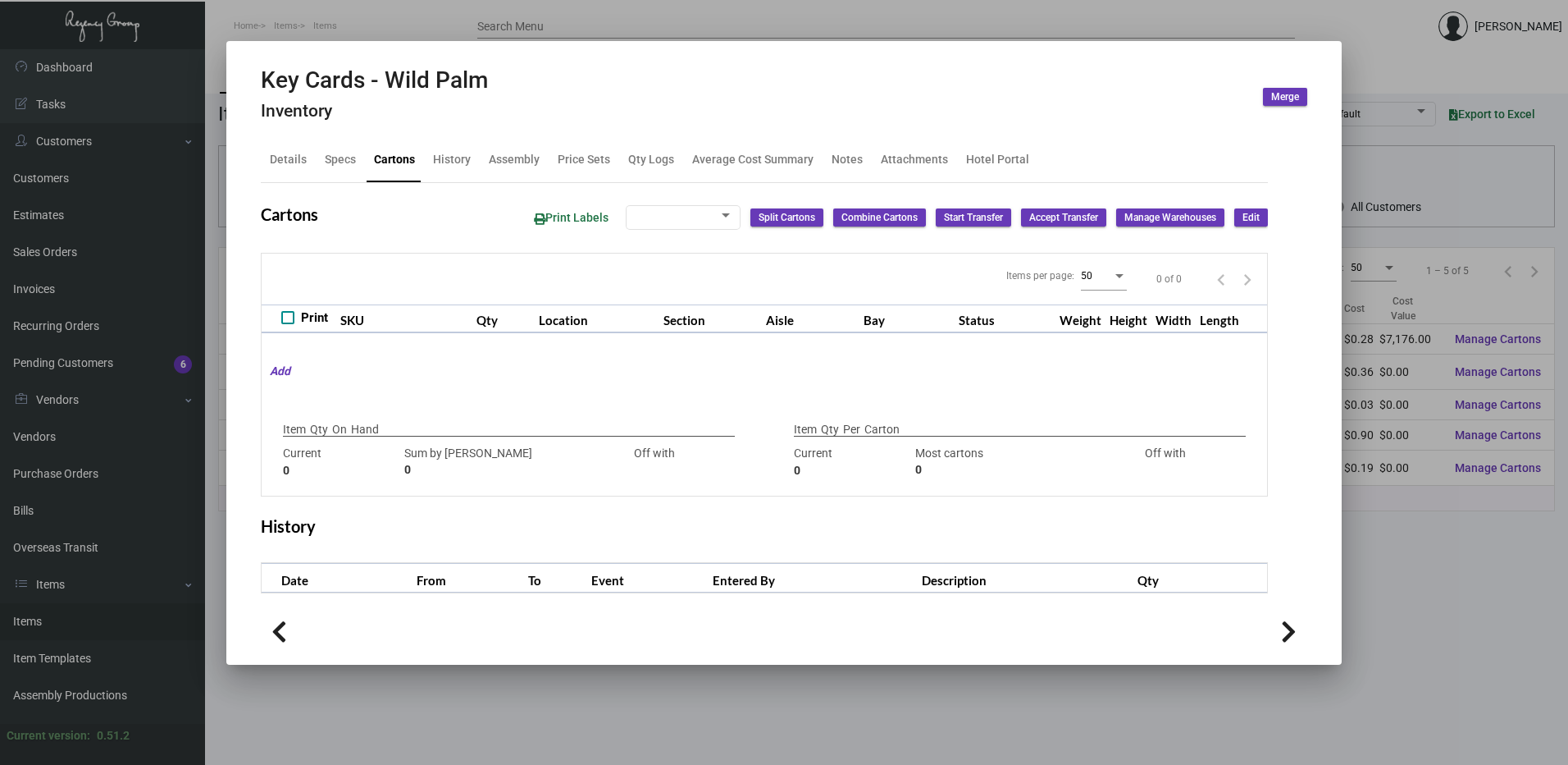
type input "0"
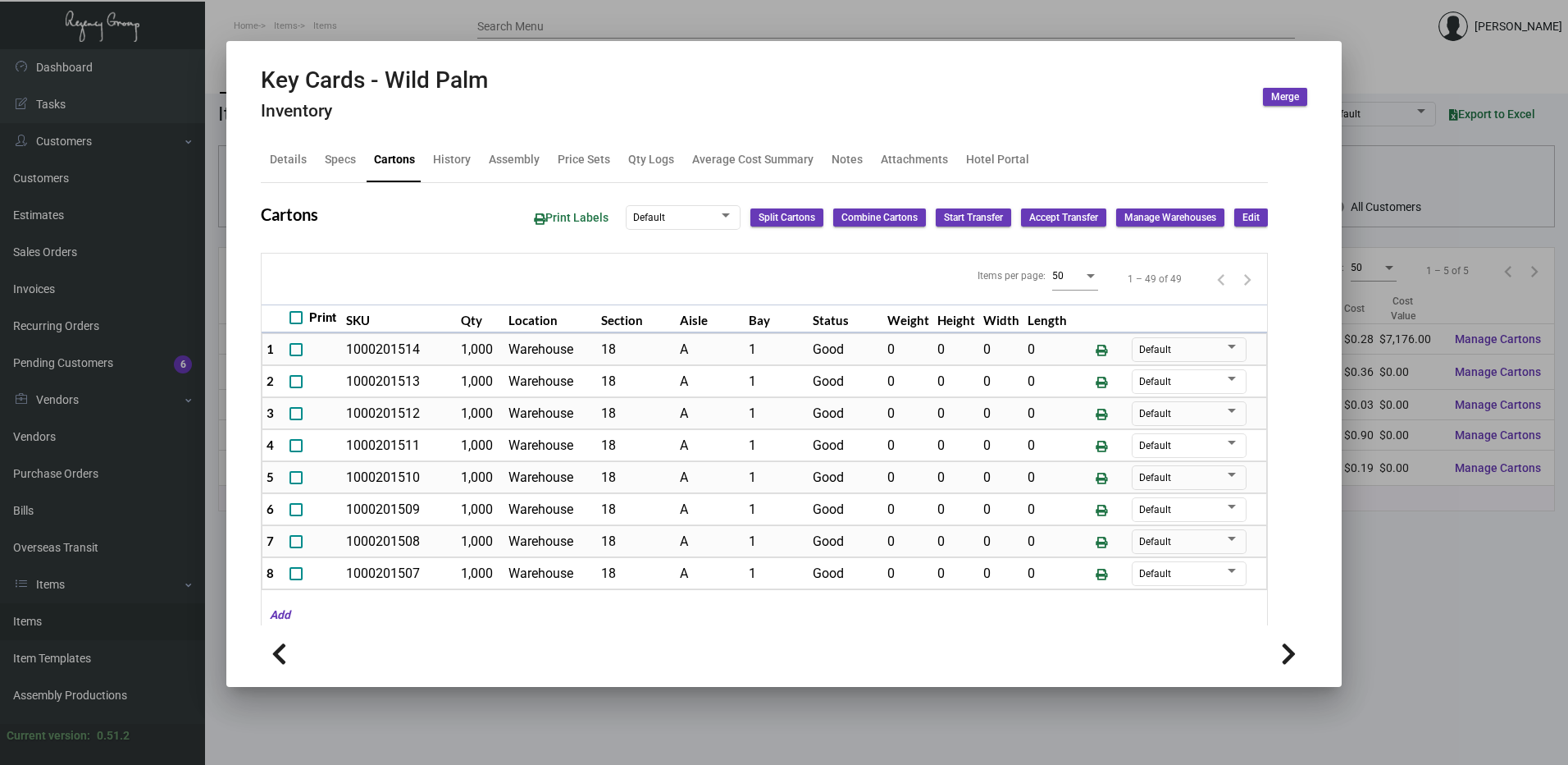
click at [503, 35] on div at bounding box center [784, 382] width 1568 height 765
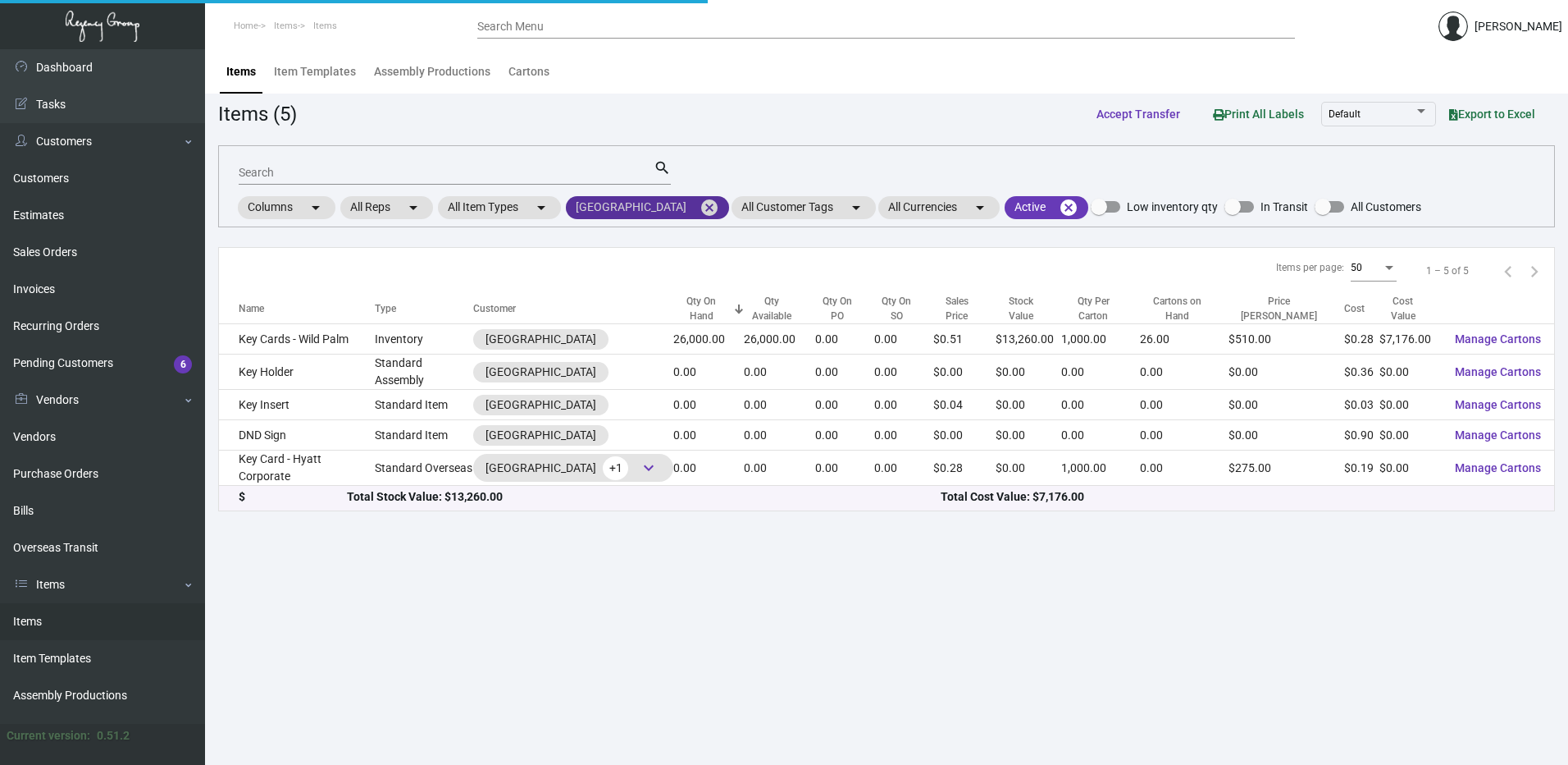
click at [700, 205] on mat-icon "cancel" at bounding box center [709, 207] width 20 height 20
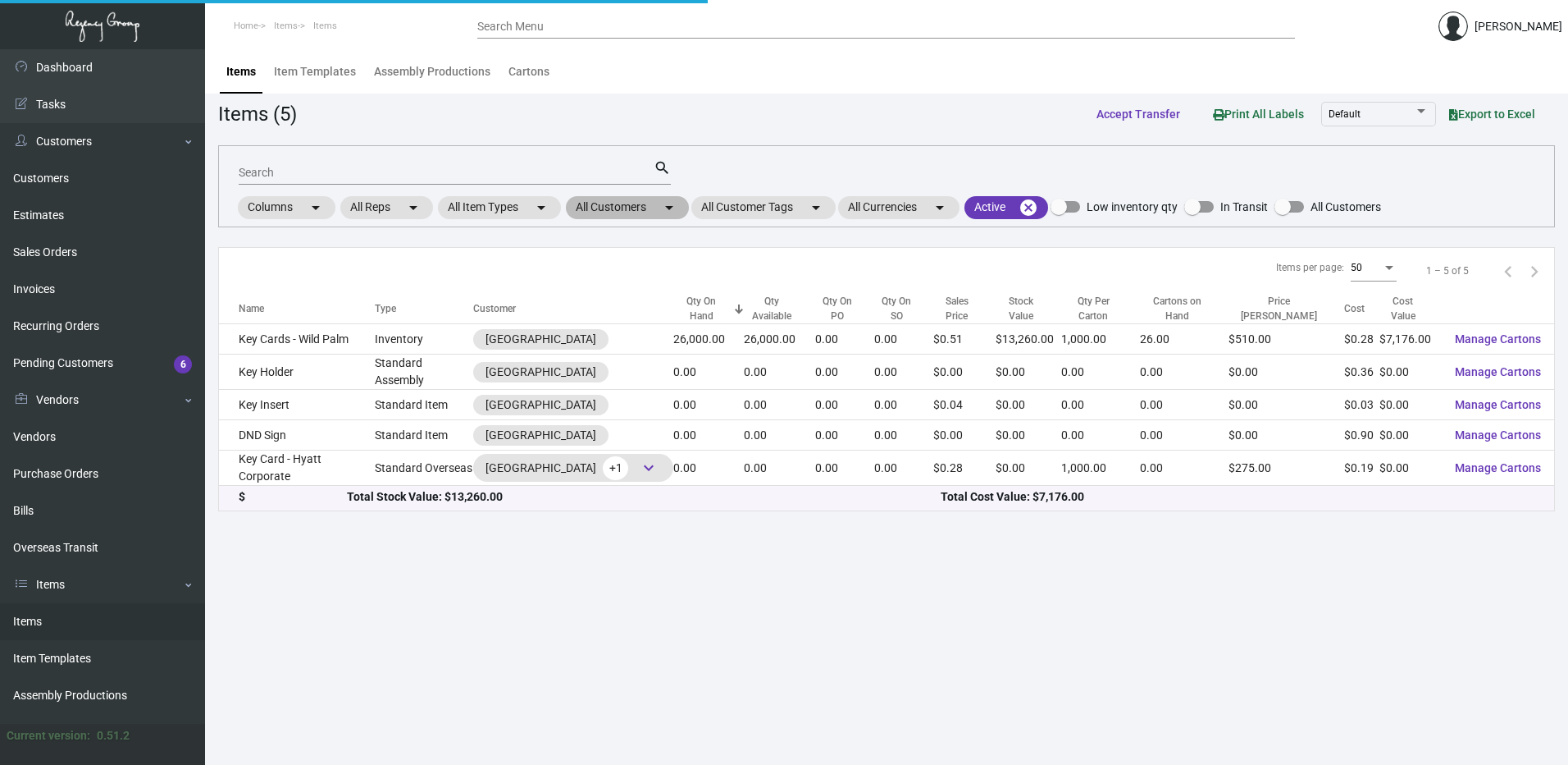
click at [613, 210] on mat-chip "All Customers arrow_drop_down" at bounding box center [627, 207] width 123 height 23
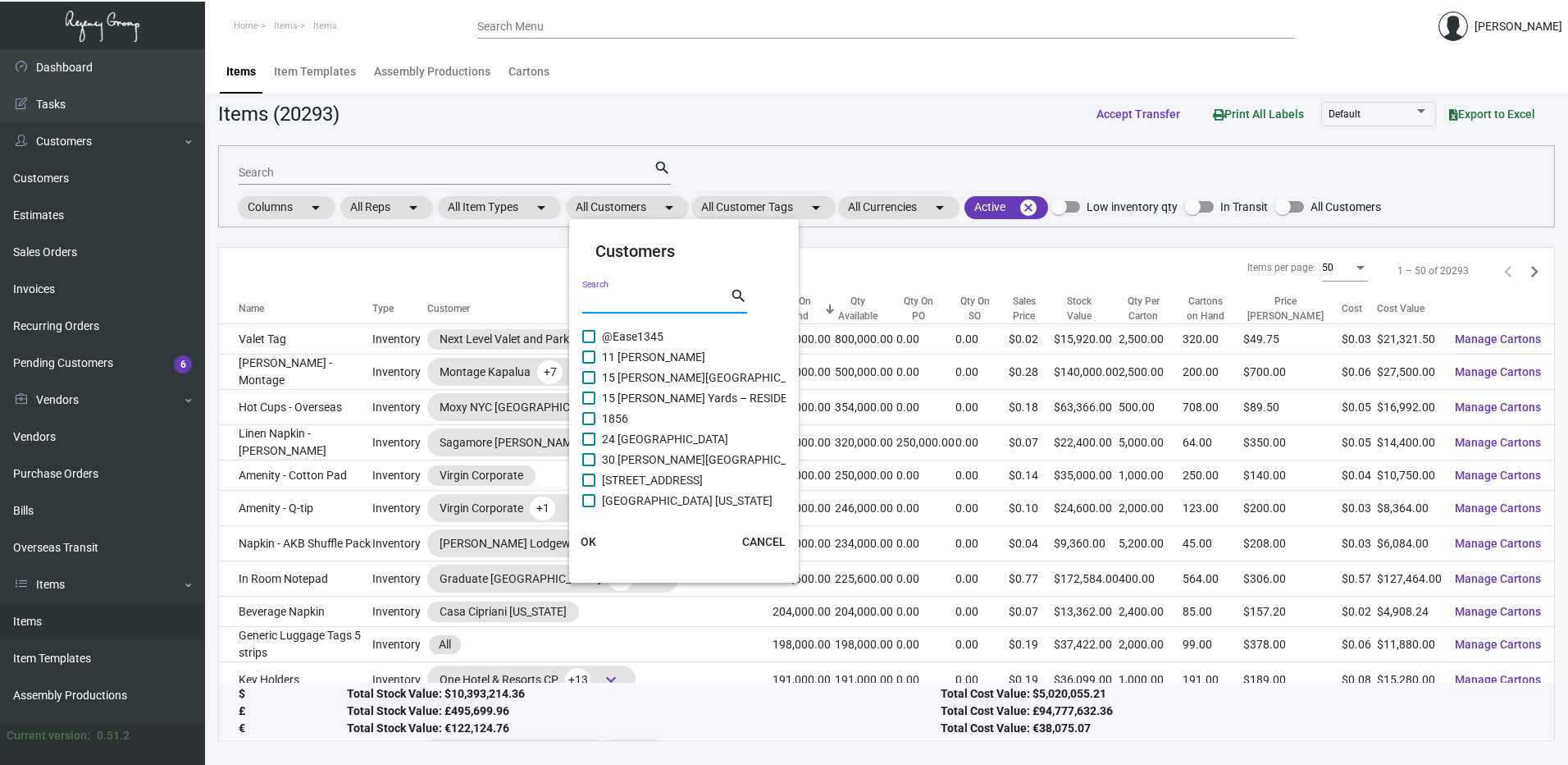
click at [617, 298] on input "Search" at bounding box center [656, 300] width 148 height 13
paste input "[GEOGRAPHIC_DATA]"
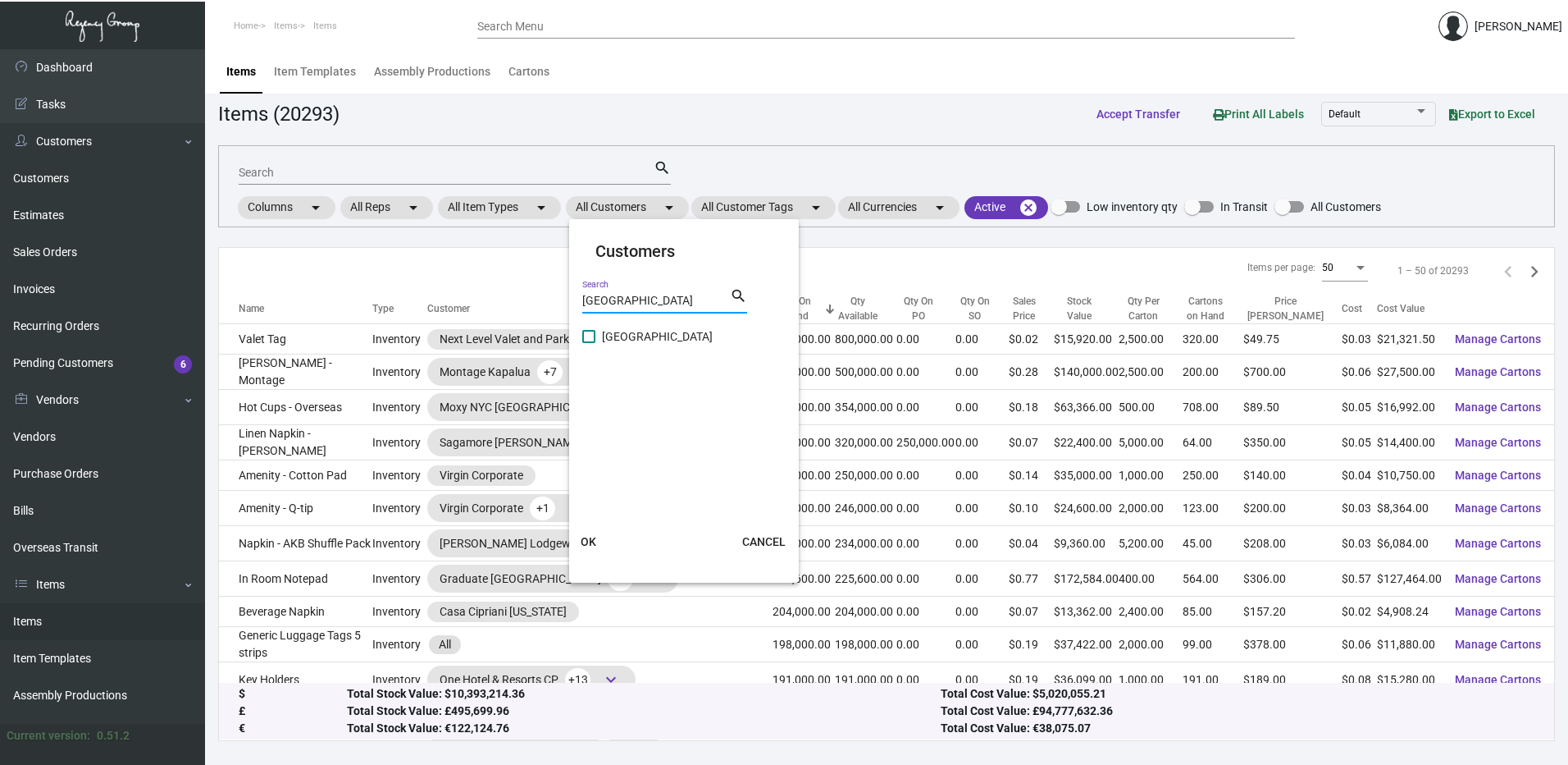
type input "[GEOGRAPHIC_DATA]"
click at [590, 338] on span at bounding box center [589, 336] width 13 height 13
click at [589, 343] on input "[GEOGRAPHIC_DATA]" at bounding box center [588, 343] width 1 height 1
checkbox input "true"
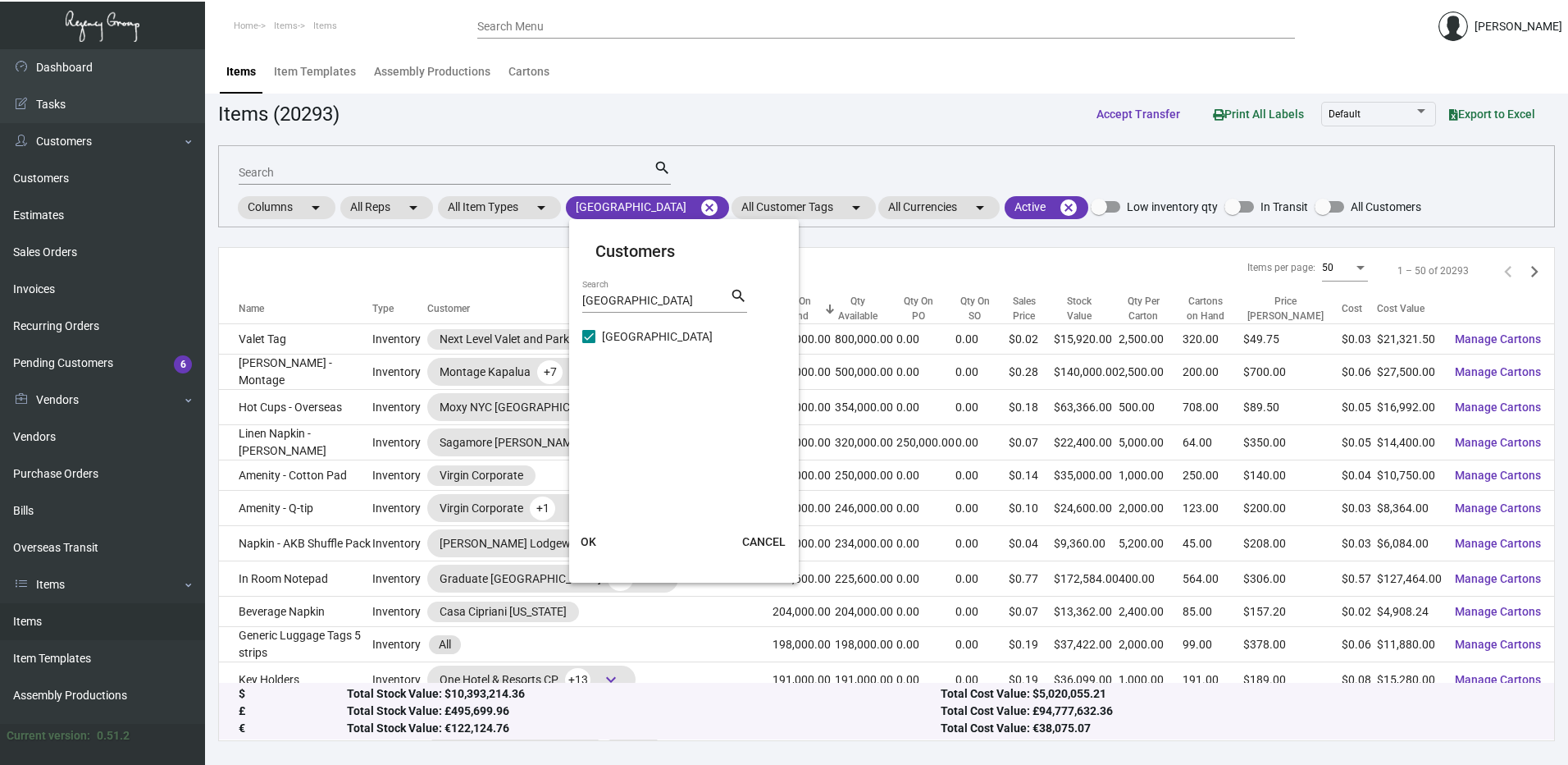
click at [597, 541] on button "OK" at bounding box center [589, 541] width 53 height 29
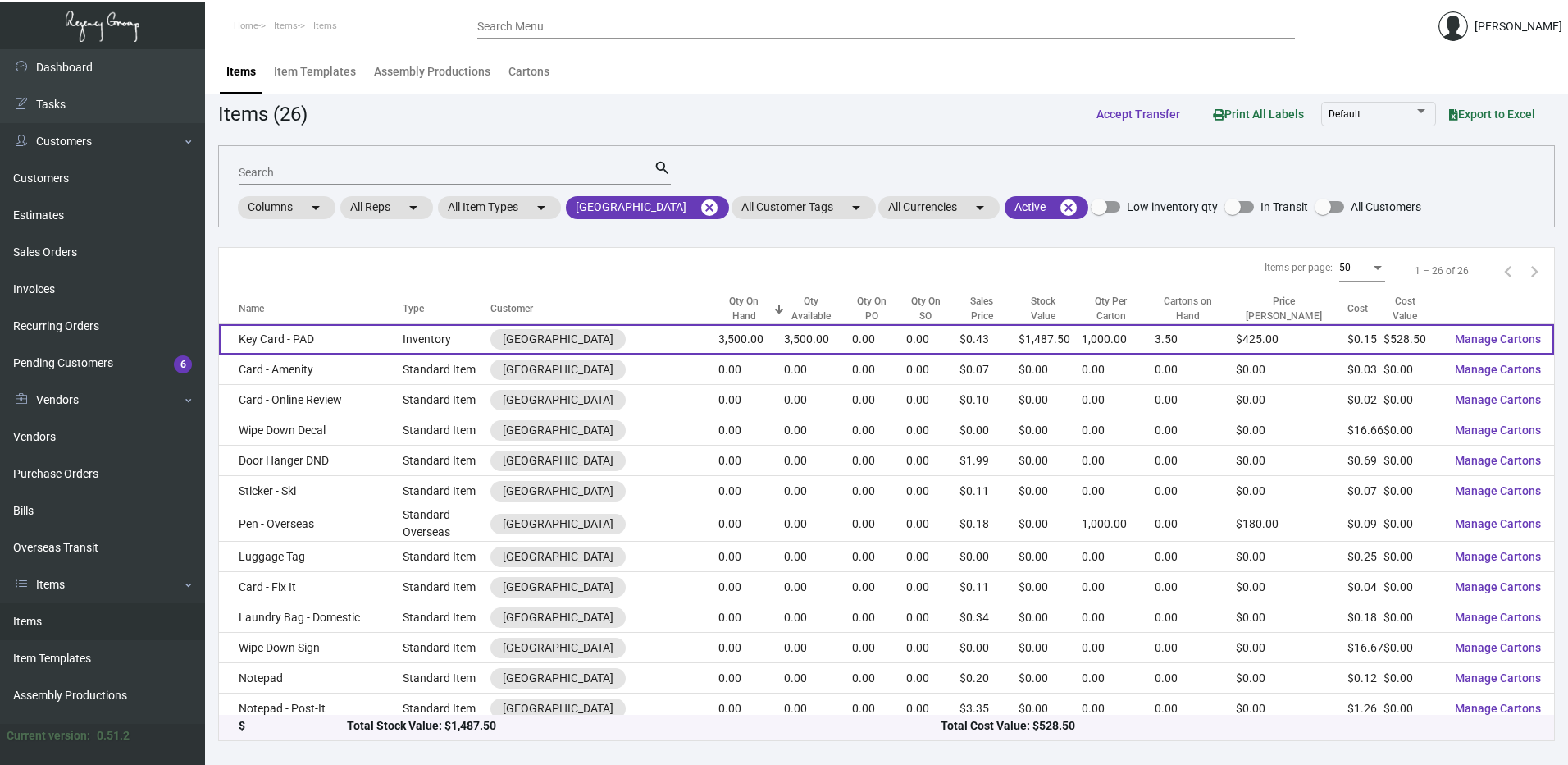
click at [403, 336] on td "Key Card - PAD" at bounding box center [311, 338] width 184 height 30
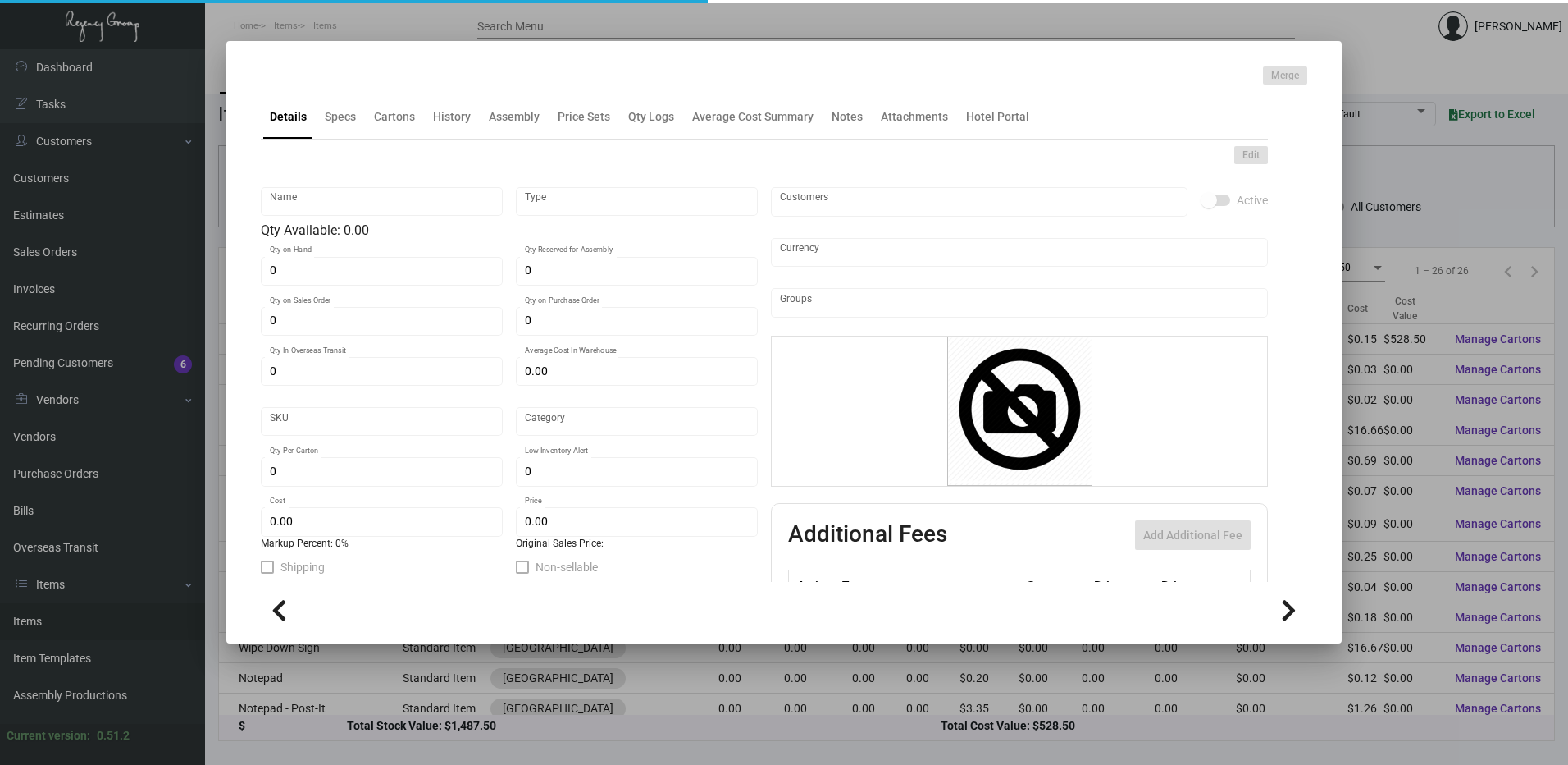
type input "Key Card - PAD"
type input "Inventory"
type input "3,500"
type input "$ 0.4225"
type input "Overseas"
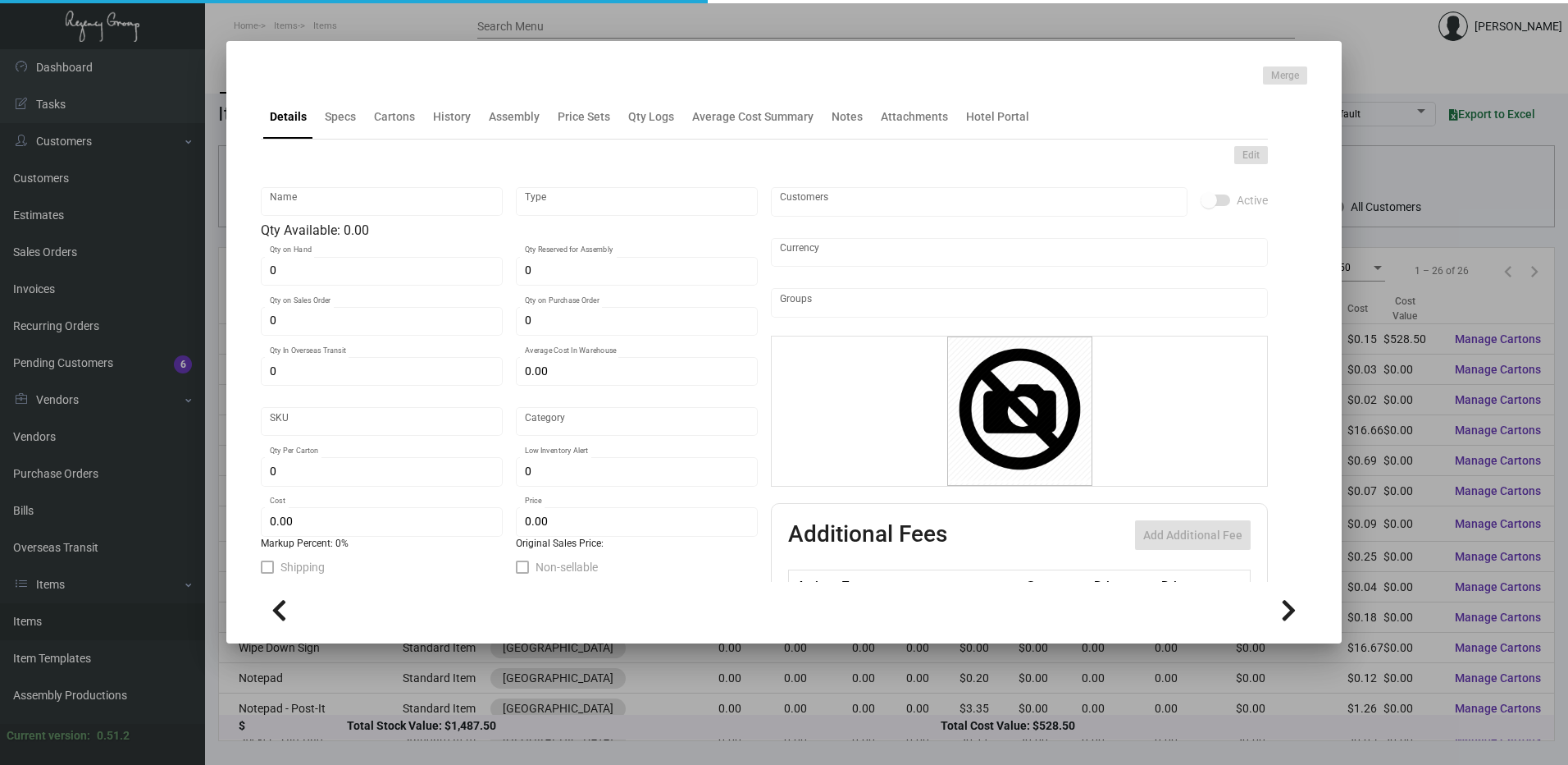
type input "1,000"
type input "$ 0.151"
type input "$ 0.425"
checkbox input "true"
type input "United States Dollar $"
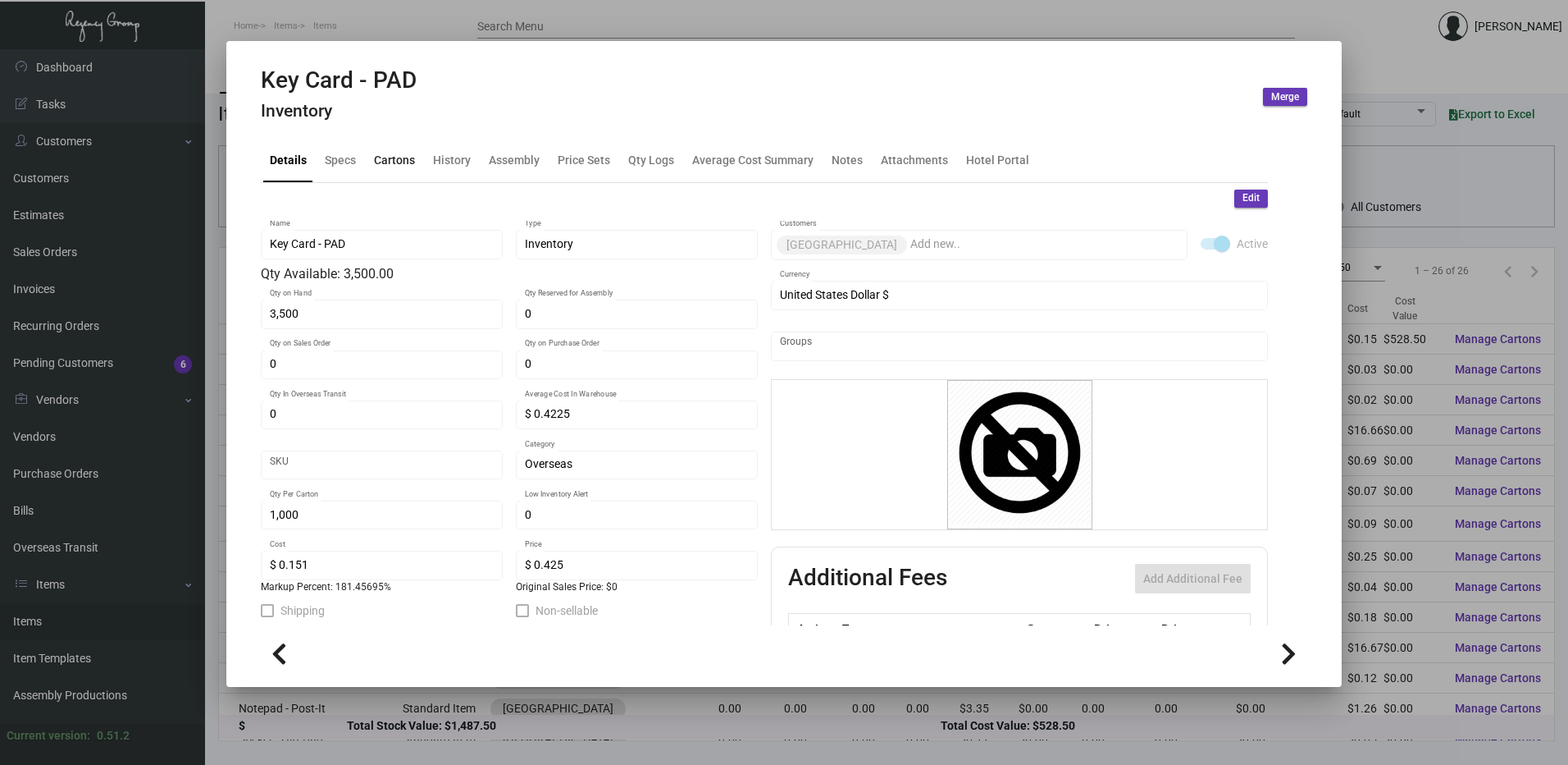
click at [387, 159] on div "Cartons" at bounding box center [394, 160] width 41 height 17
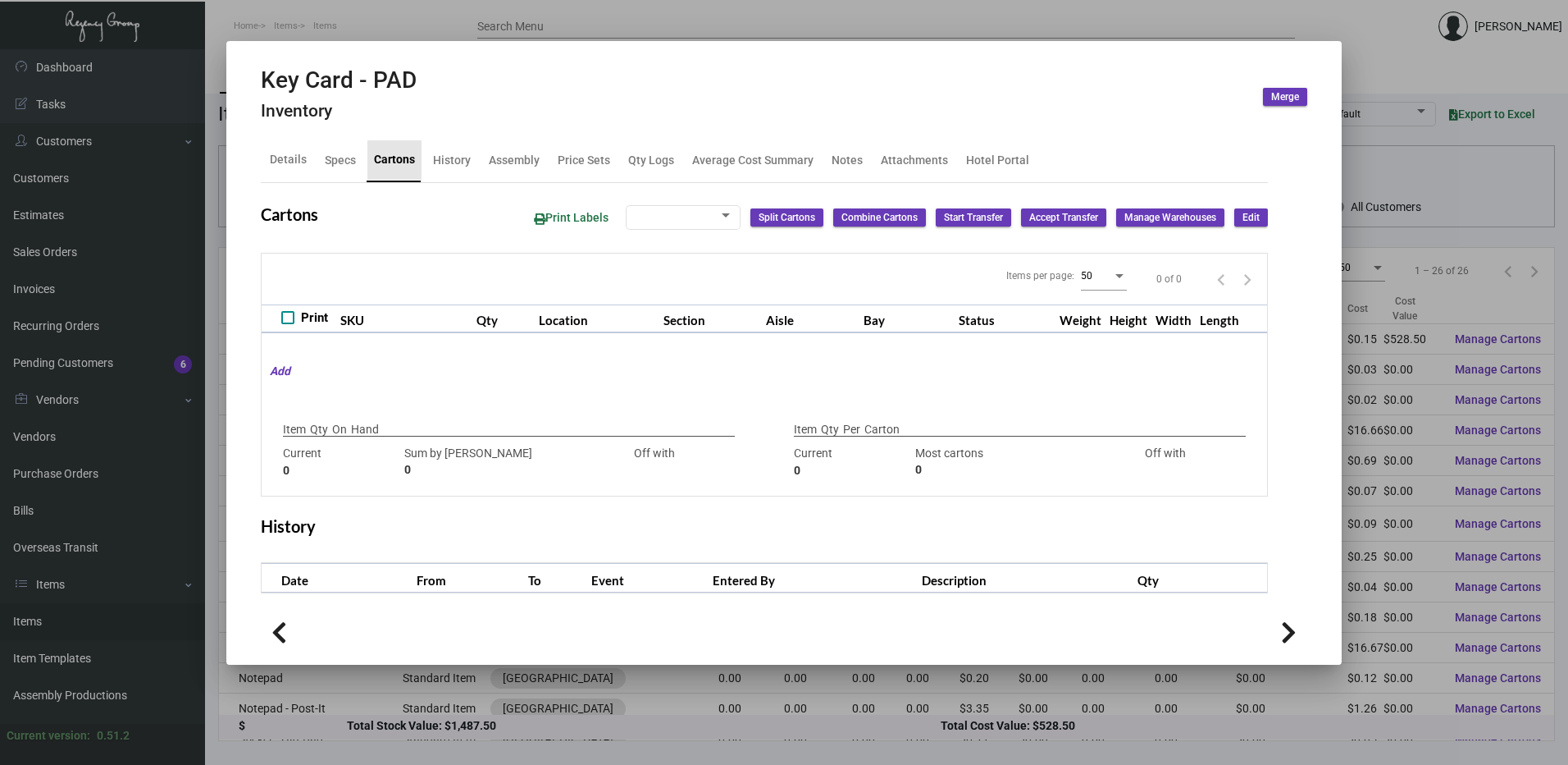
type input "3,500"
type input "3500"
type input "0"
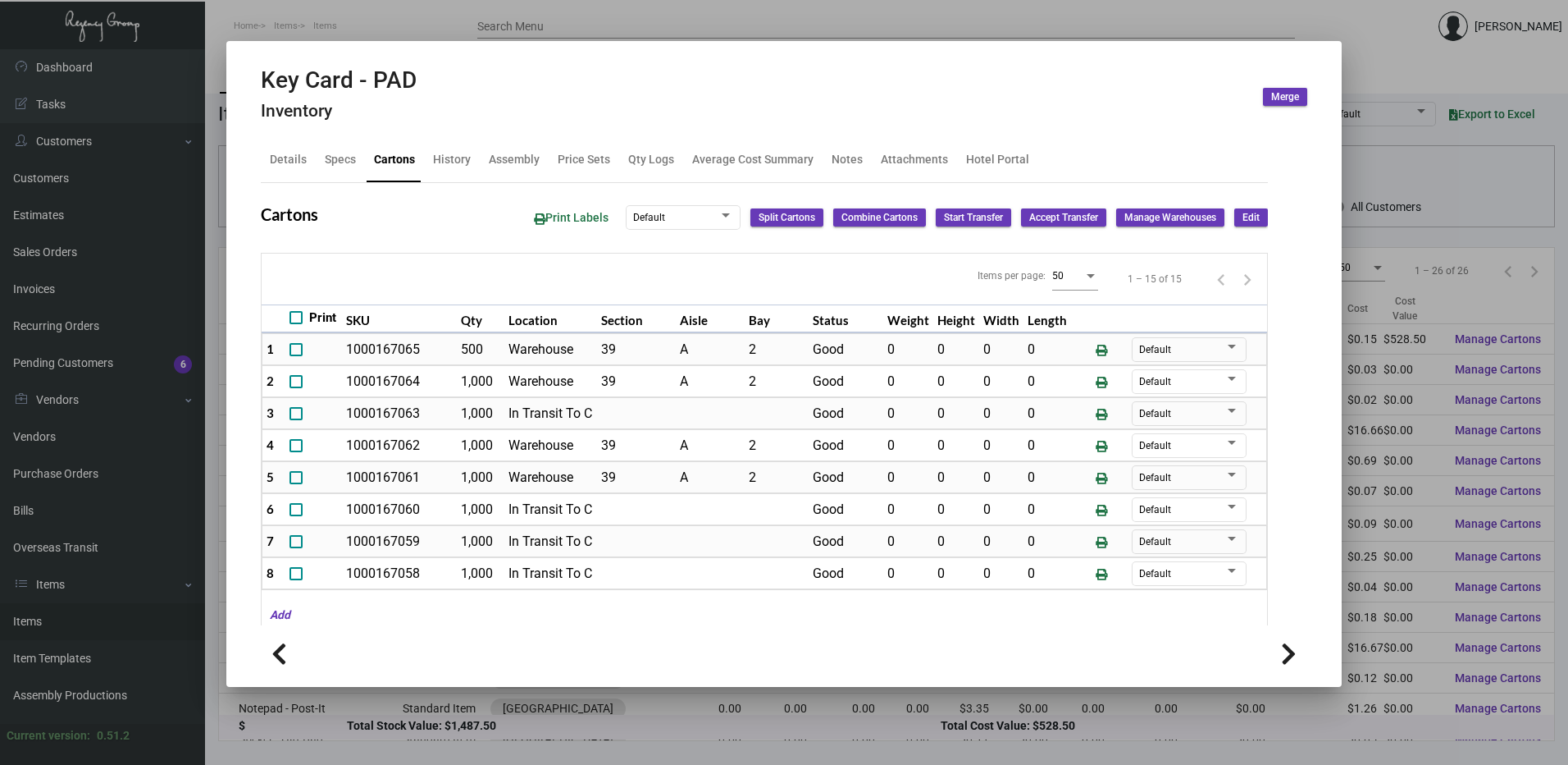
click at [491, 7] on div at bounding box center [784, 382] width 1568 height 765
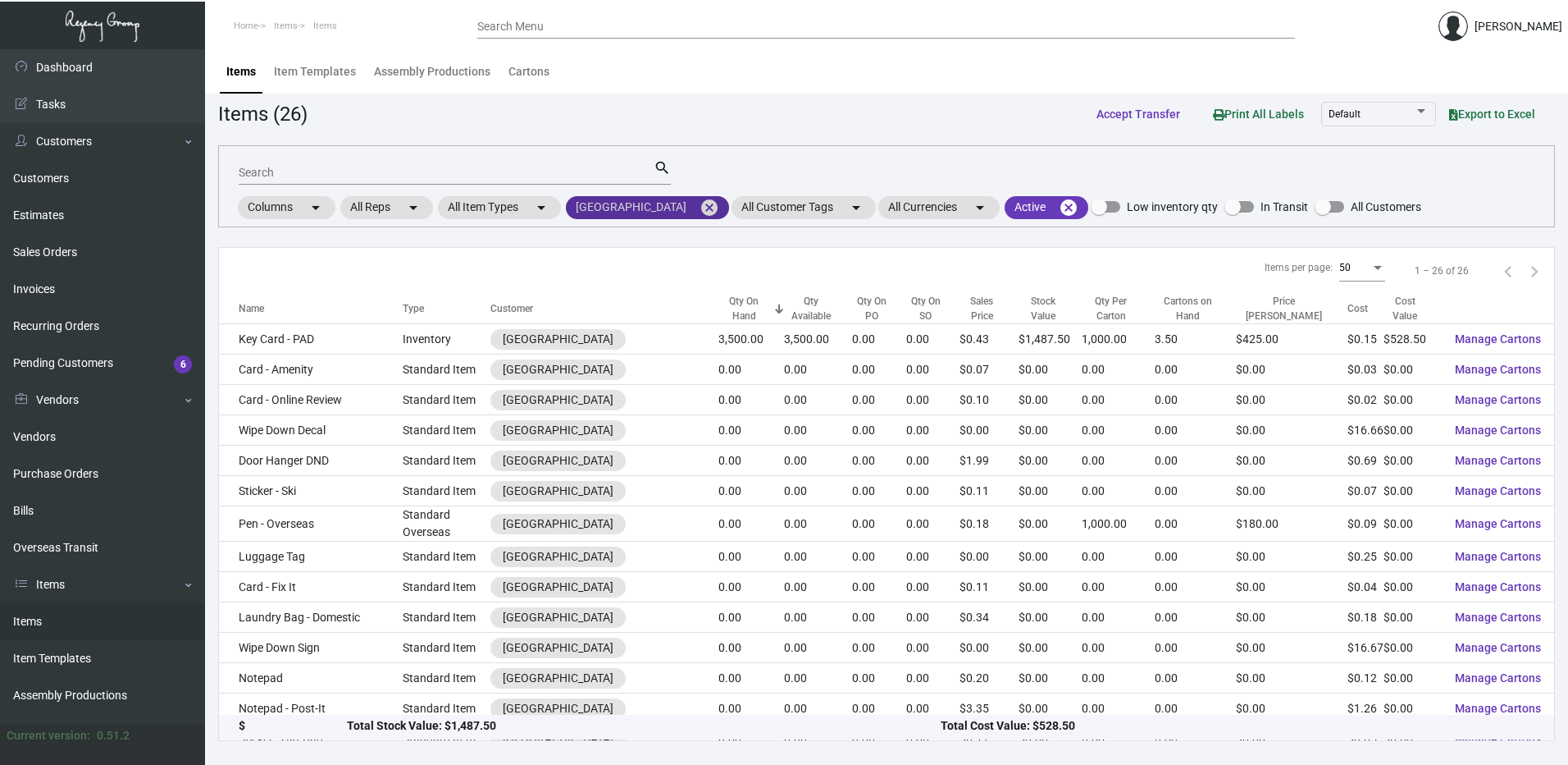
click at [705, 204] on mat-icon "cancel" at bounding box center [709, 207] width 20 height 20
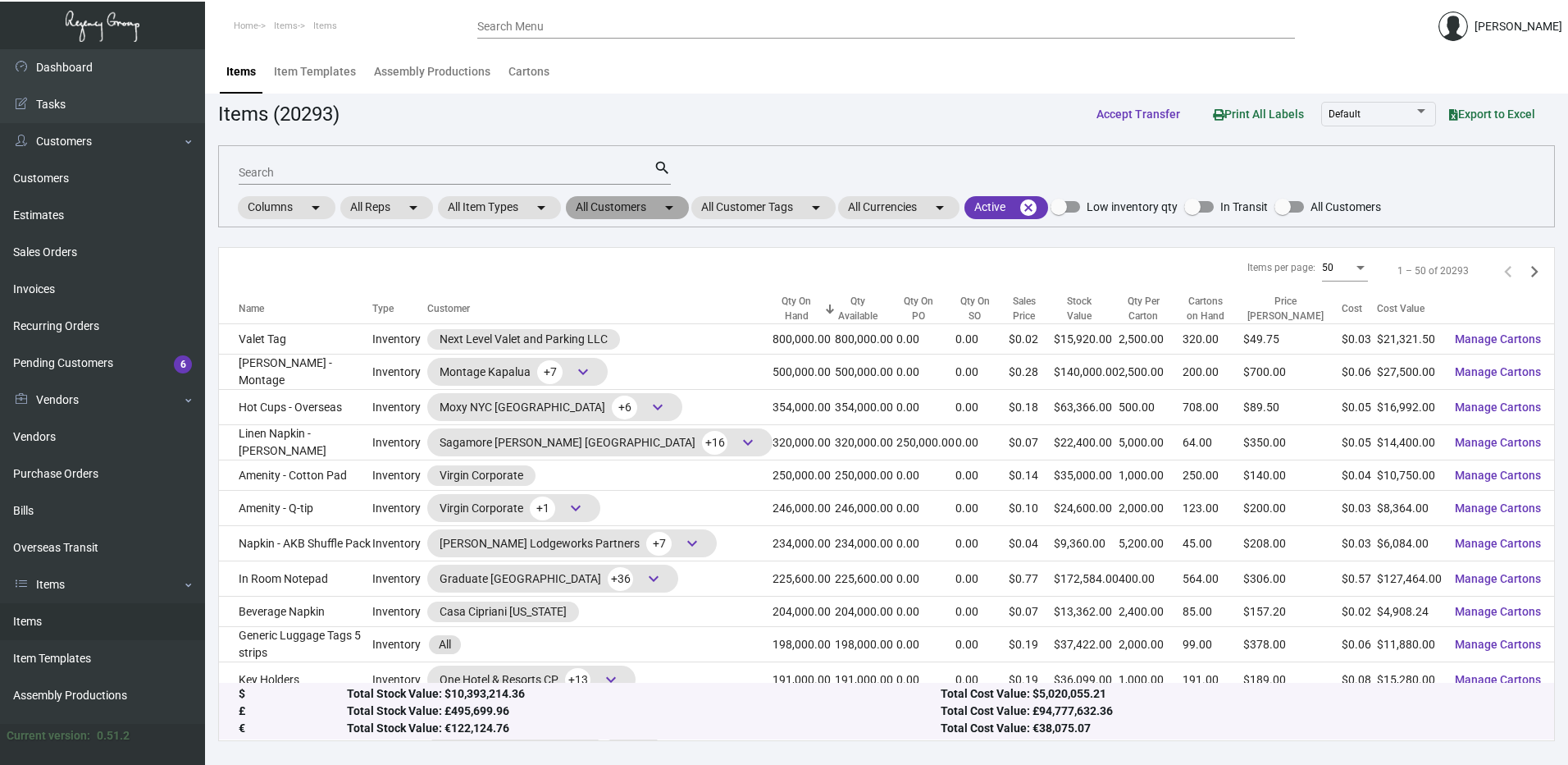
click at [620, 206] on mat-chip "All Customers arrow_drop_down" at bounding box center [627, 207] width 123 height 23
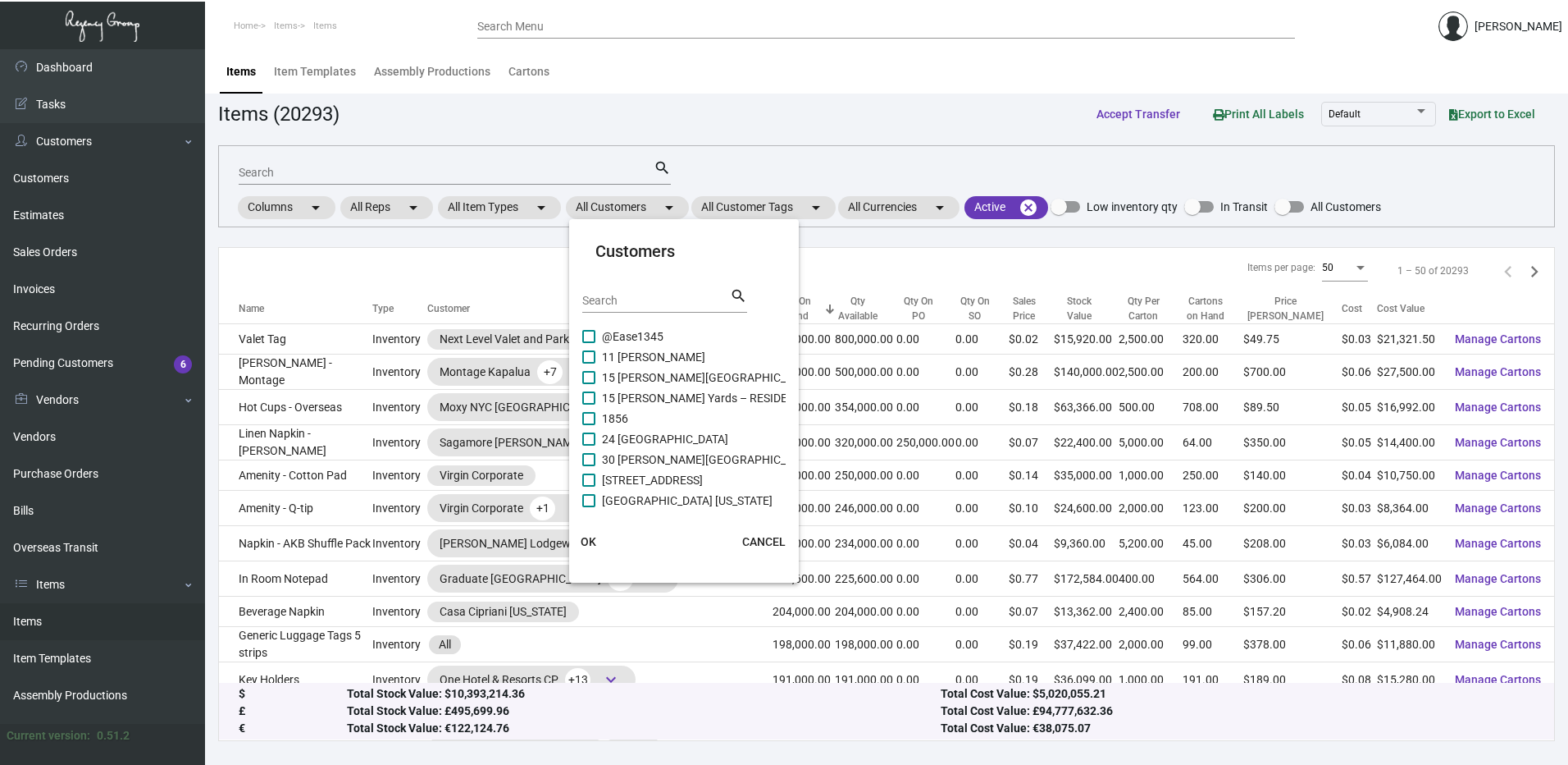
click at [618, 300] on input "Search" at bounding box center [656, 300] width 148 height 13
paste input "Ruby Hospitality"
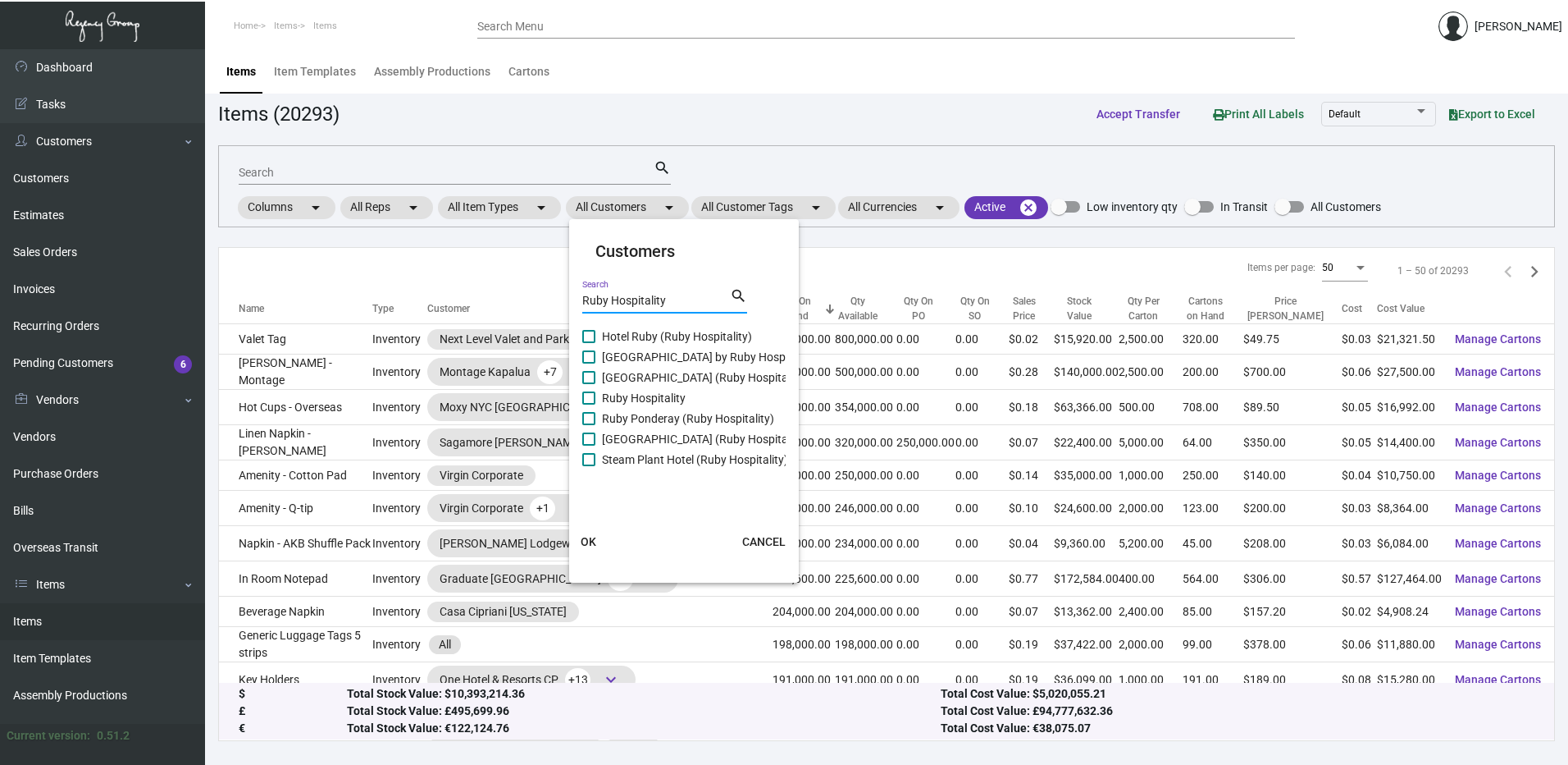
click at [594, 395] on span at bounding box center [589, 397] width 13 height 13
click at [589, 404] on input "Ruby Hospitality" at bounding box center [588, 404] width 1 height 1
click at [584, 415] on span at bounding box center [589, 418] width 13 height 13
click at [588, 425] on input "Ruby Ponderay (Ruby Hospitality)" at bounding box center [588, 425] width 1 height 1
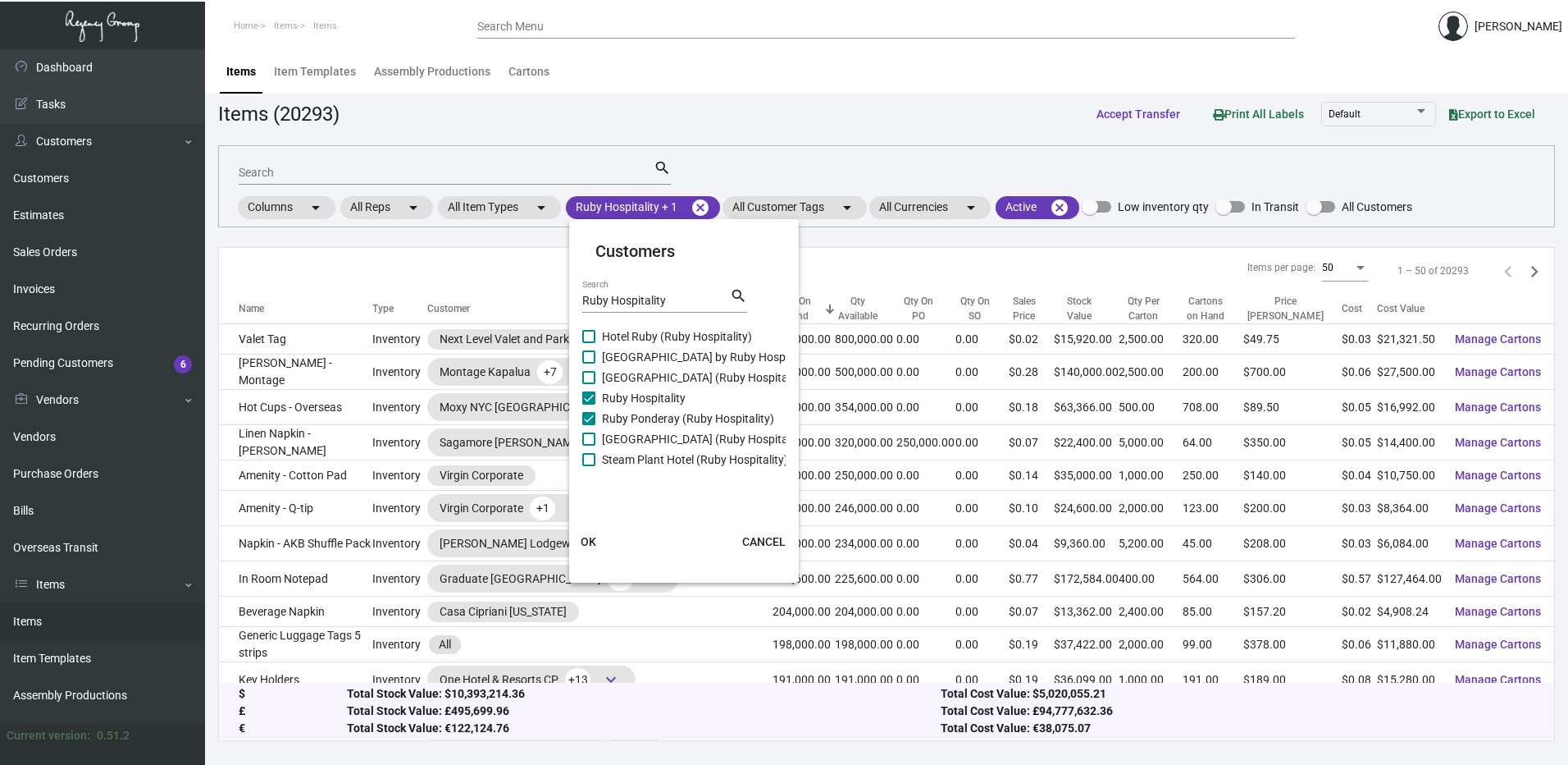
click at [589, 439] on span at bounding box center [589, 439] width 13 height 13
click at [589, 446] on input "[GEOGRAPHIC_DATA] (Ruby Hospitality)" at bounding box center [588, 446] width 1 height 1
click at [596, 540] on button "OK" at bounding box center [589, 541] width 53 height 29
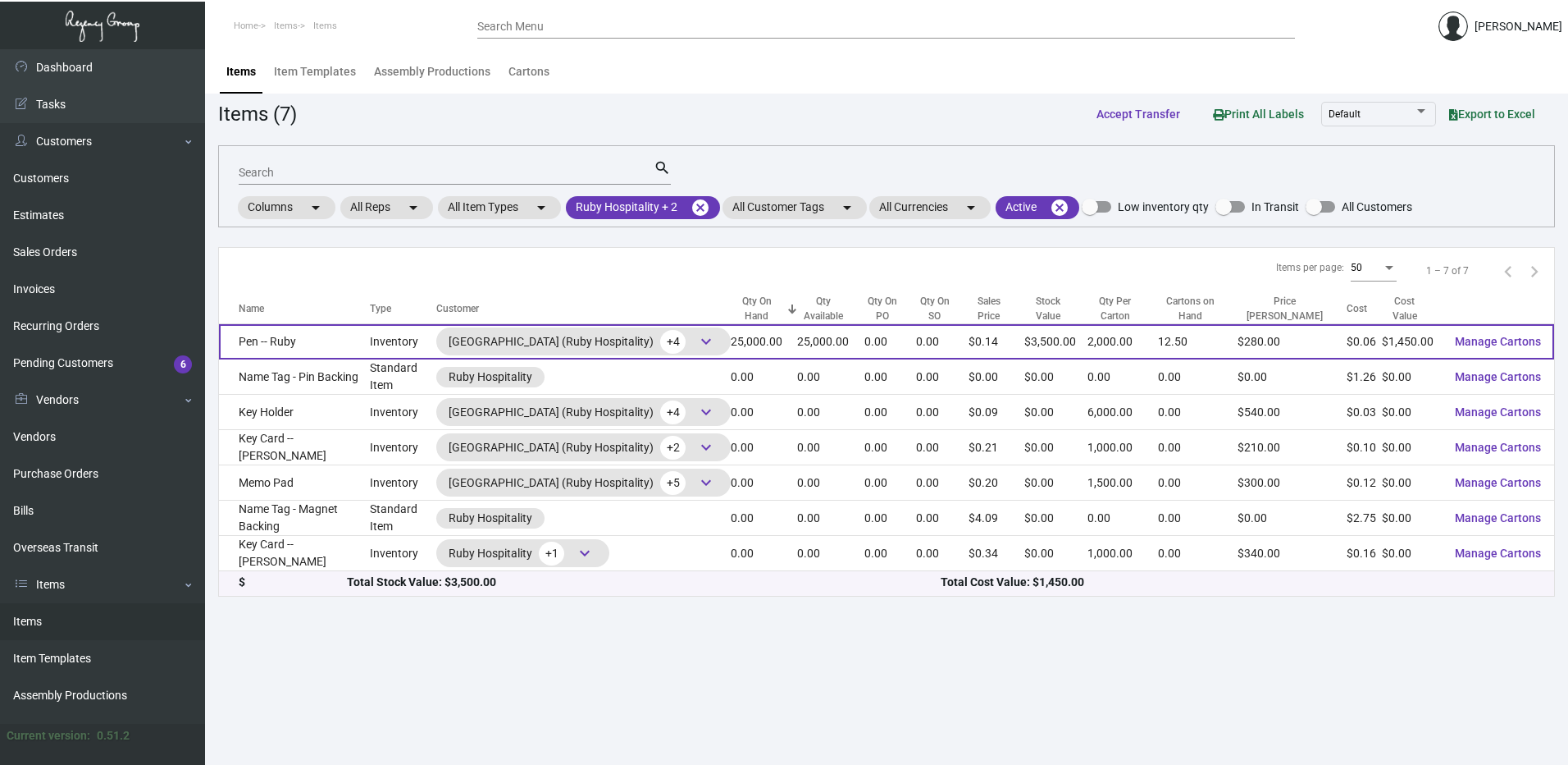
click at [310, 350] on td "Pen -- Ruby" at bounding box center [294, 341] width 151 height 35
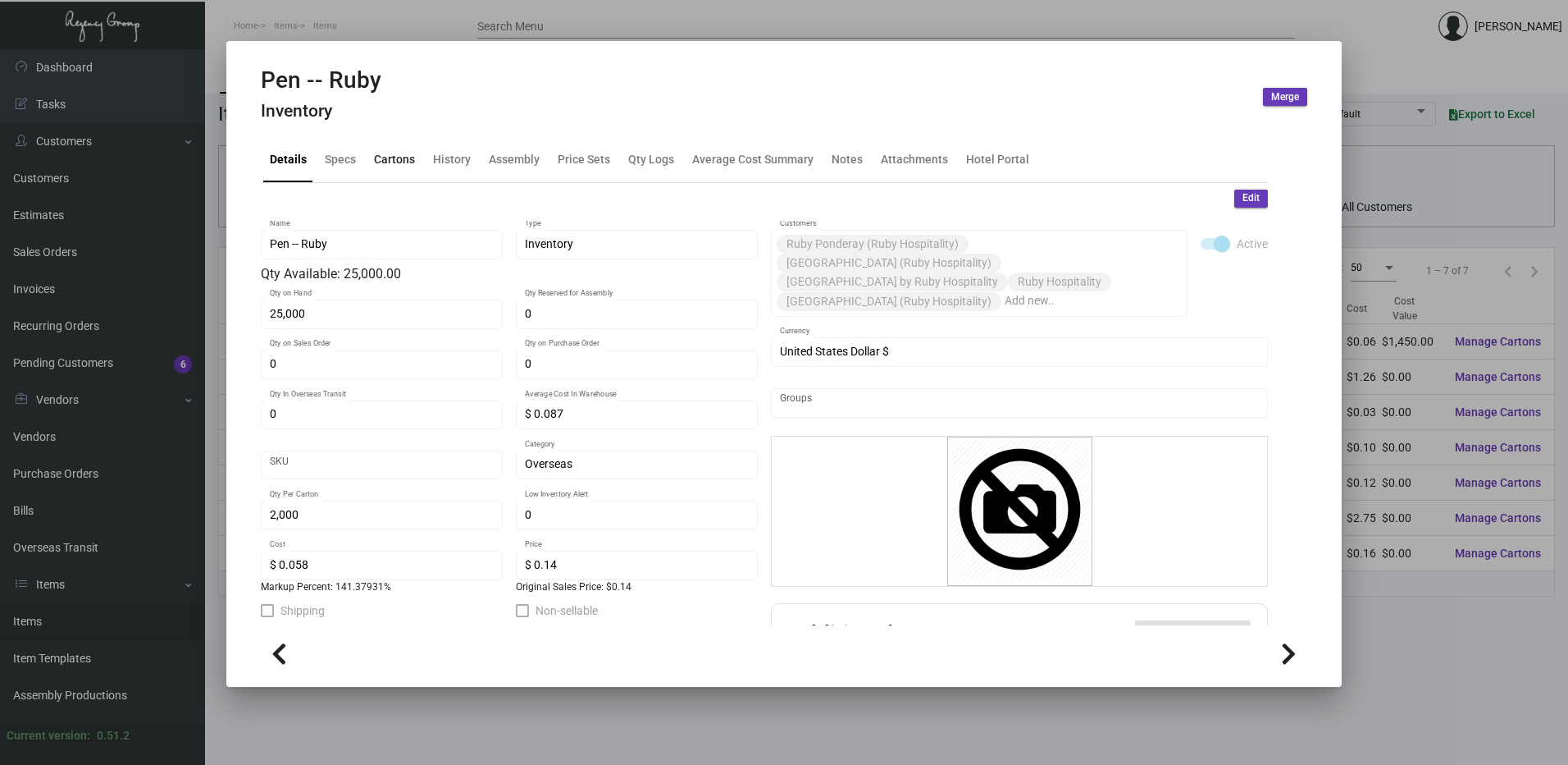
click at [394, 168] on div "Cartons" at bounding box center [394, 160] width 41 height 17
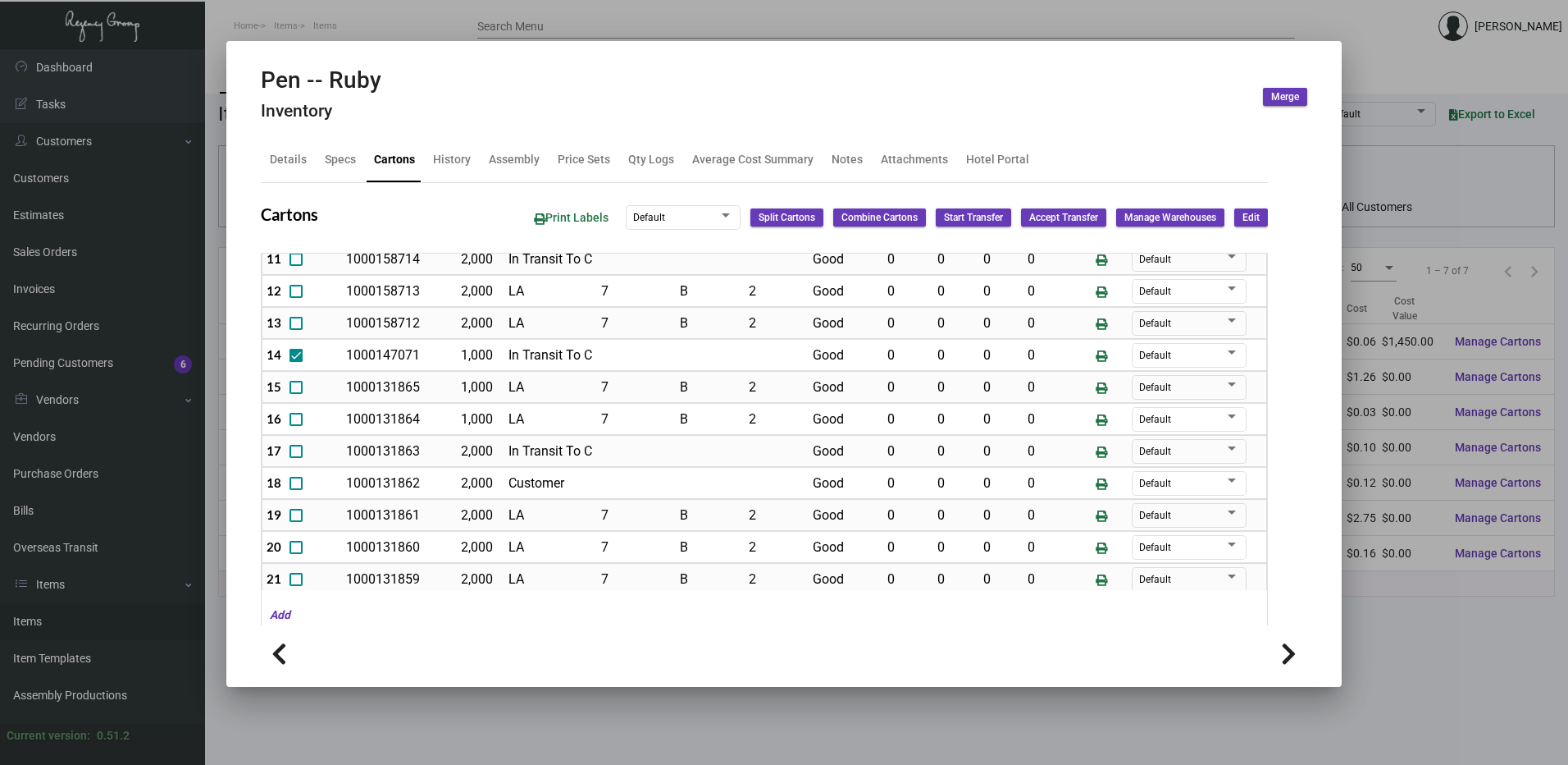
scroll to position [620, 0]
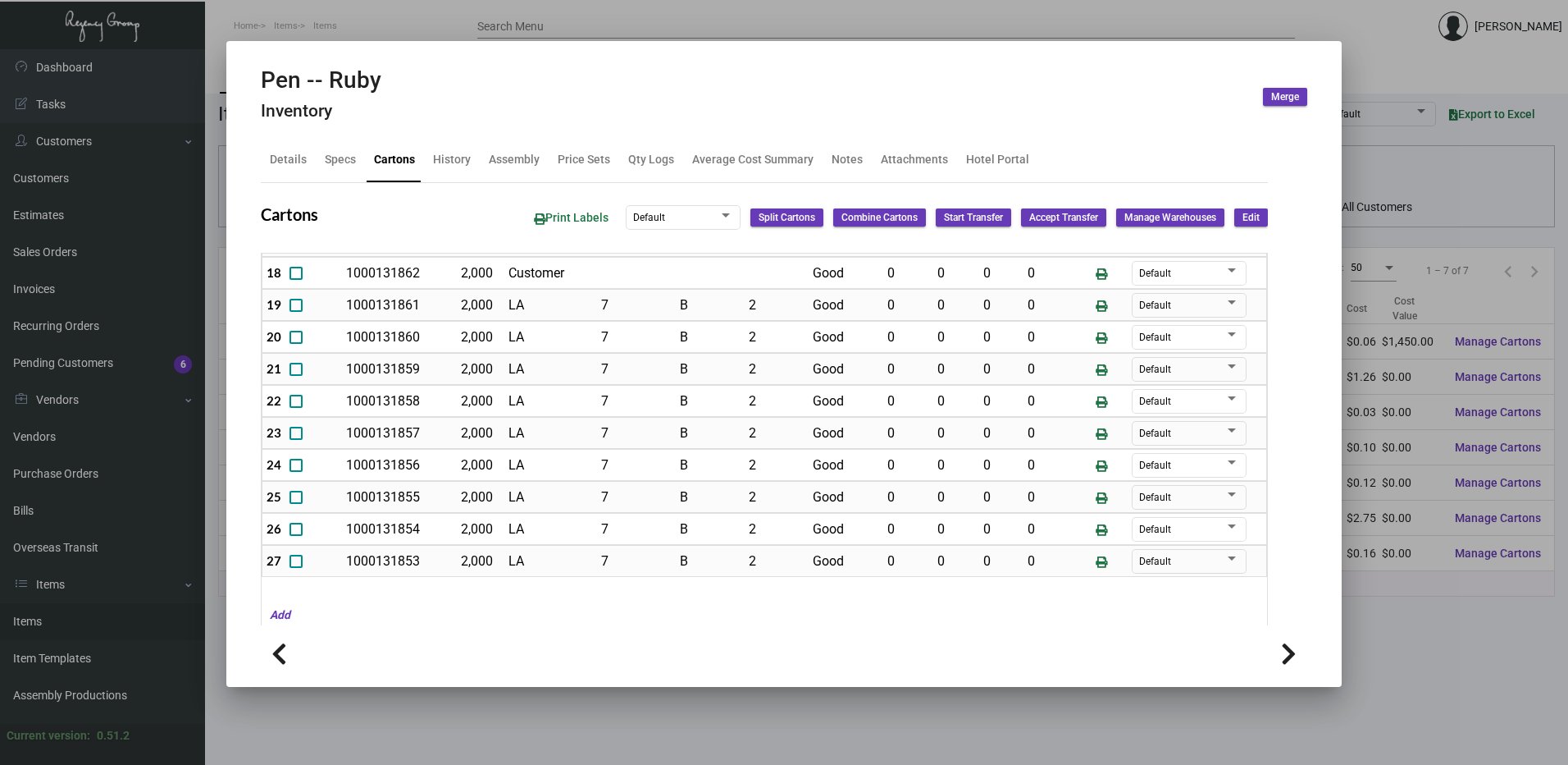
click at [538, 9] on div at bounding box center [784, 382] width 1568 height 765
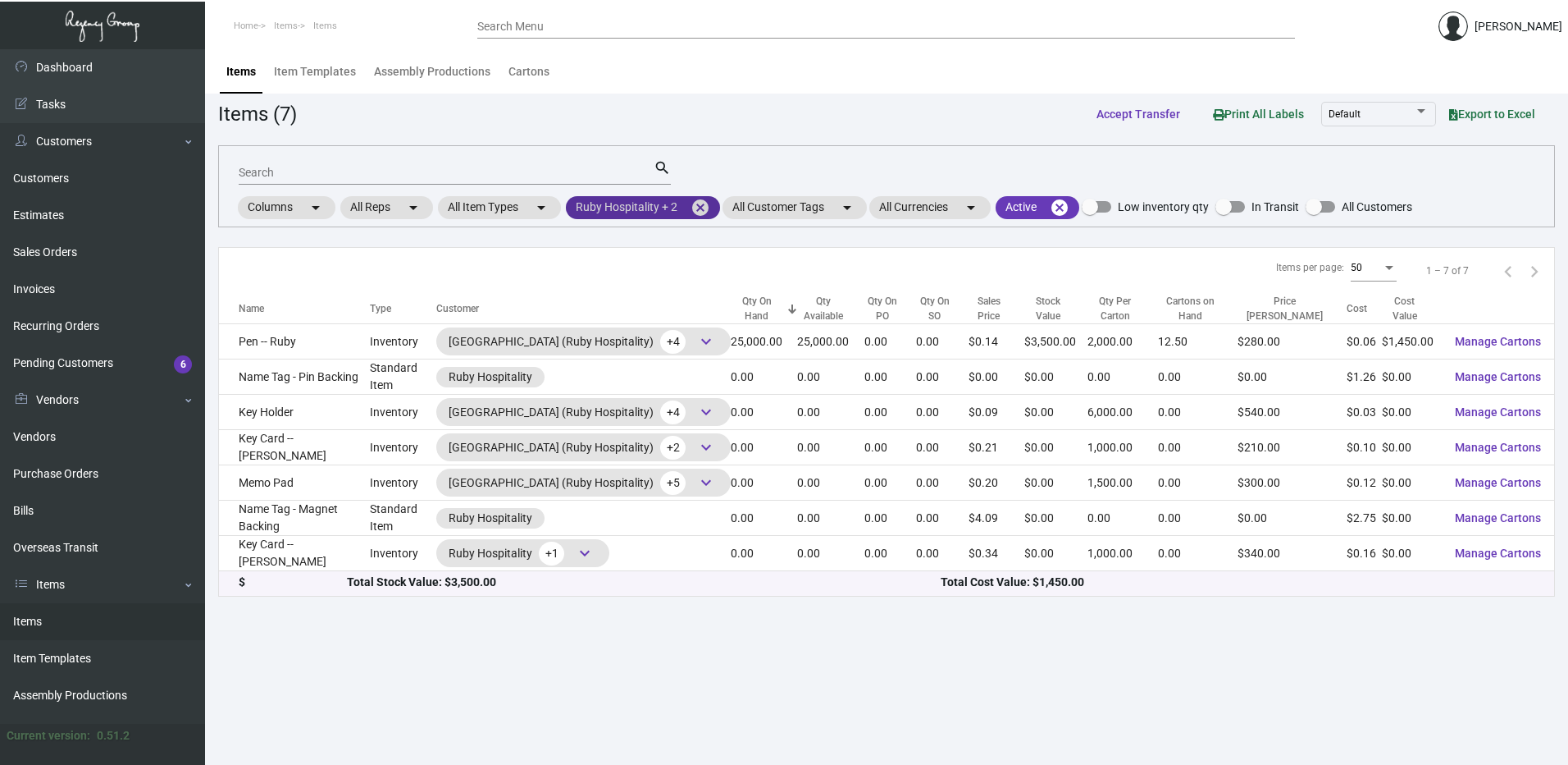
click at [698, 198] on mat-icon "cancel" at bounding box center [700, 207] width 20 height 20
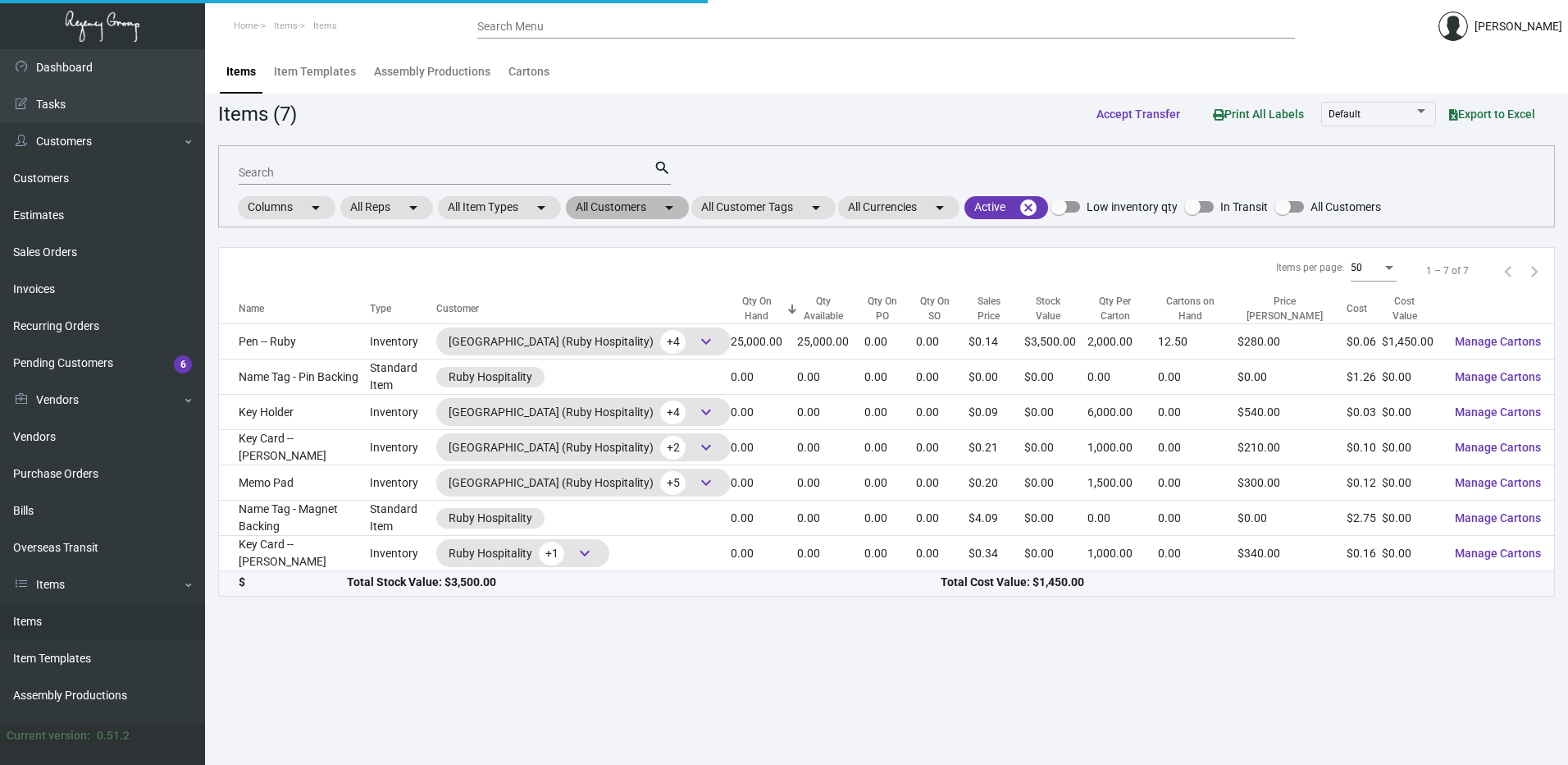
click at [664, 209] on mat-icon "arrow_drop_down" at bounding box center [669, 207] width 20 height 20
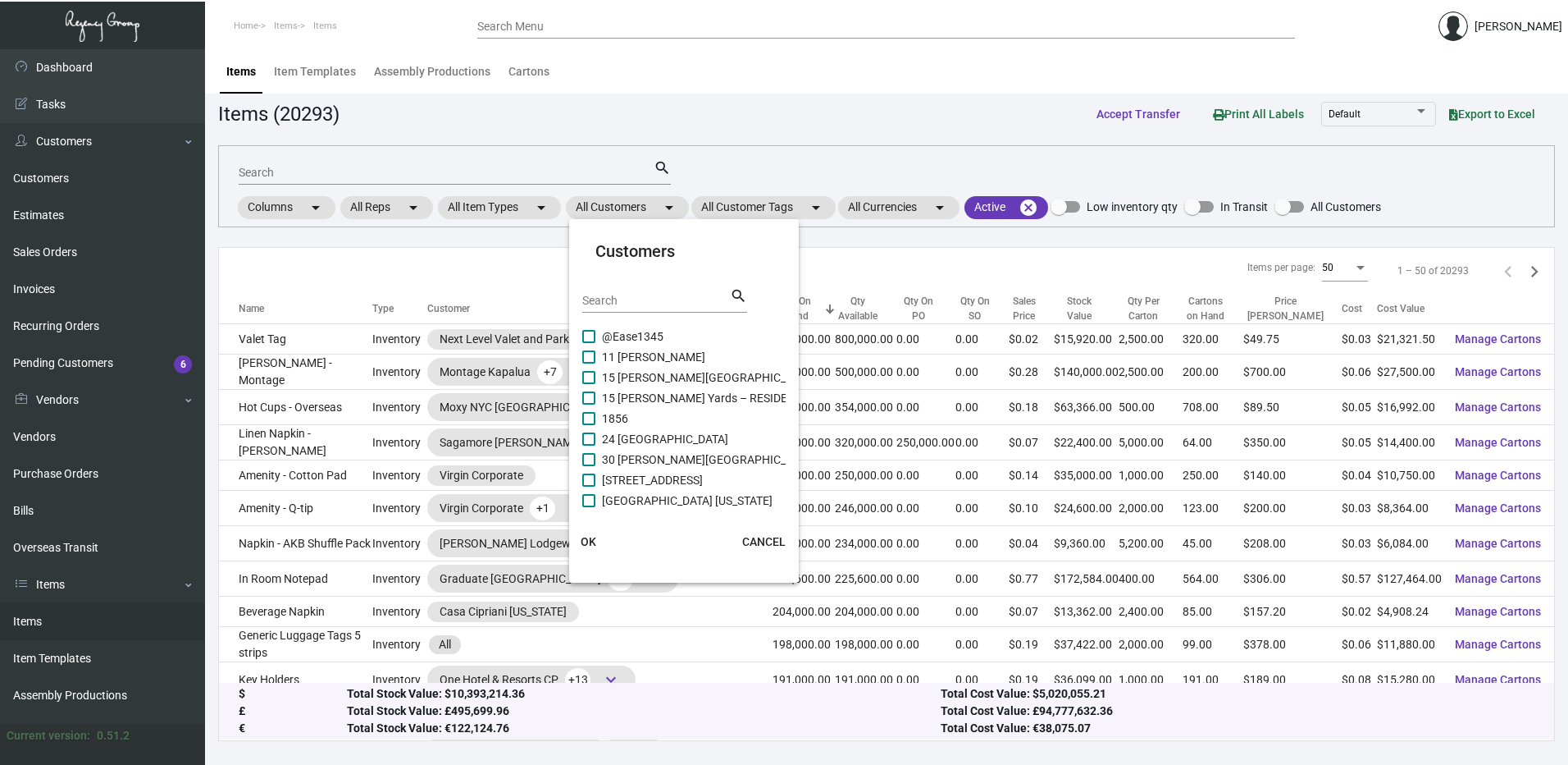
click at [654, 294] on input "Search" at bounding box center [656, 300] width 148 height 13
paste input "SIXTY LES"
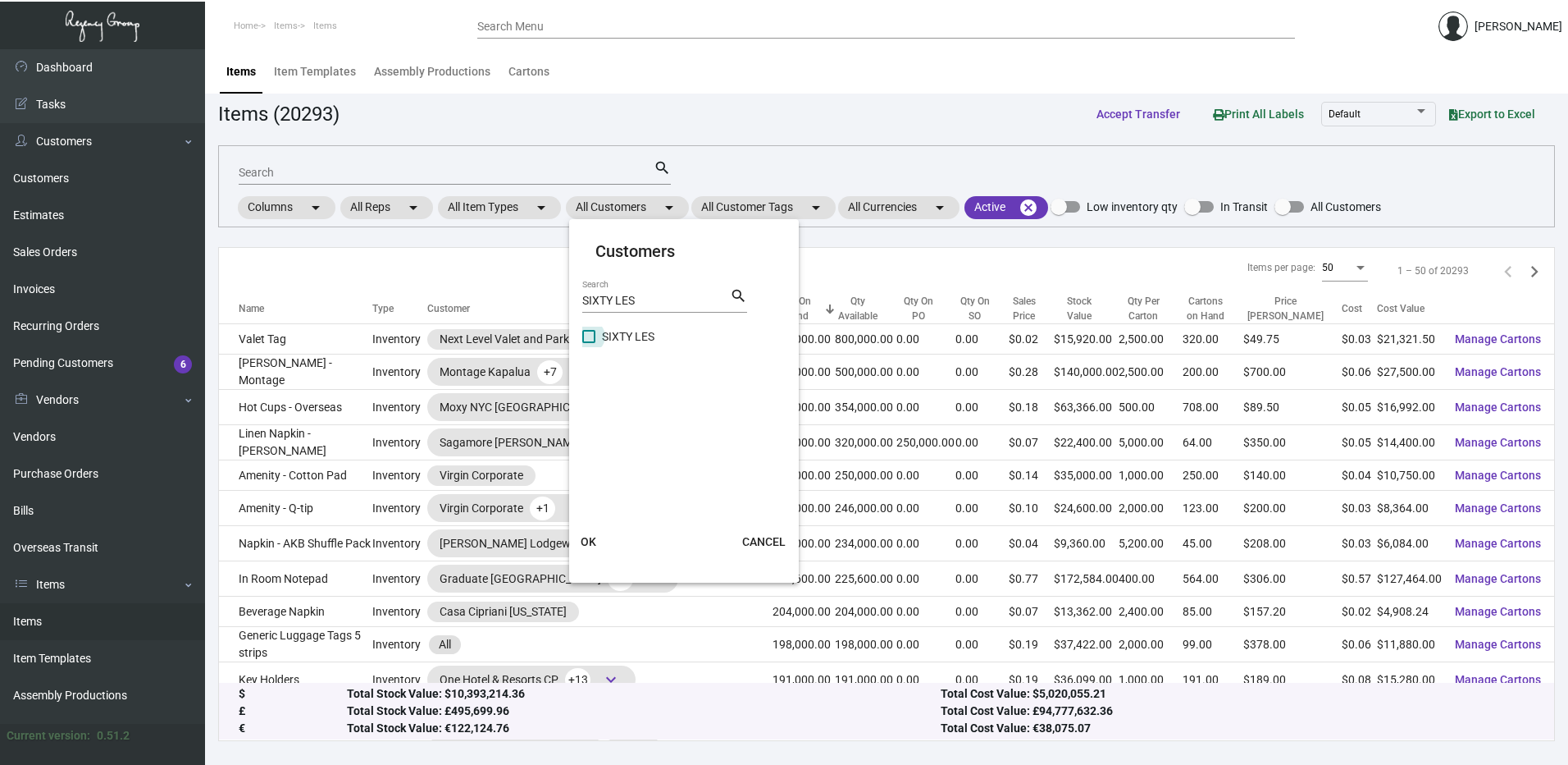
click at [583, 337] on span at bounding box center [589, 336] width 13 height 13
click at [588, 343] on input "SIXTY LES" at bounding box center [588, 343] width 1 height 1
click at [595, 531] on button "OK" at bounding box center [589, 541] width 53 height 29
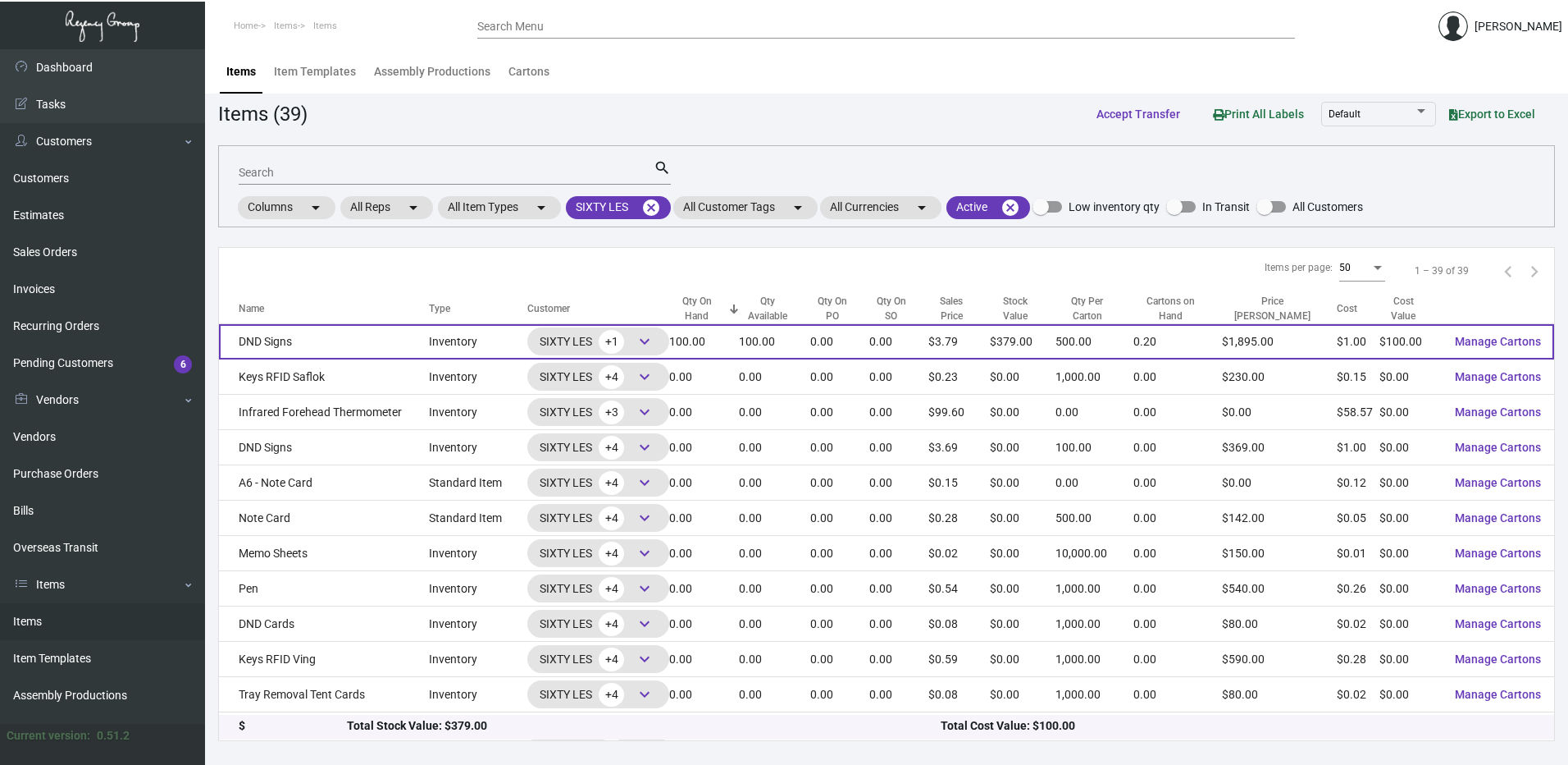
click at [331, 348] on td "DND Signs" at bounding box center [324, 341] width 210 height 35
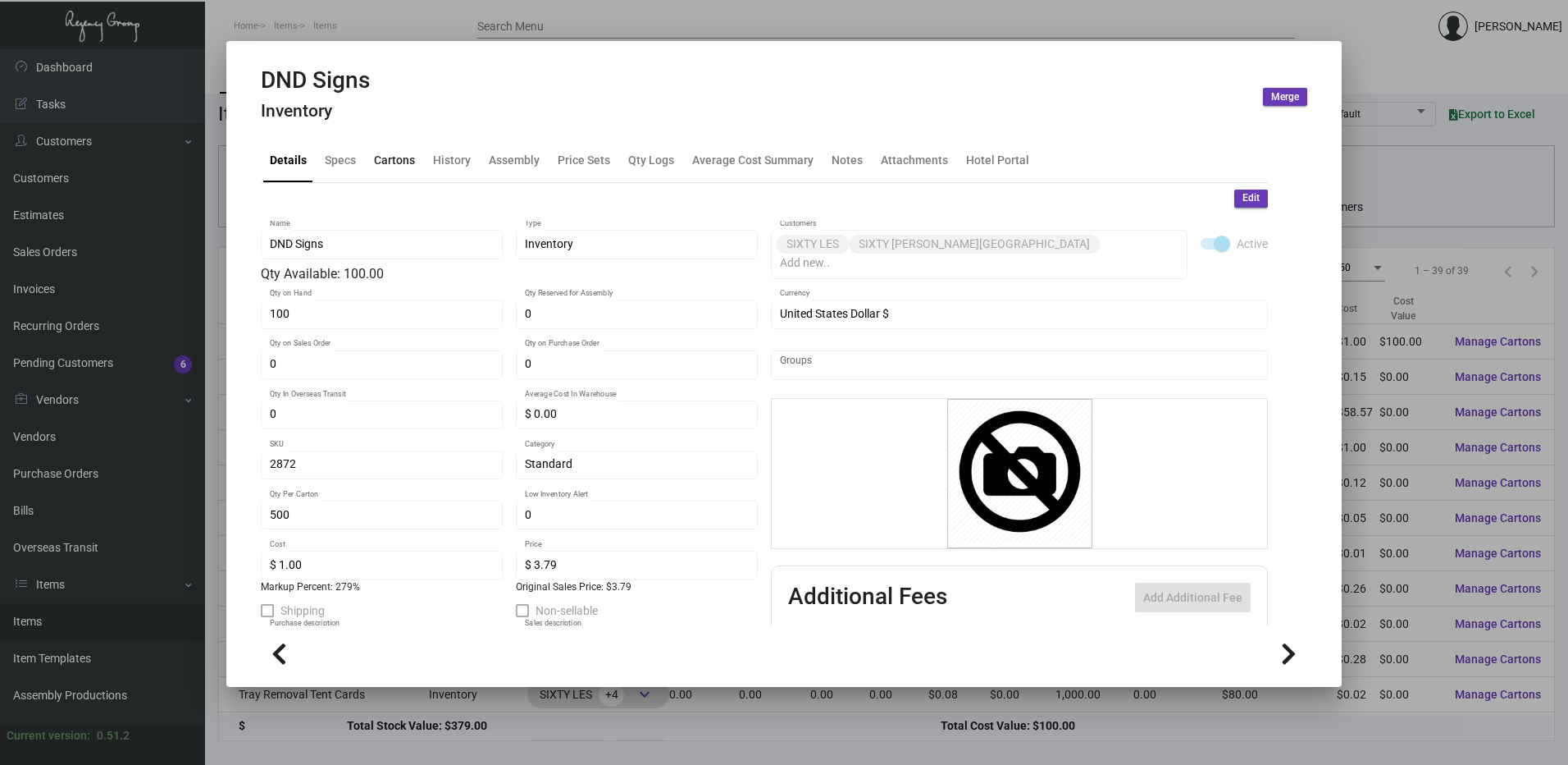
click at [400, 159] on div "Cartons" at bounding box center [394, 160] width 41 height 17
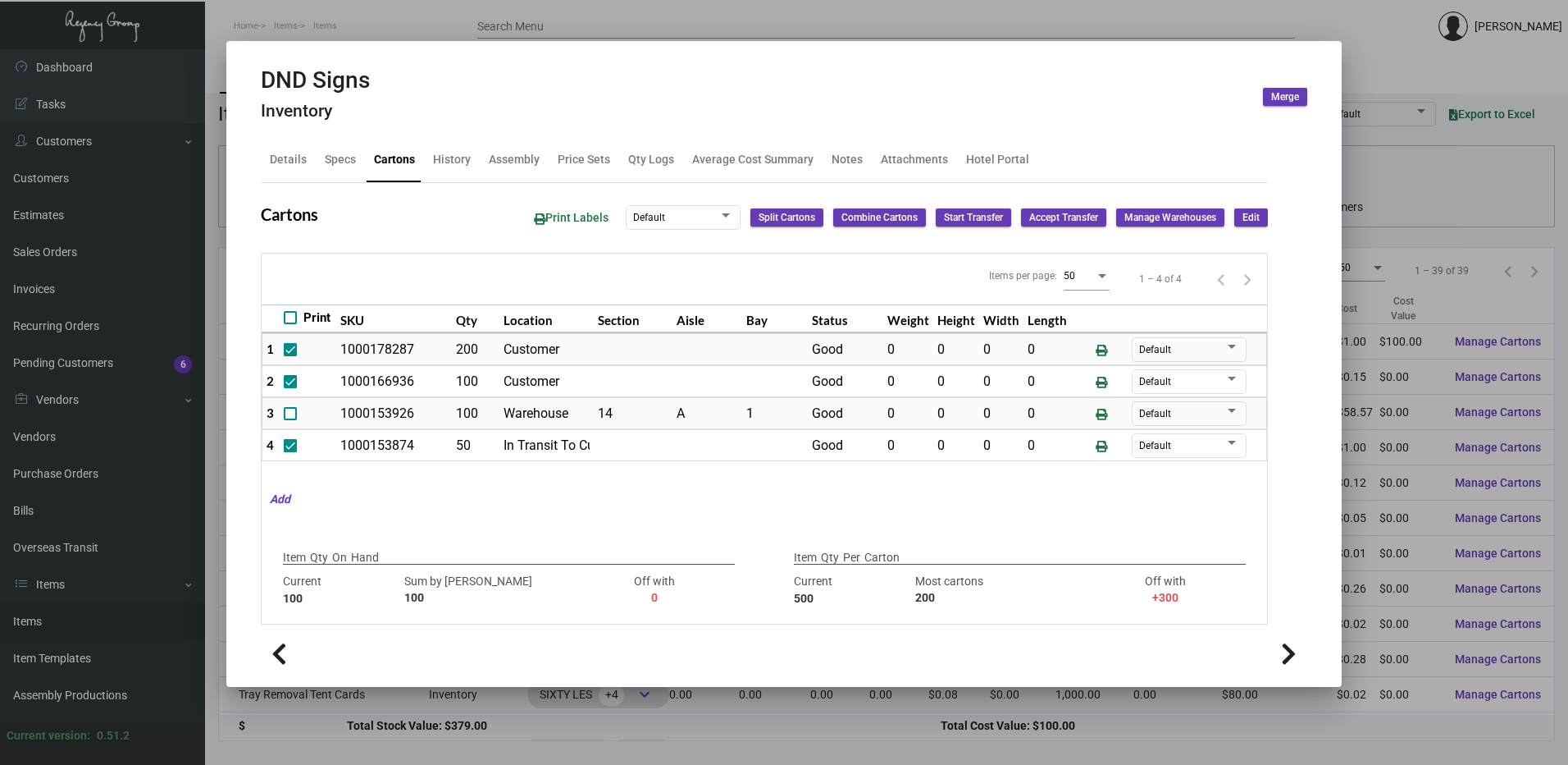
click at [485, 34] on div at bounding box center [784, 382] width 1568 height 765
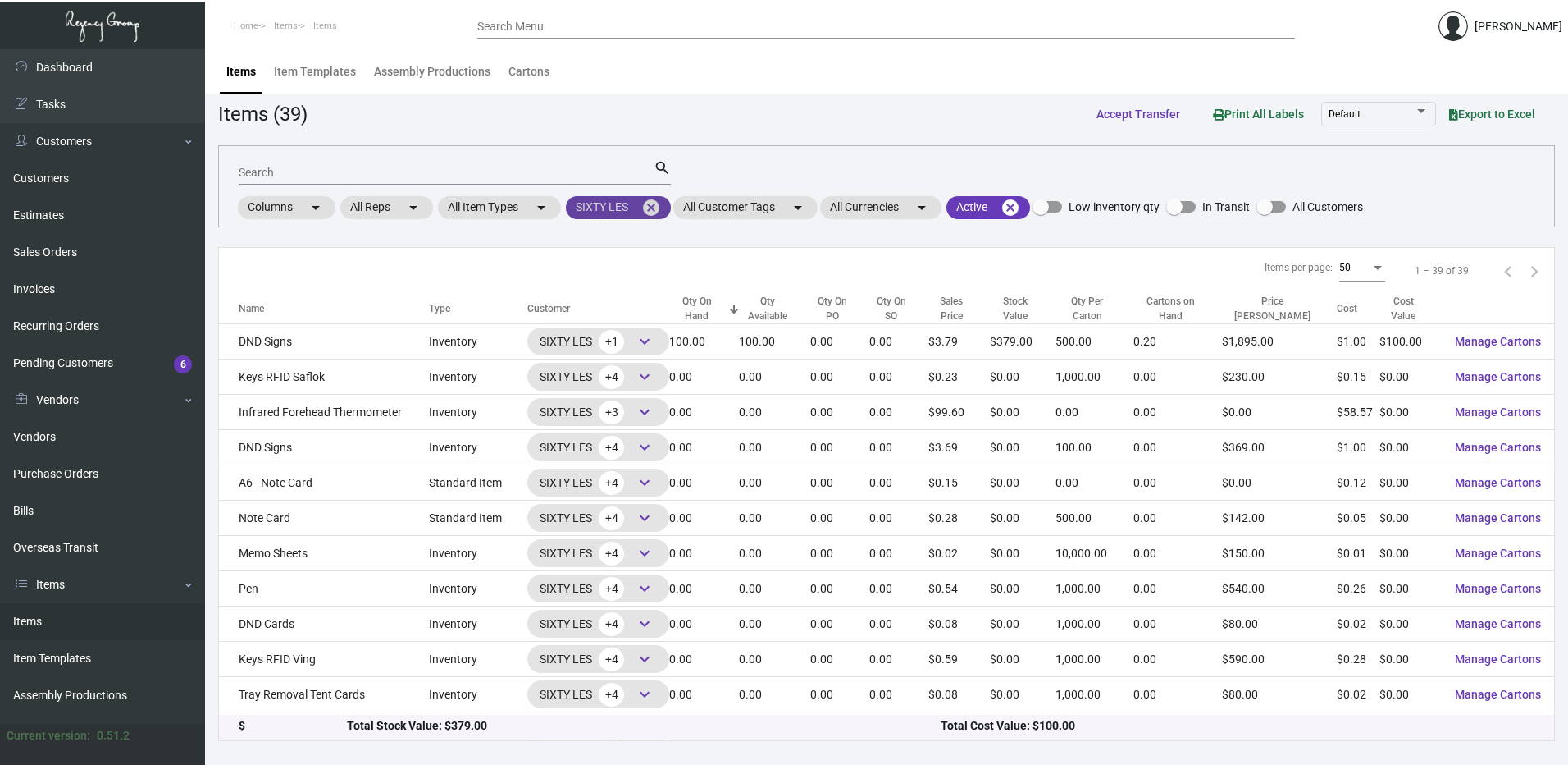
click at [657, 198] on mat-icon "cancel" at bounding box center [651, 207] width 20 height 20
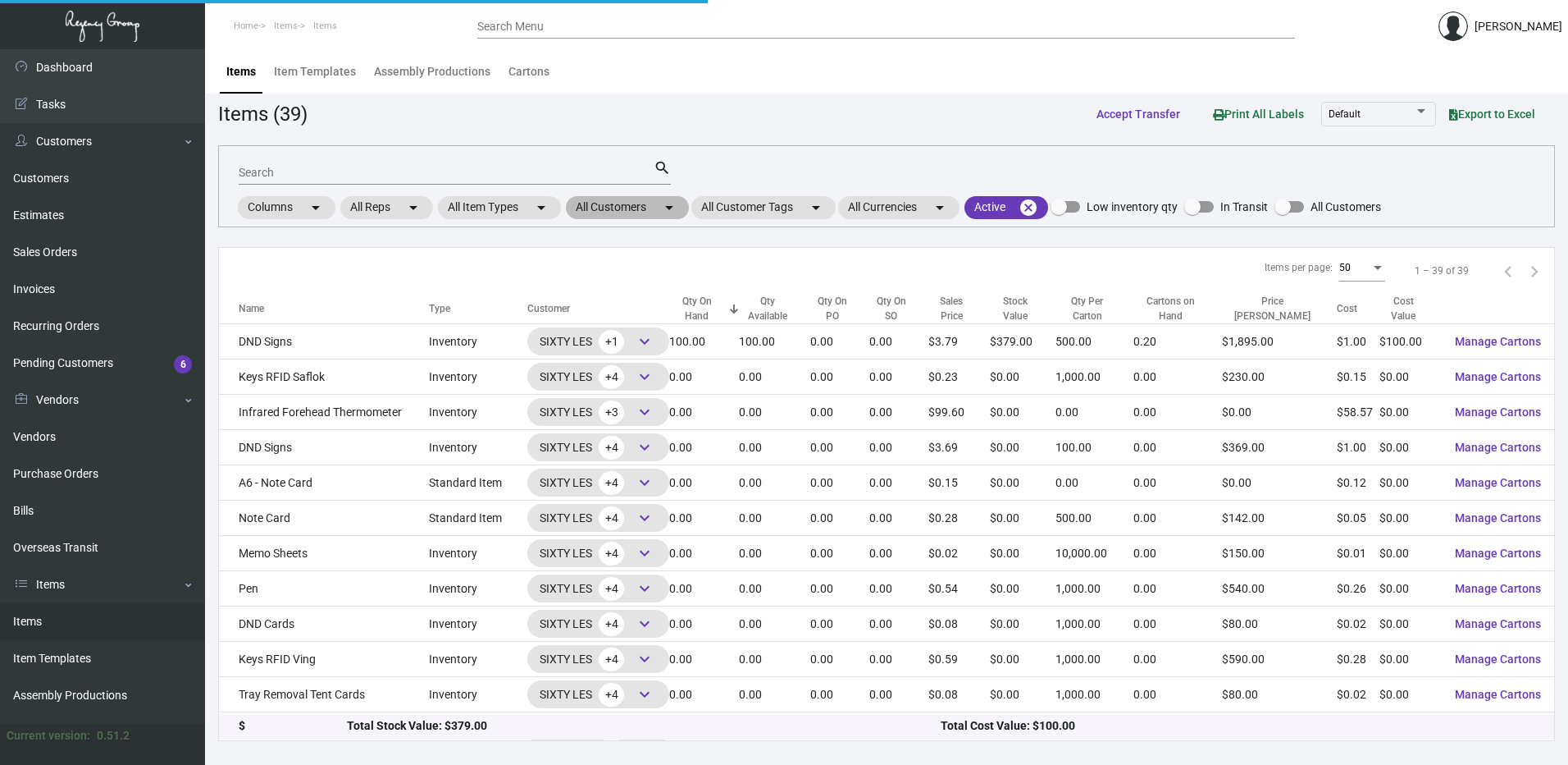
click at [610, 208] on mat-chip "All Customers arrow_drop_down" at bounding box center [627, 207] width 123 height 23
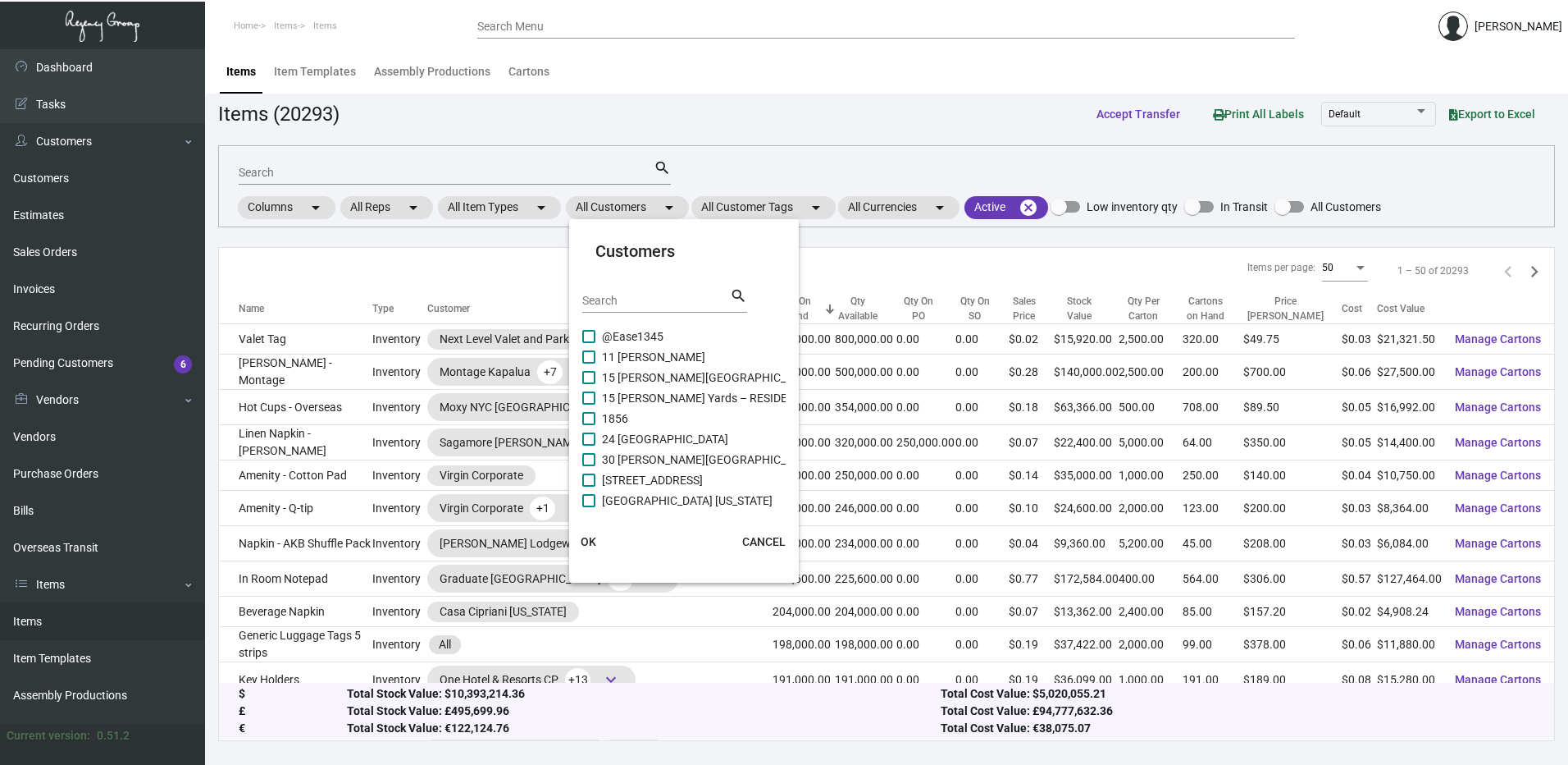
click at [617, 303] on input "Search" at bounding box center [656, 300] width 148 height 13
paste input "Sole Miami"
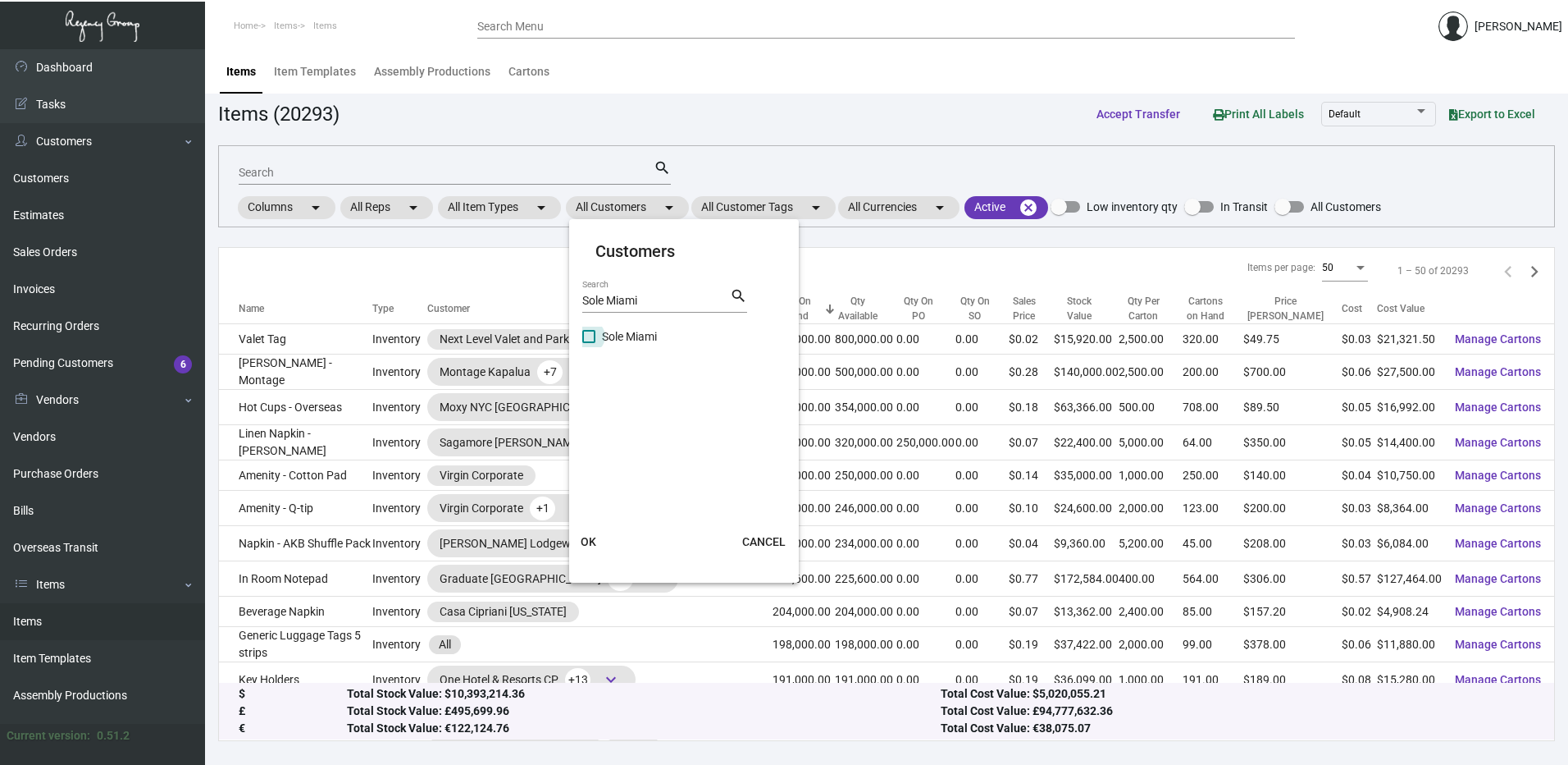
click at [595, 338] on span at bounding box center [589, 336] width 13 height 13
click at [589, 343] on input "Sole Miami" at bounding box center [588, 343] width 1 height 1
click at [578, 547] on button "OK" at bounding box center [589, 541] width 53 height 29
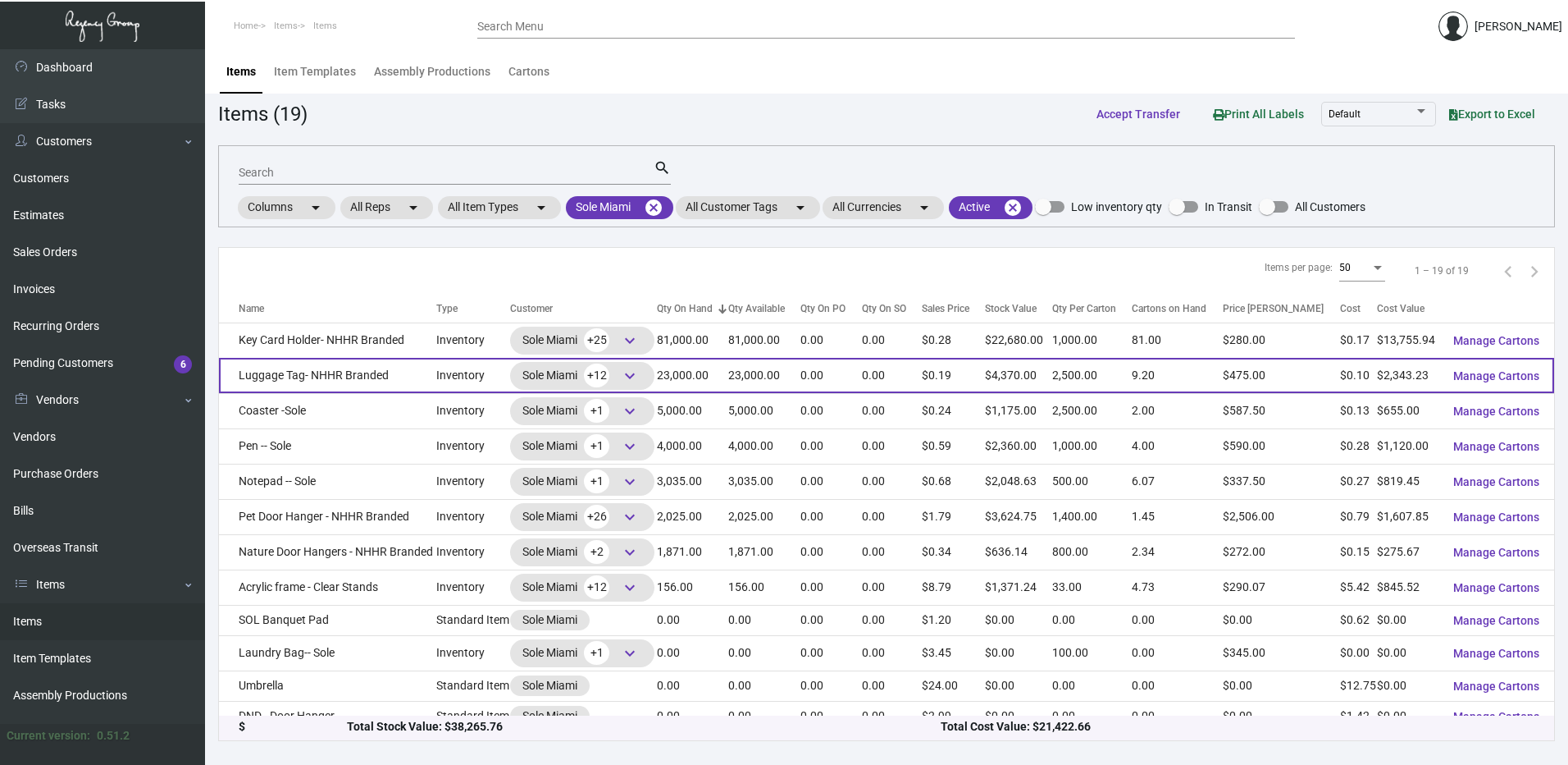
click at [419, 371] on td "Luggage Tag- NHHR Branded" at bounding box center [328, 375] width 217 height 35
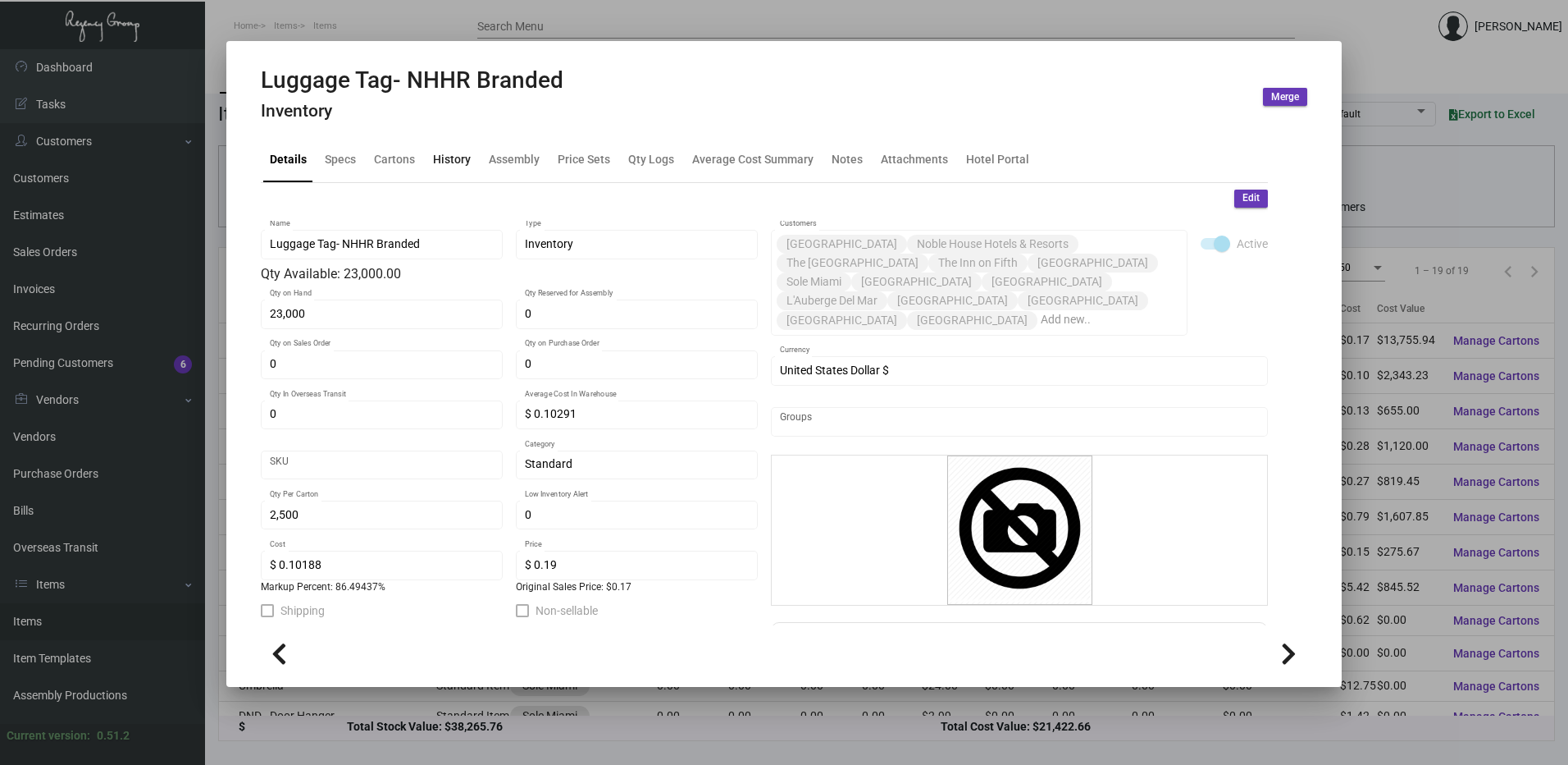
click at [427, 161] on div "History" at bounding box center [451, 160] width 51 height 40
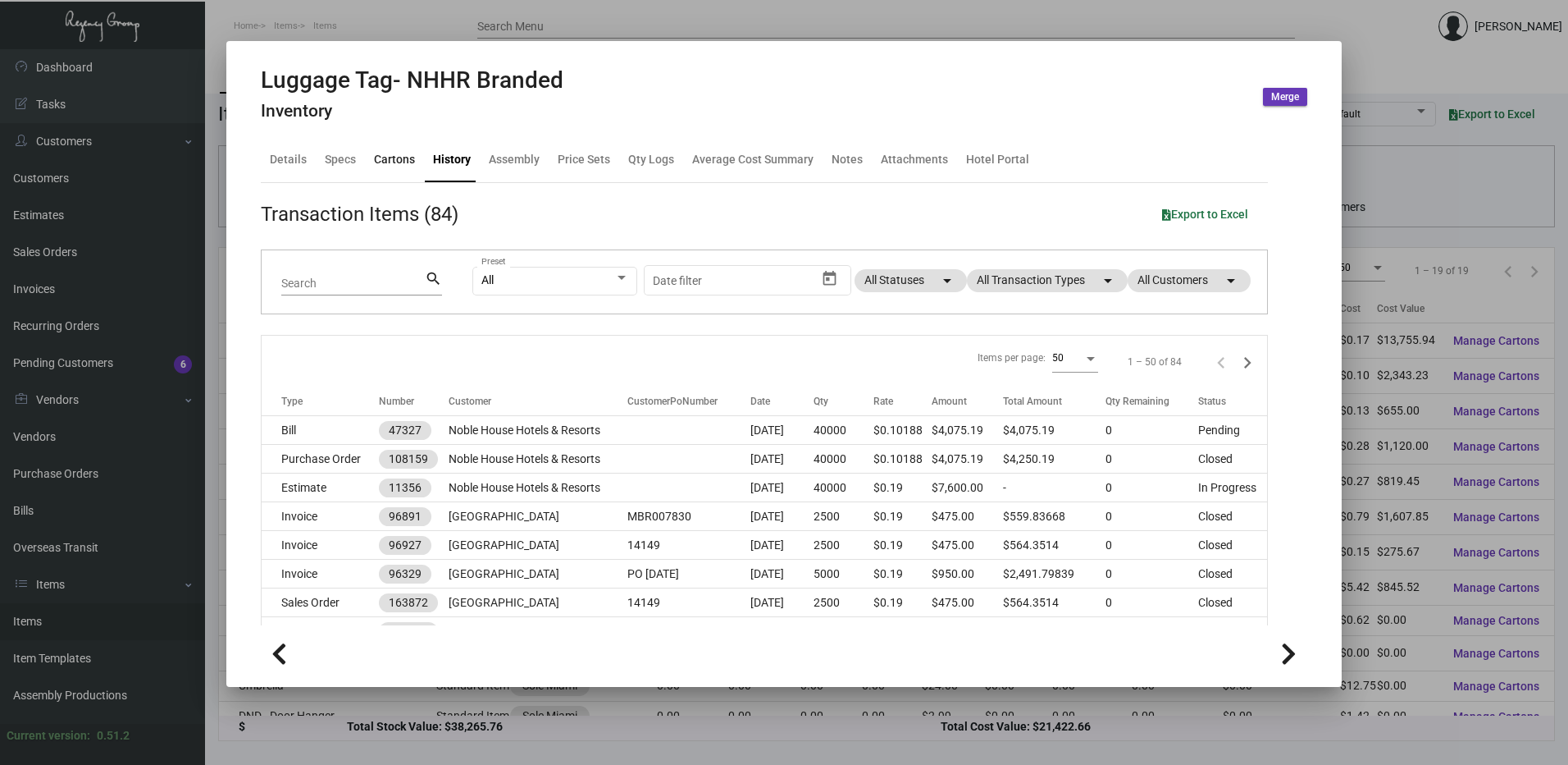
click at [406, 164] on div "Cartons" at bounding box center [394, 160] width 41 height 17
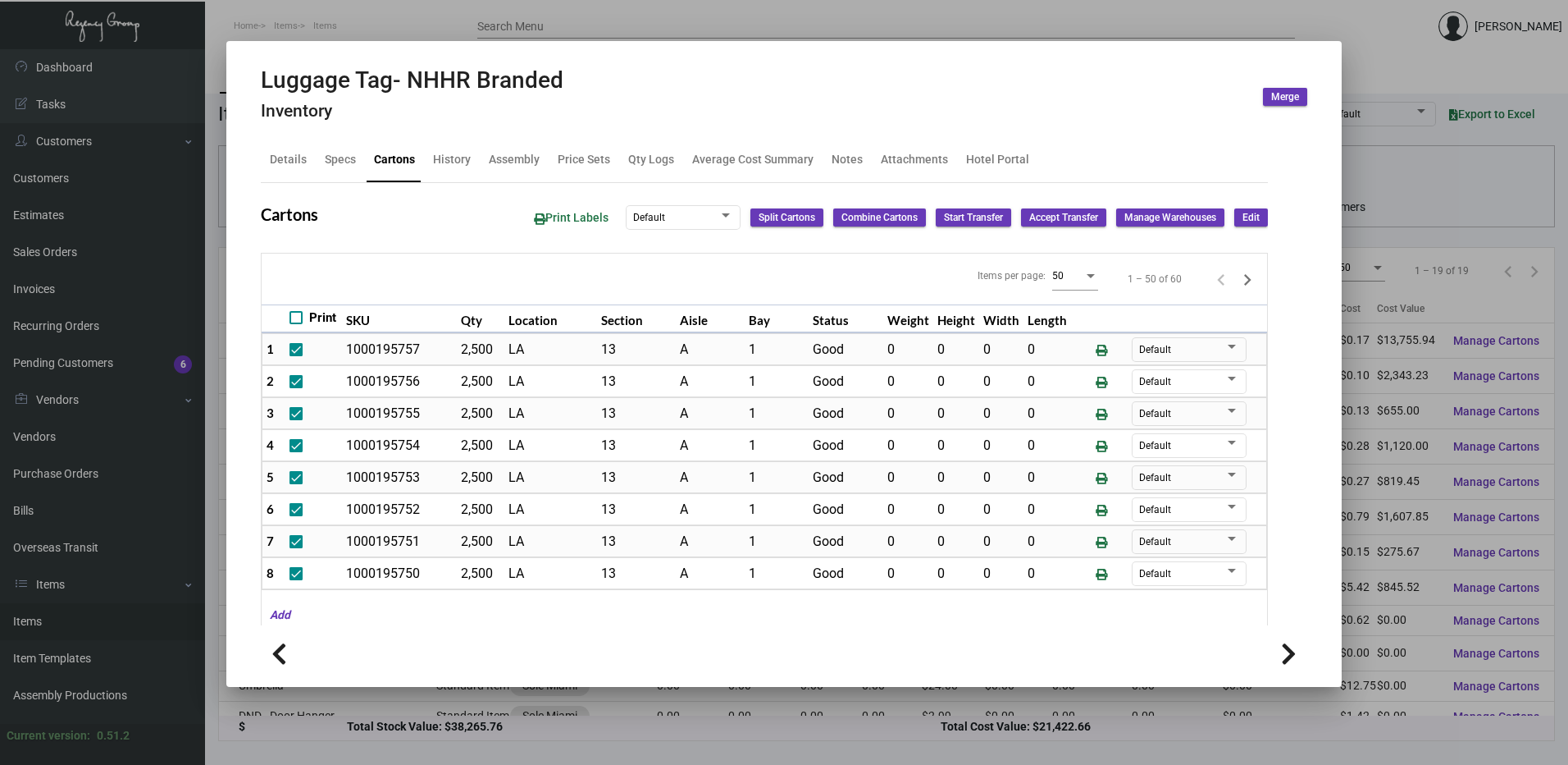
click at [403, 26] on div at bounding box center [784, 382] width 1568 height 765
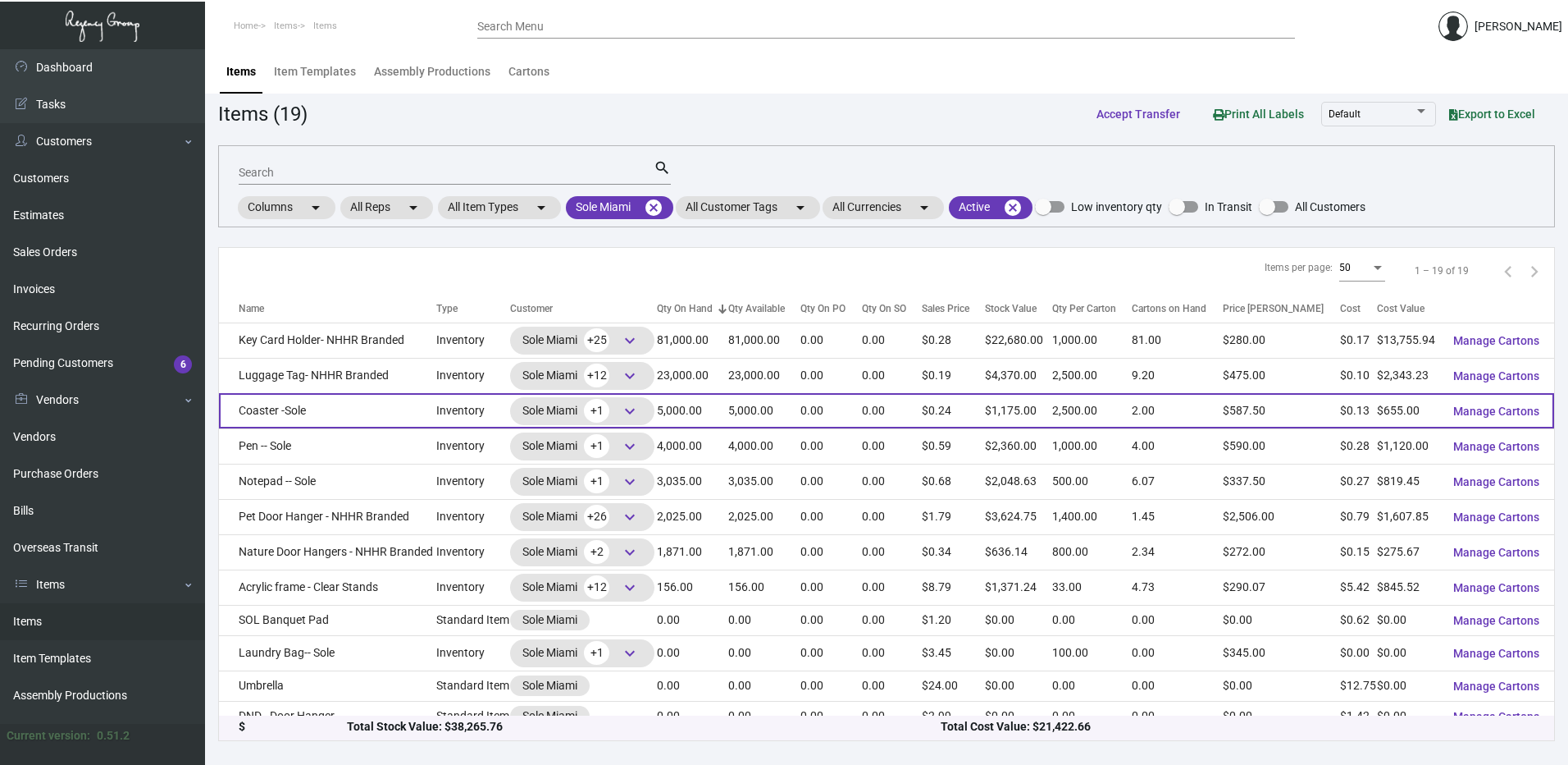
click at [353, 411] on td "Coaster -Sole" at bounding box center [328, 410] width 217 height 35
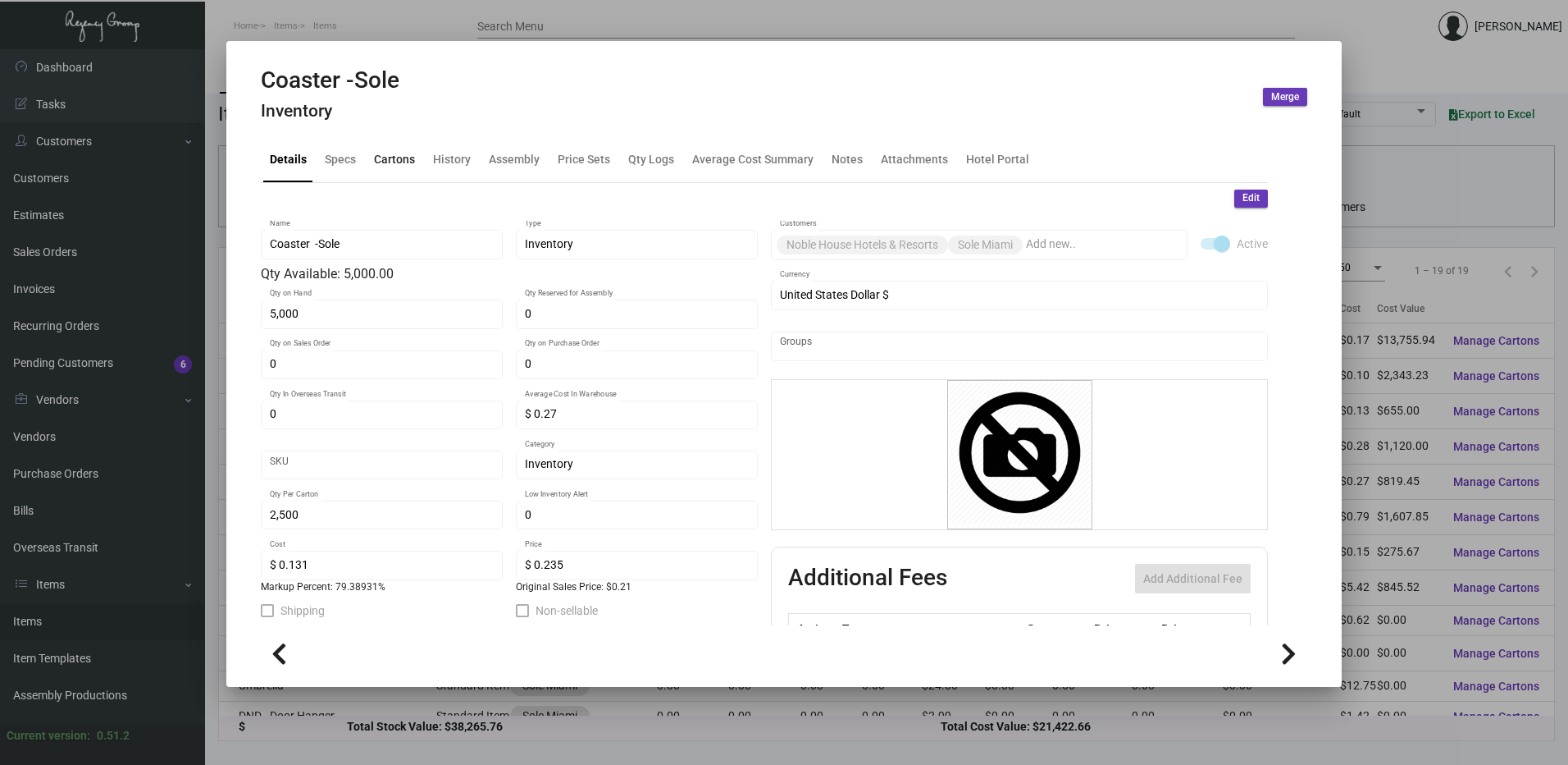
click at [400, 158] on div "Cartons" at bounding box center [394, 160] width 41 height 17
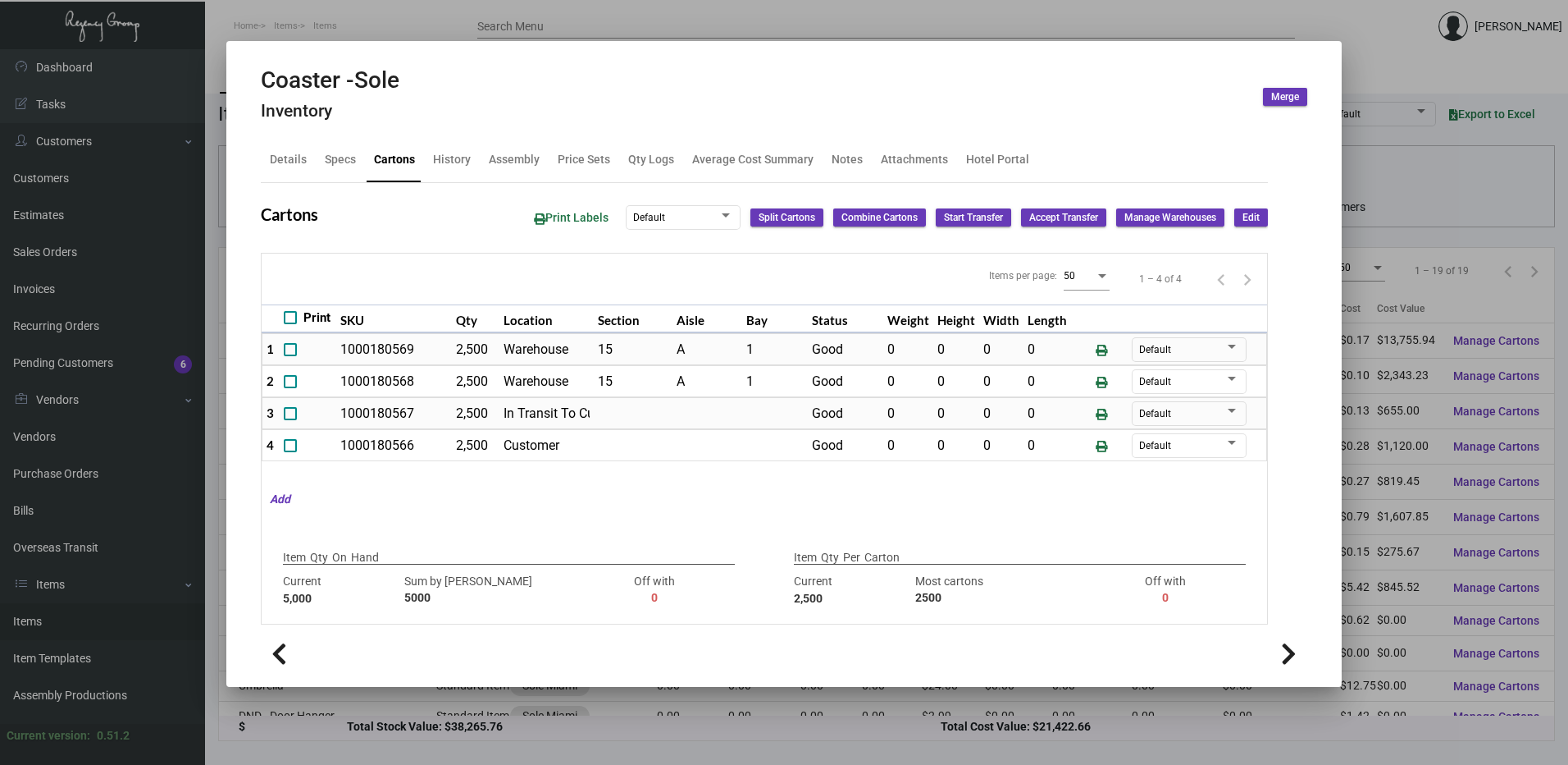
click at [477, 34] on div at bounding box center [784, 382] width 1568 height 765
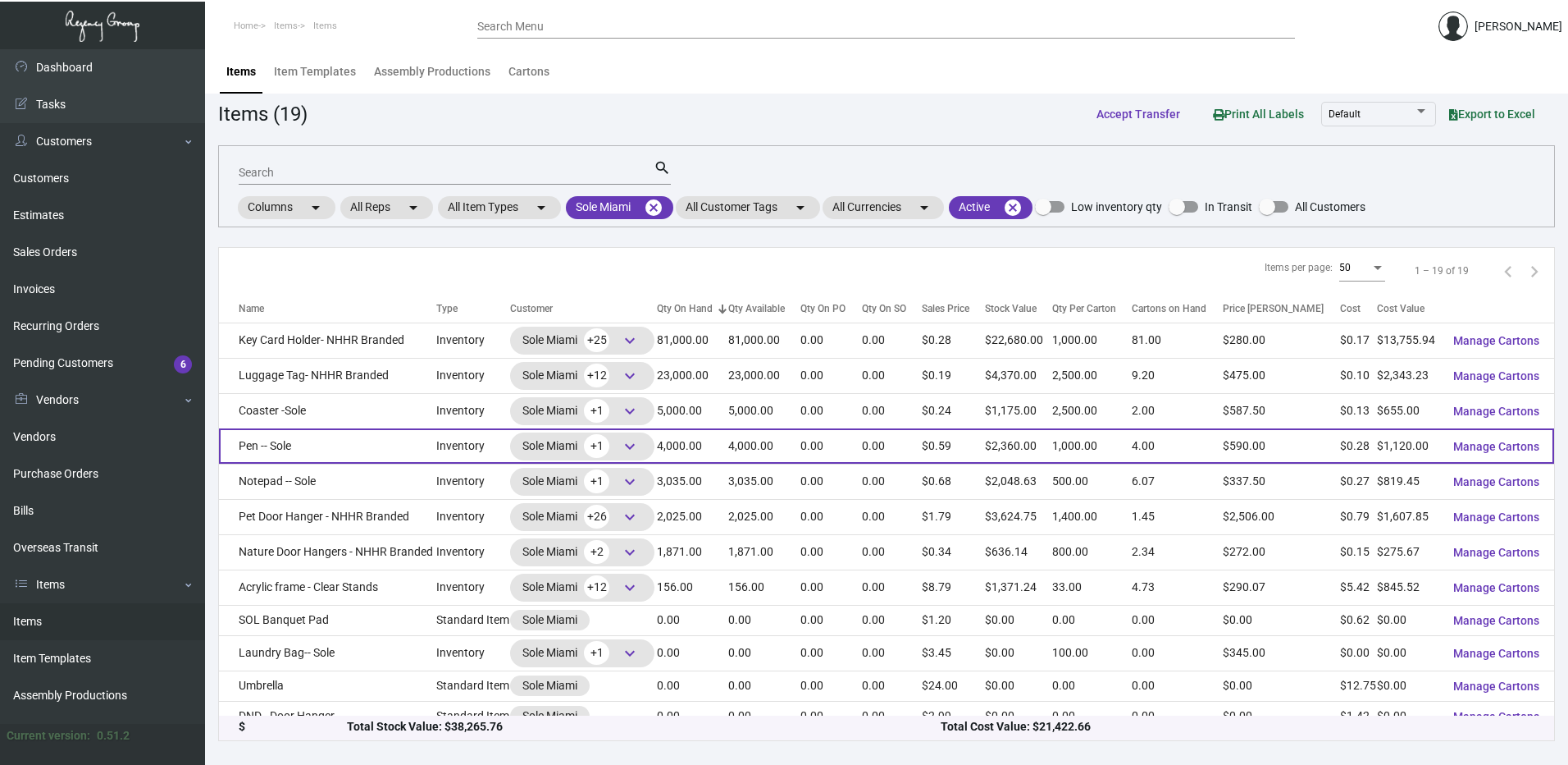
click at [312, 432] on td "Pen -- Sole" at bounding box center [328, 446] width 217 height 35
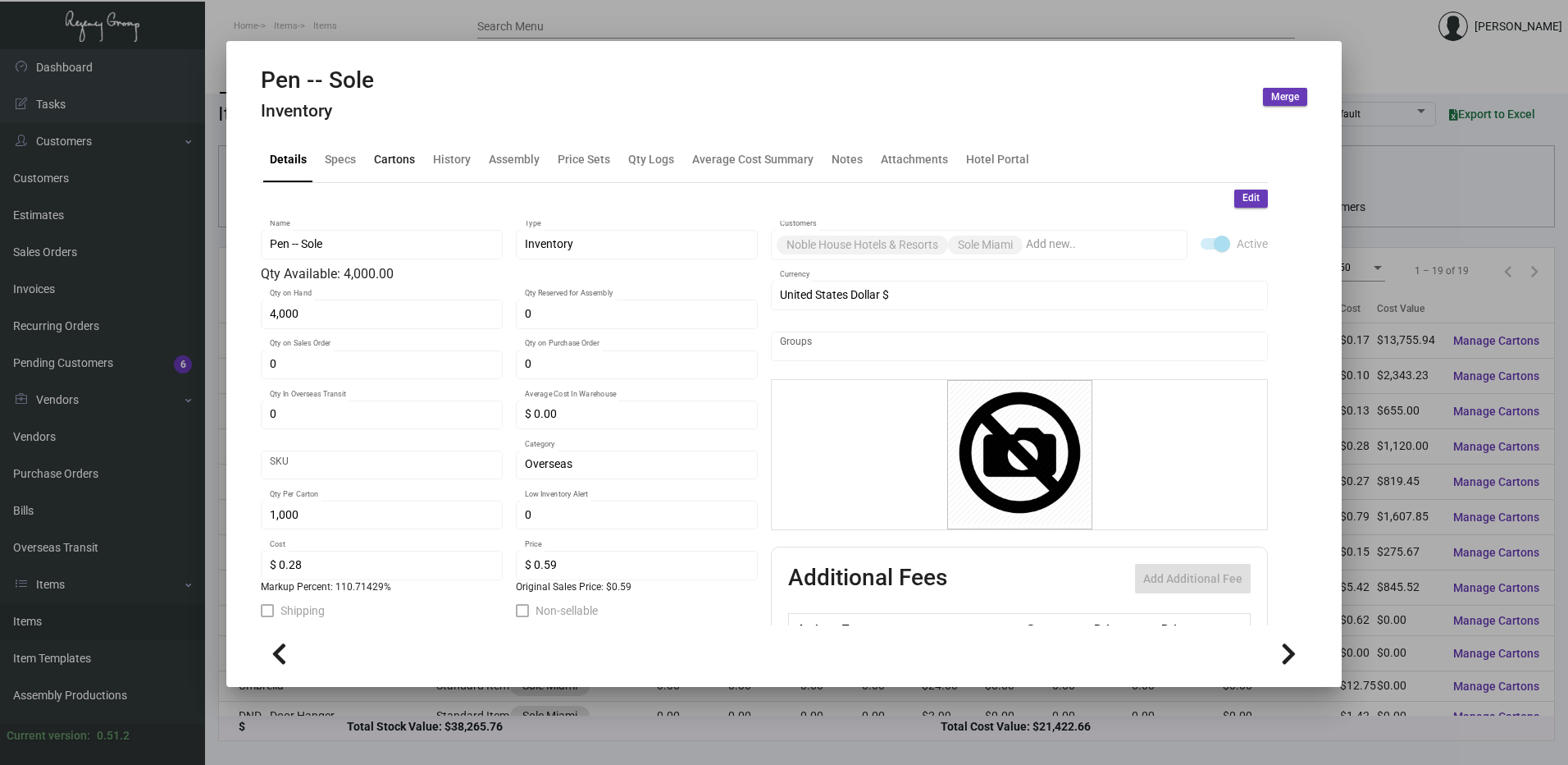
click at [388, 168] on div "Cartons" at bounding box center [394, 160] width 41 height 17
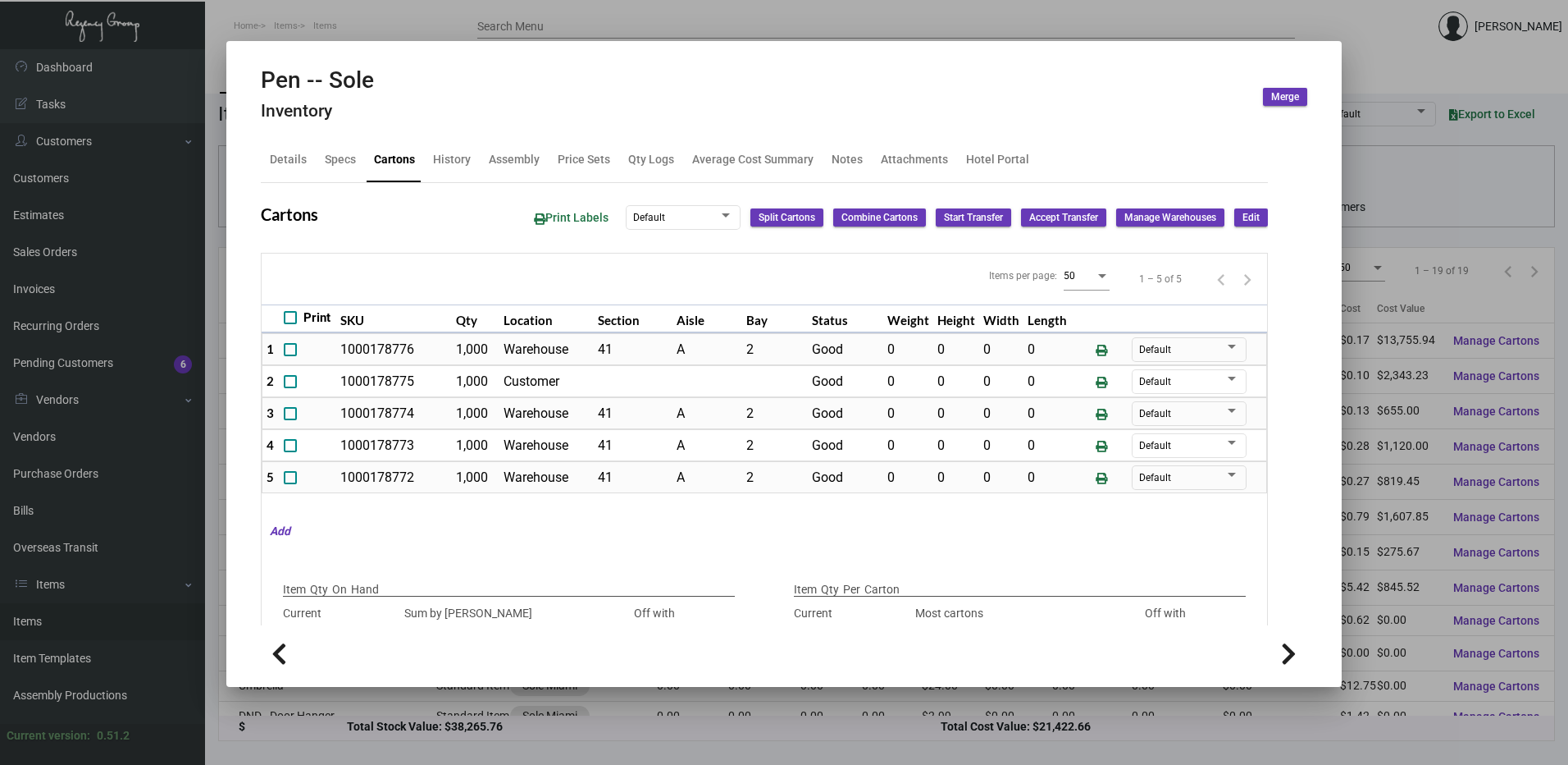
click at [679, 22] on div at bounding box center [784, 382] width 1568 height 765
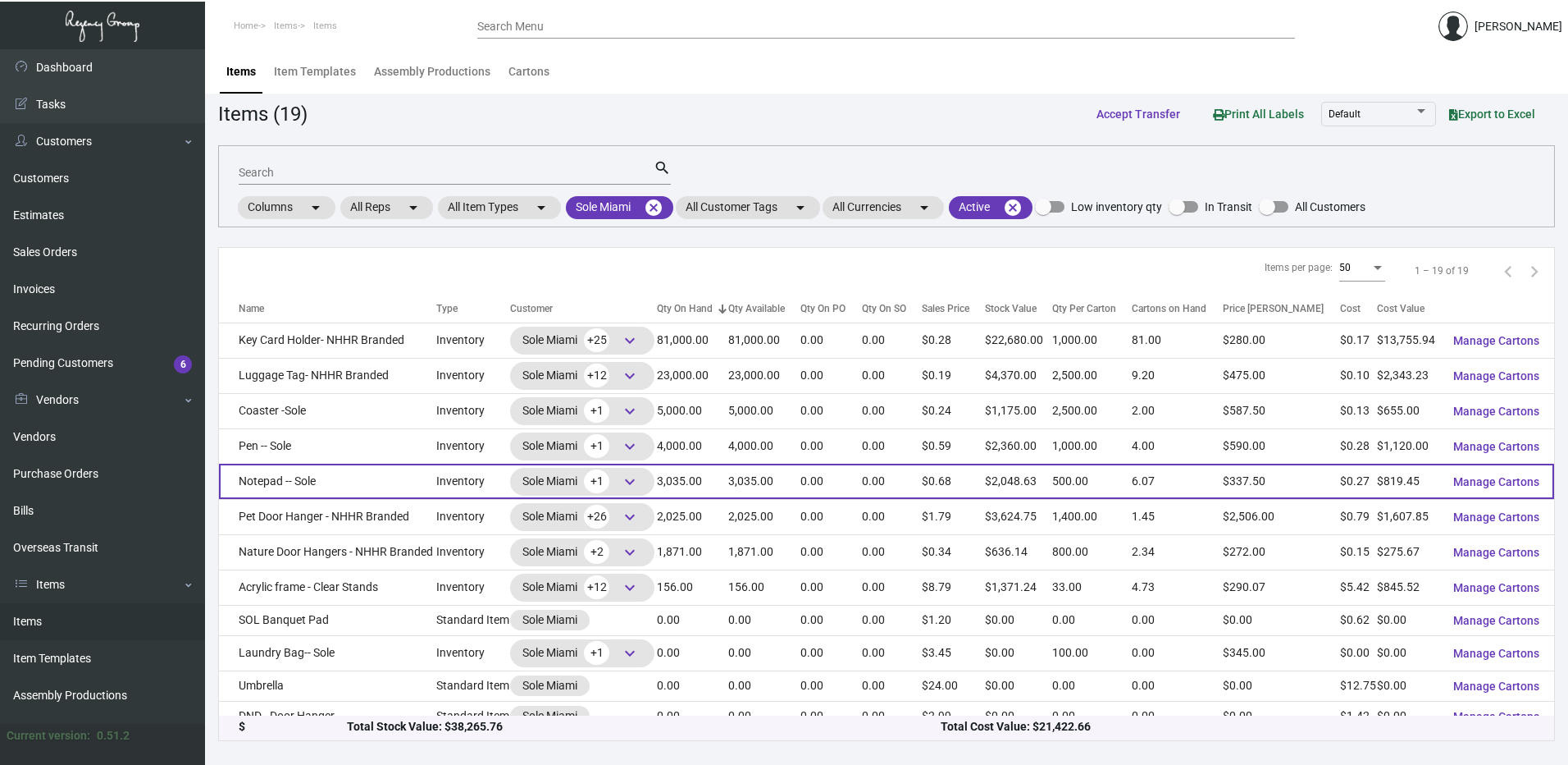
click at [325, 484] on td "Notepad -- Sole" at bounding box center [328, 481] width 217 height 35
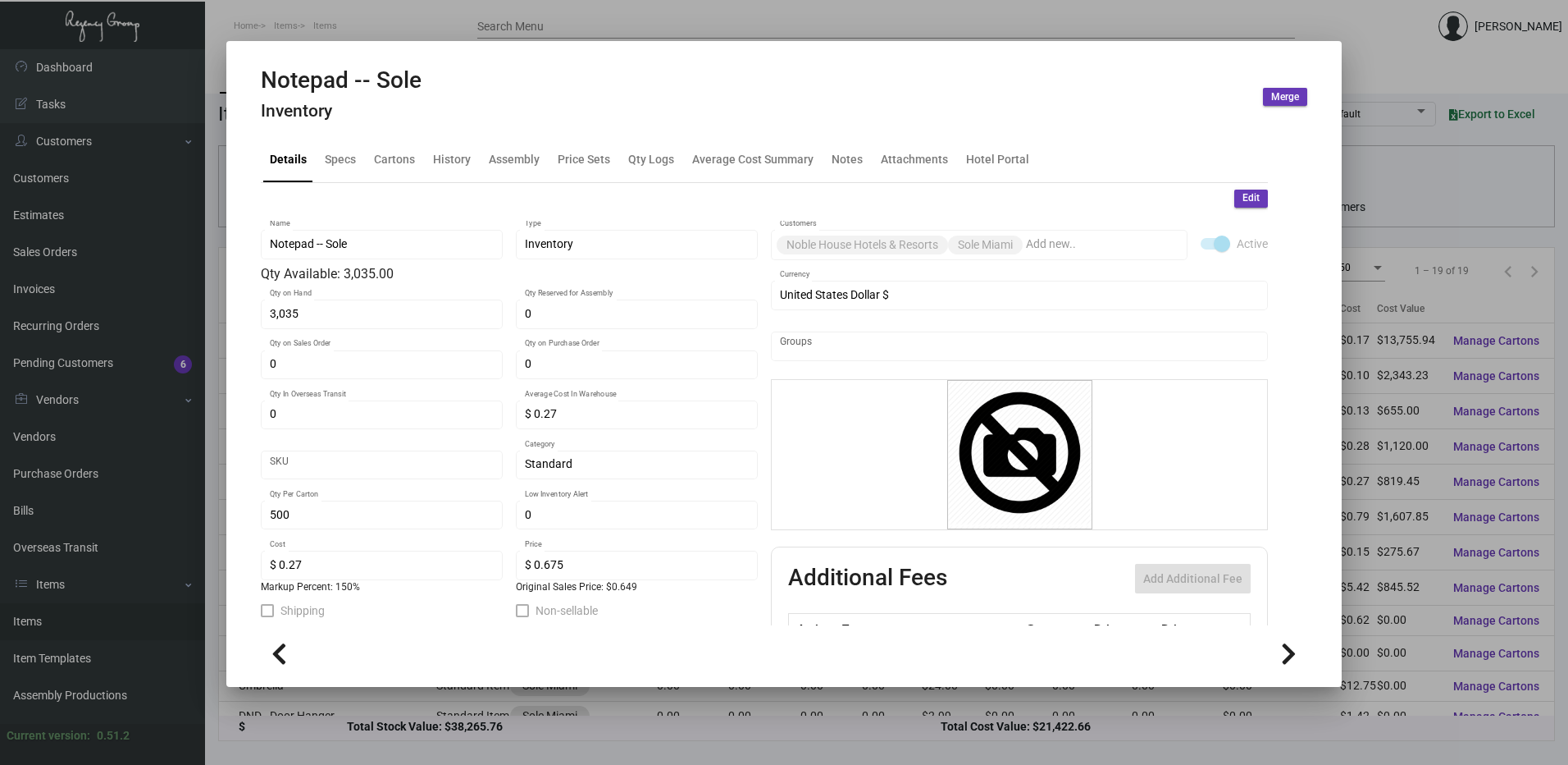
click at [392, 123] on div "Notepad -- Sole Inventory" at bounding box center [341, 97] width 161 height 61
click at [395, 154] on div "Cartons" at bounding box center [394, 160] width 41 height 17
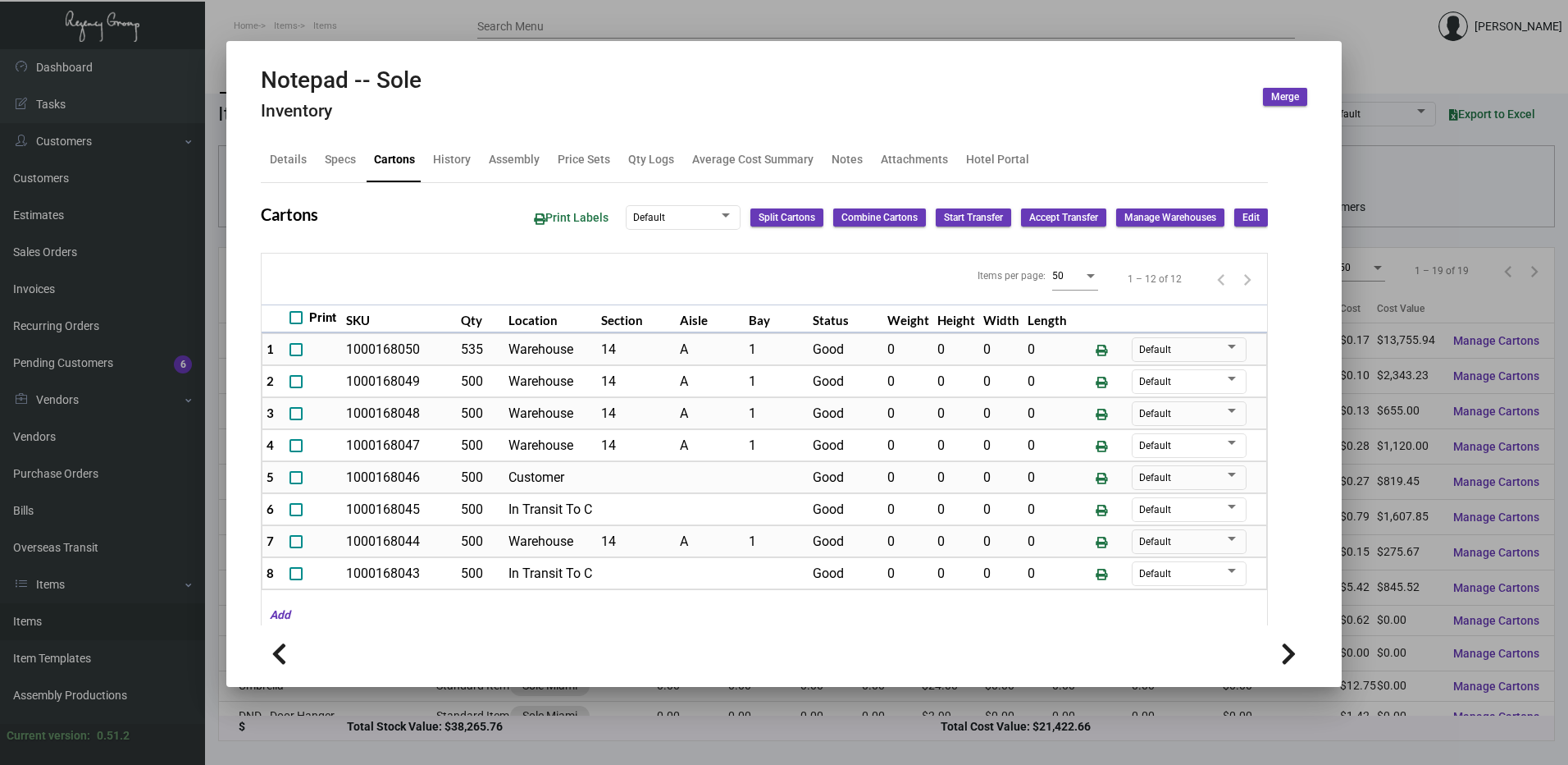
click at [458, 23] on div at bounding box center [784, 382] width 1568 height 765
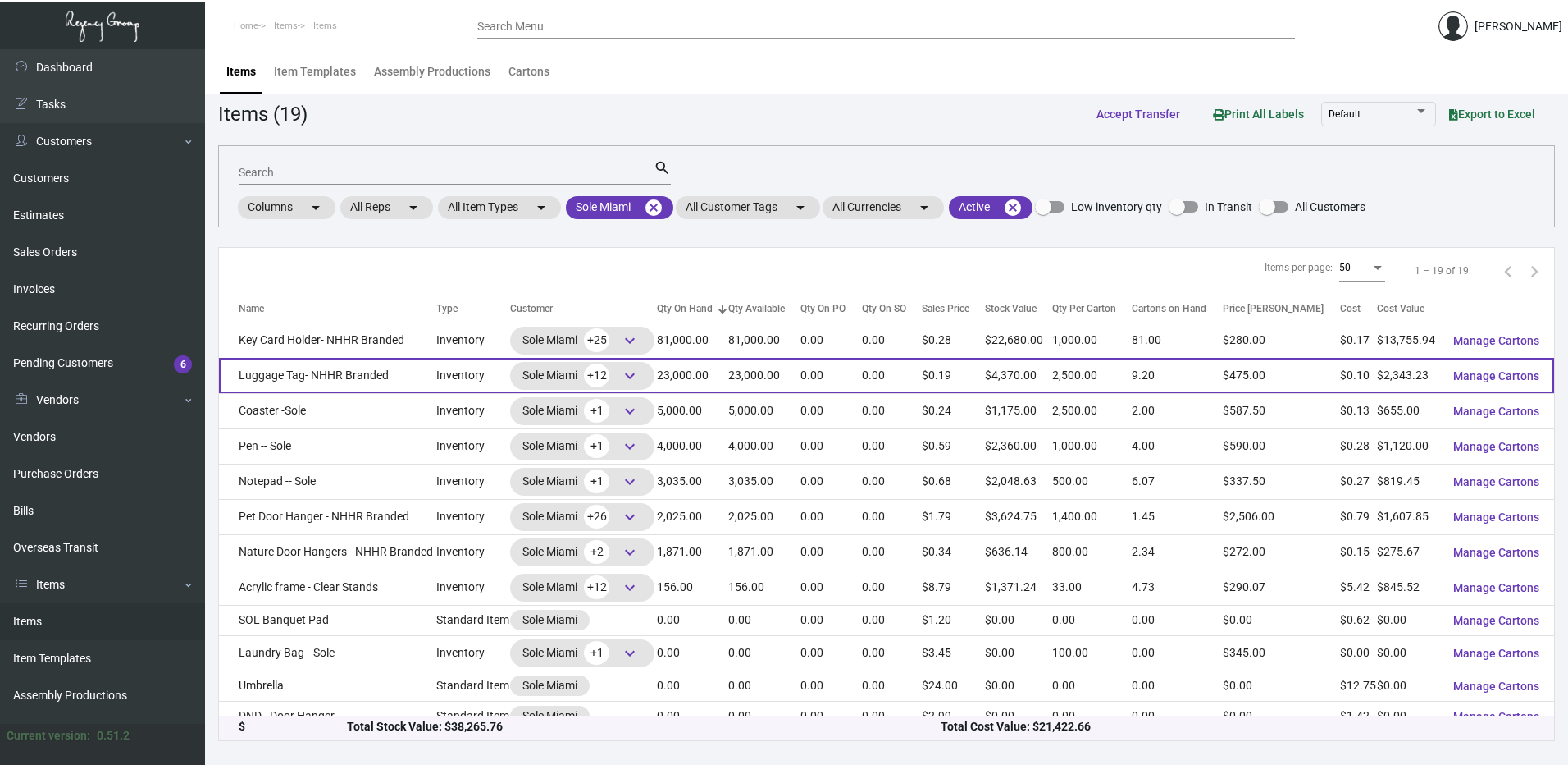
click at [341, 363] on td "Luggage Tag- NHHR Branded" at bounding box center [328, 375] width 217 height 35
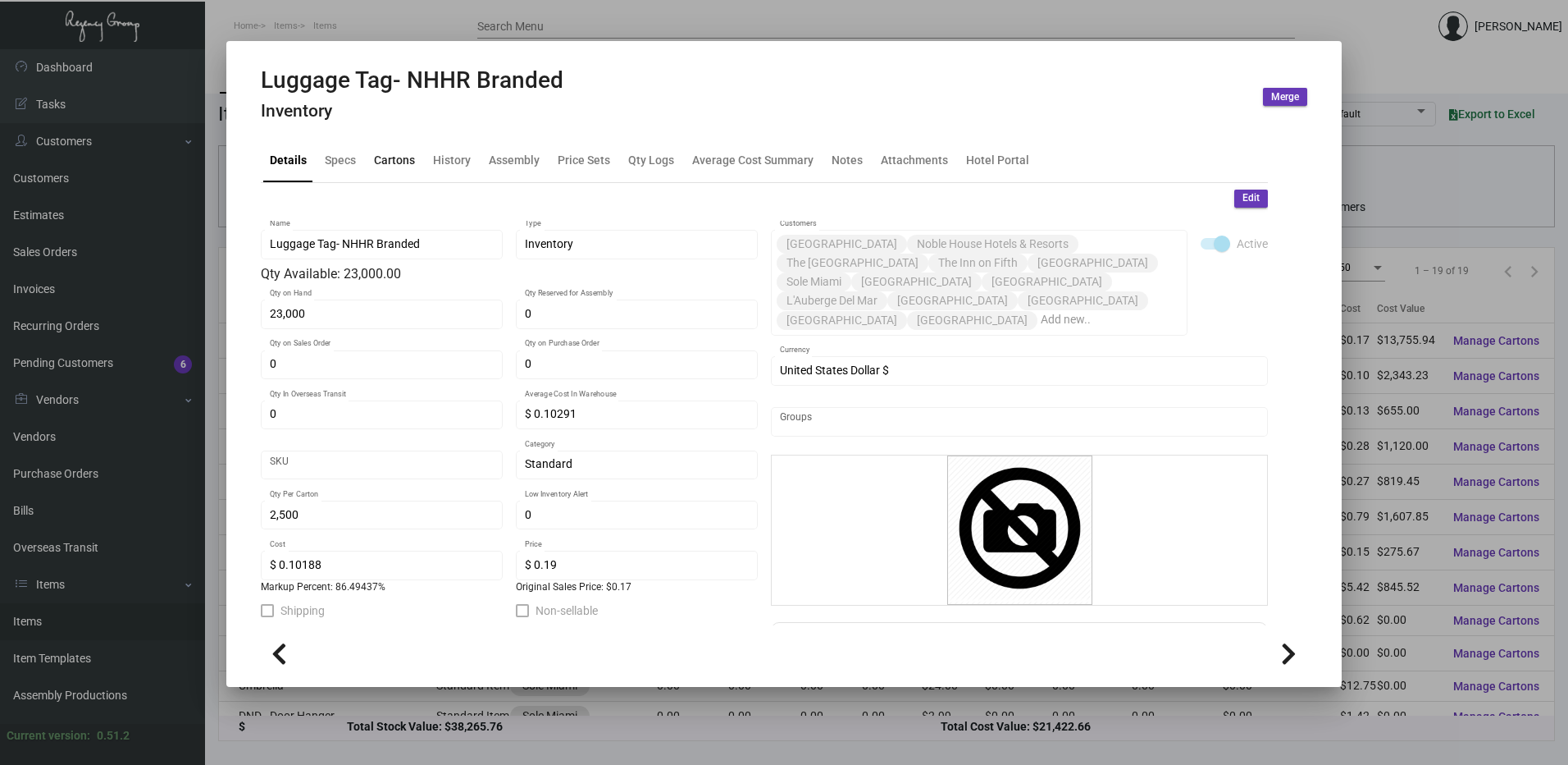
click at [387, 173] on div "Cartons" at bounding box center [394, 160] width 54 height 40
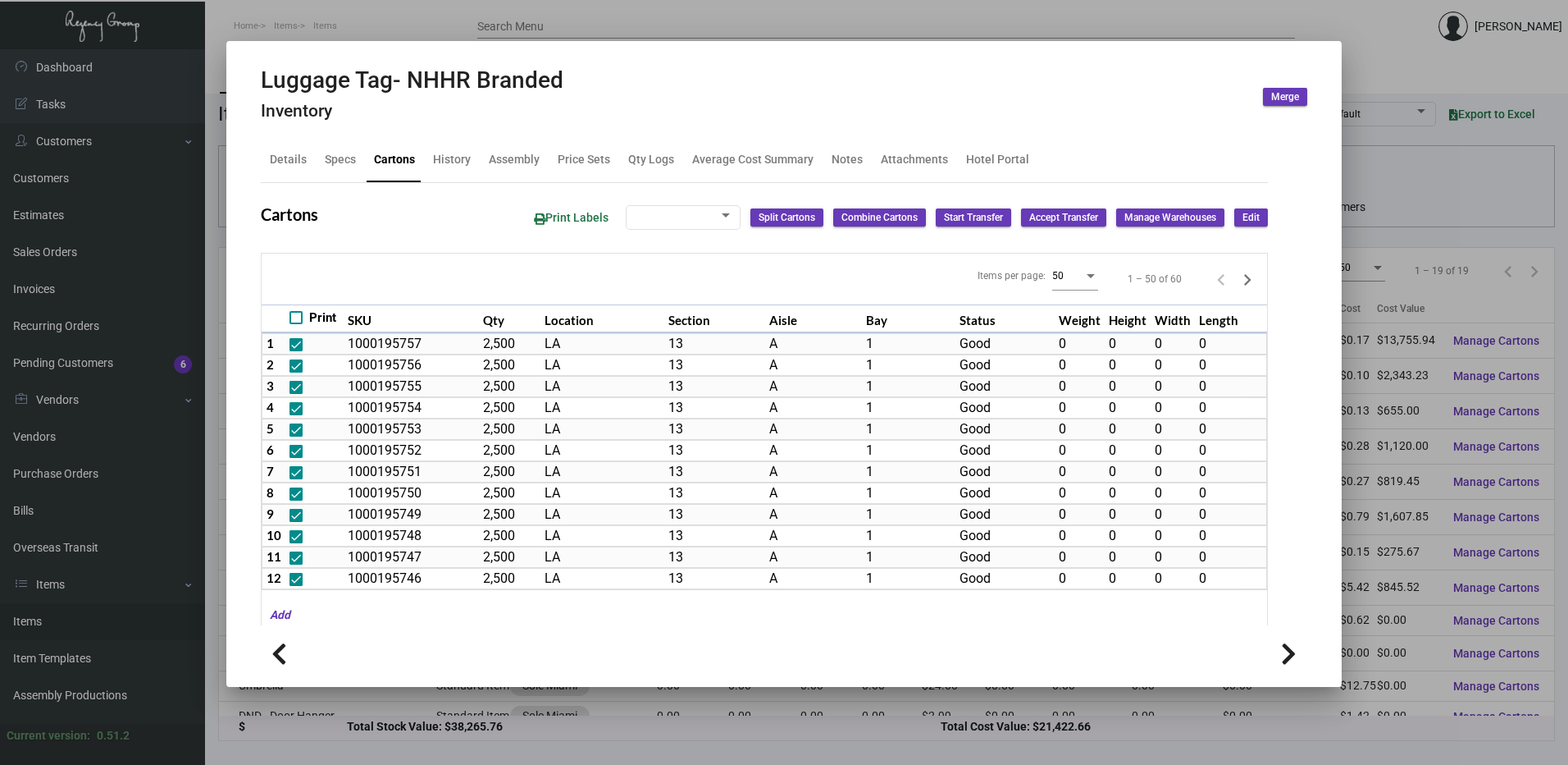
click at [1243, 219] on span "Edit" at bounding box center [1251, 218] width 17 height 14
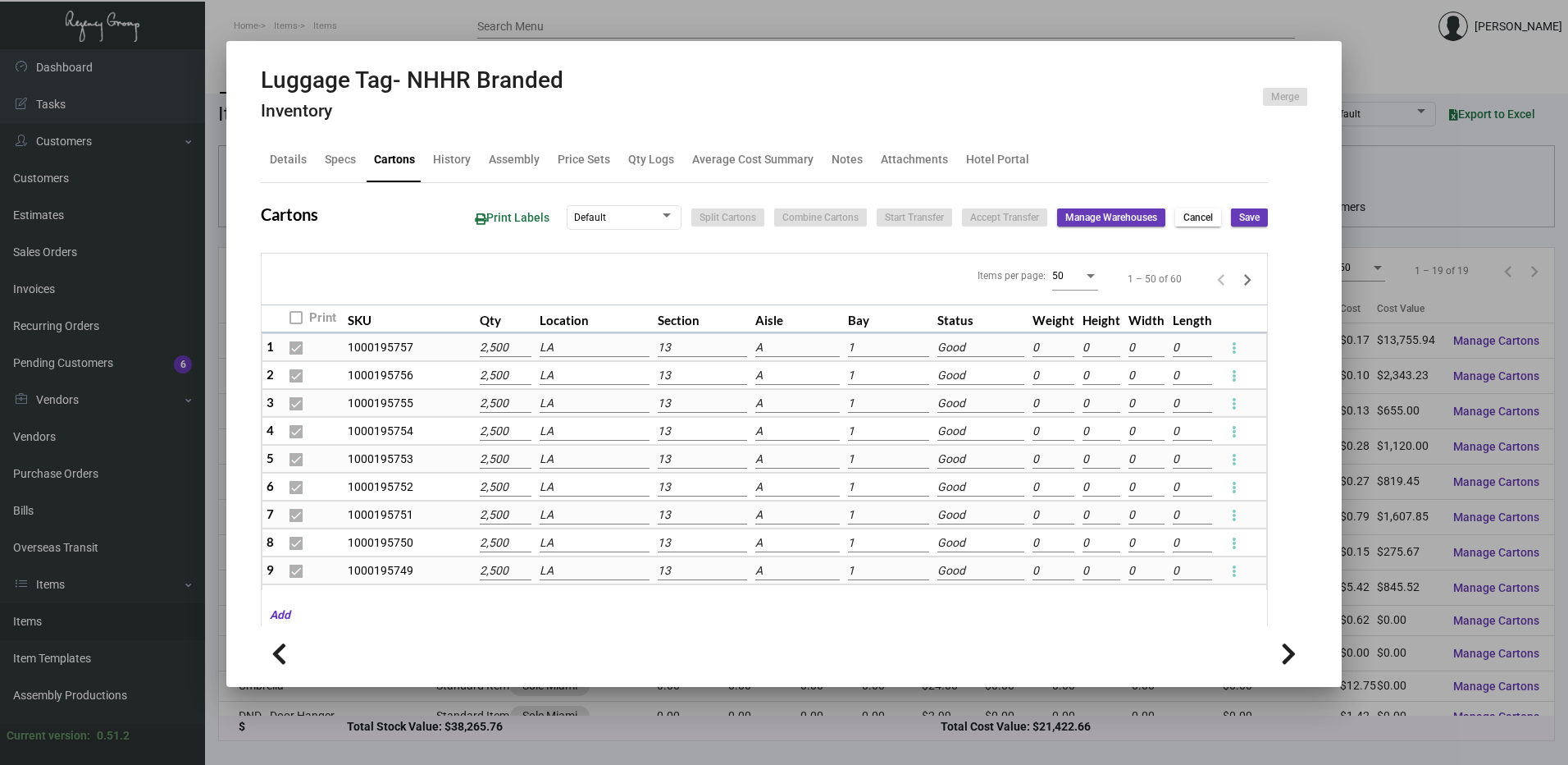
click at [573, 345] on input "LA" at bounding box center [595, 347] width 110 height 18
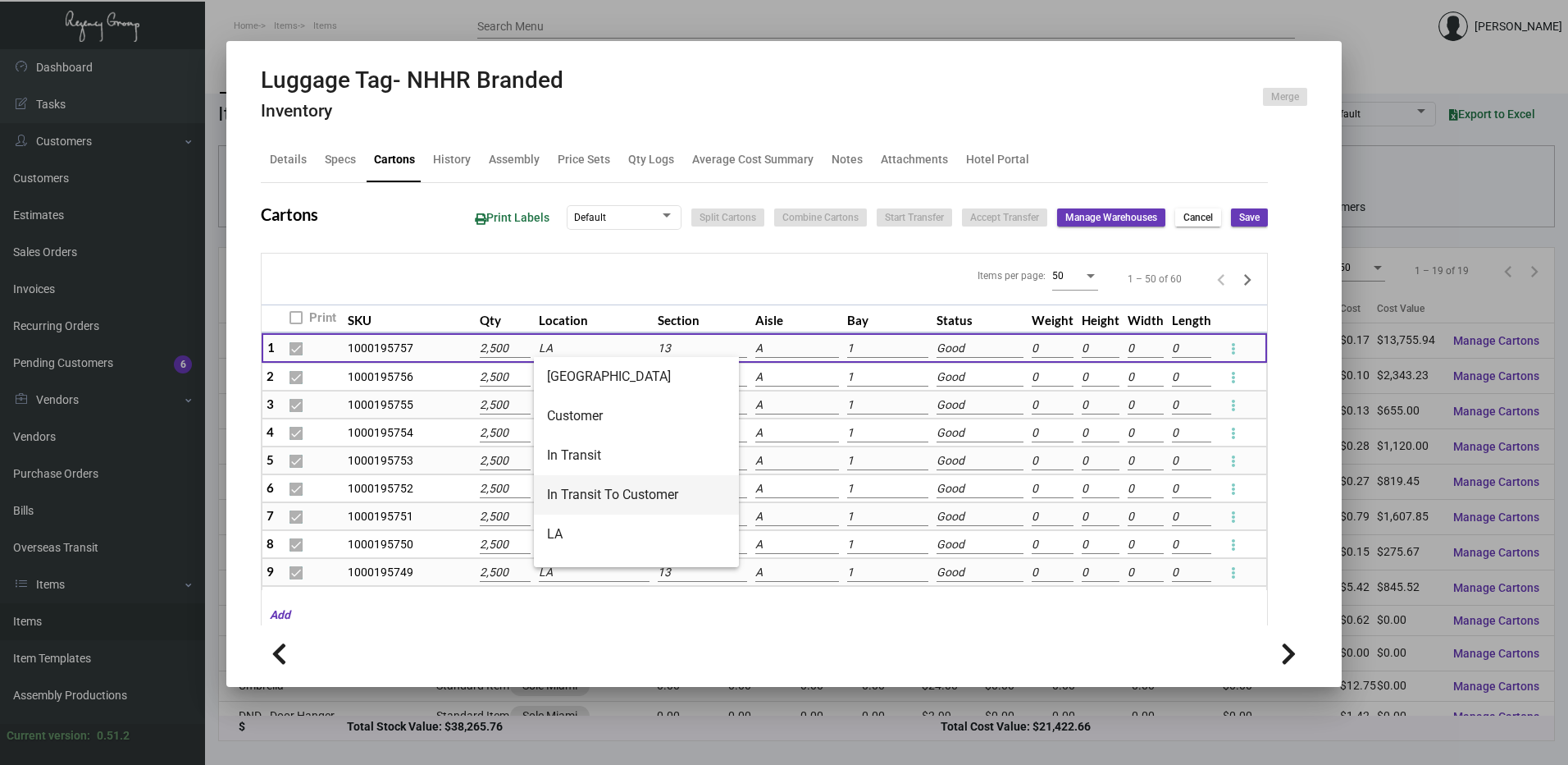
click at [586, 490] on span "In Transit To Customer" at bounding box center [636, 495] width 179 height 40
click at [576, 381] on input "LA" at bounding box center [593, 377] width 110 height 18
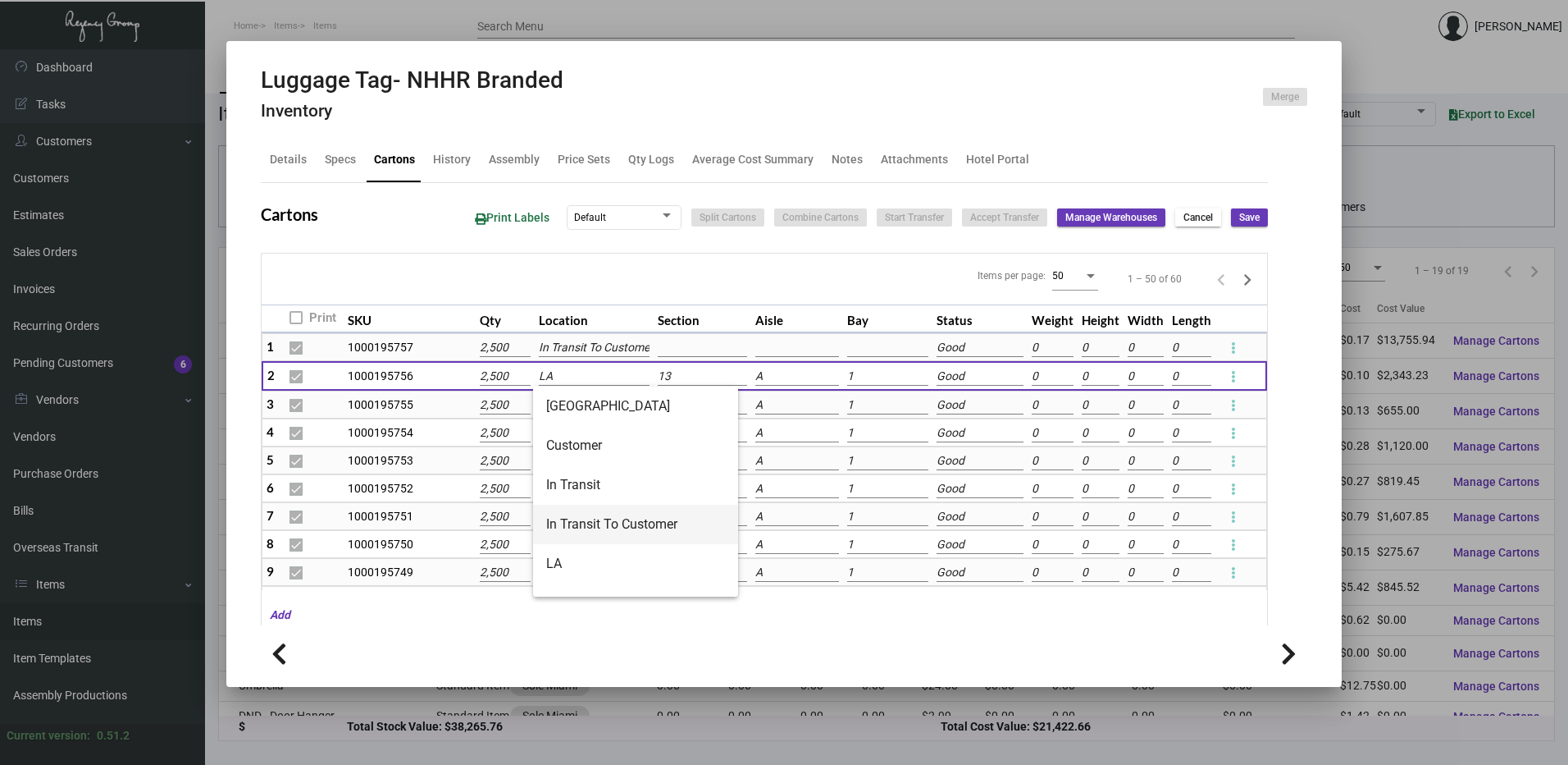
click at [597, 519] on span "In Transit To Customer" at bounding box center [635, 524] width 179 height 40
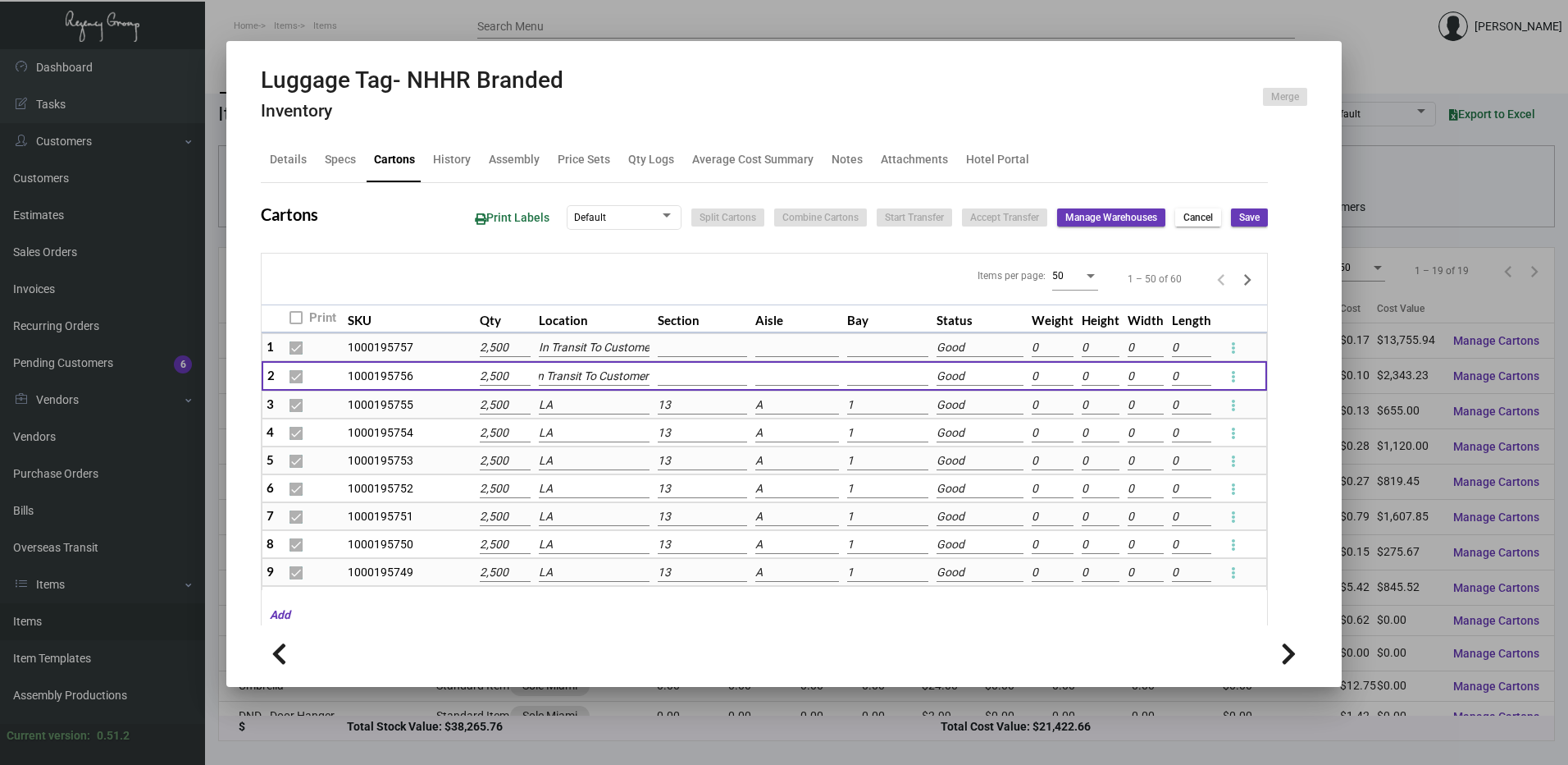
click at [576, 408] on input "LA" at bounding box center [593, 405] width 110 height 18
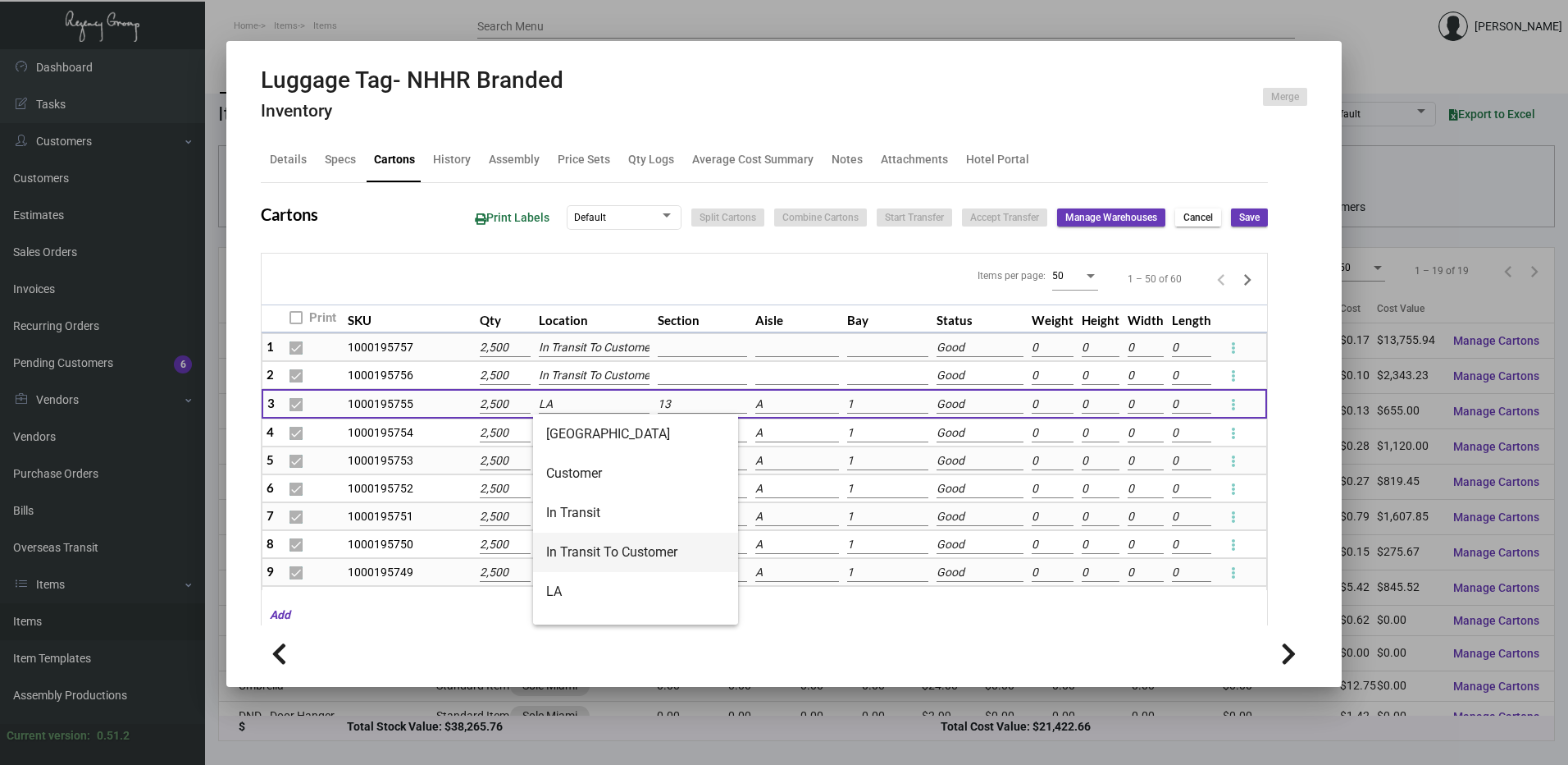
click at [586, 544] on span "In Transit To Customer" at bounding box center [635, 553] width 179 height 40
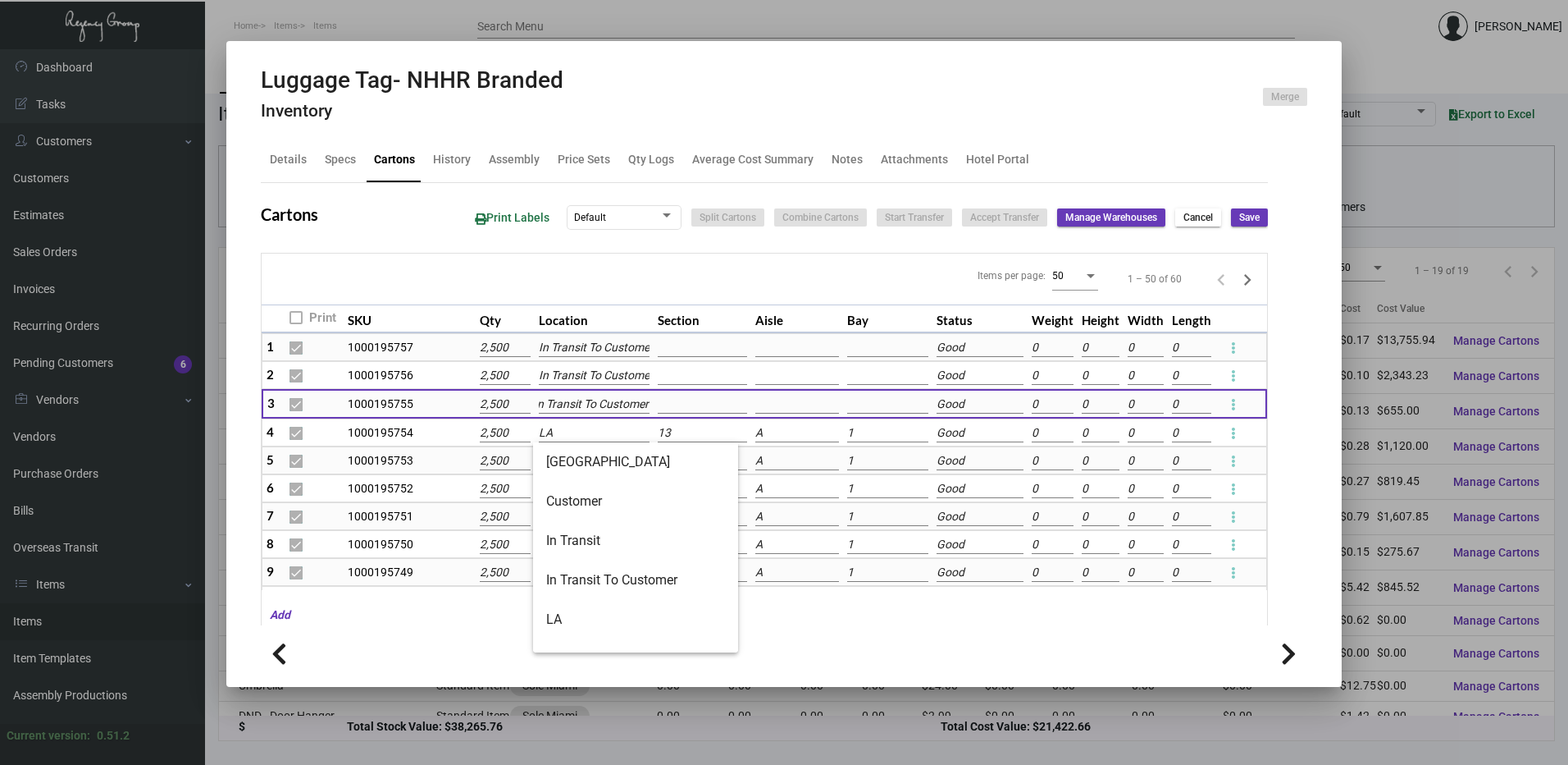
click at [585, 439] on input "LA" at bounding box center [593, 433] width 110 height 18
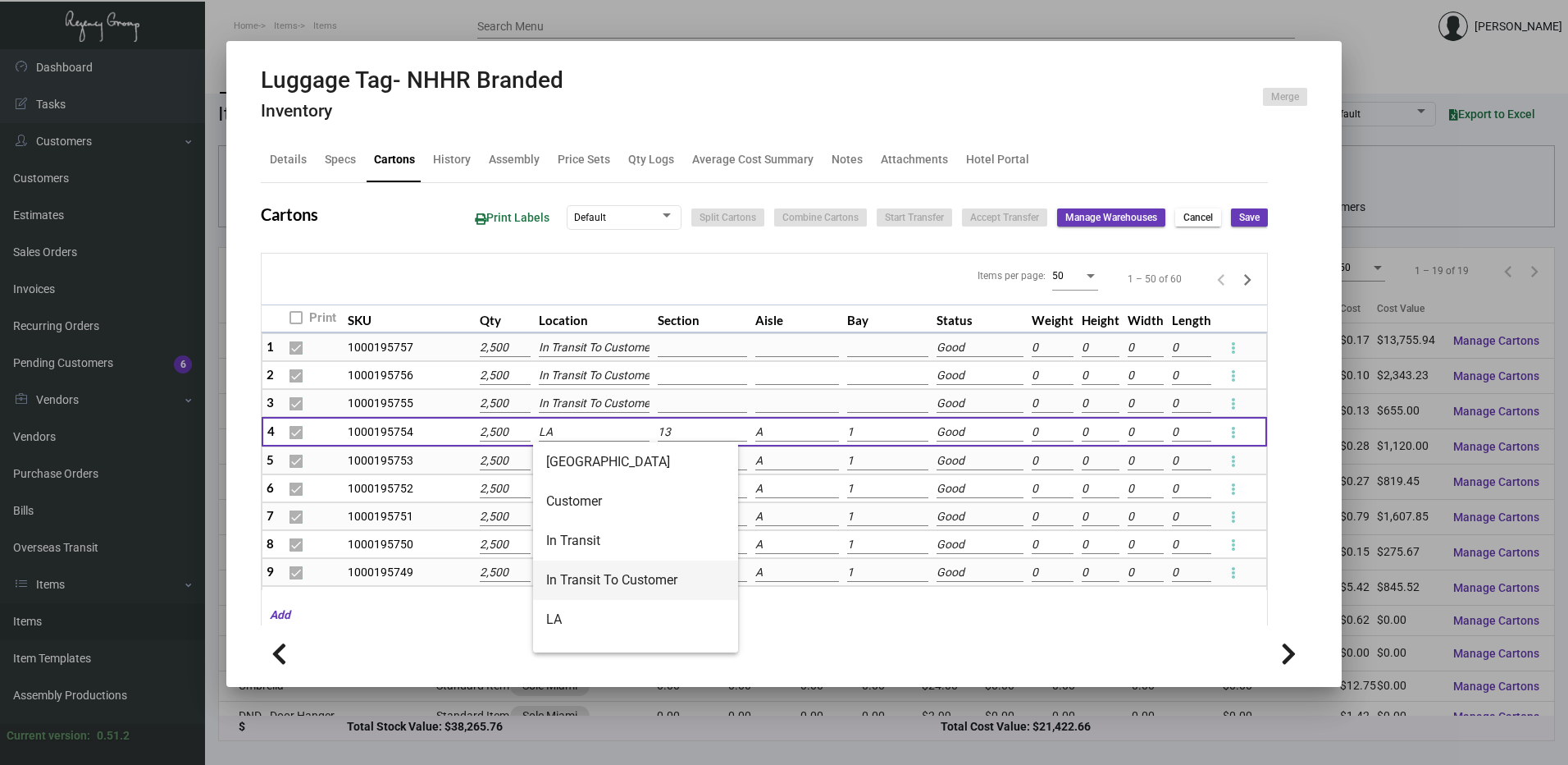
click at [584, 576] on span "In Transit To Customer" at bounding box center [635, 580] width 179 height 40
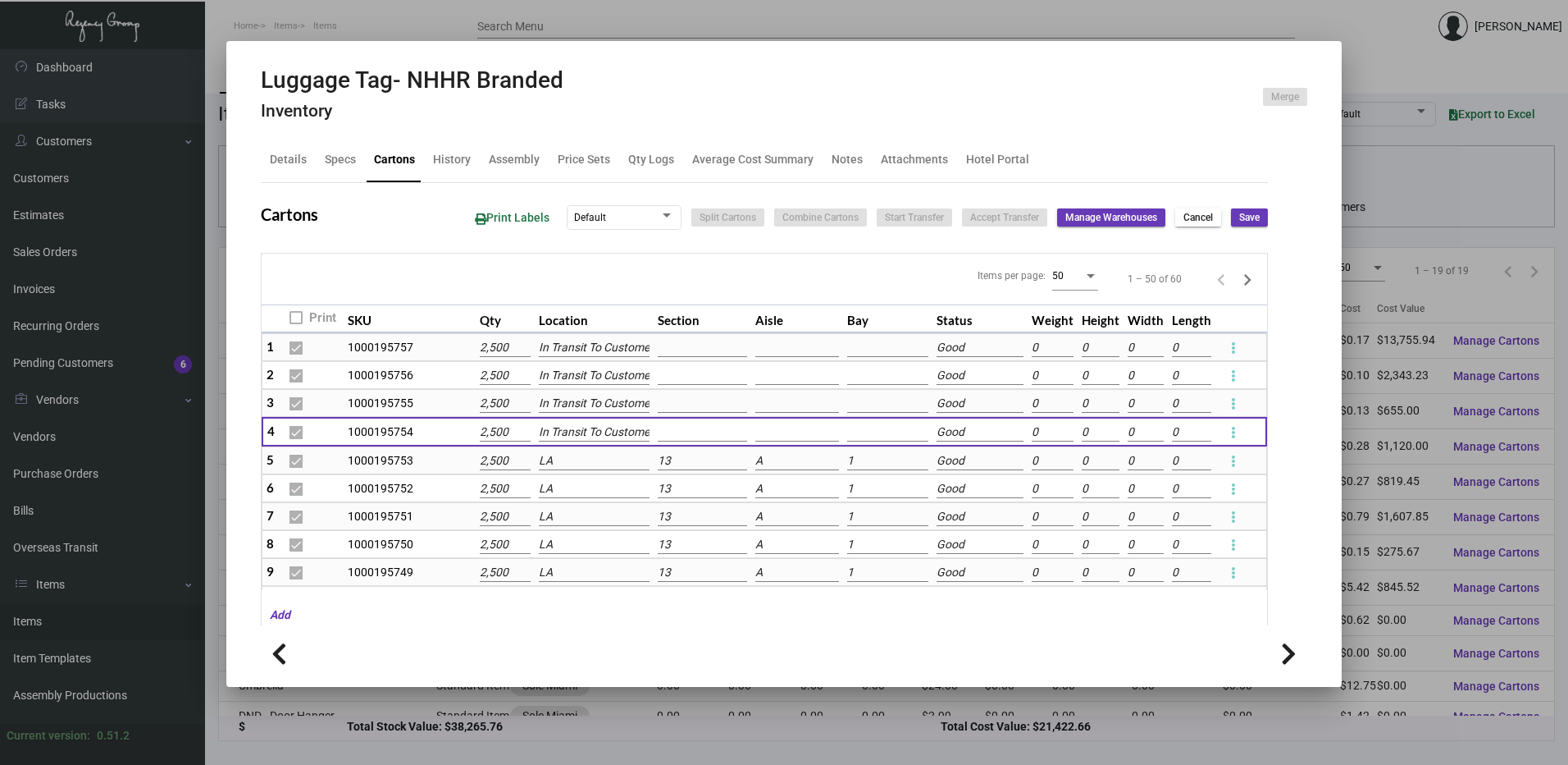
scroll to position [0, 9]
click at [583, 460] on input "LA" at bounding box center [593, 461] width 110 height 18
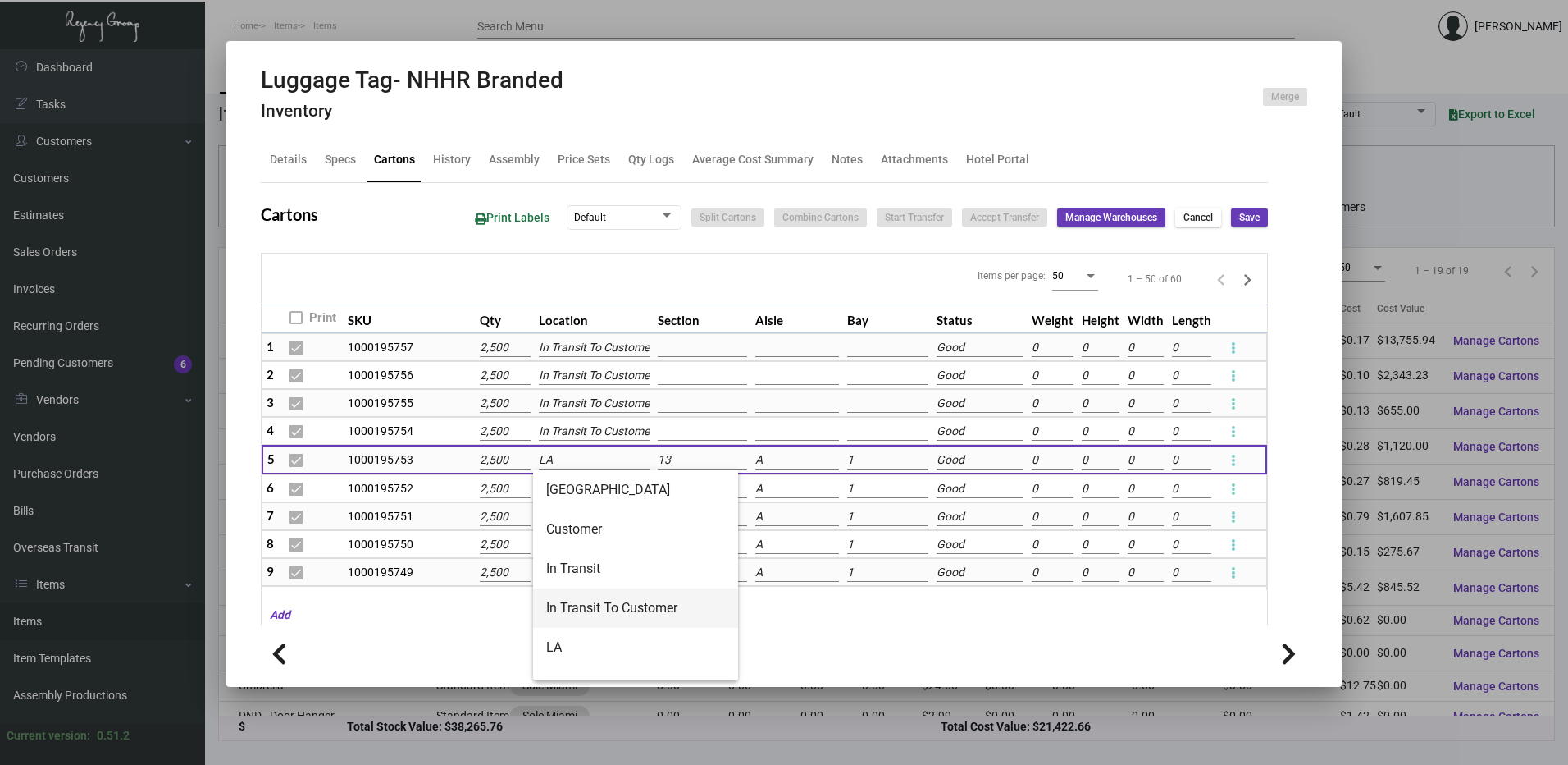
click at [582, 605] on span "In Transit To Customer" at bounding box center [635, 608] width 179 height 40
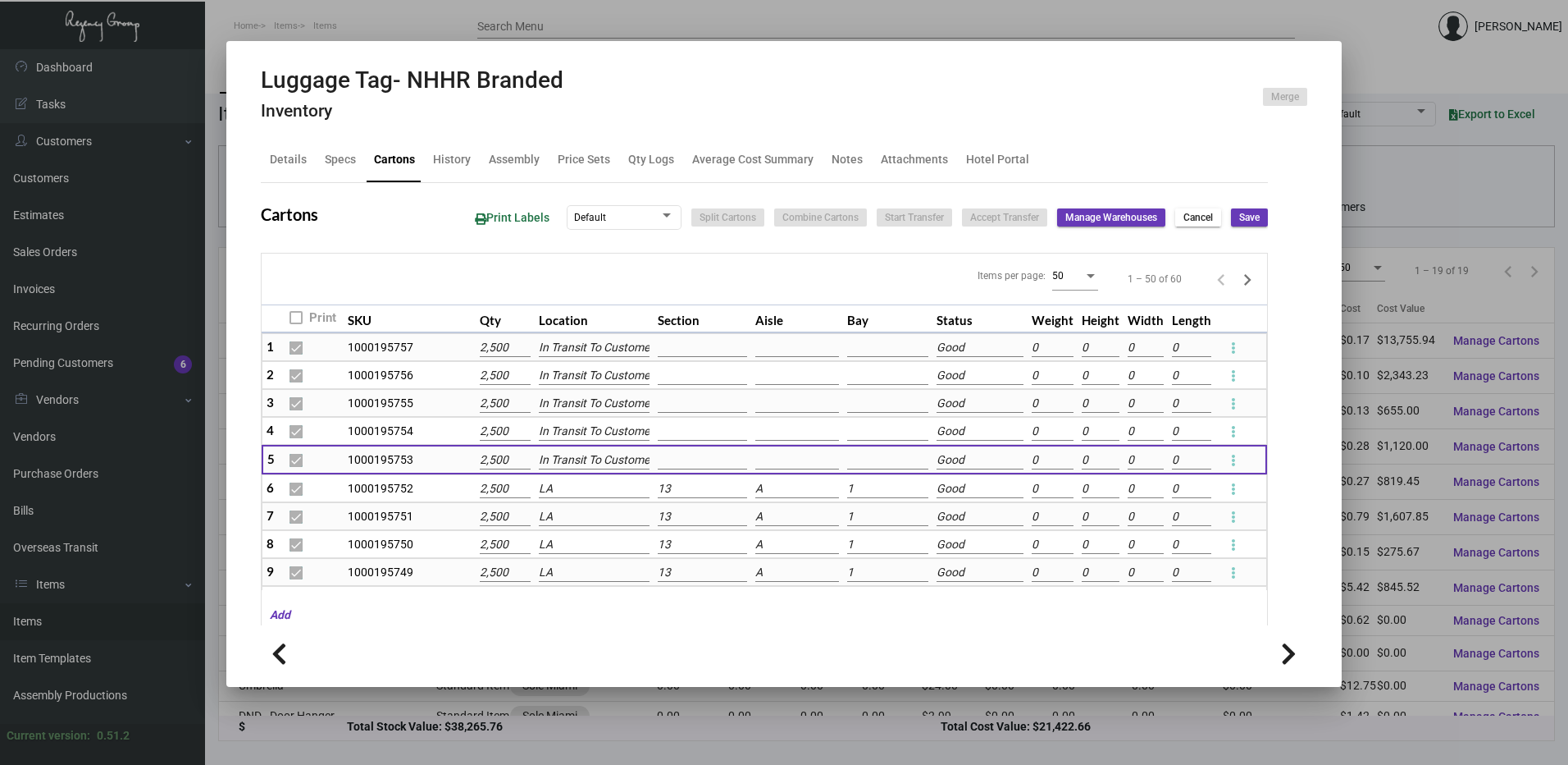
scroll to position [0, 9]
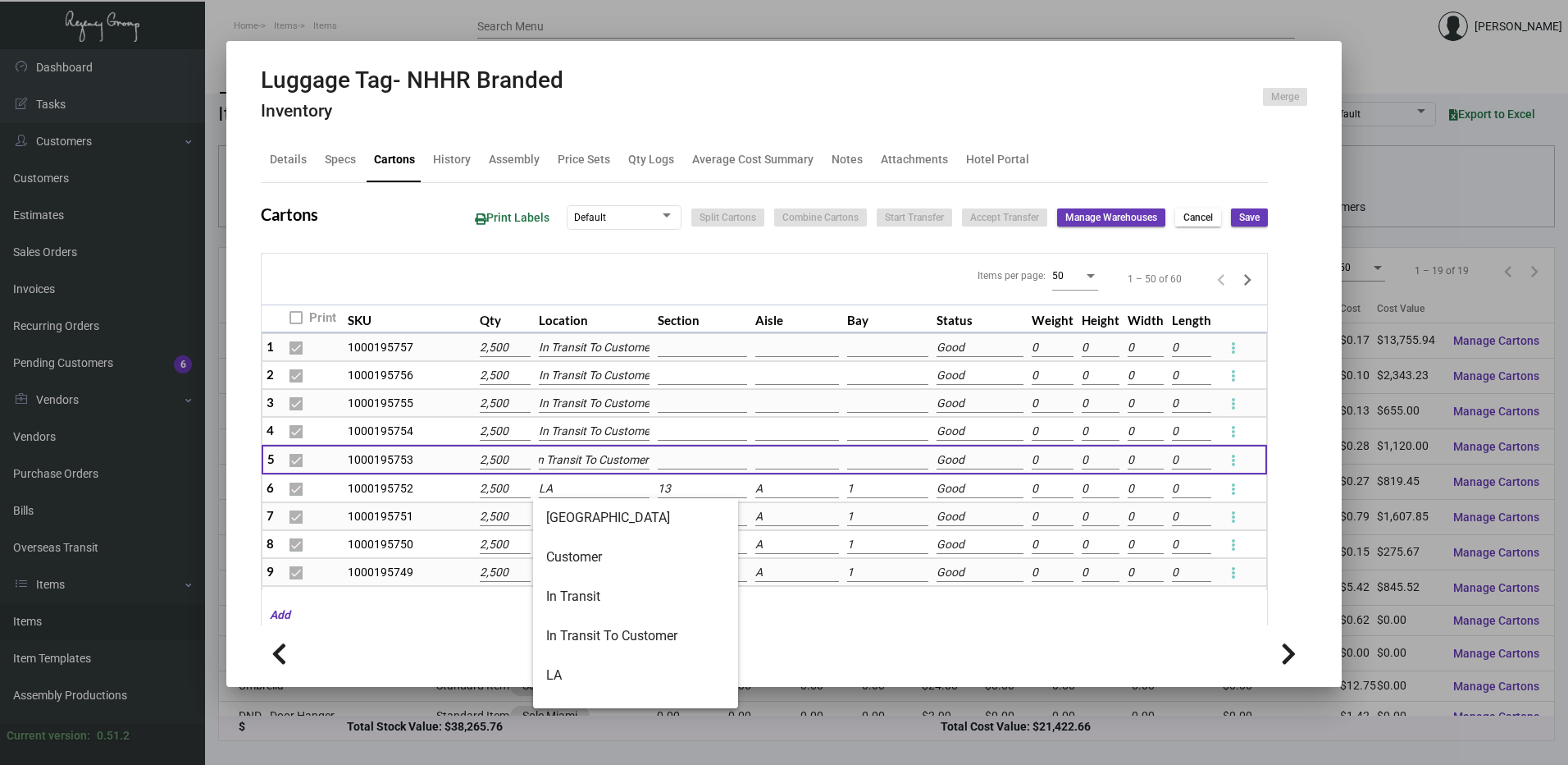
click at [574, 484] on input "LA" at bounding box center [593, 489] width 110 height 18
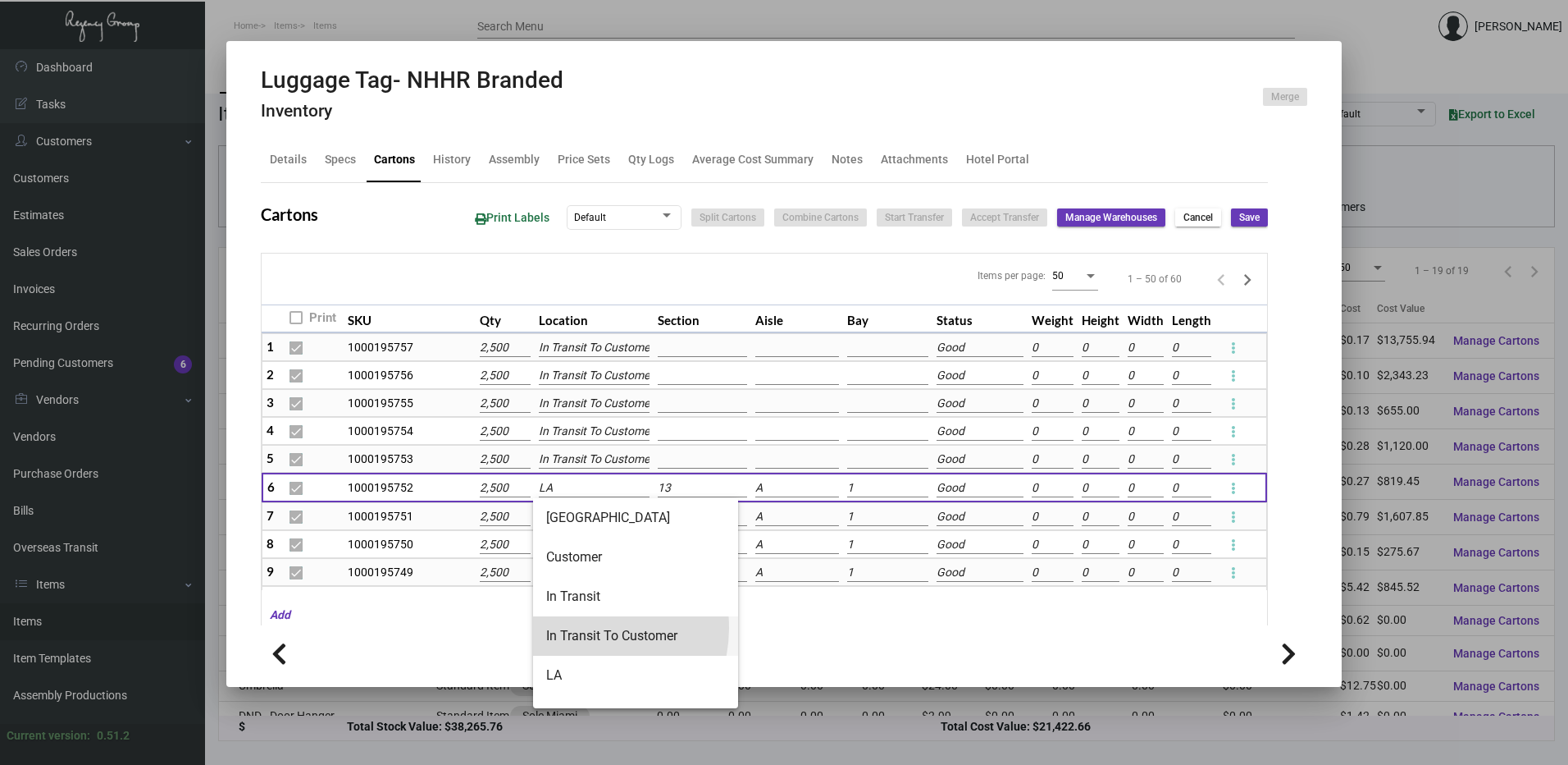
click at [582, 628] on span "In Transit To Customer" at bounding box center [635, 636] width 179 height 40
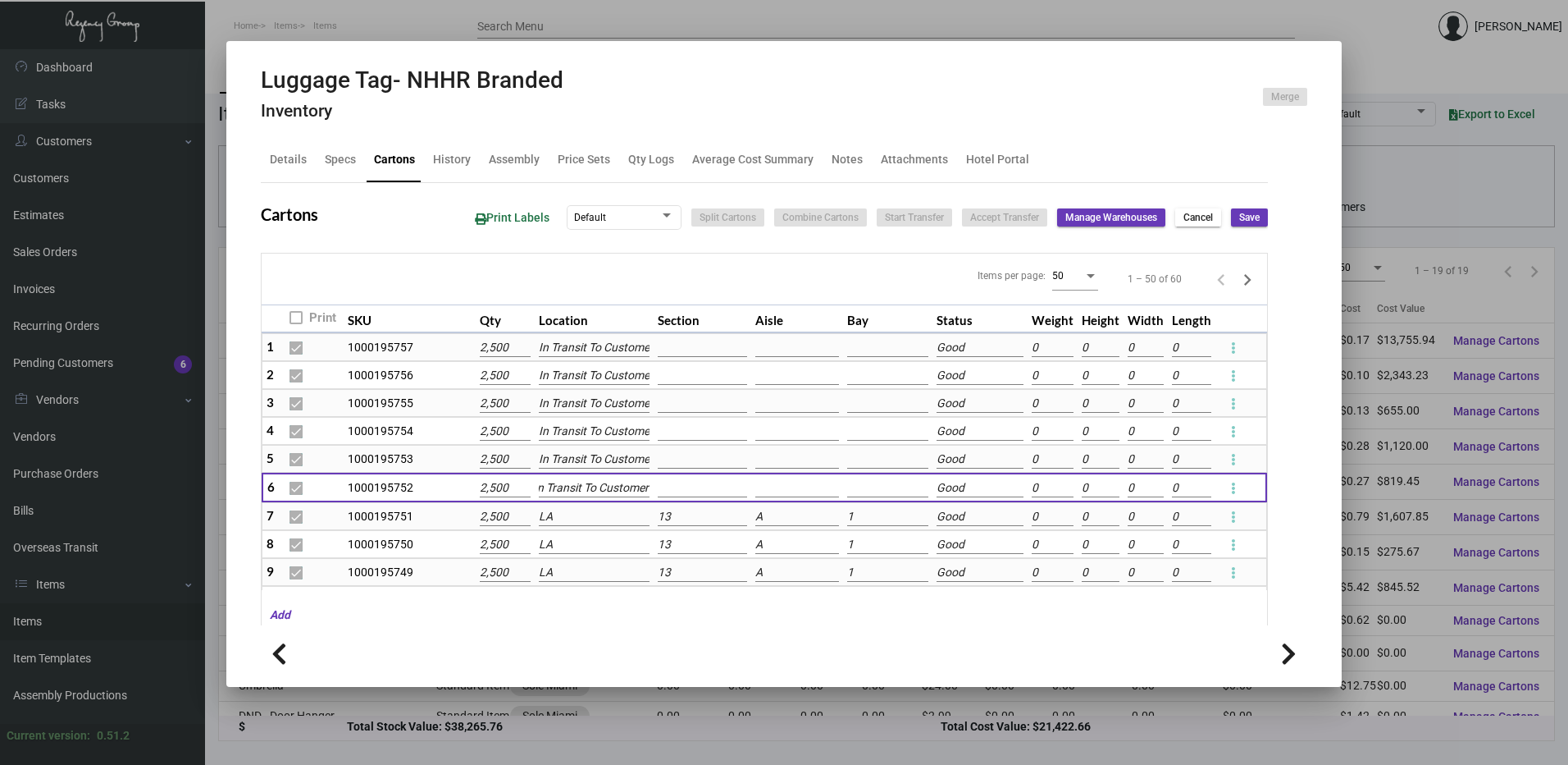
click at [574, 516] on input "LA" at bounding box center [593, 516] width 110 height 18
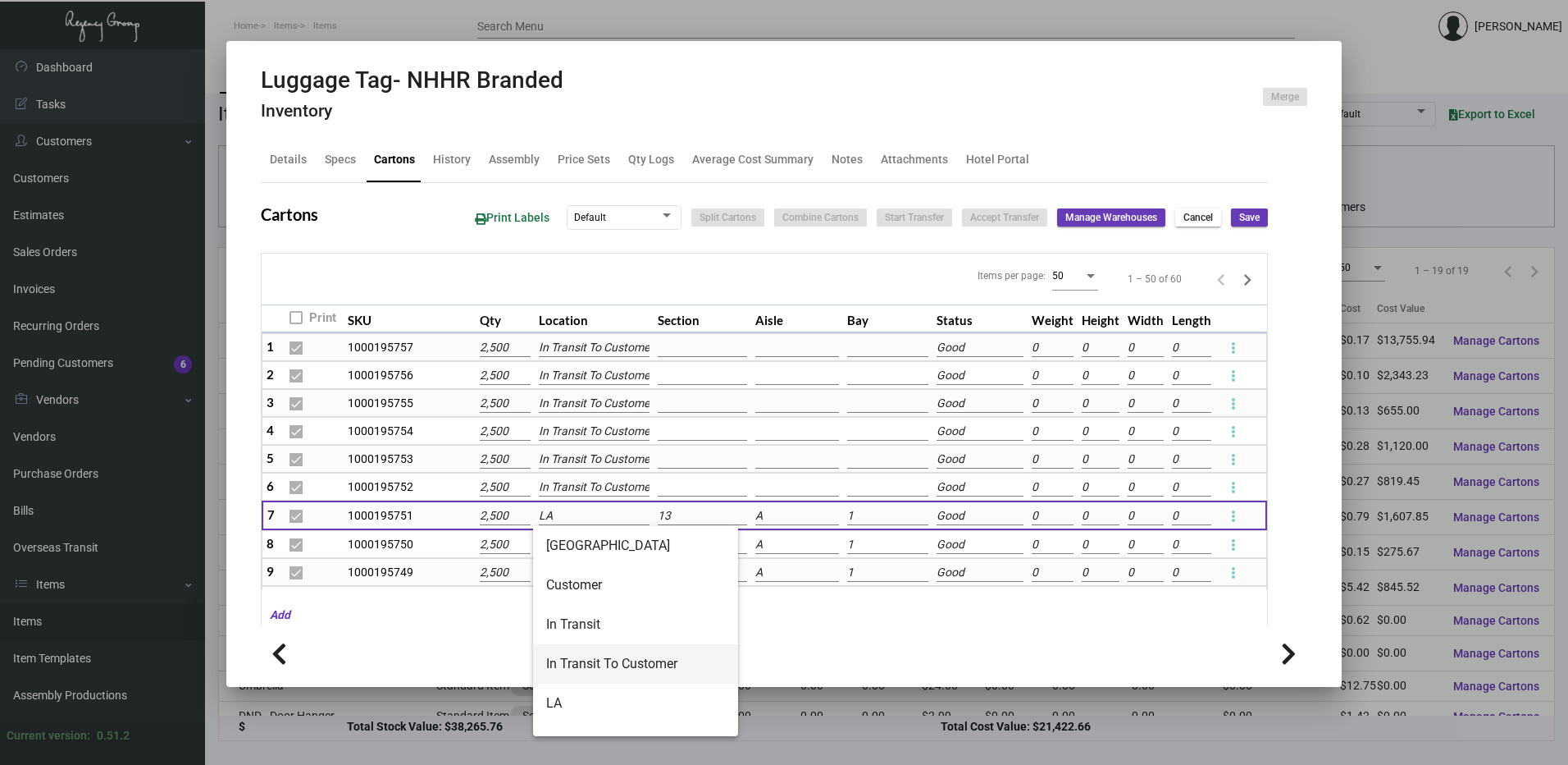
click at [589, 660] on span "In Transit To Customer" at bounding box center [635, 664] width 179 height 40
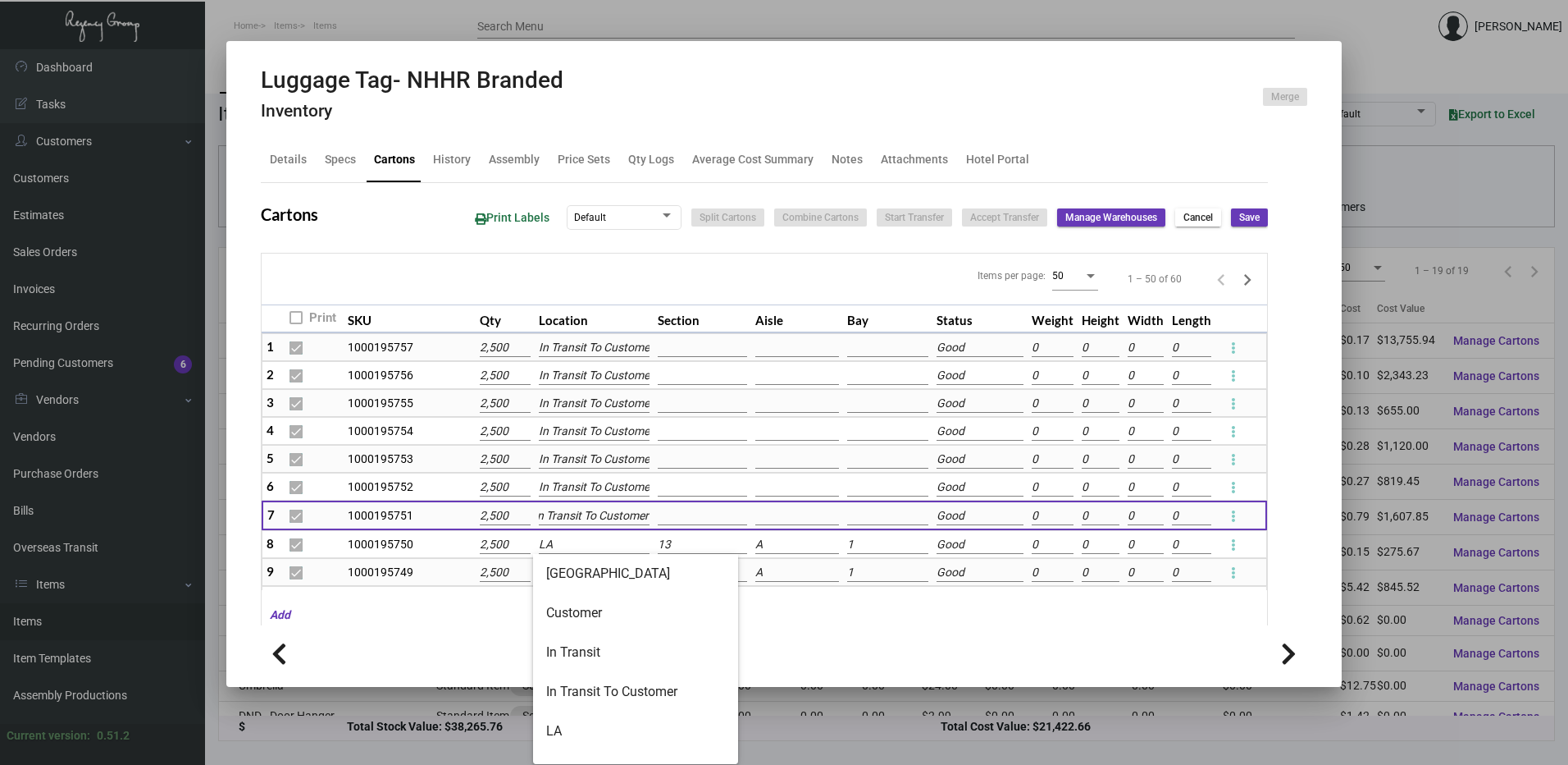
click at [569, 541] on input "LA" at bounding box center [593, 545] width 110 height 18
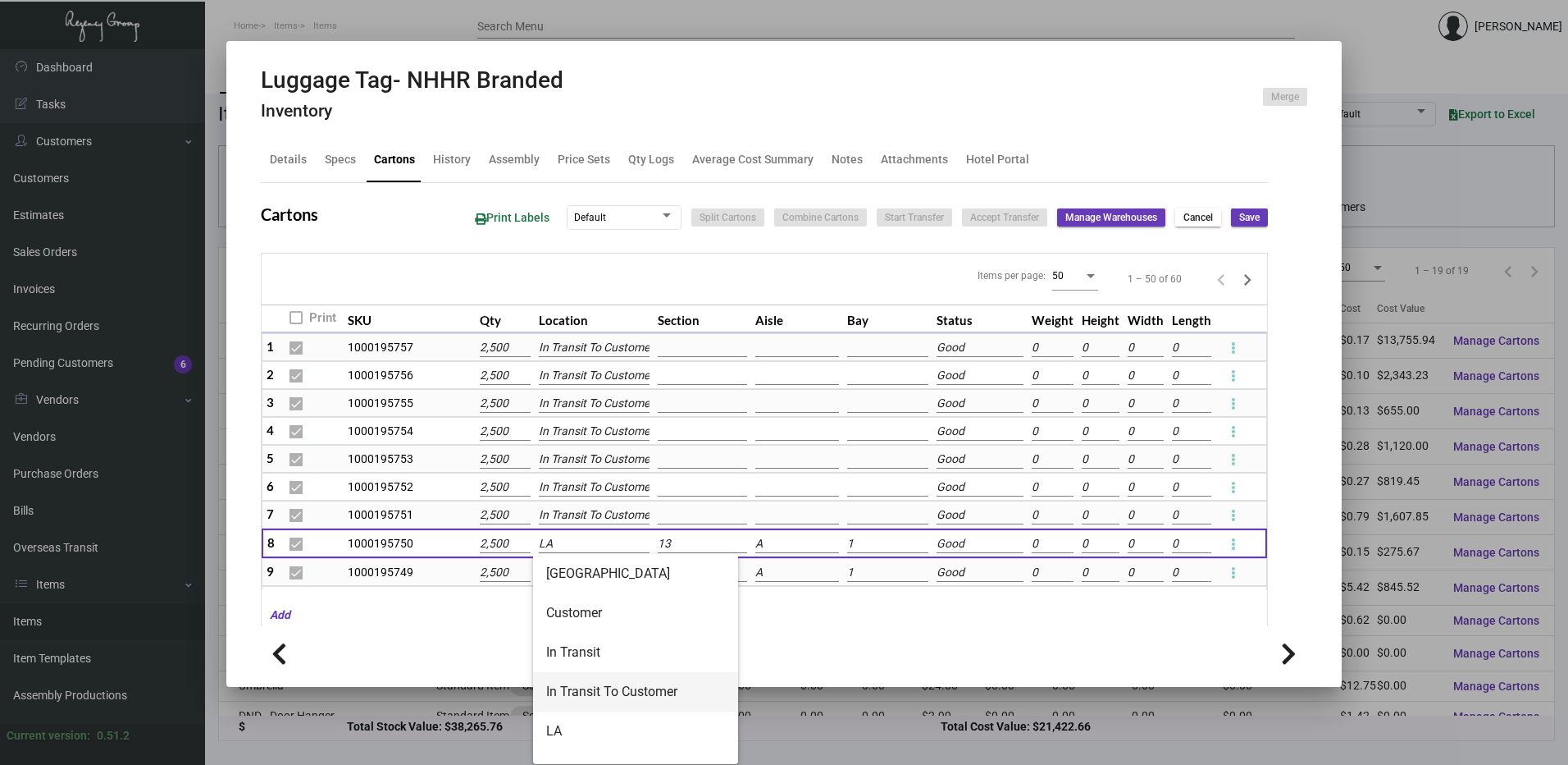
click at [586, 690] on span "In Transit To Customer" at bounding box center [635, 692] width 179 height 40
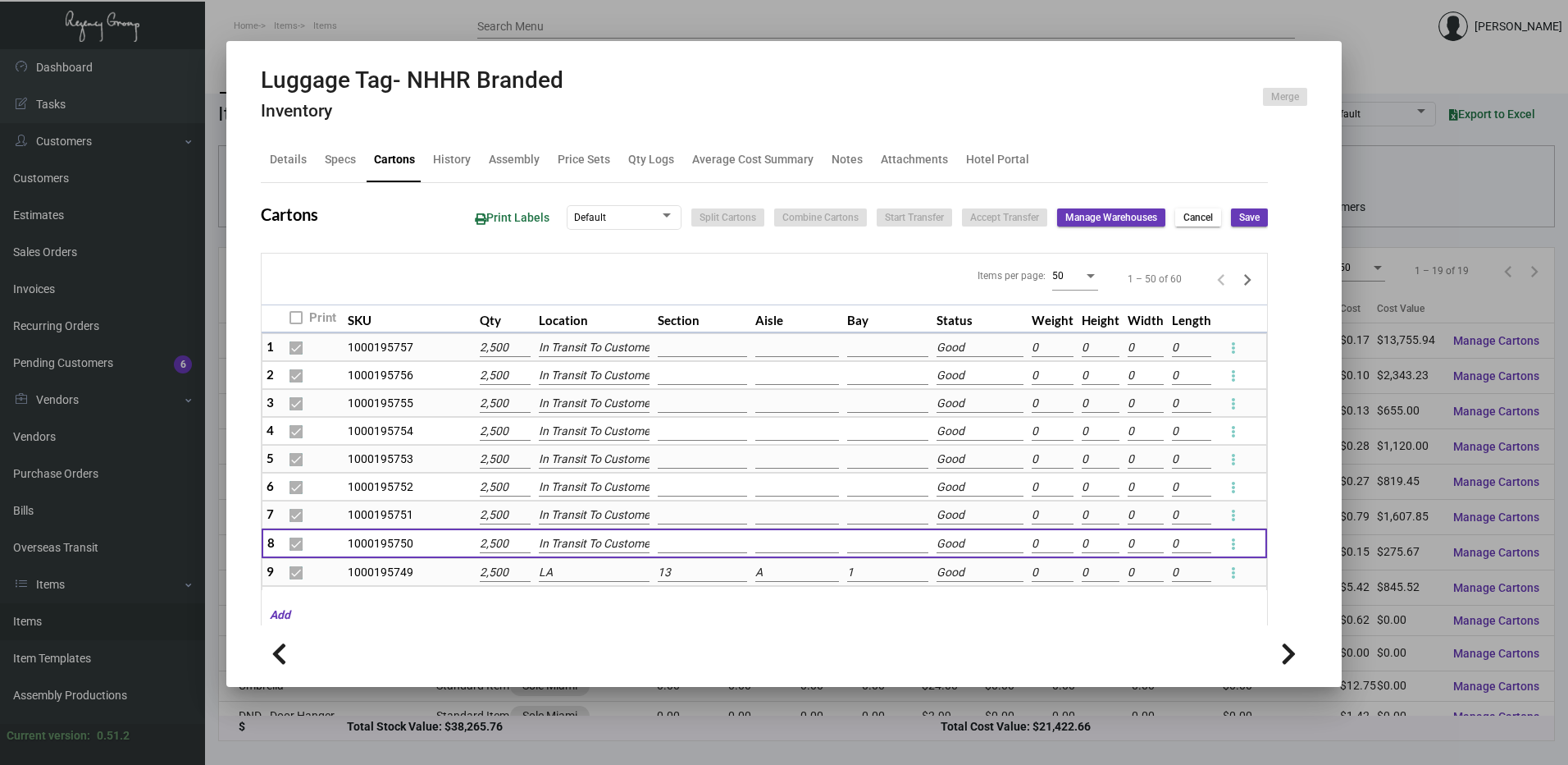
scroll to position [0, 9]
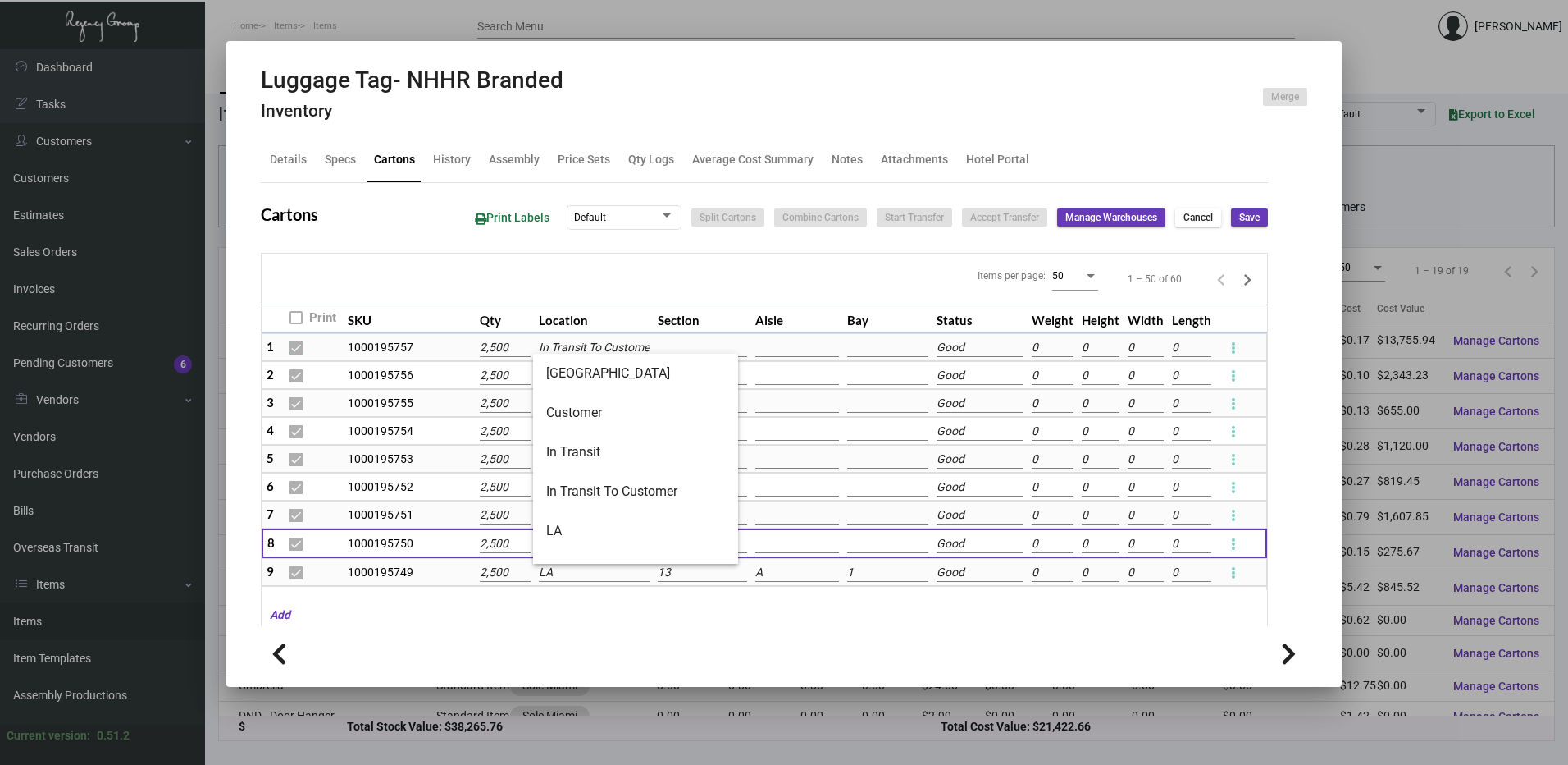
click at [549, 569] on input "LA" at bounding box center [593, 572] width 110 height 18
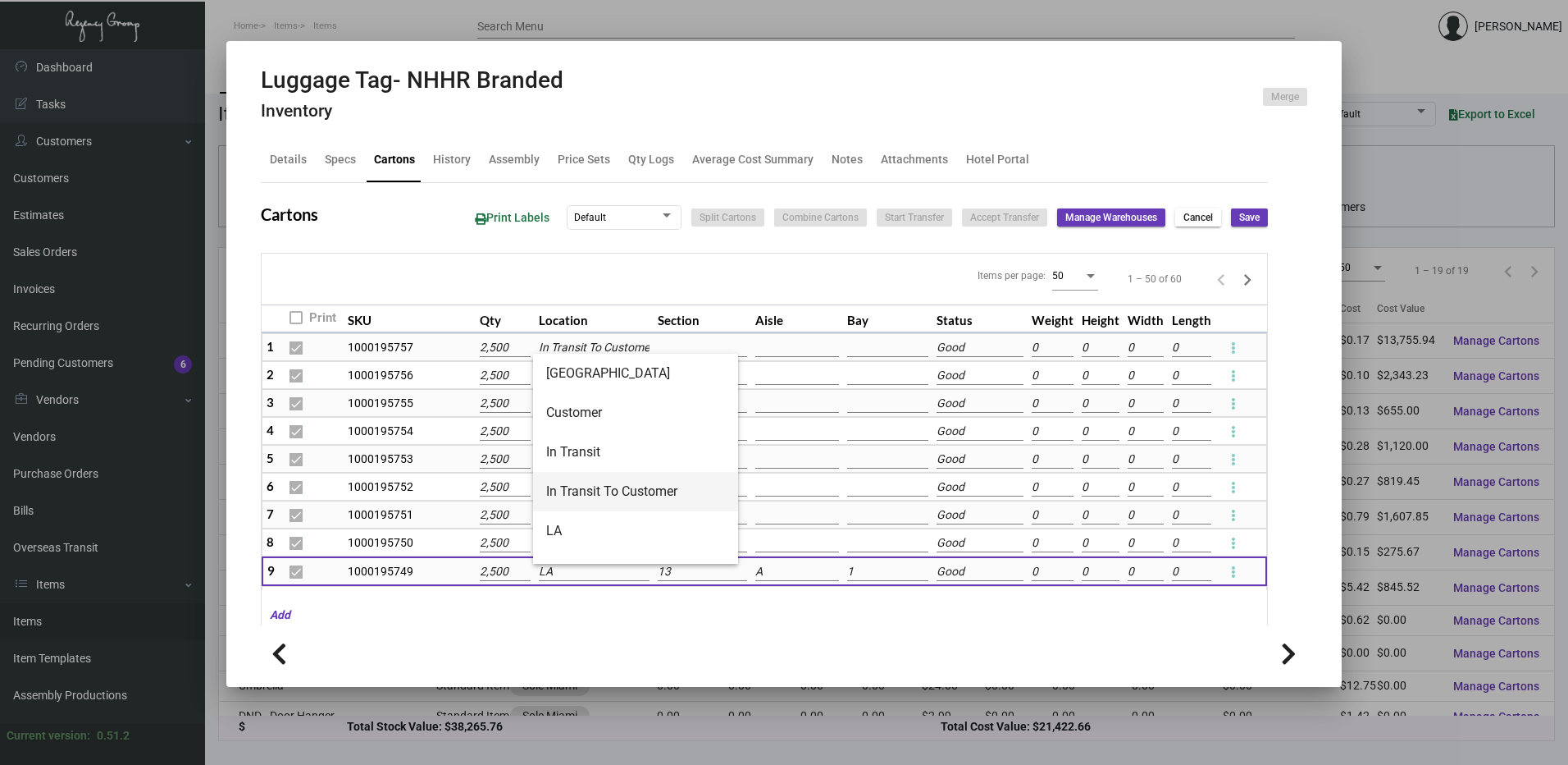
click at [598, 491] on span "In Transit To Customer" at bounding box center [635, 491] width 179 height 40
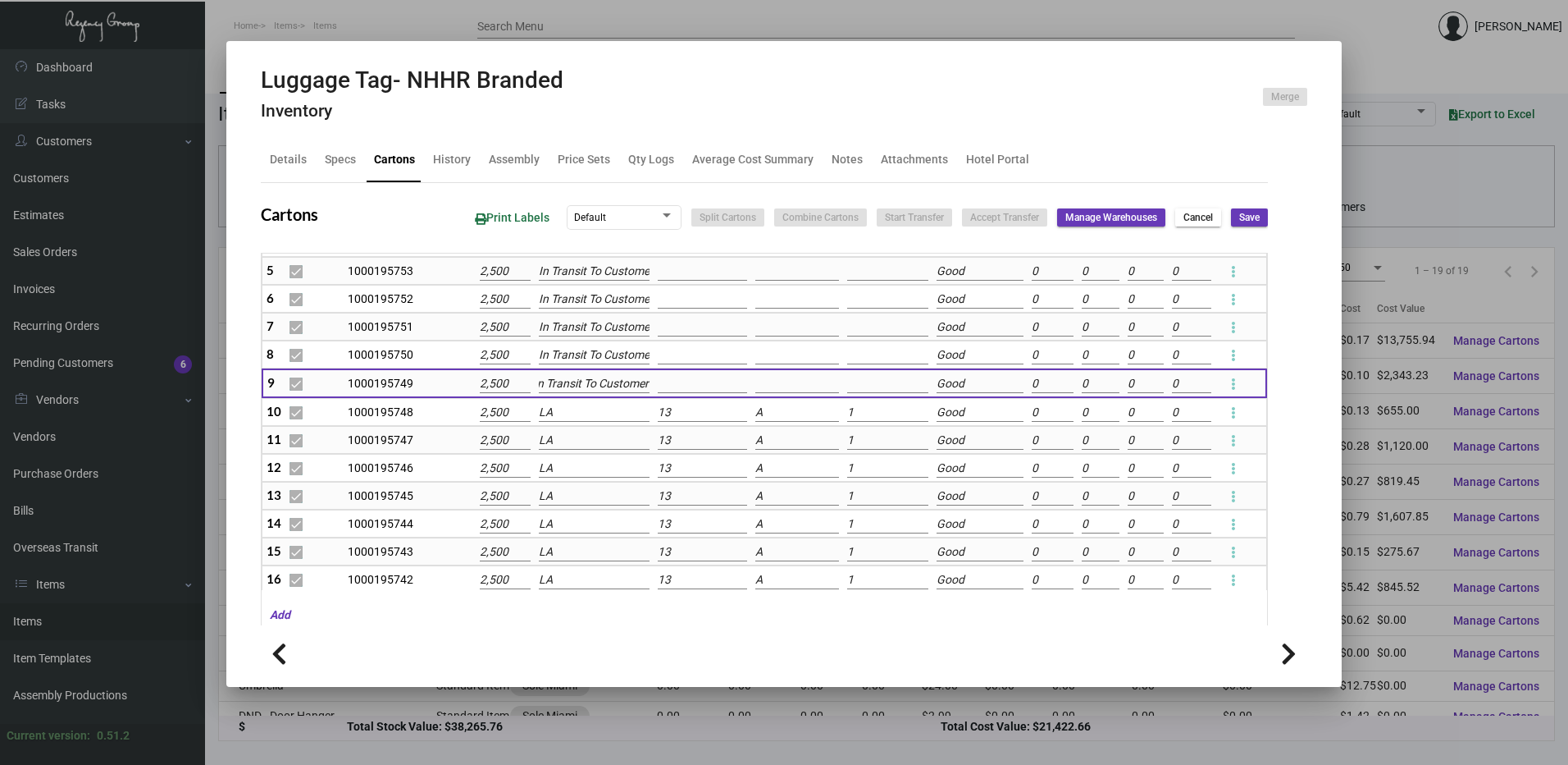
scroll to position [246, 0]
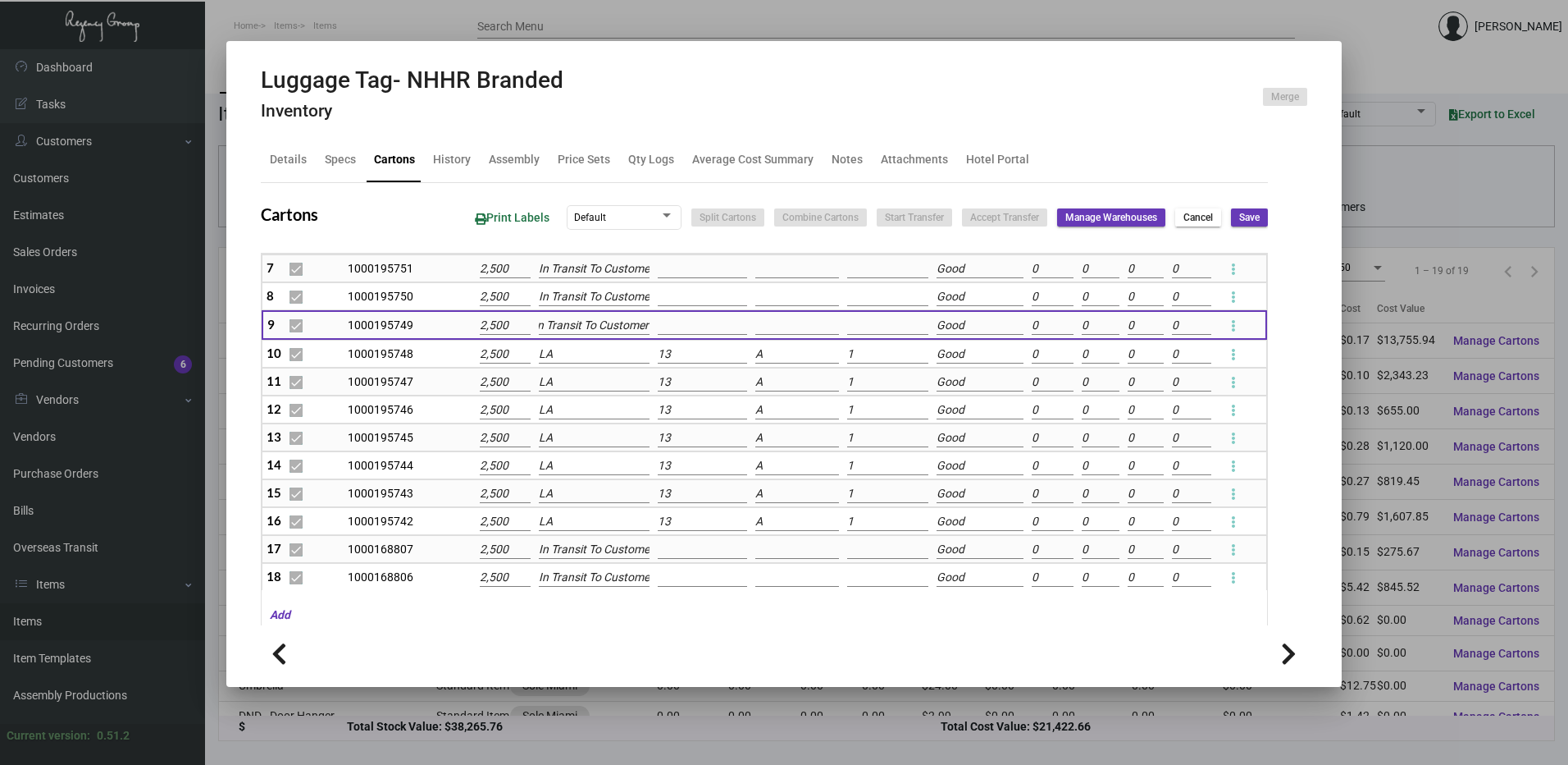
click at [586, 355] on input "LA" at bounding box center [593, 354] width 110 height 18
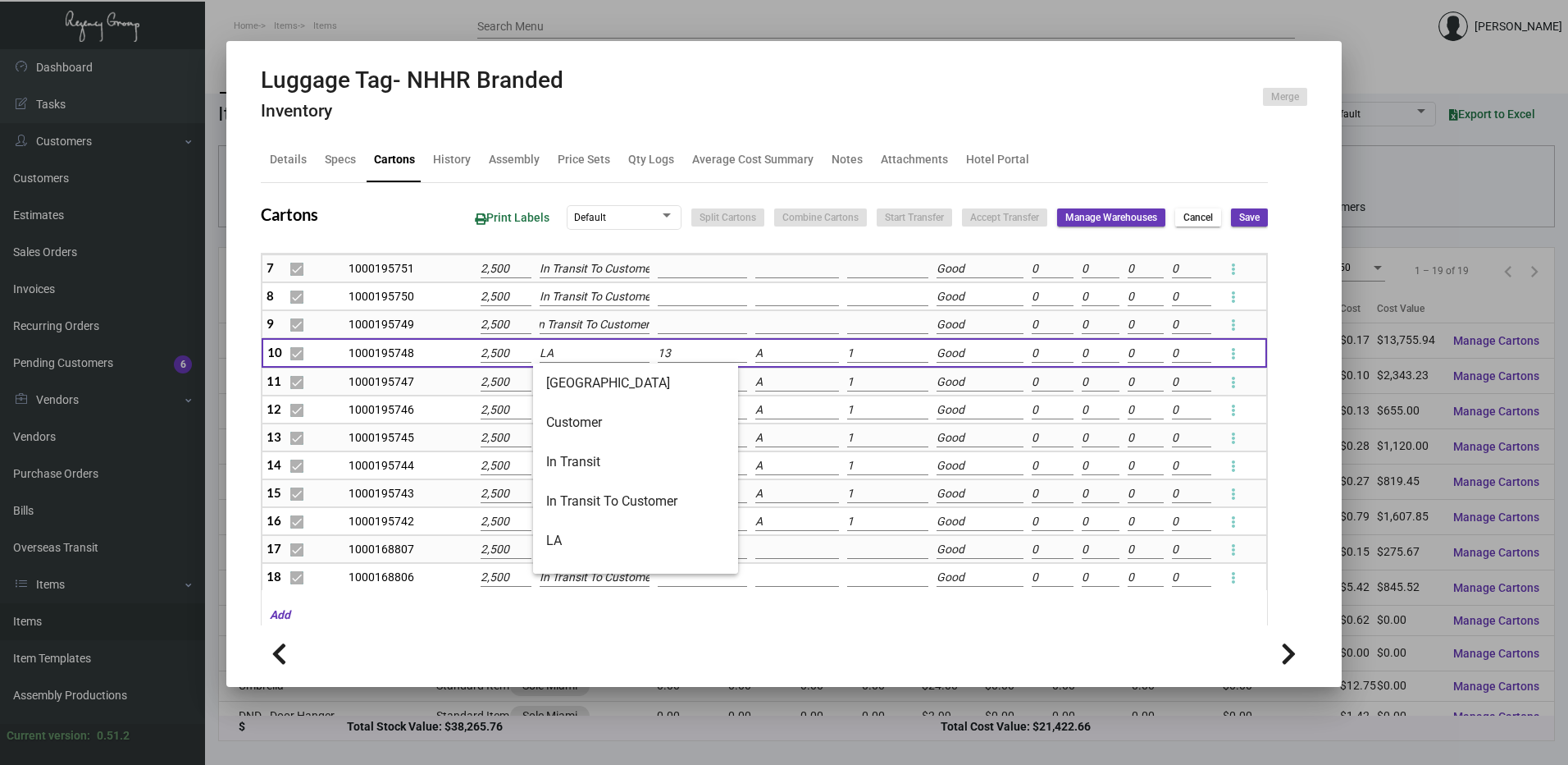
scroll to position [0, 0]
click at [599, 494] on span "In Transit To Customer" at bounding box center [635, 502] width 179 height 40
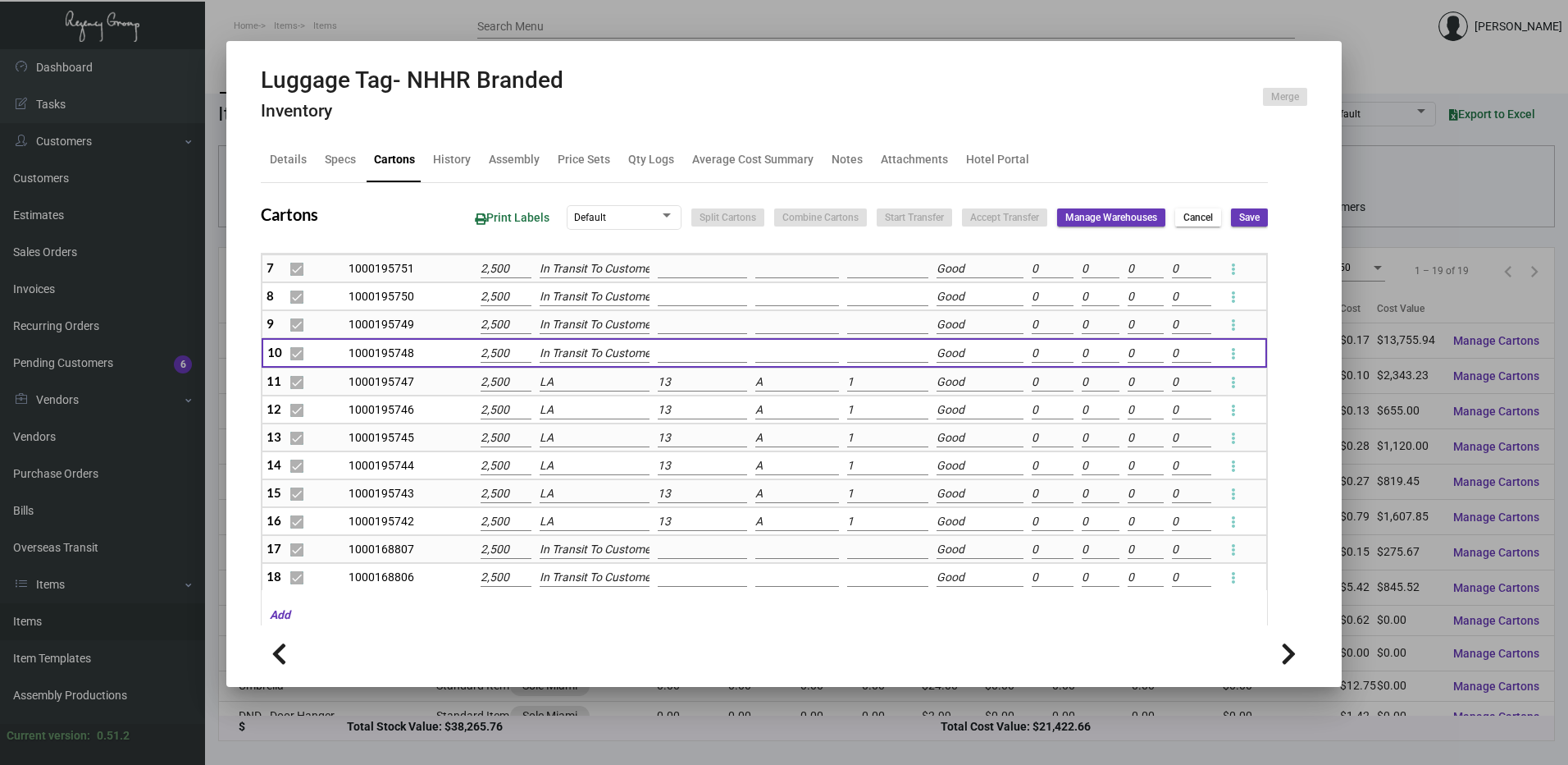
scroll to position [0, 9]
click at [580, 382] on input "LA" at bounding box center [594, 382] width 110 height 18
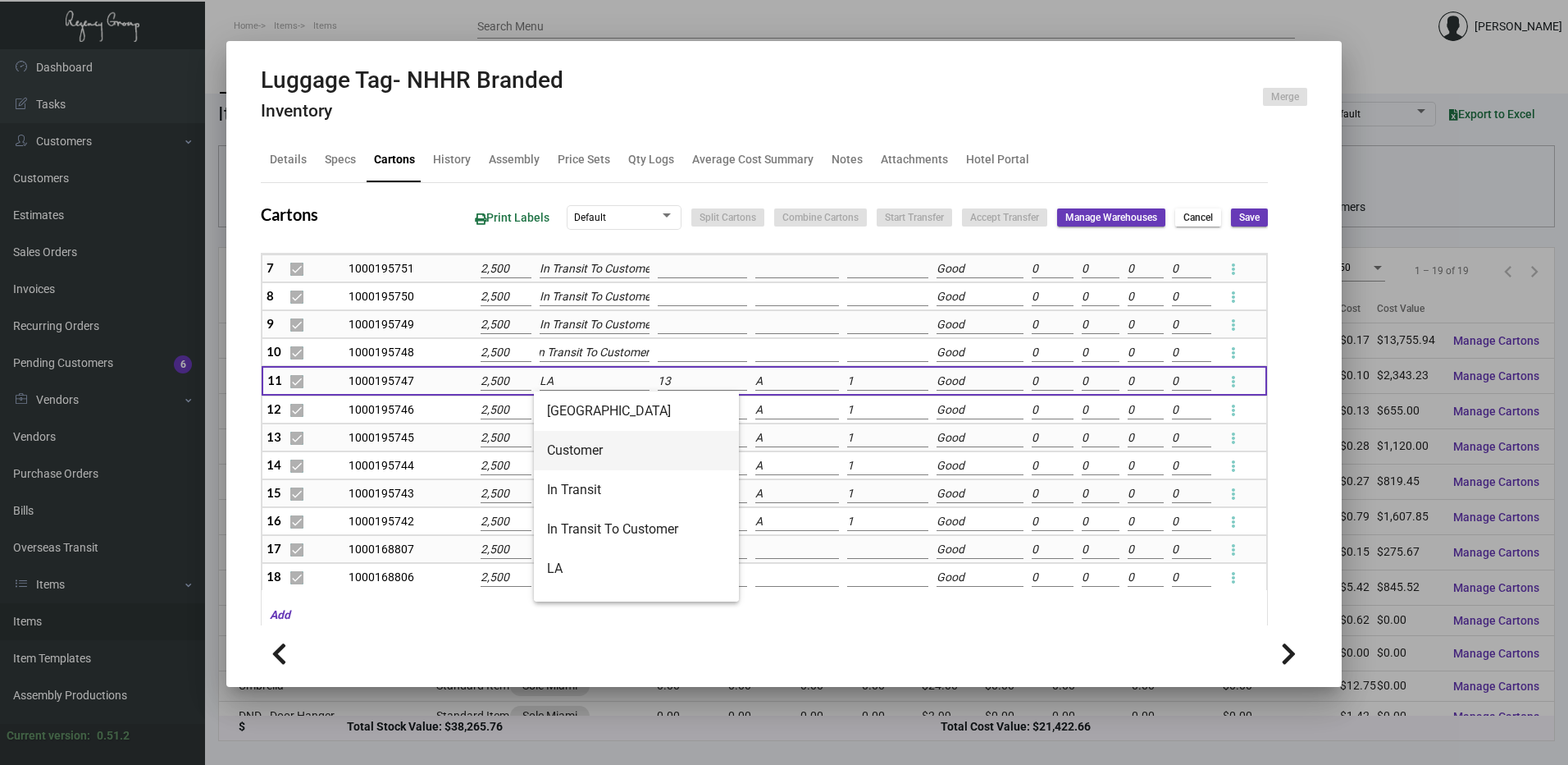
scroll to position [0, 0]
click at [585, 515] on span "In Transit To Customer" at bounding box center [636, 529] width 179 height 40
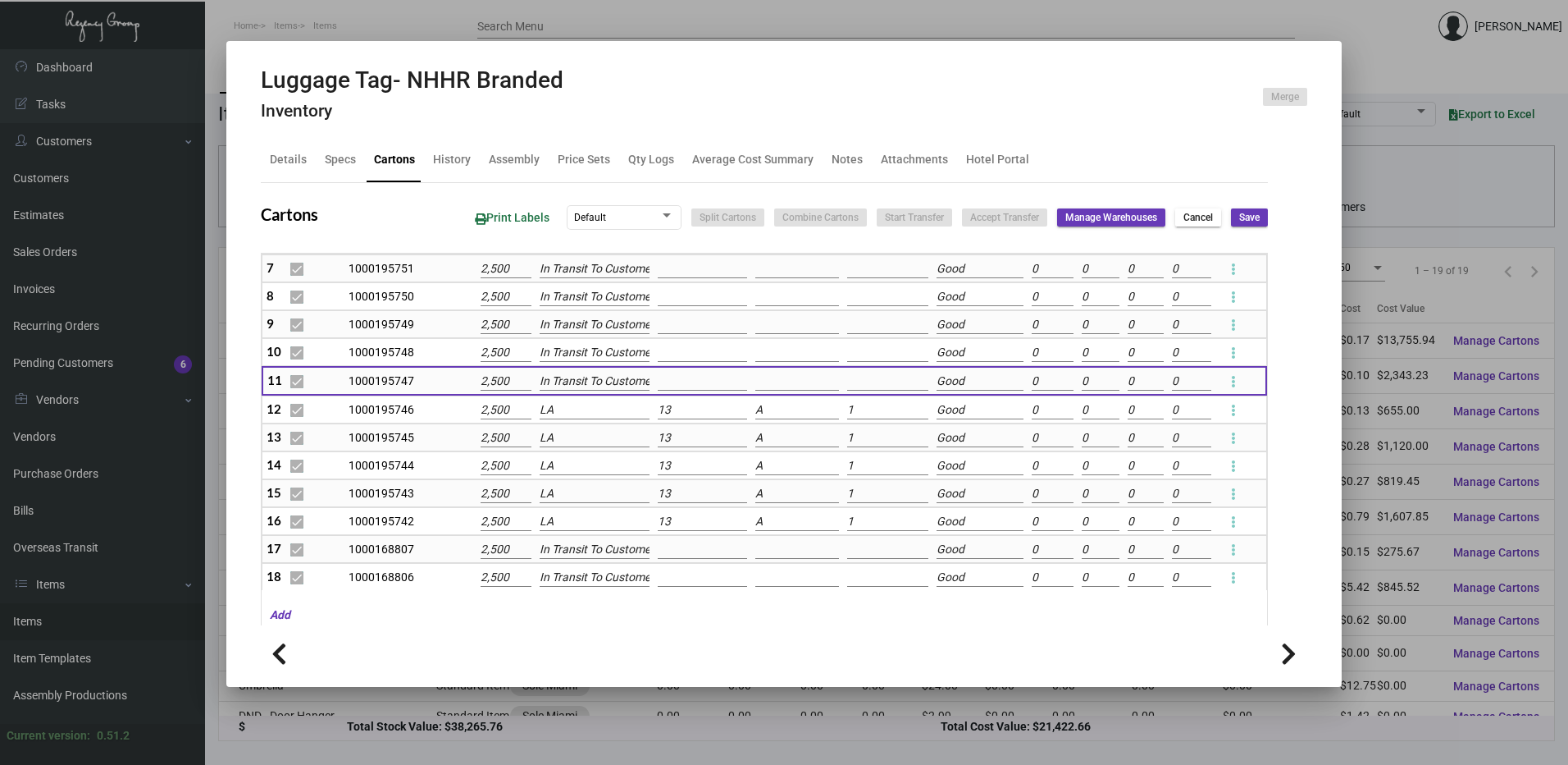
click at [571, 410] on input "LA" at bounding box center [594, 410] width 110 height 18
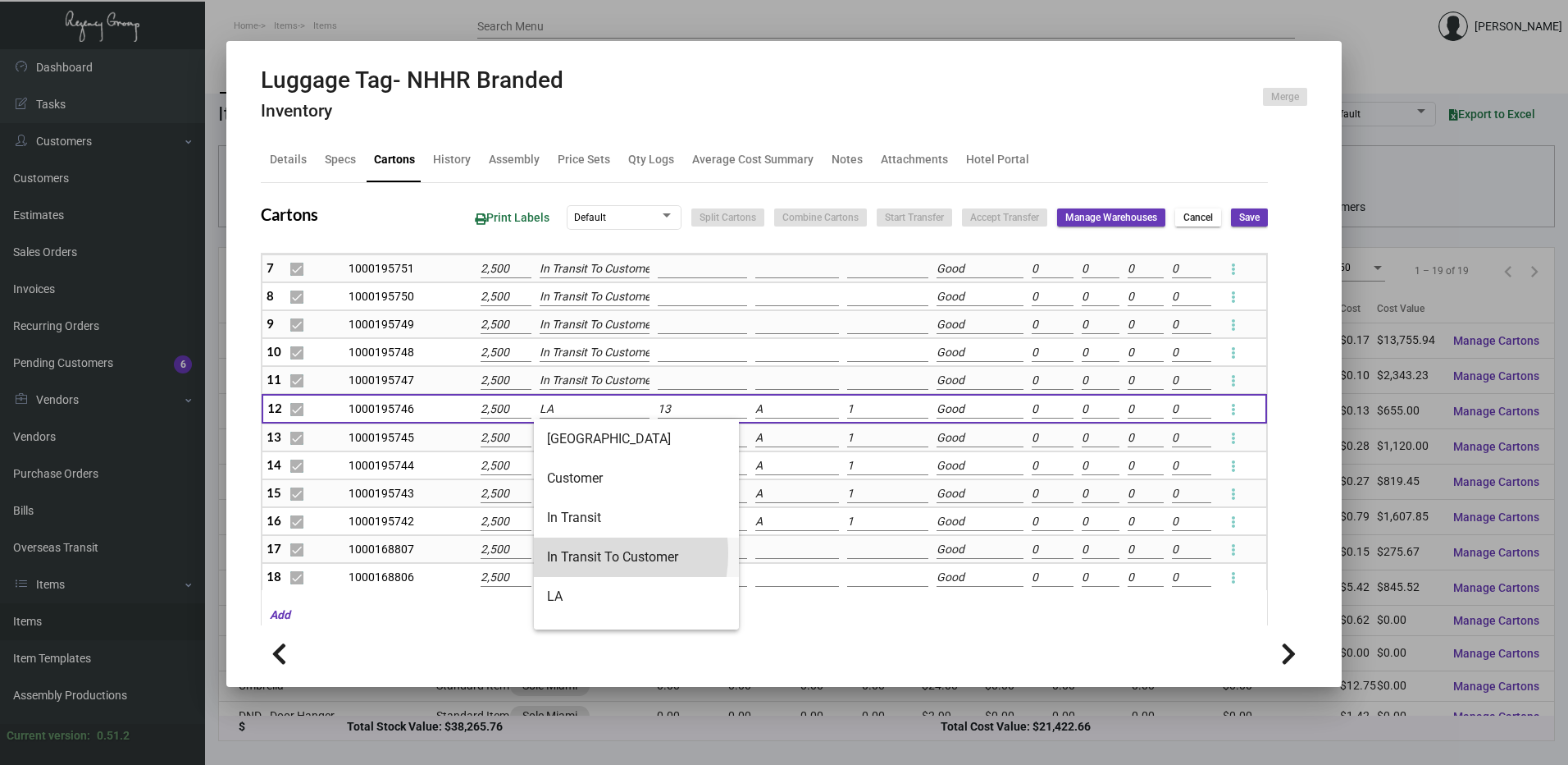
click at [584, 553] on span "In Transit To Customer" at bounding box center [636, 557] width 179 height 40
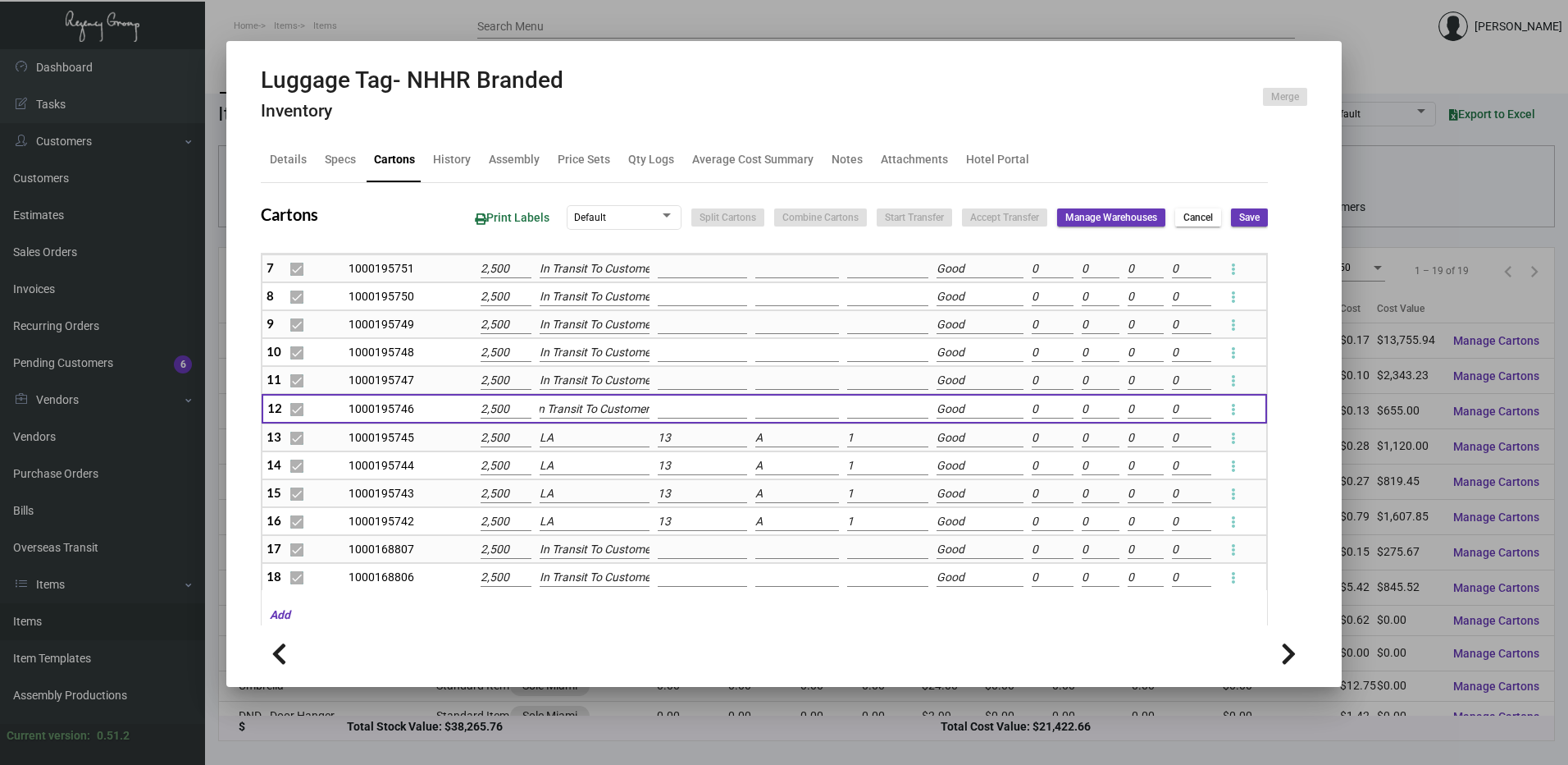
click at [571, 443] on input "LA" at bounding box center [594, 438] width 110 height 18
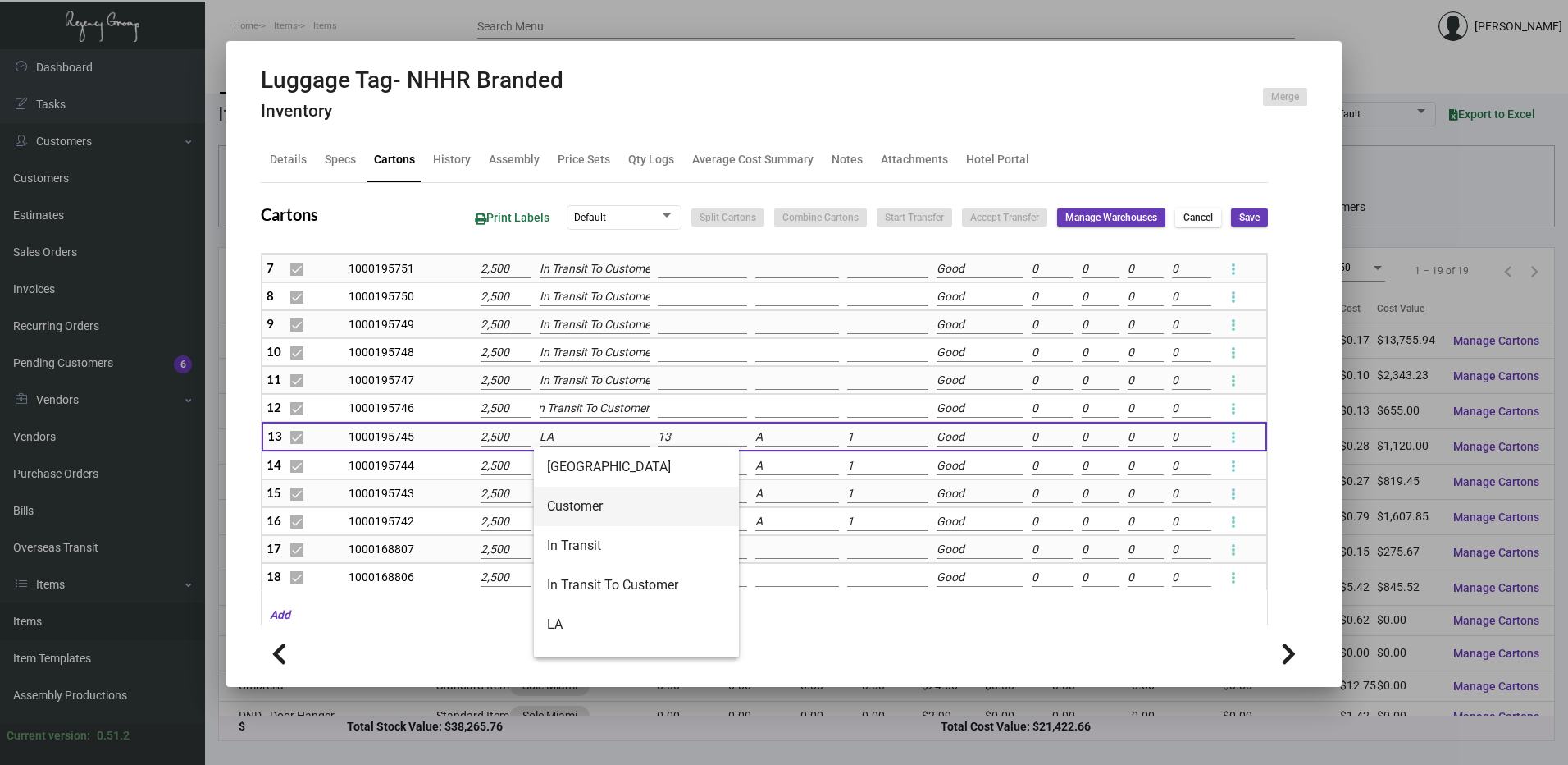
scroll to position [0, 0]
click at [576, 569] on span "In Transit To Customer" at bounding box center [636, 585] width 179 height 40
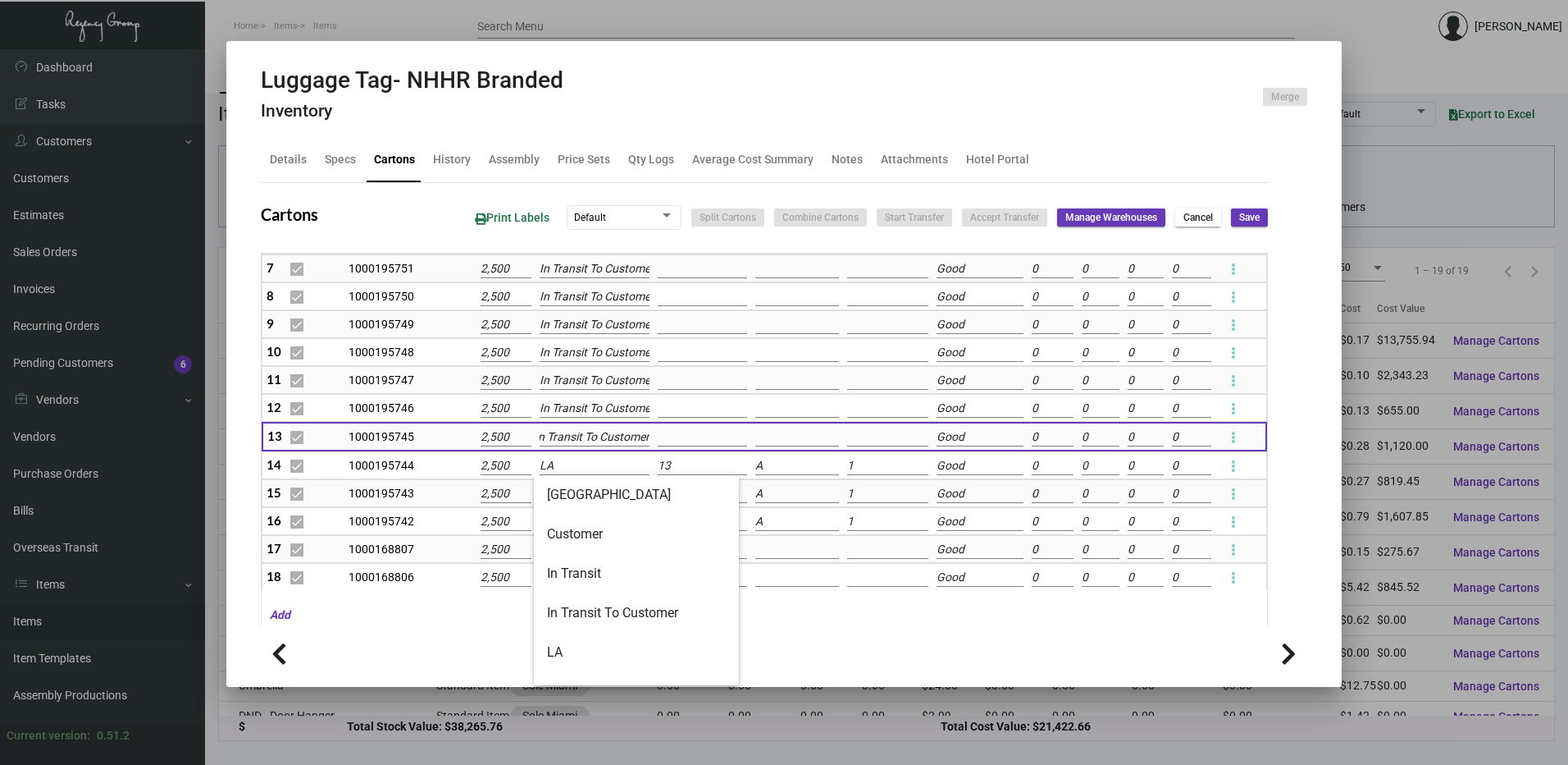
click at [567, 466] on input "LA" at bounding box center [594, 465] width 110 height 18
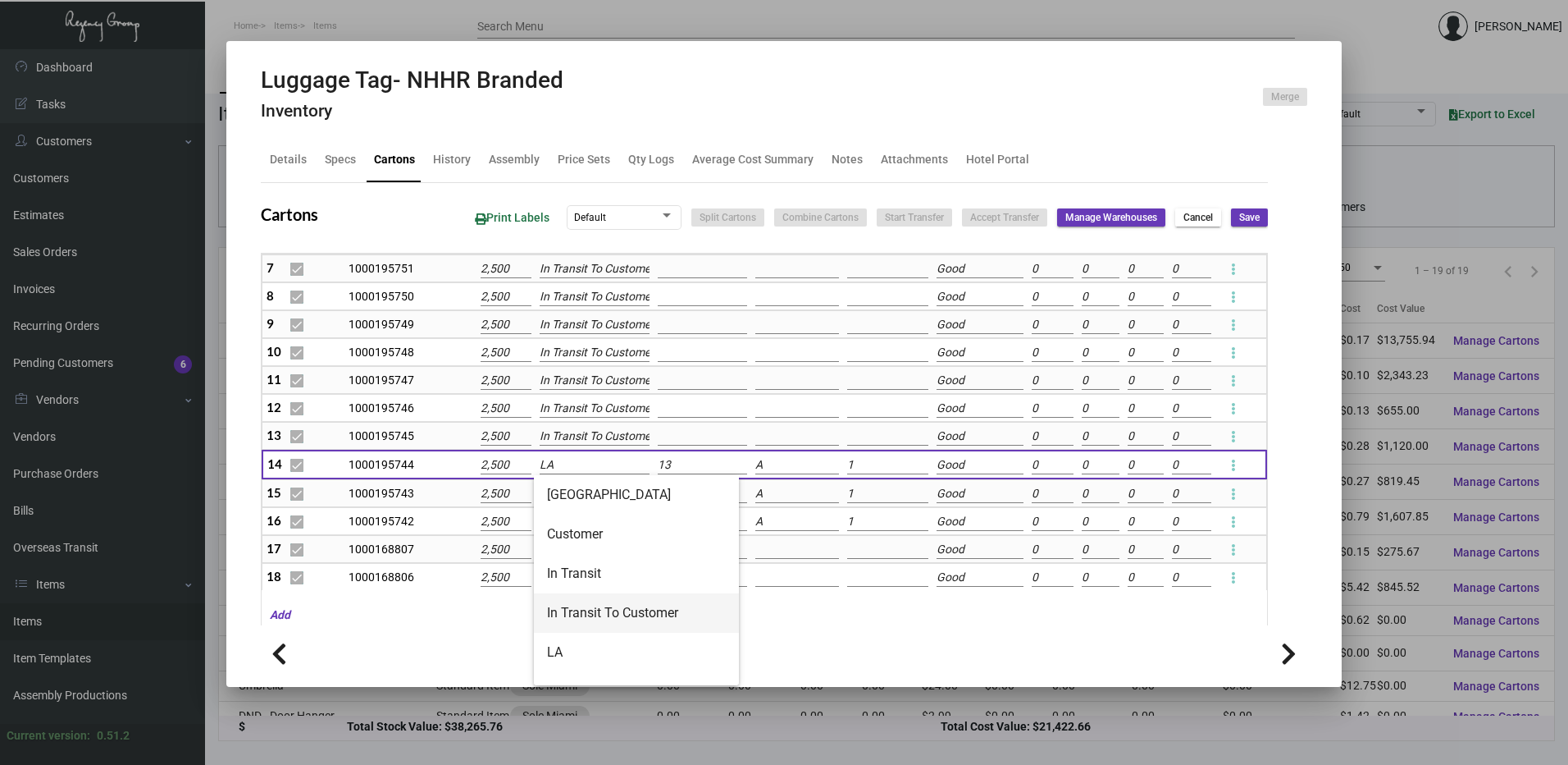
click at [573, 605] on span "In Transit To Customer" at bounding box center [636, 613] width 179 height 40
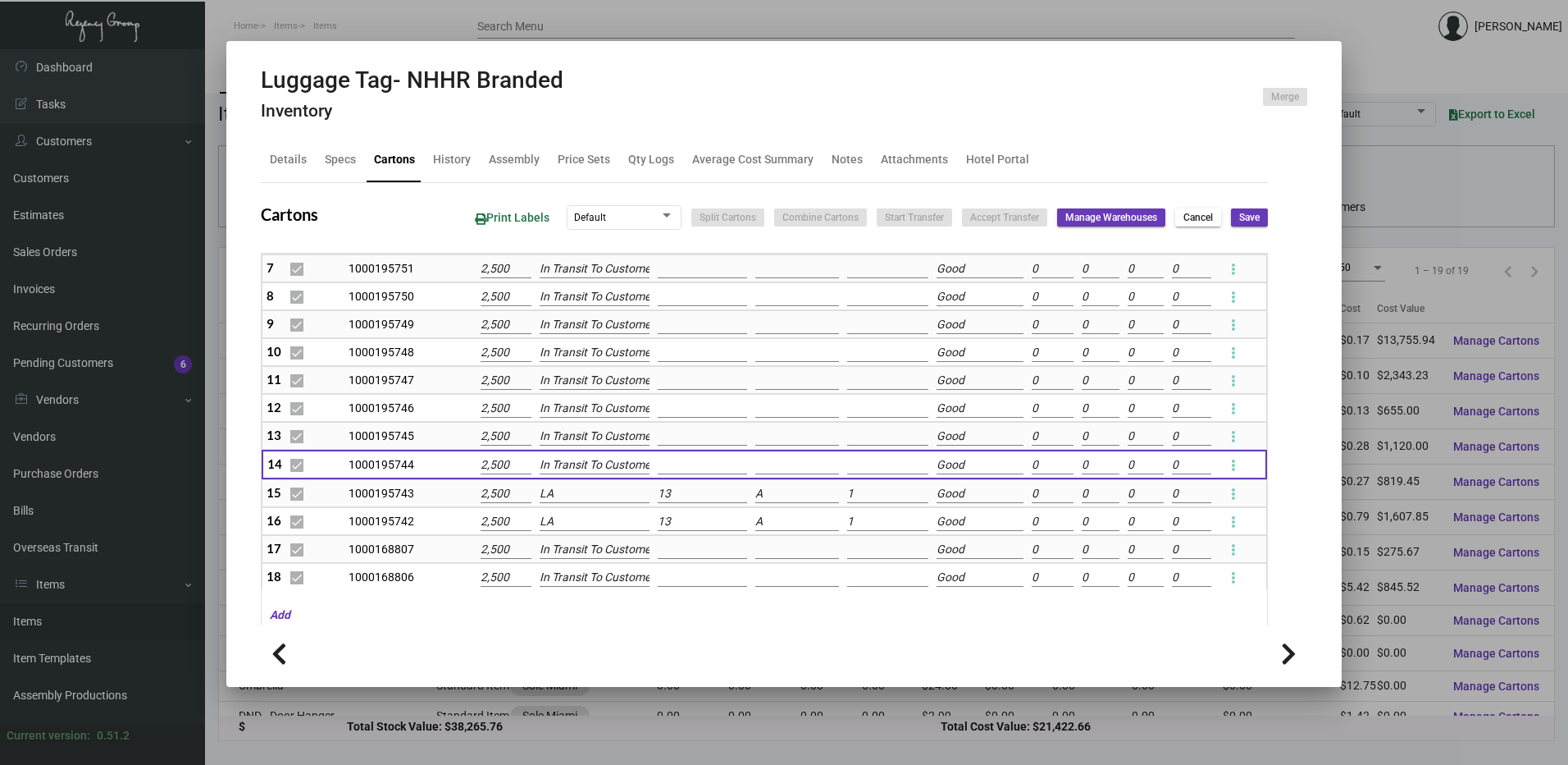
click at [558, 492] on input "LA" at bounding box center [594, 494] width 110 height 18
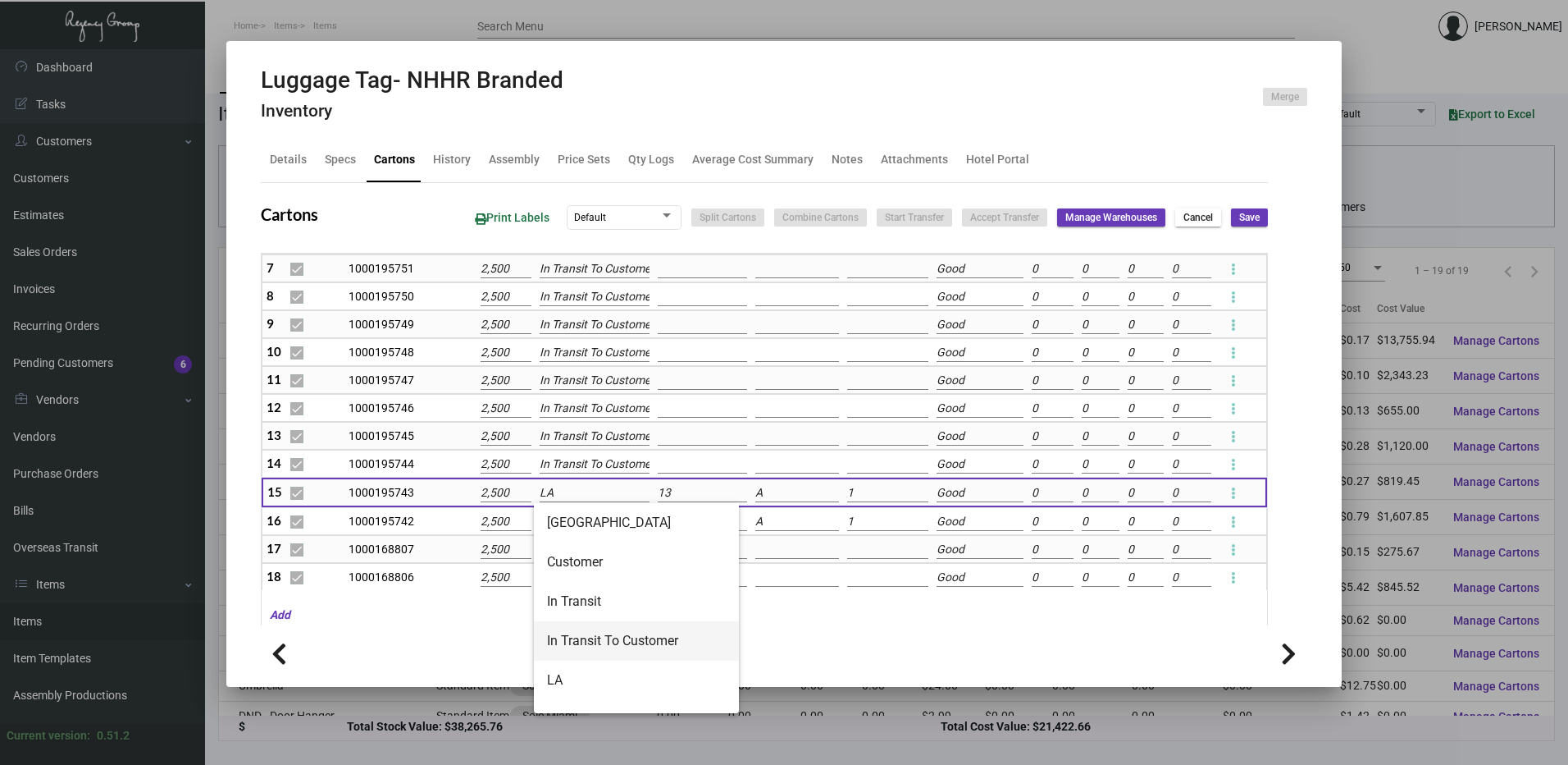
click at [577, 629] on span "In Transit To Customer" at bounding box center [636, 641] width 179 height 40
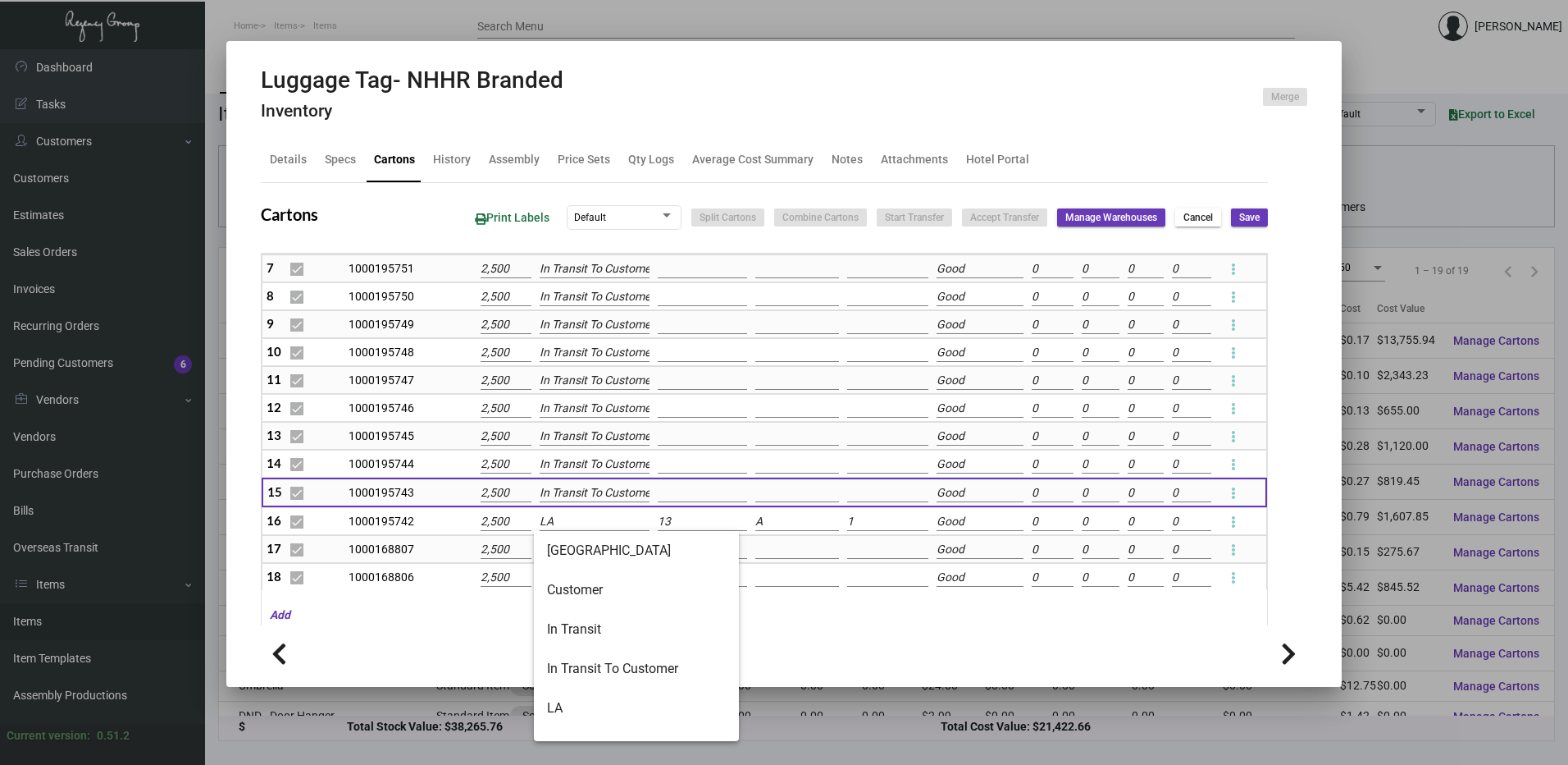
click at [567, 520] on input "LA" at bounding box center [594, 522] width 110 height 18
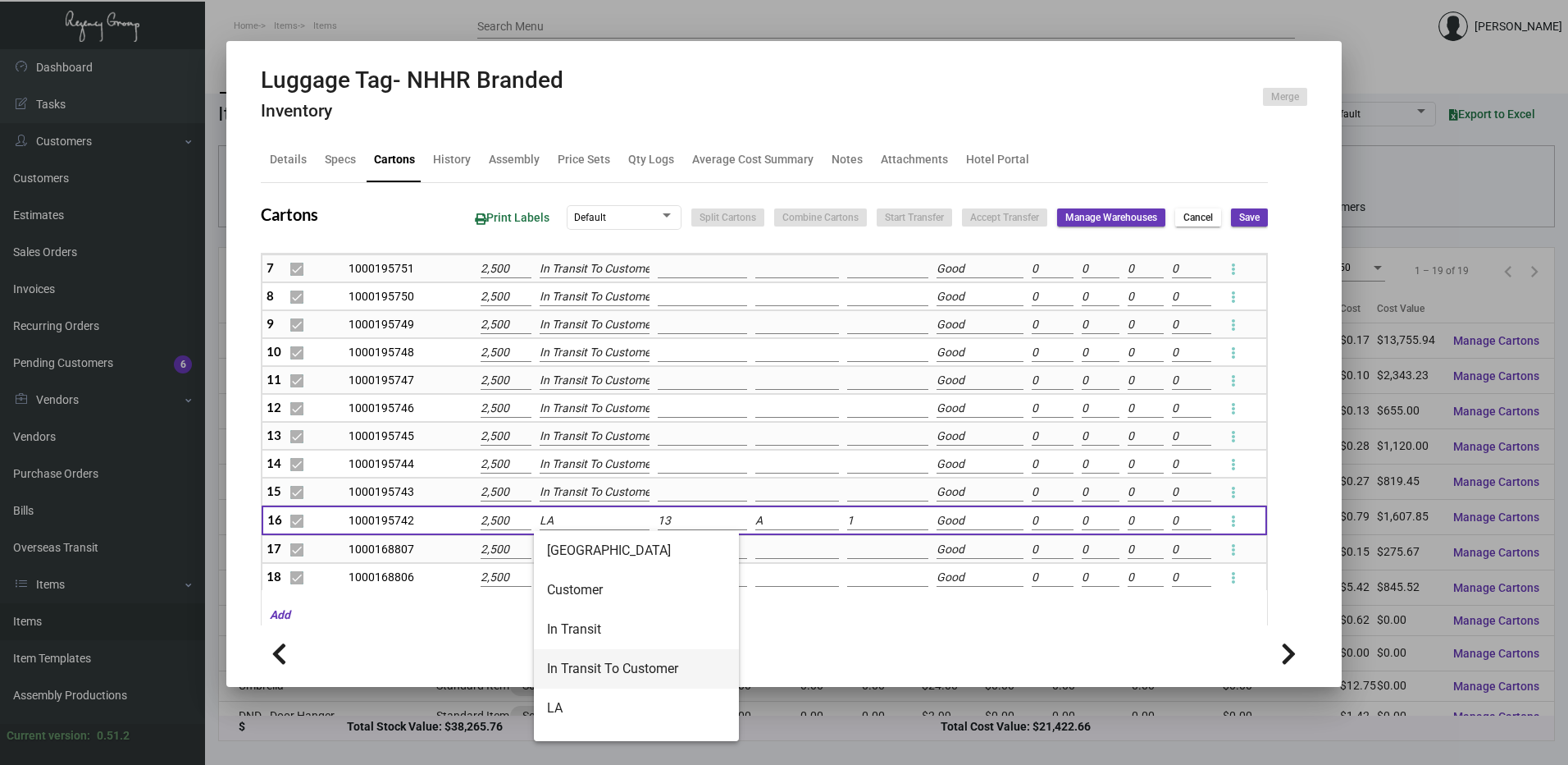
click at [571, 658] on span "In Transit To Customer" at bounding box center [636, 669] width 179 height 40
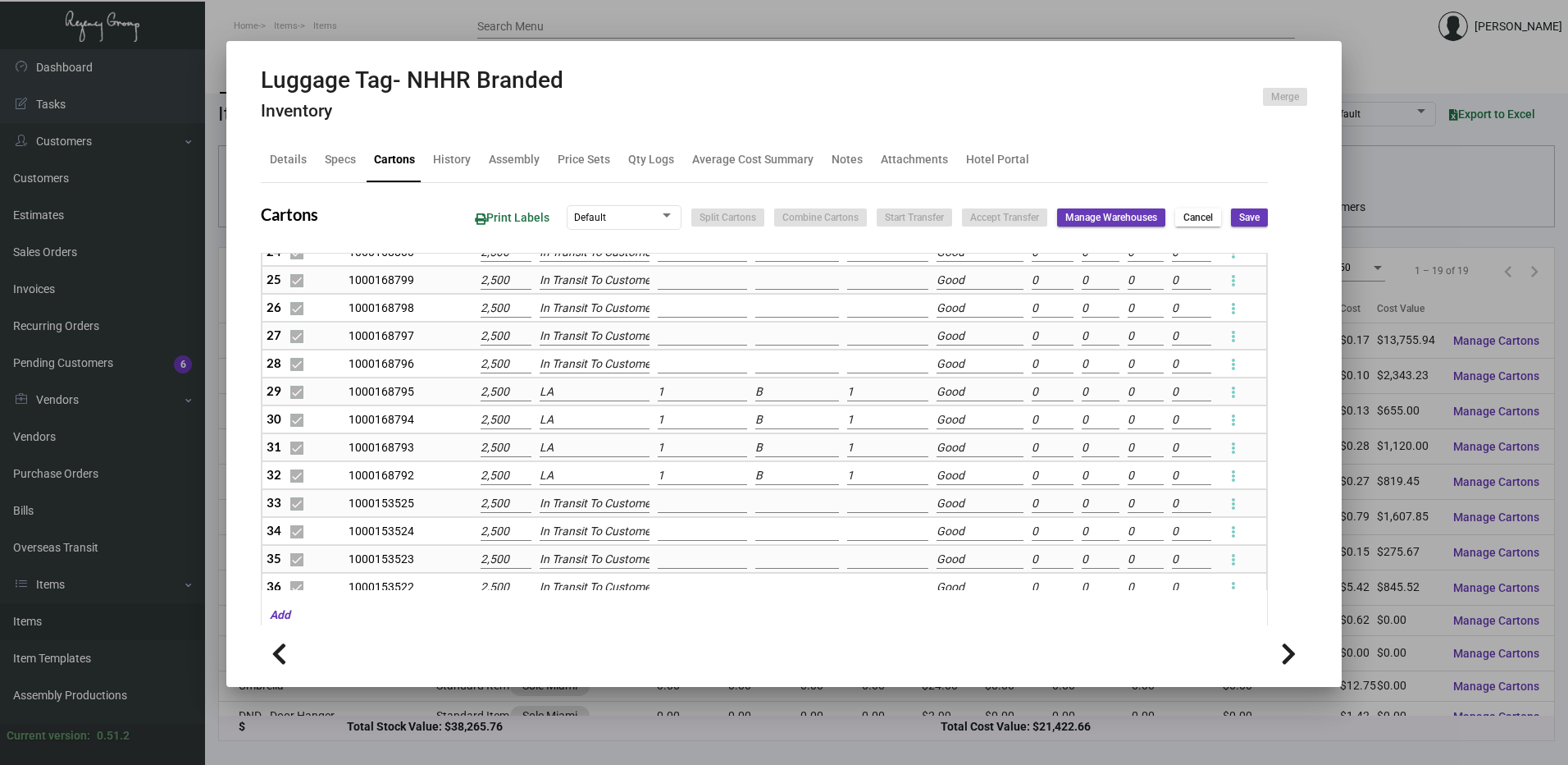
click at [560, 388] on input "LA" at bounding box center [594, 392] width 110 height 18
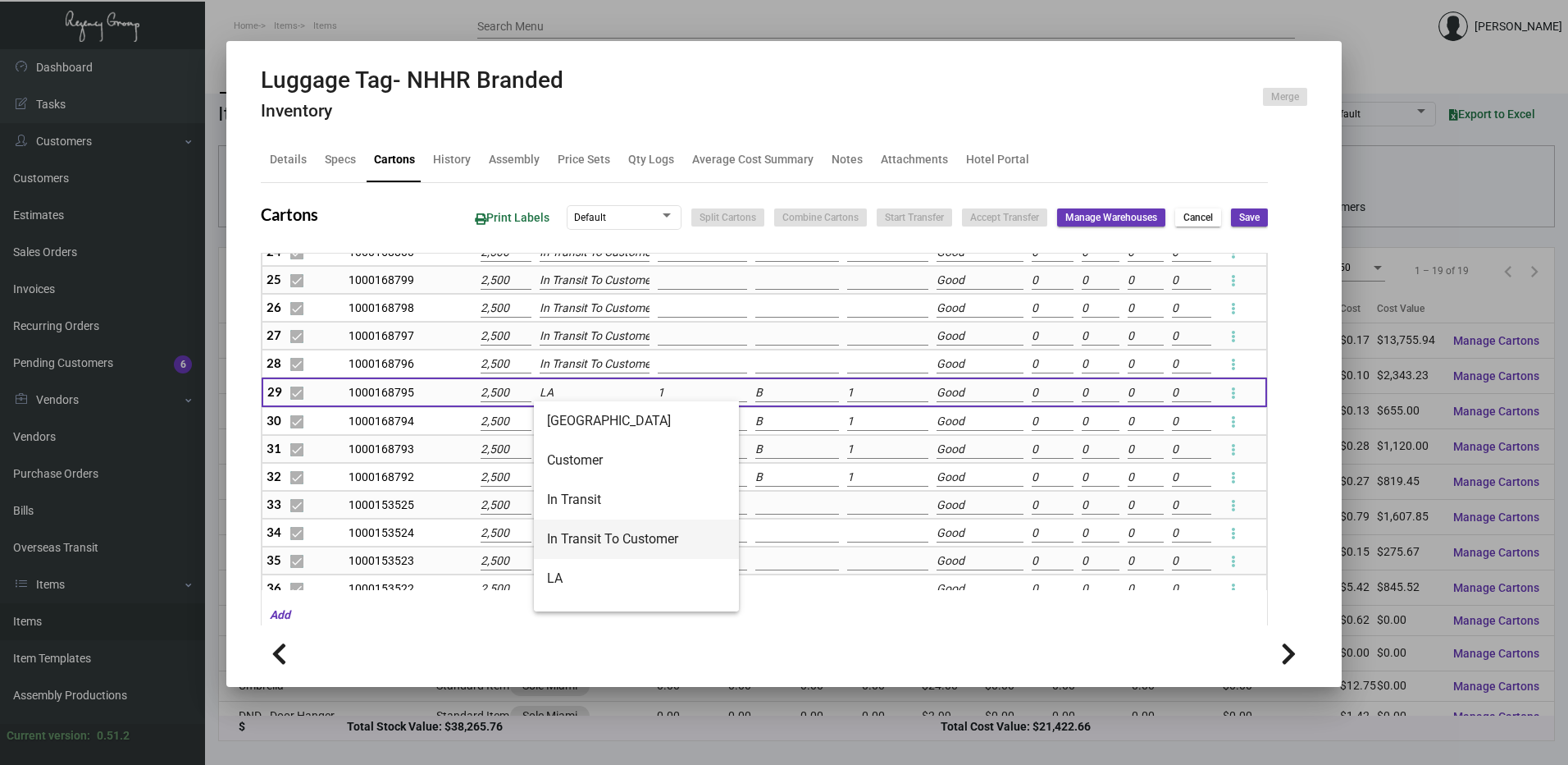
click at [571, 535] on span "In Transit To Customer" at bounding box center [636, 540] width 179 height 40
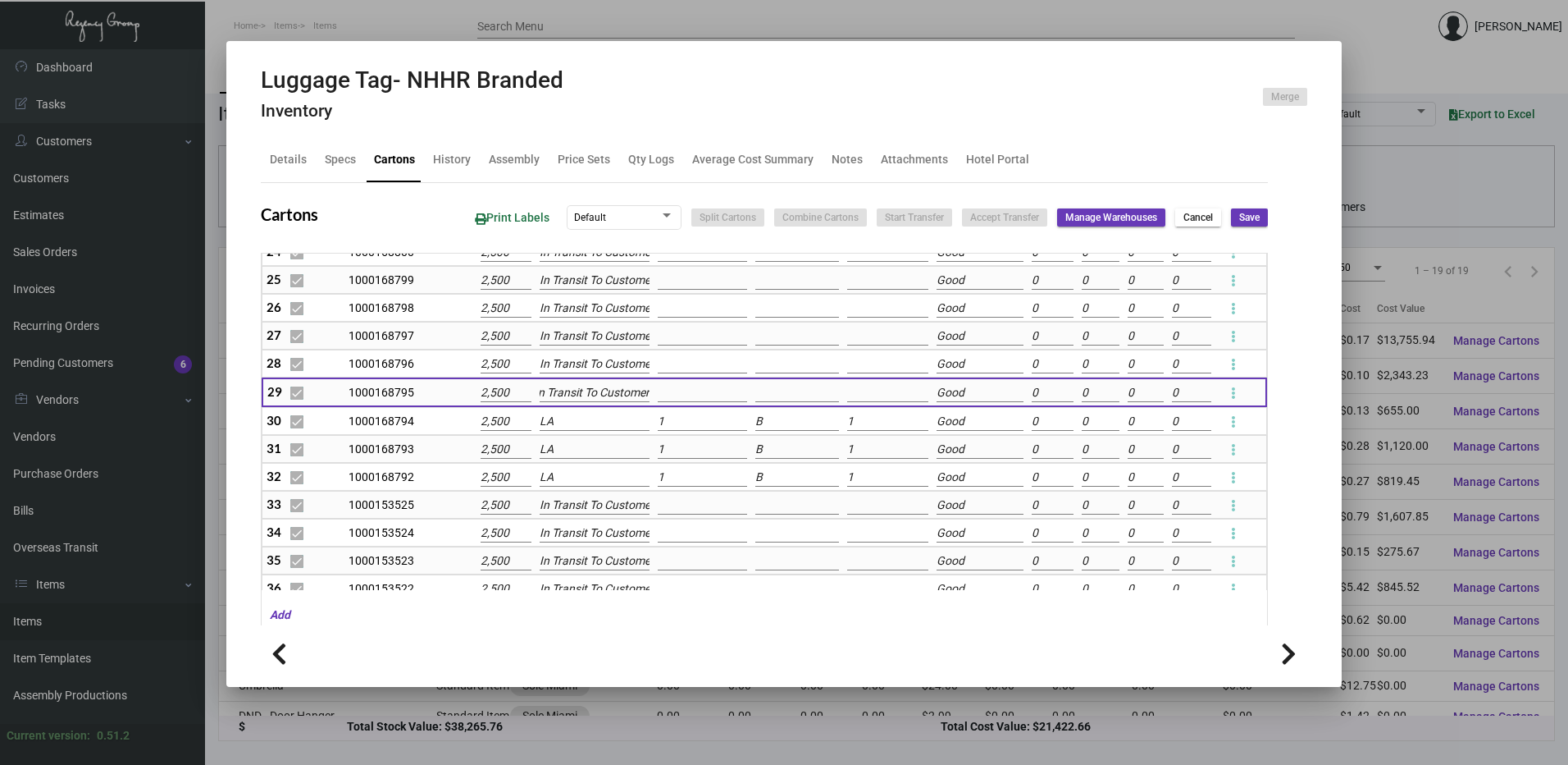
click at [564, 423] on input "LA" at bounding box center [594, 421] width 110 height 18
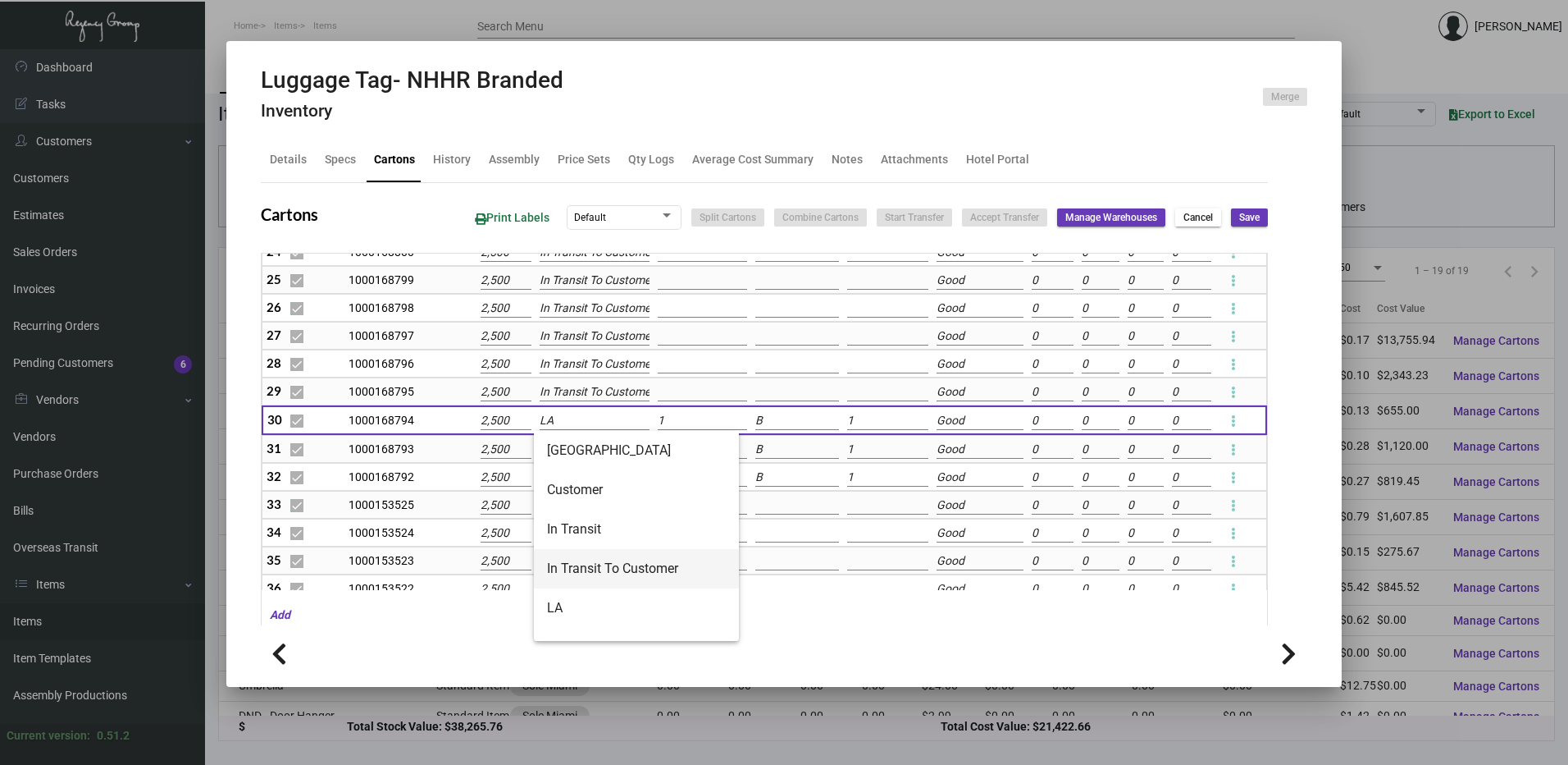
click at [571, 552] on span "In Transit To Customer" at bounding box center [636, 569] width 179 height 40
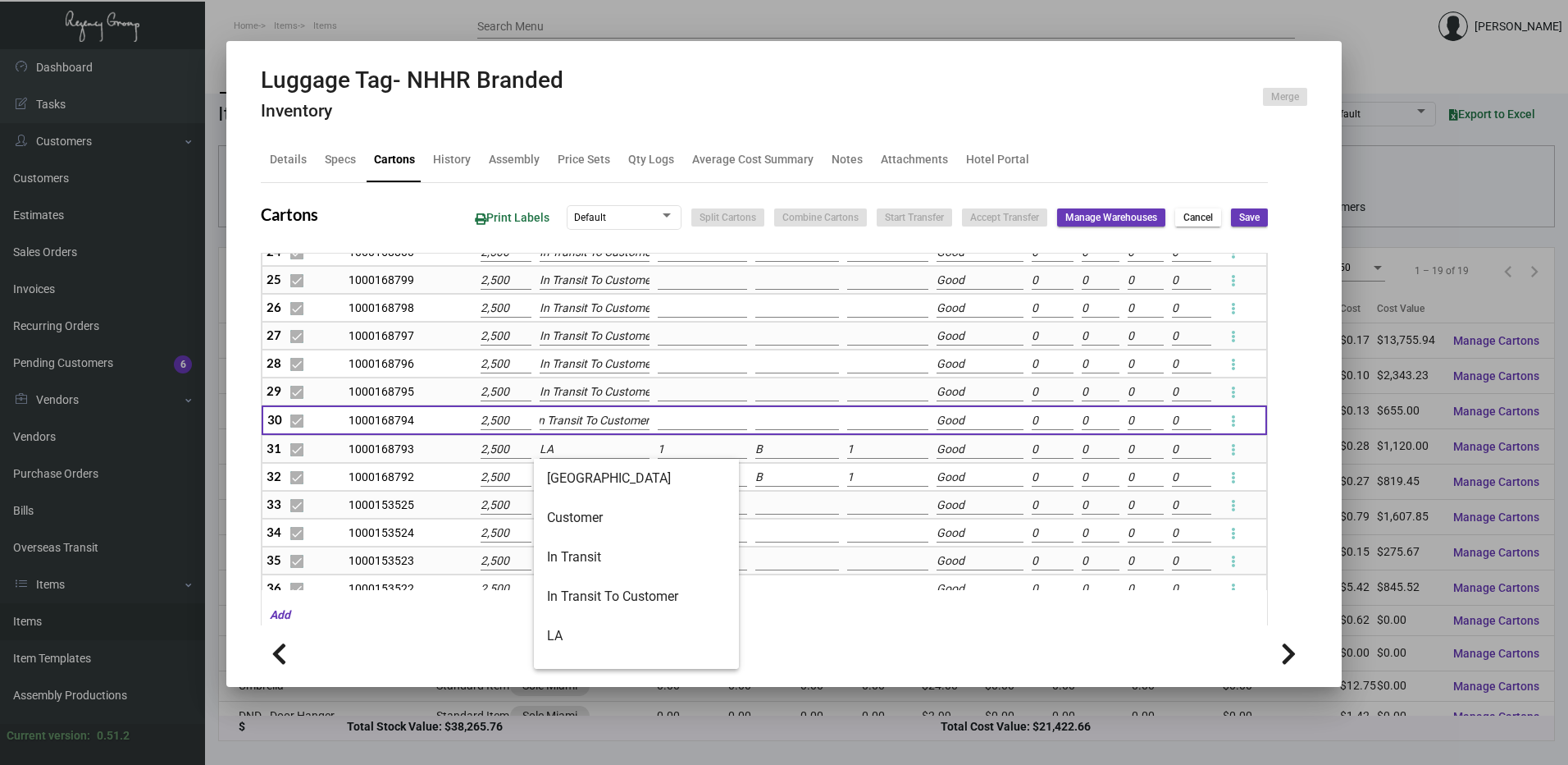
click at [571, 448] on input "LA" at bounding box center [594, 449] width 110 height 18
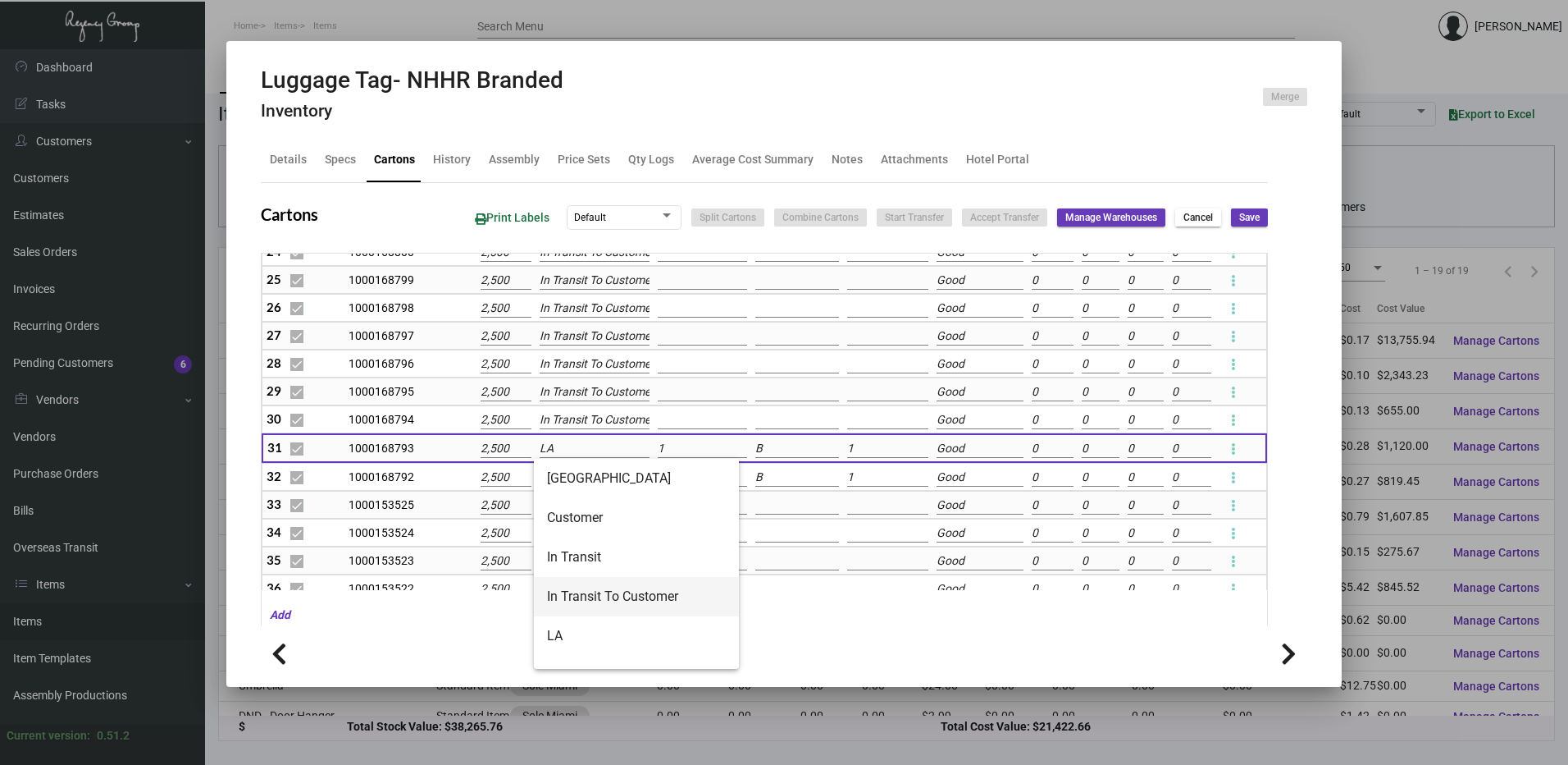
click at [575, 590] on span "In Transit To Customer" at bounding box center [636, 597] width 179 height 40
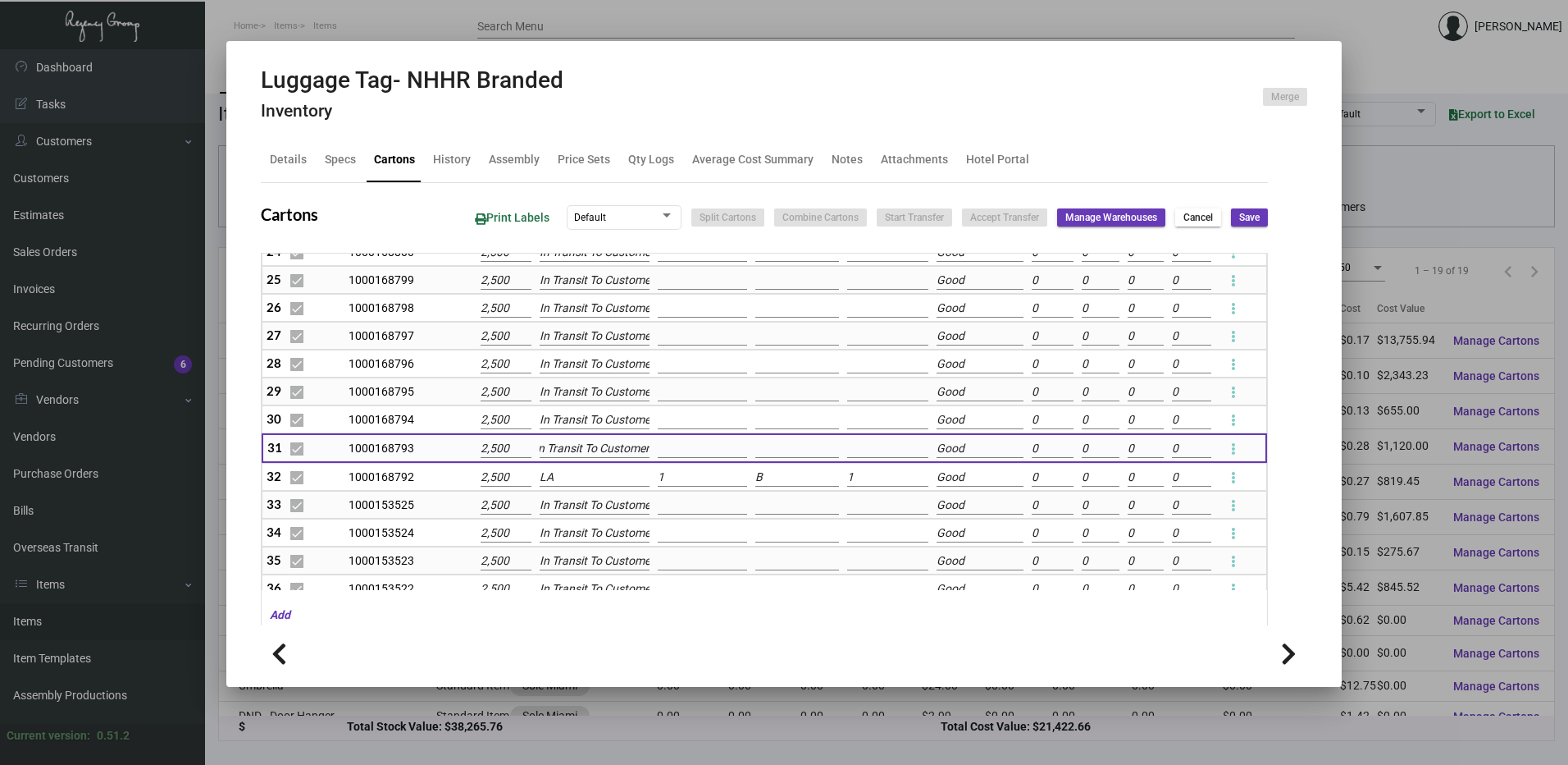
click at [559, 479] on input "LA" at bounding box center [594, 477] width 110 height 18
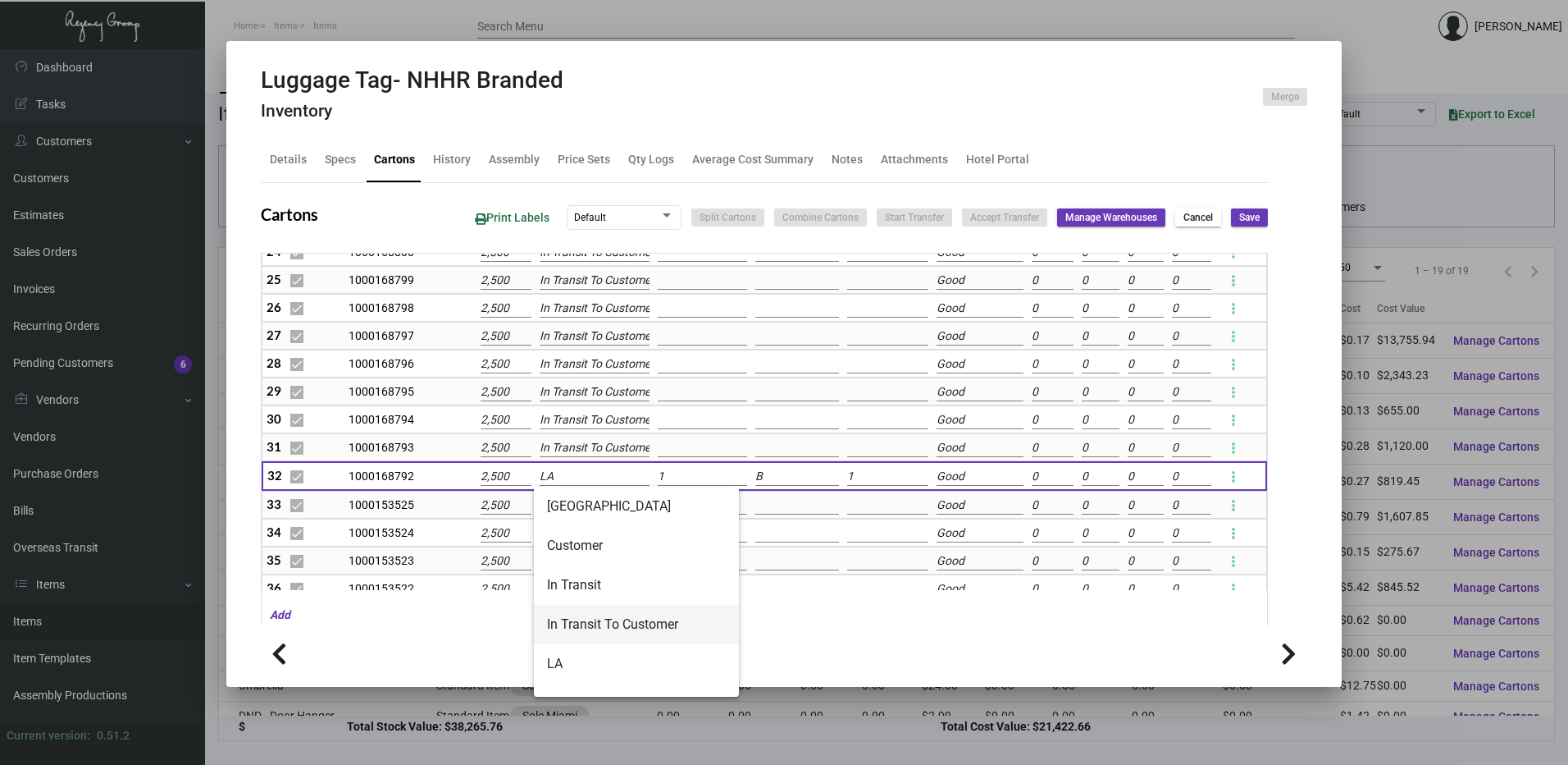
click at [580, 617] on span "In Transit To Customer" at bounding box center [636, 624] width 179 height 40
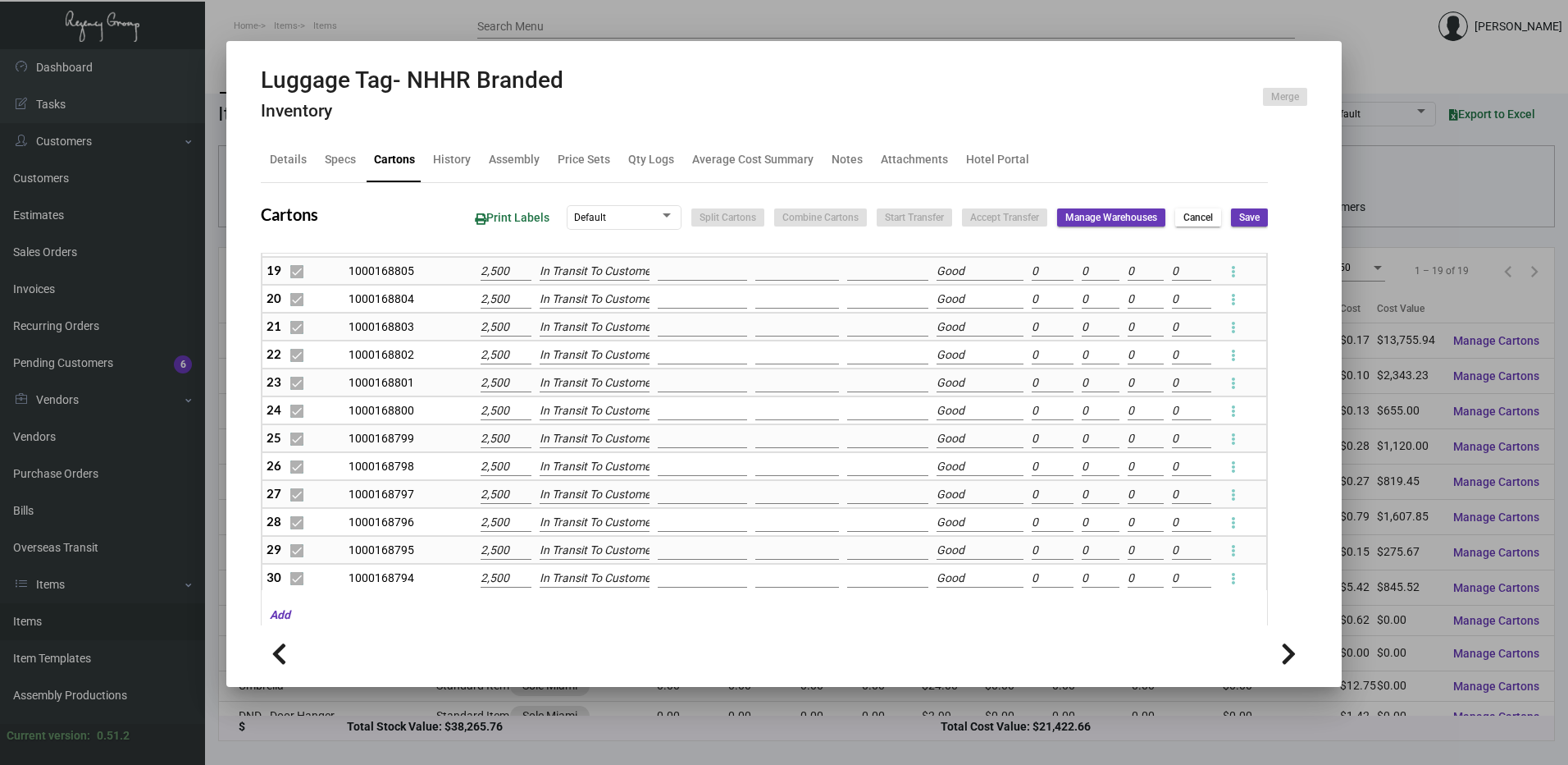
click at [1239, 221] on span "Save" at bounding box center [1250, 218] width 21 height 14
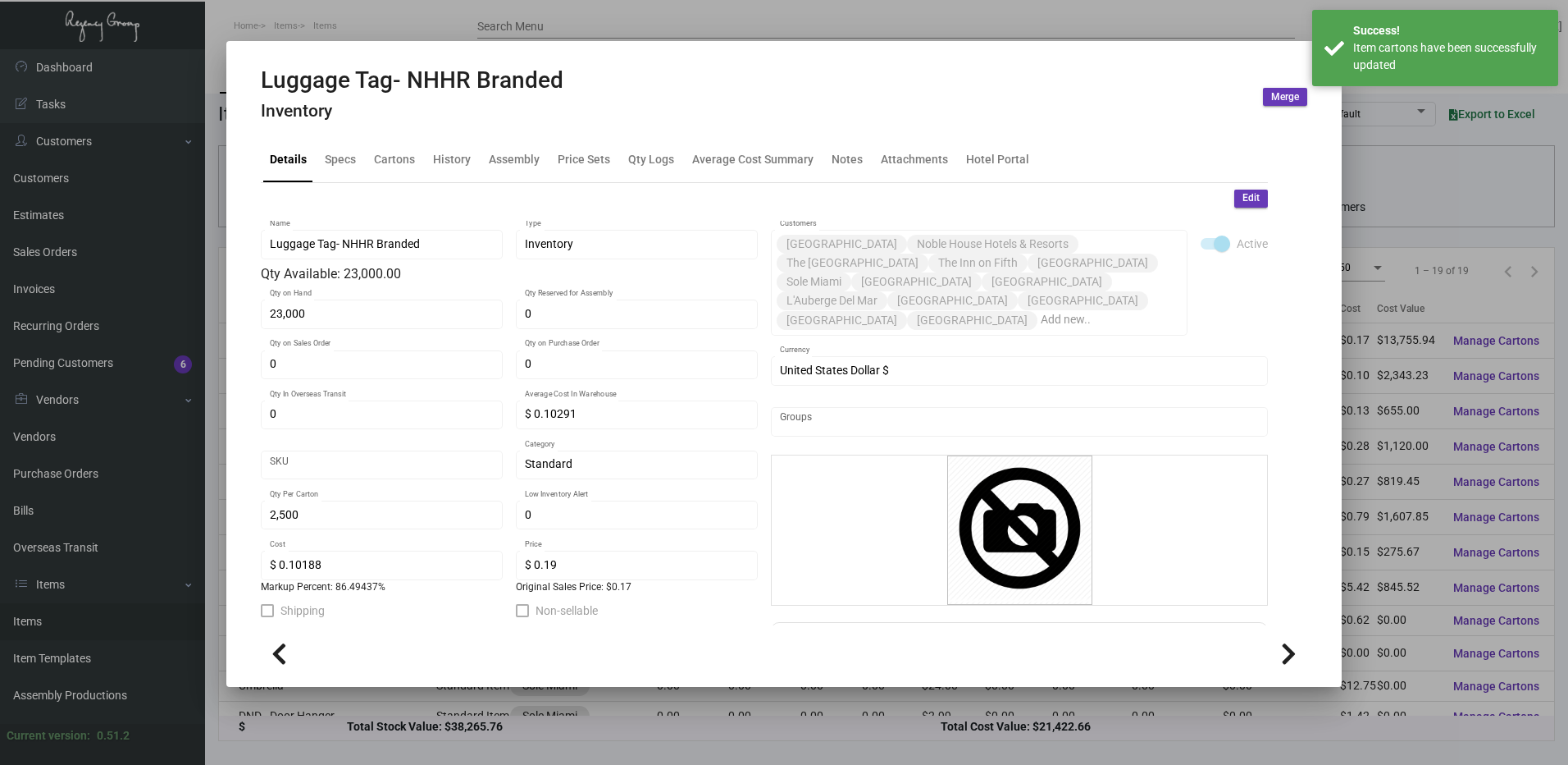
drag, startPoint x: 1231, startPoint y: 199, endPoint x: 694, endPoint y: 282, distance: 543.4
click at [1243, 199] on span "Edit" at bounding box center [1251, 198] width 17 height 14
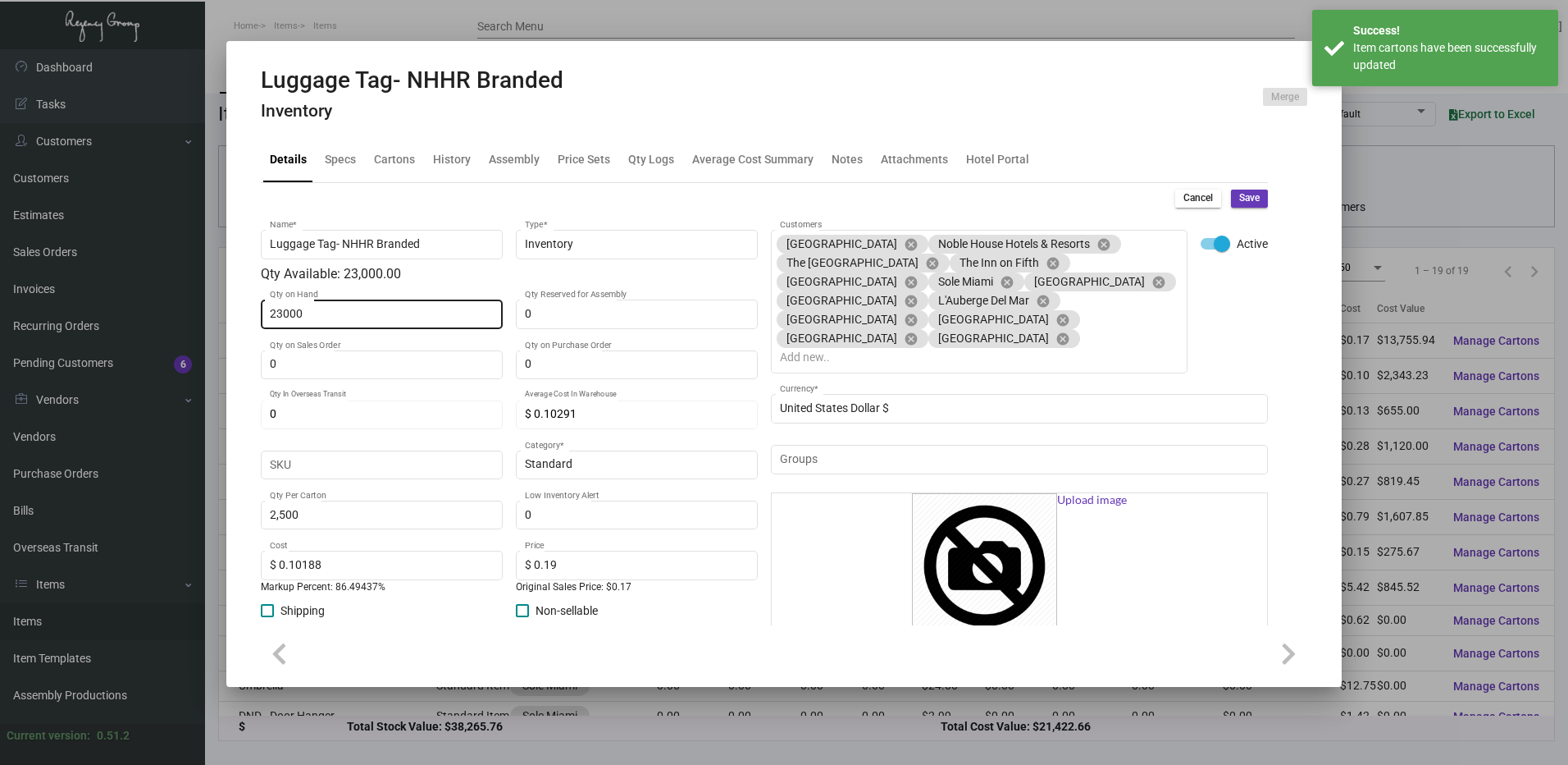
click at [349, 310] on input "23000" at bounding box center [382, 313] width 224 height 13
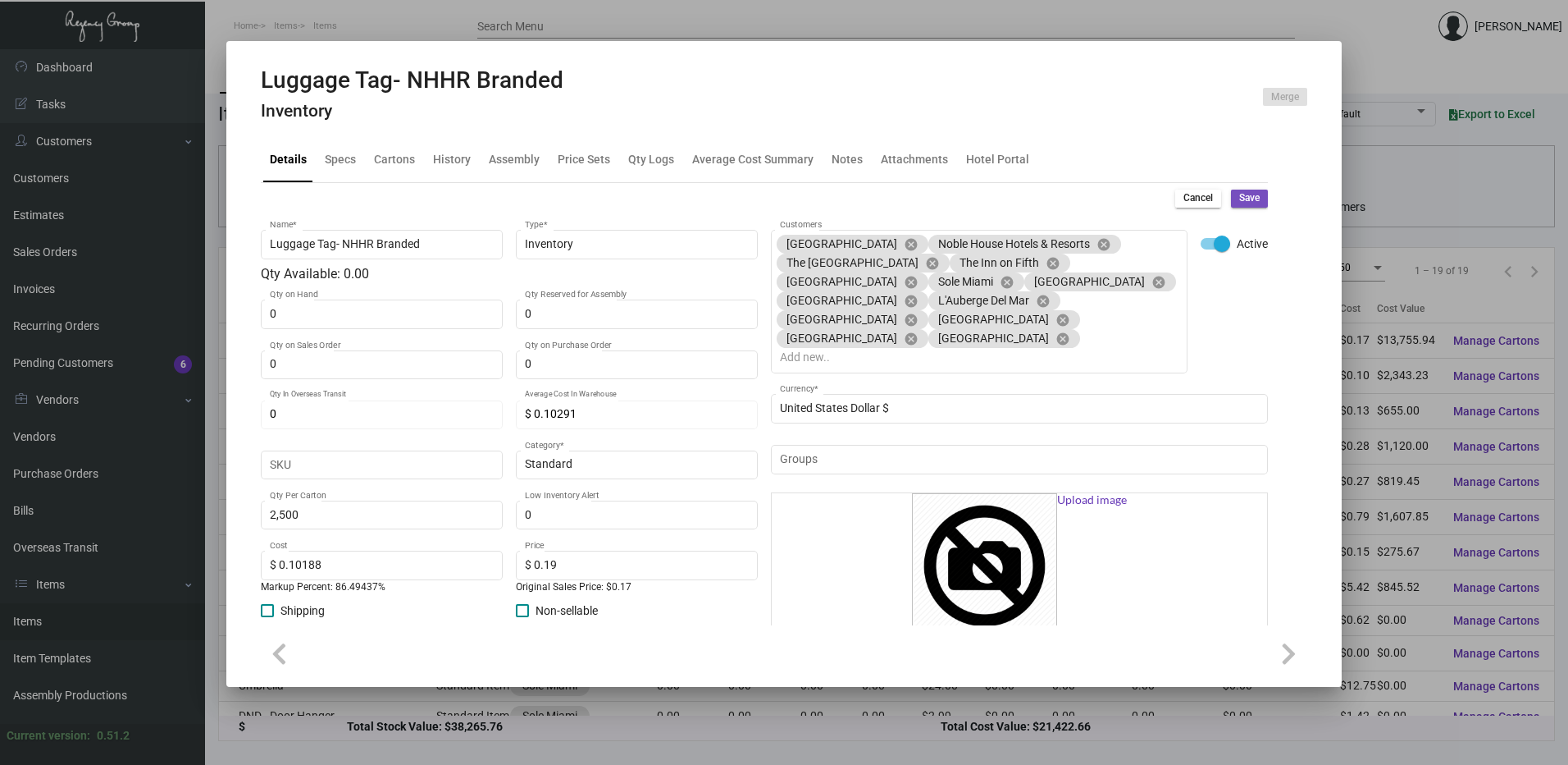
click at [1246, 195] on span "Save" at bounding box center [1250, 198] width 21 height 14
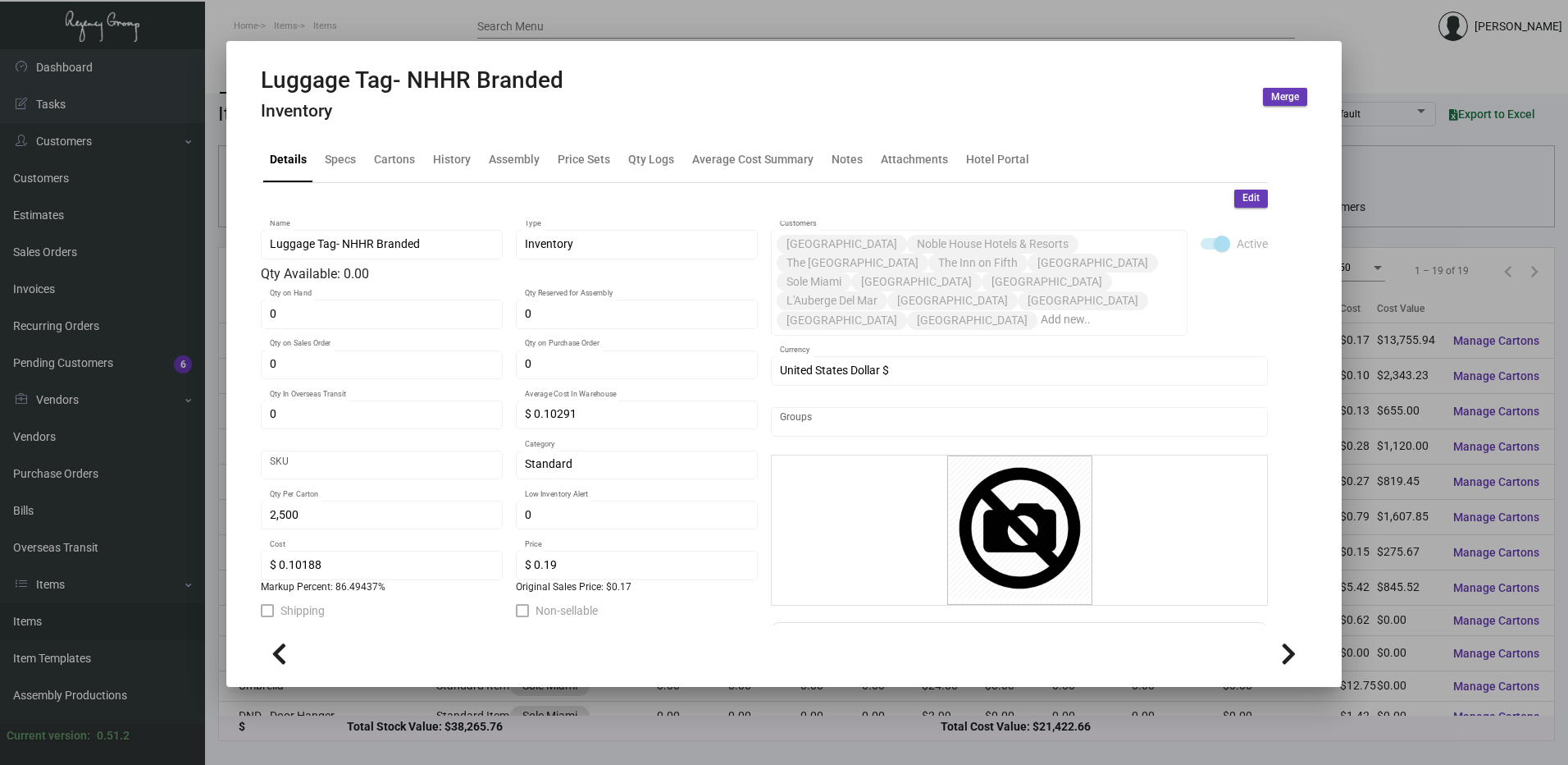
click at [326, 9] on div at bounding box center [784, 382] width 1568 height 765
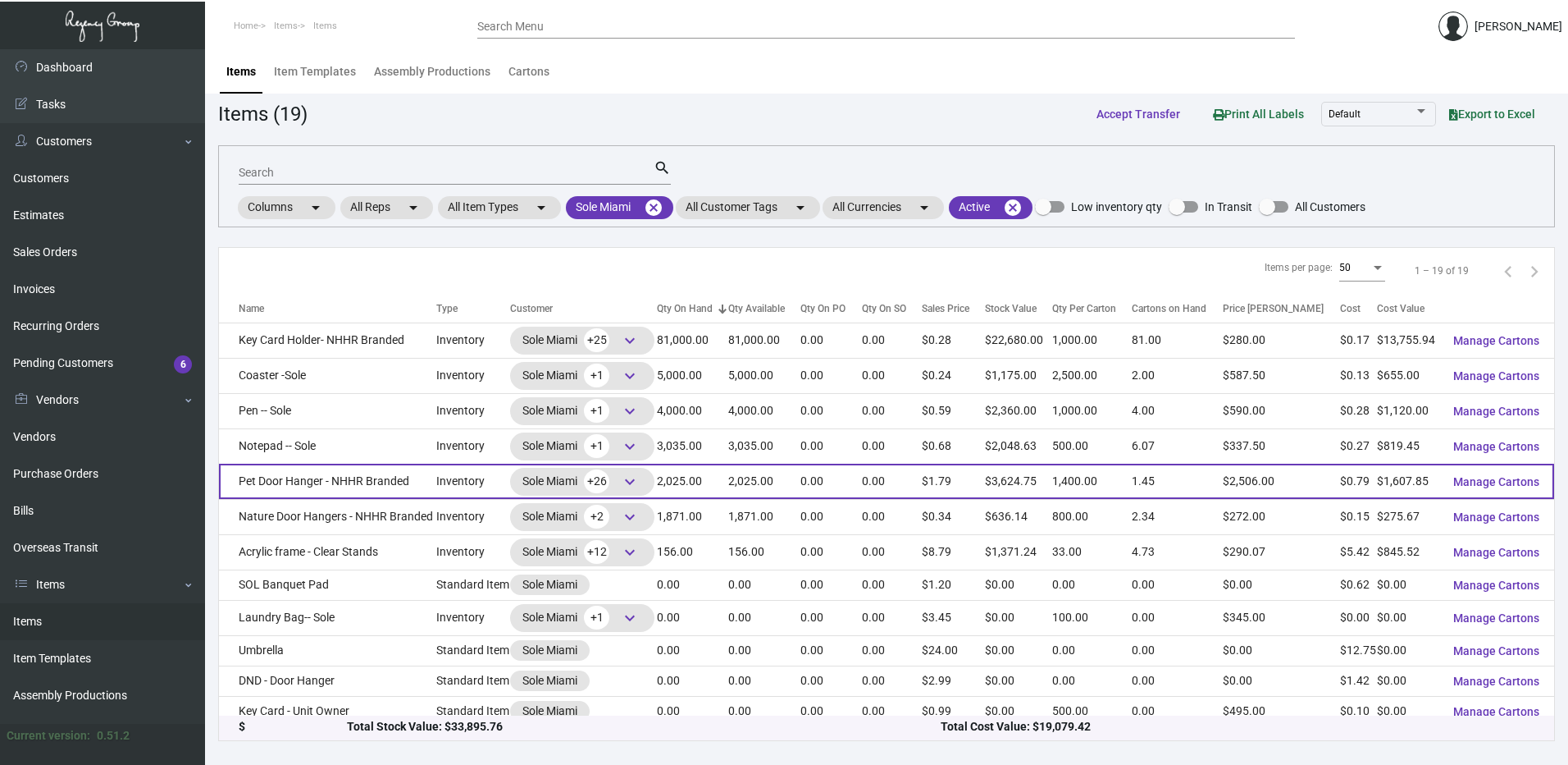
click at [335, 476] on td "Pet Door Hanger - NHHR Branded" at bounding box center [328, 481] width 217 height 35
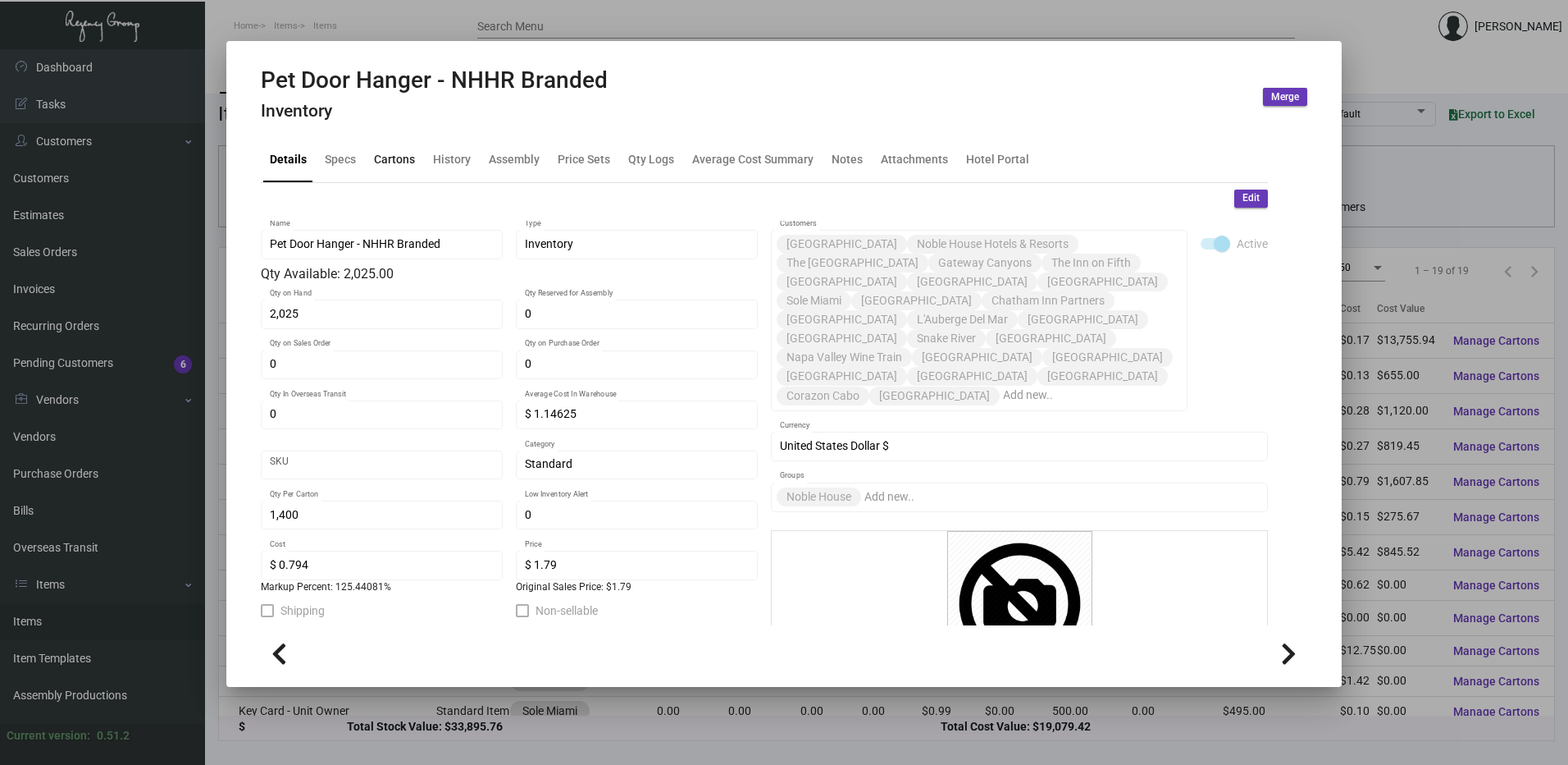
click at [394, 161] on div "Cartons" at bounding box center [394, 160] width 41 height 17
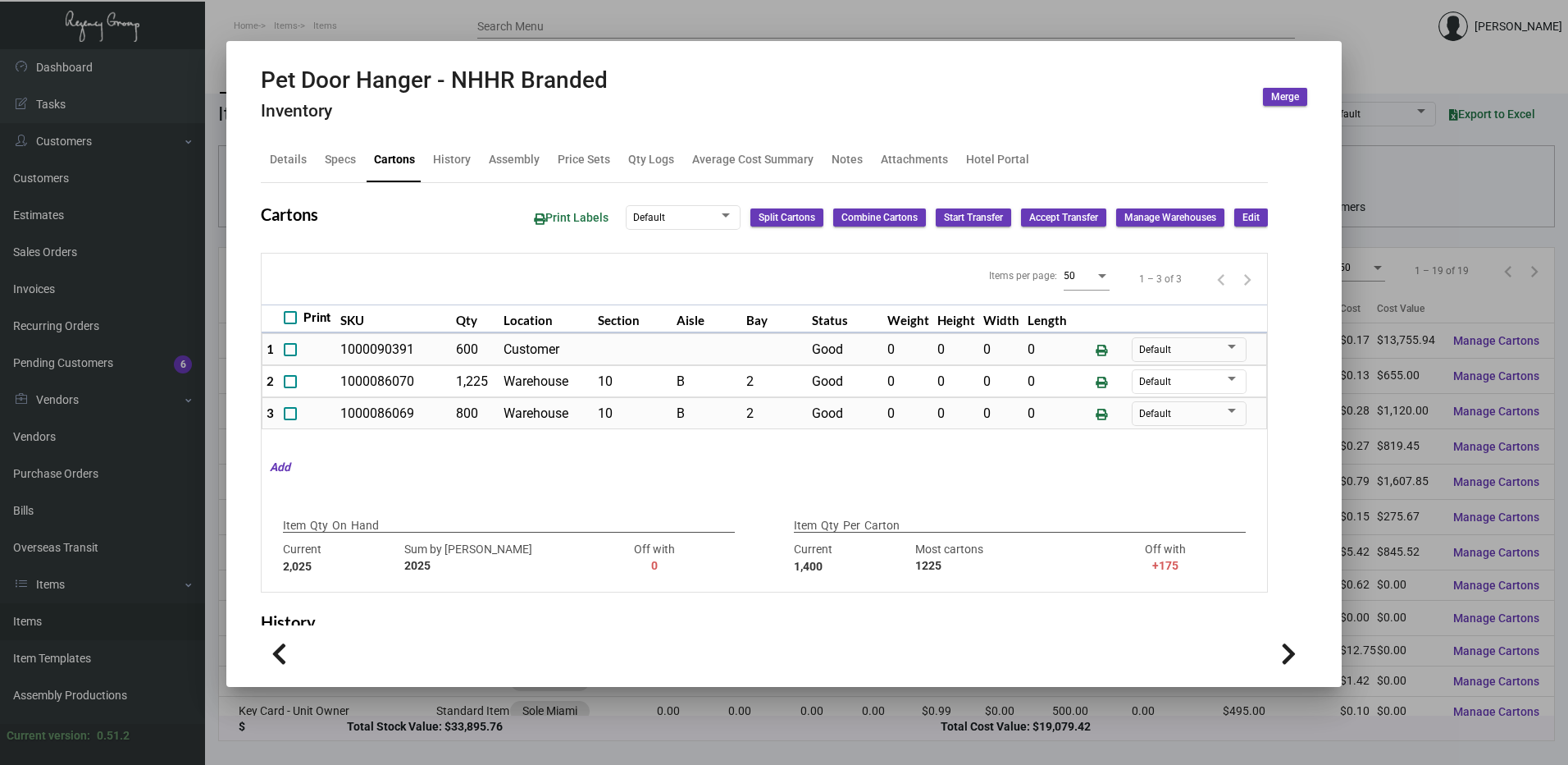
click at [418, 25] on div at bounding box center [784, 382] width 1568 height 765
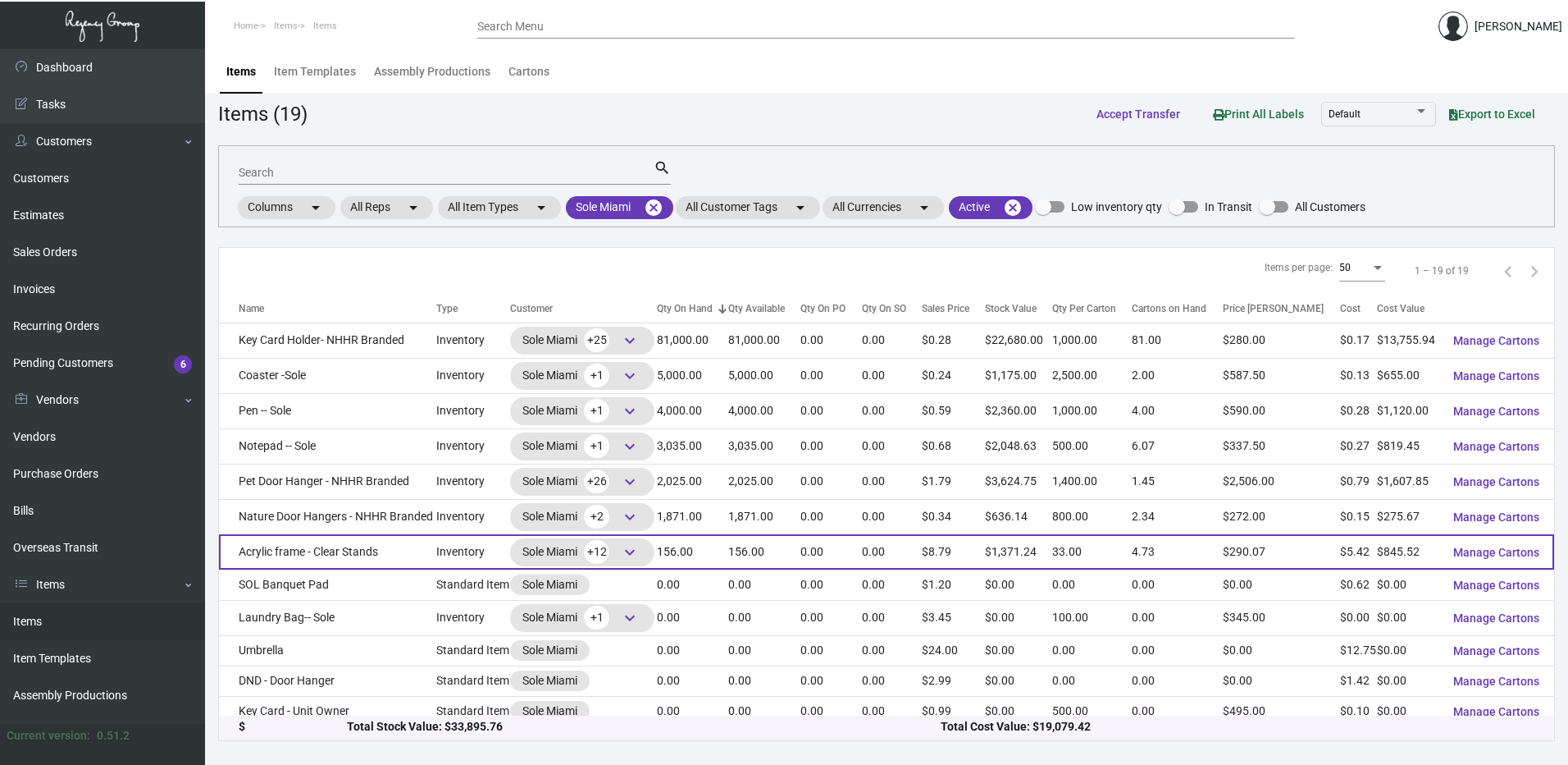
click at [413, 547] on td "Acrylic frame - Clear Stands" at bounding box center [328, 552] width 217 height 35
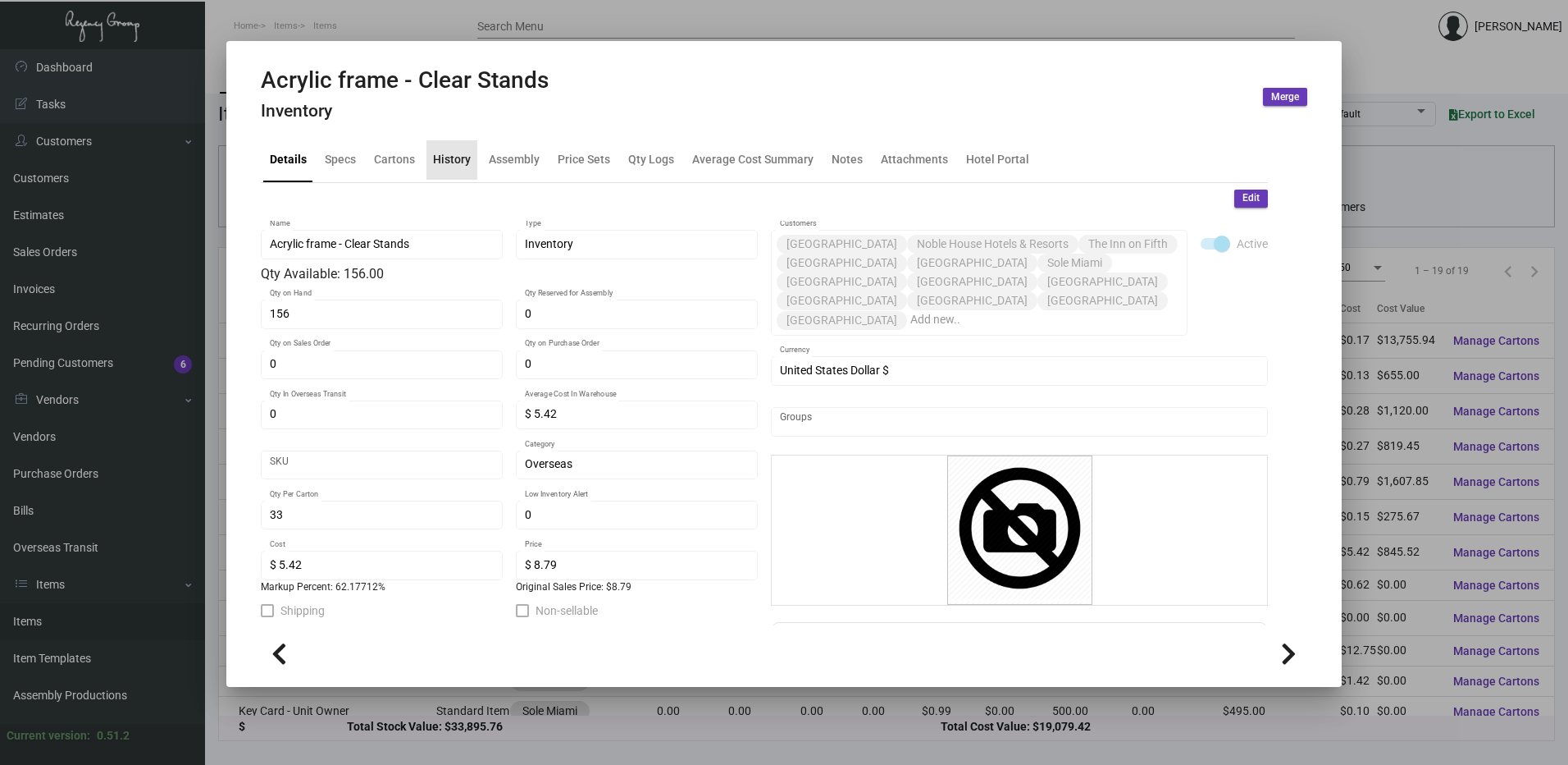
click at [459, 172] on div "History" at bounding box center [451, 160] width 51 height 40
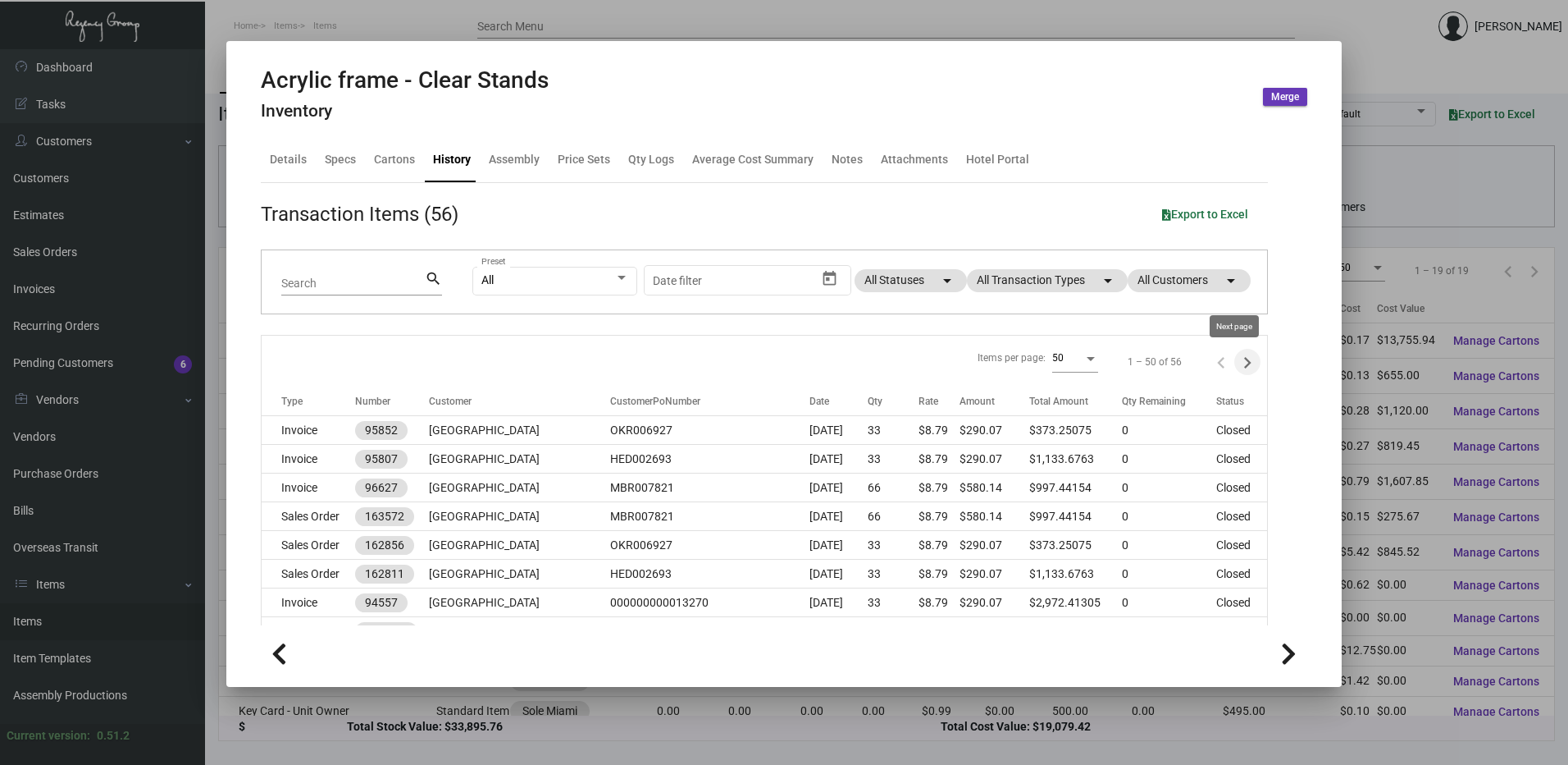
click at [1237, 371] on icon "Next page" at bounding box center [1247, 363] width 23 height 23
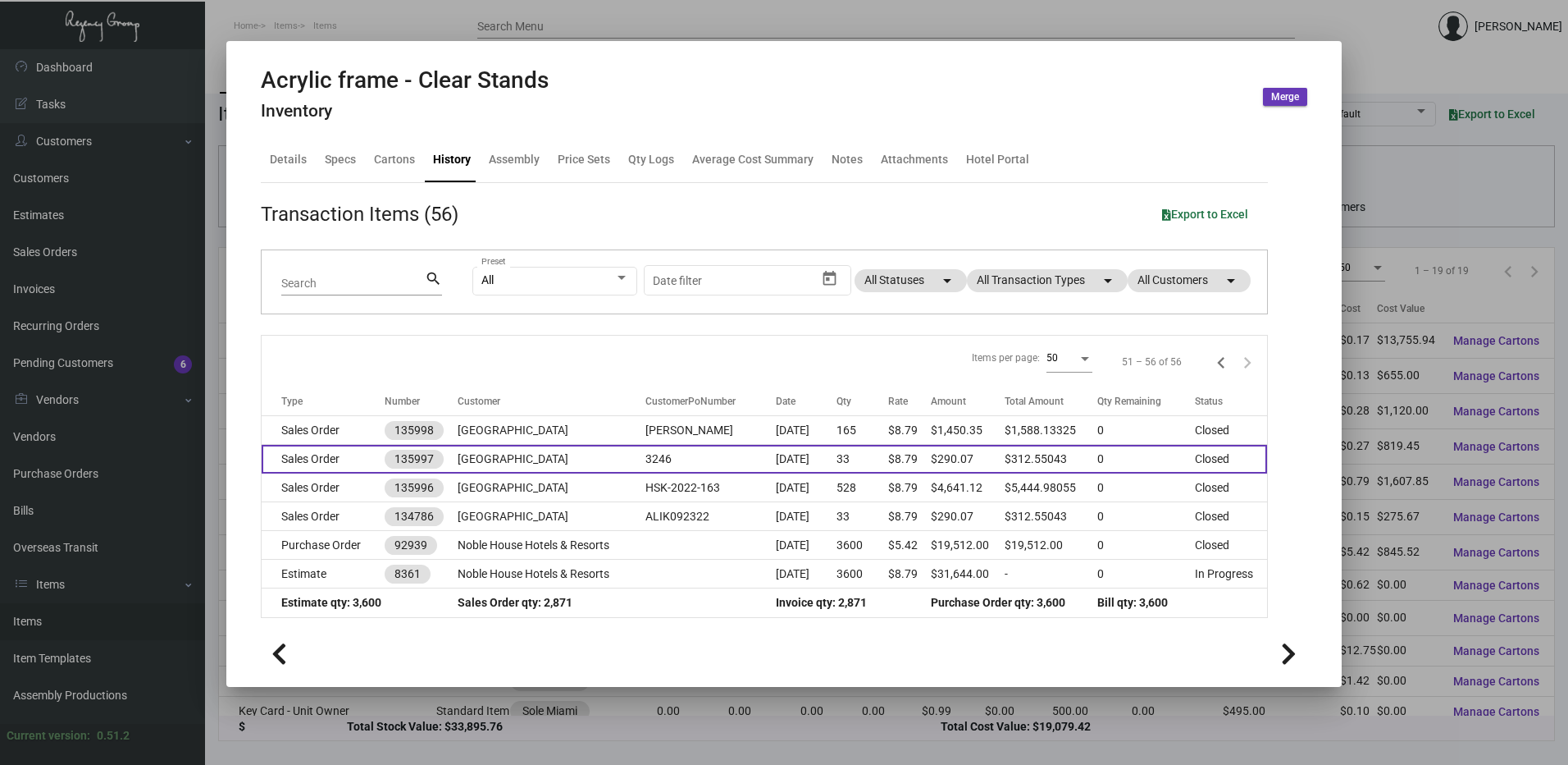
scroll to position [3, 0]
